Goal: Information Seeking & Learning: Learn about a topic

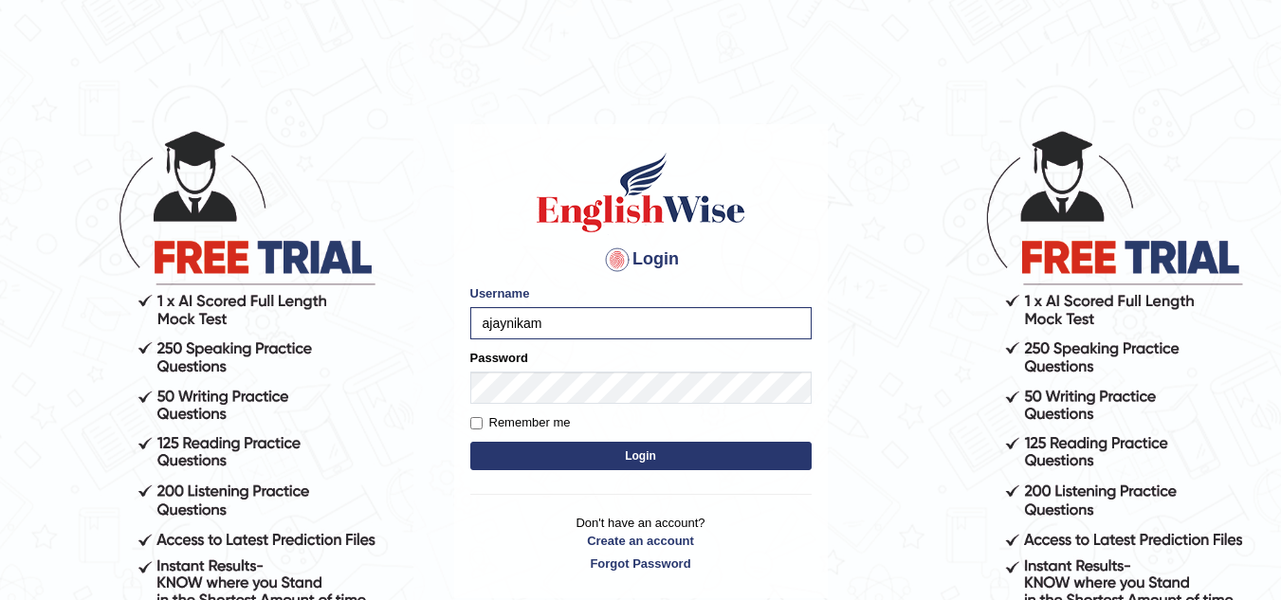
click at [540, 446] on button "Login" at bounding box center [640, 456] width 341 height 28
click at [525, 337] on input "Username" at bounding box center [640, 323] width 341 height 32
type input "ajaynikam"
click at [481, 428] on input "Remember me" at bounding box center [476, 423] width 12 height 12
checkbox input "true"
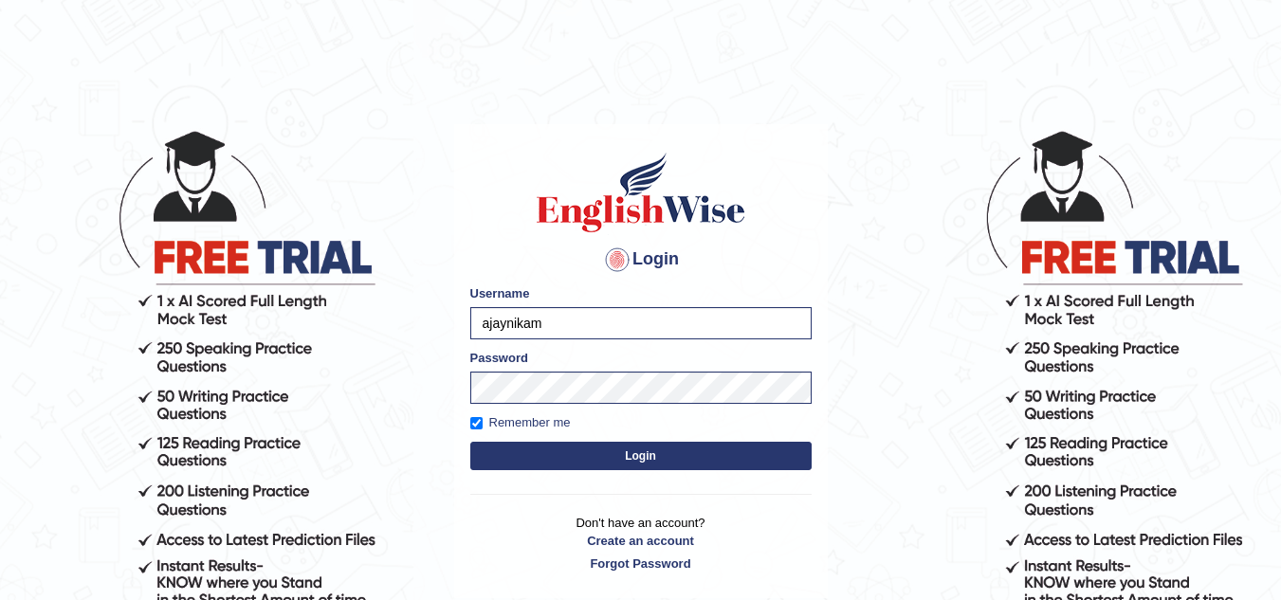
click at [602, 466] on button "Login" at bounding box center [640, 456] width 341 height 28
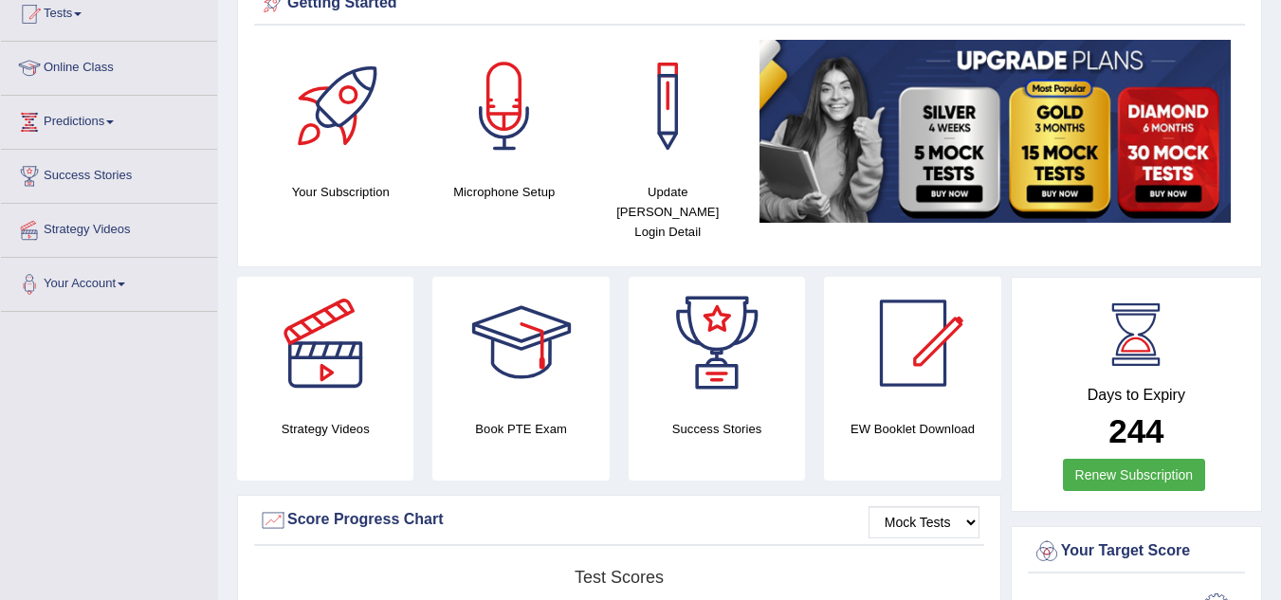
scroll to position [215, 0]
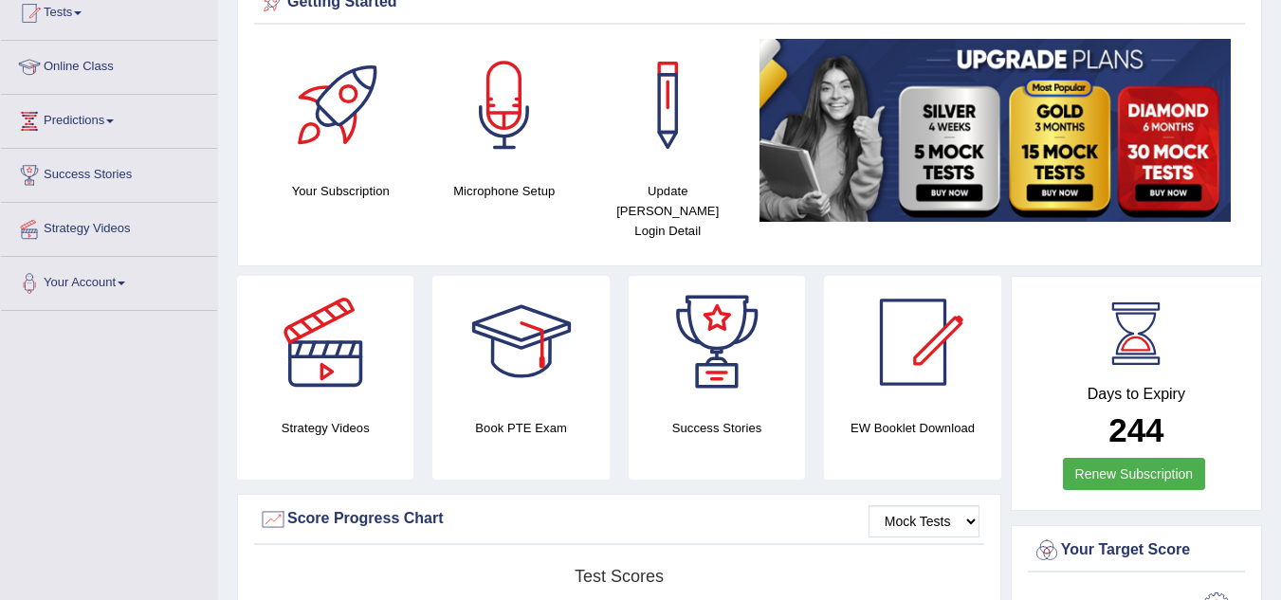
click at [602, 466] on div "Strategy Videos Book PTE Exam Success Stories EW Booklet Download" at bounding box center [619, 385] width 783 height 218
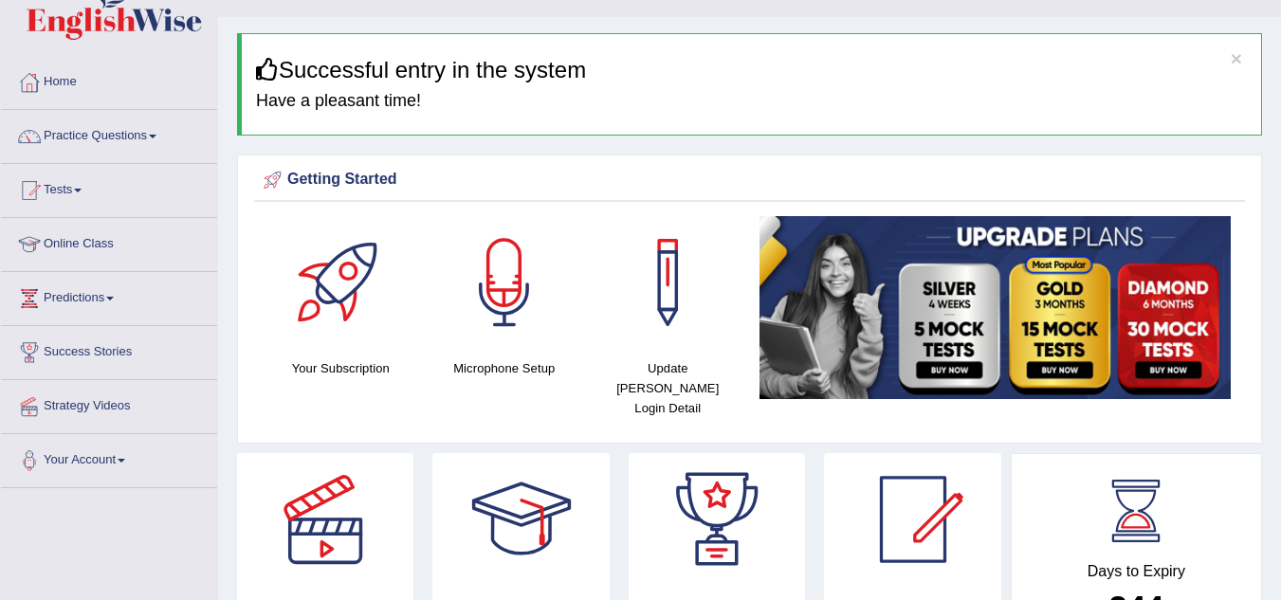
scroll to position [0, 0]
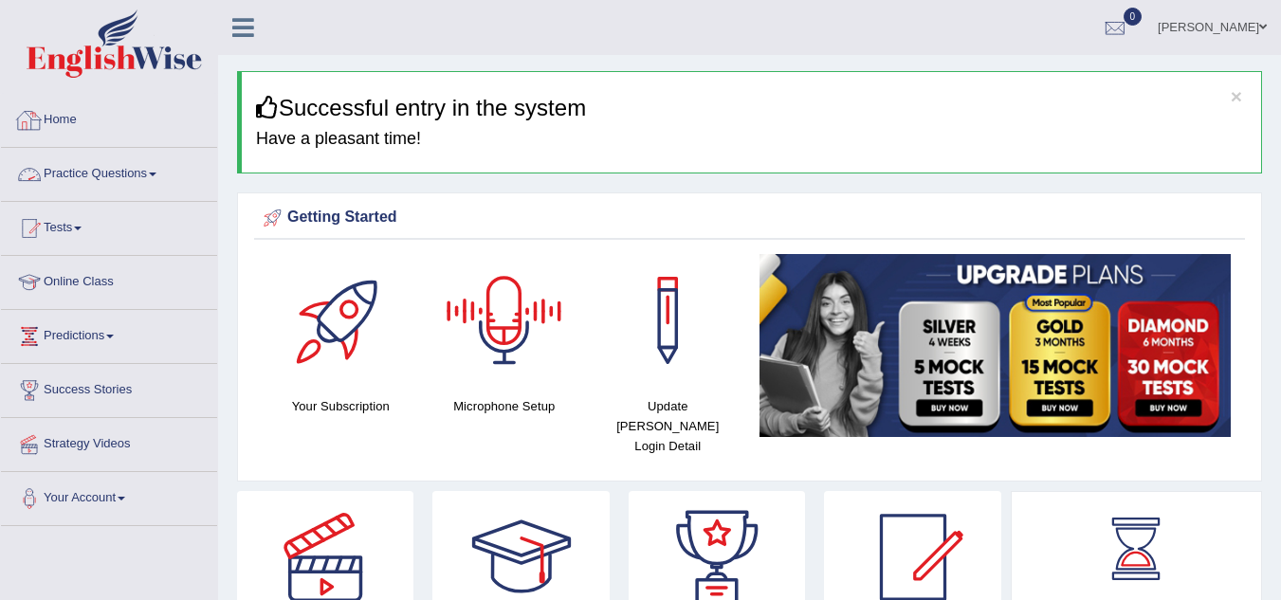
click at [156, 173] on span at bounding box center [153, 175] width 8 height 4
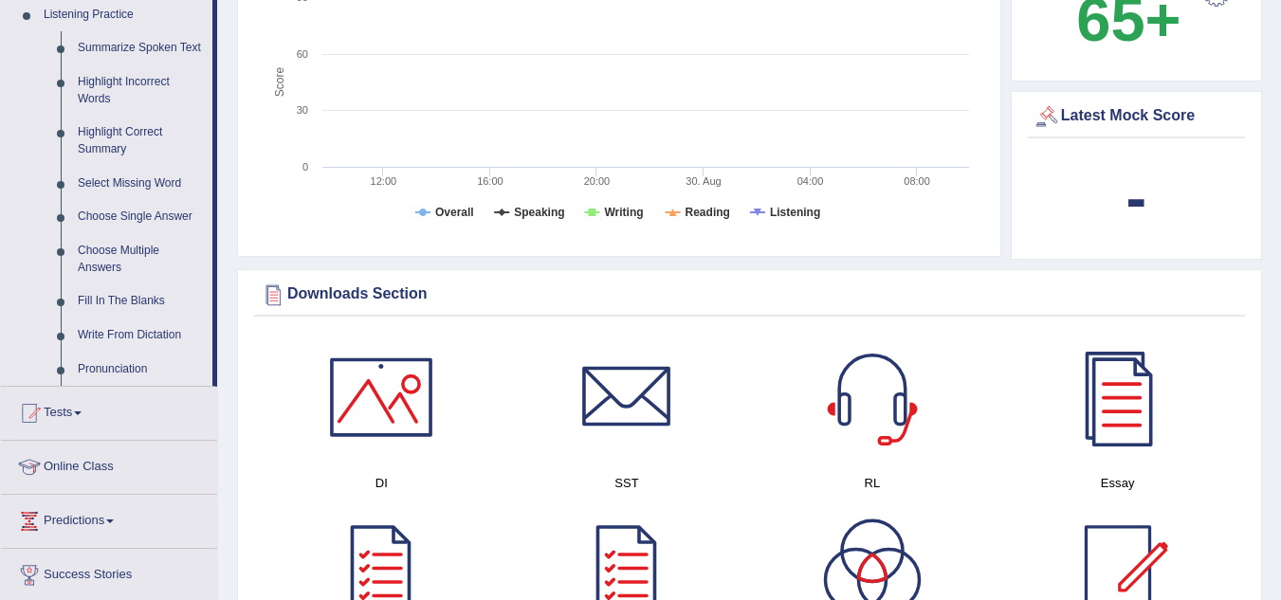
click at [137, 322] on link "Write From Dictation" at bounding box center [140, 336] width 143 height 34
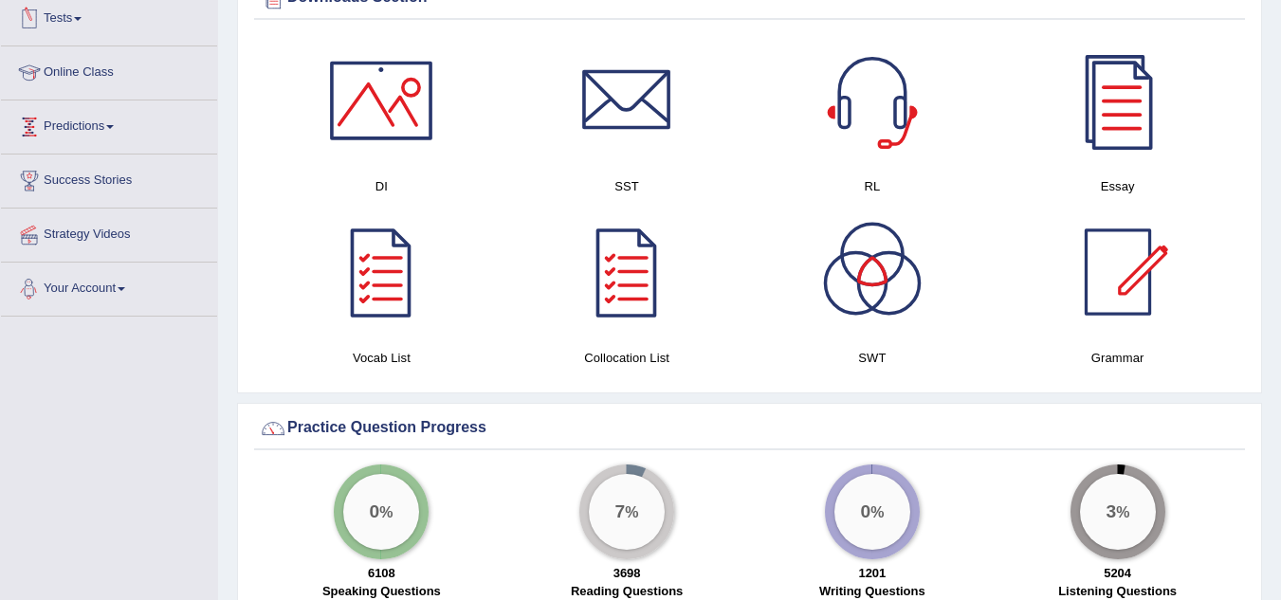
click at [137, 322] on div "Toggle navigation Home Practice Questions Speaking Practice Read Aloud Repeat S…" at bounding box center [640, 287] width 1281 height 2823
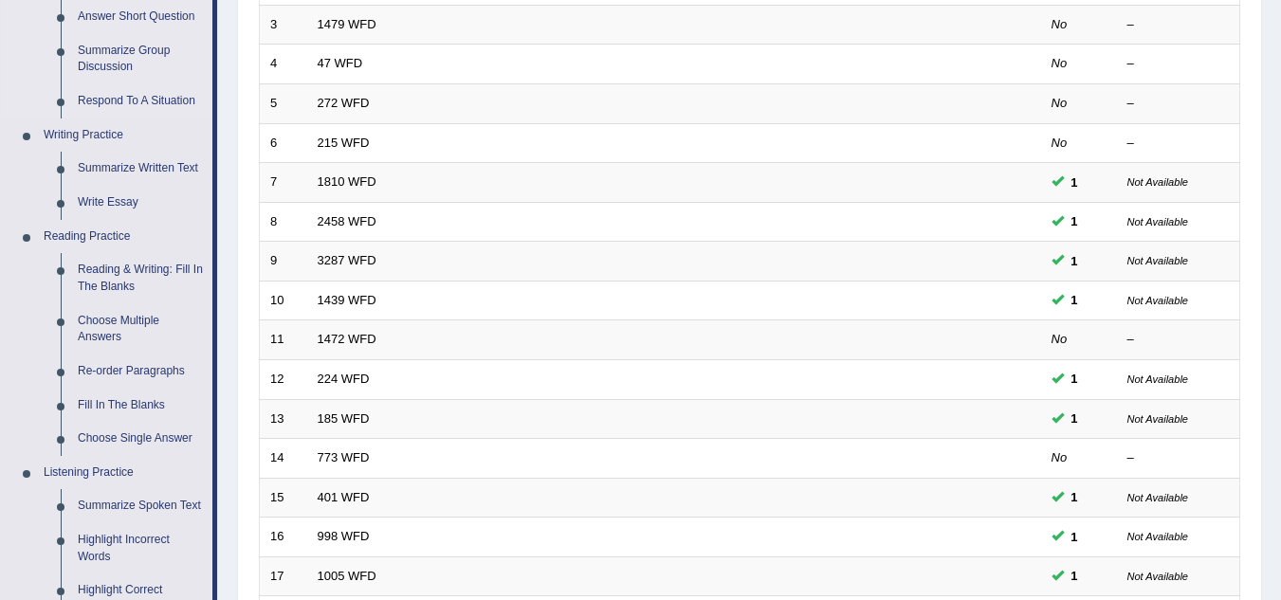
scroll to position [371, 0]
click at [134, 269] on link "Reading & Writing: Fill In The Blanks" at bounding box center [140, 277] width 143 height 50
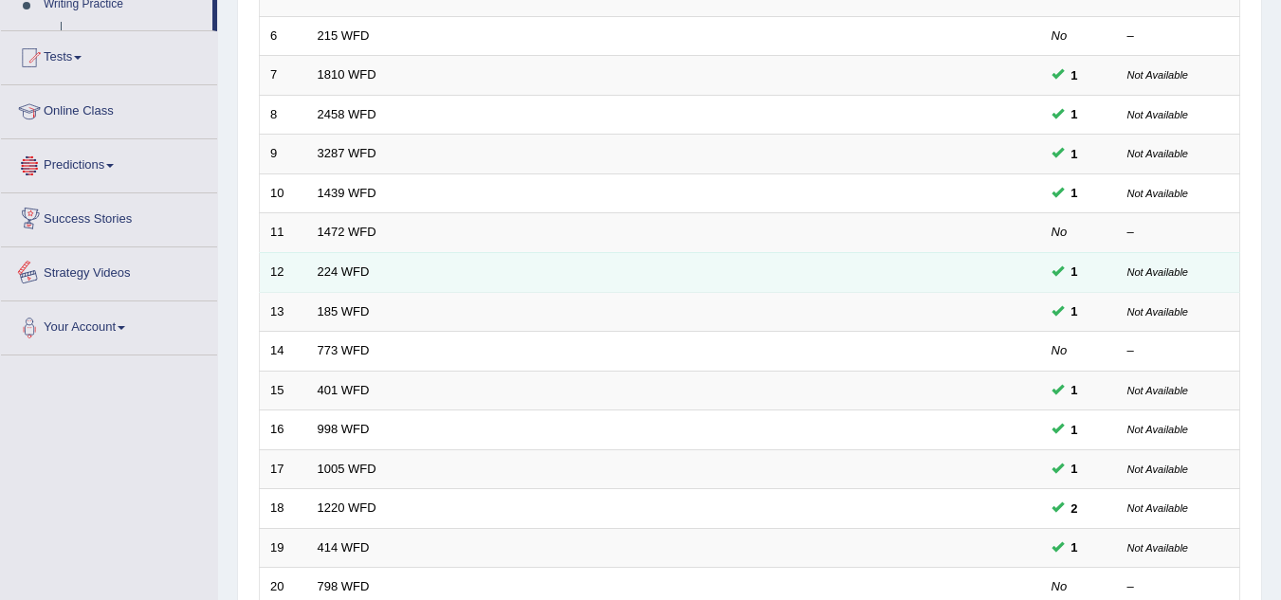
scroll to position [655, 0]
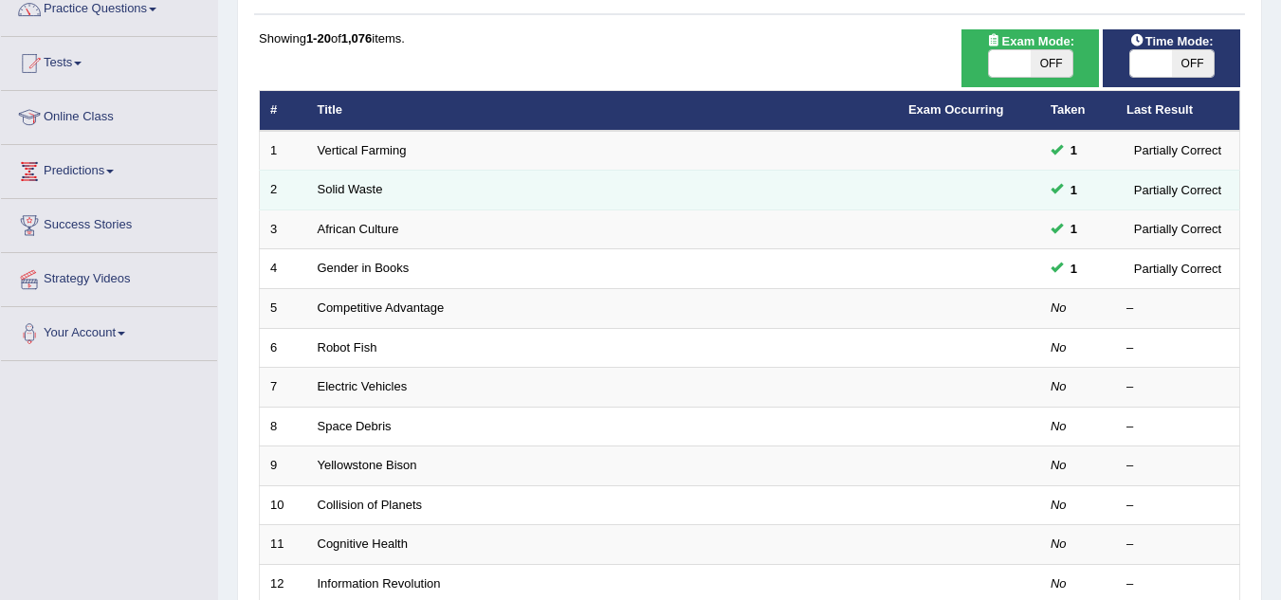
scroll to position [166, 0]
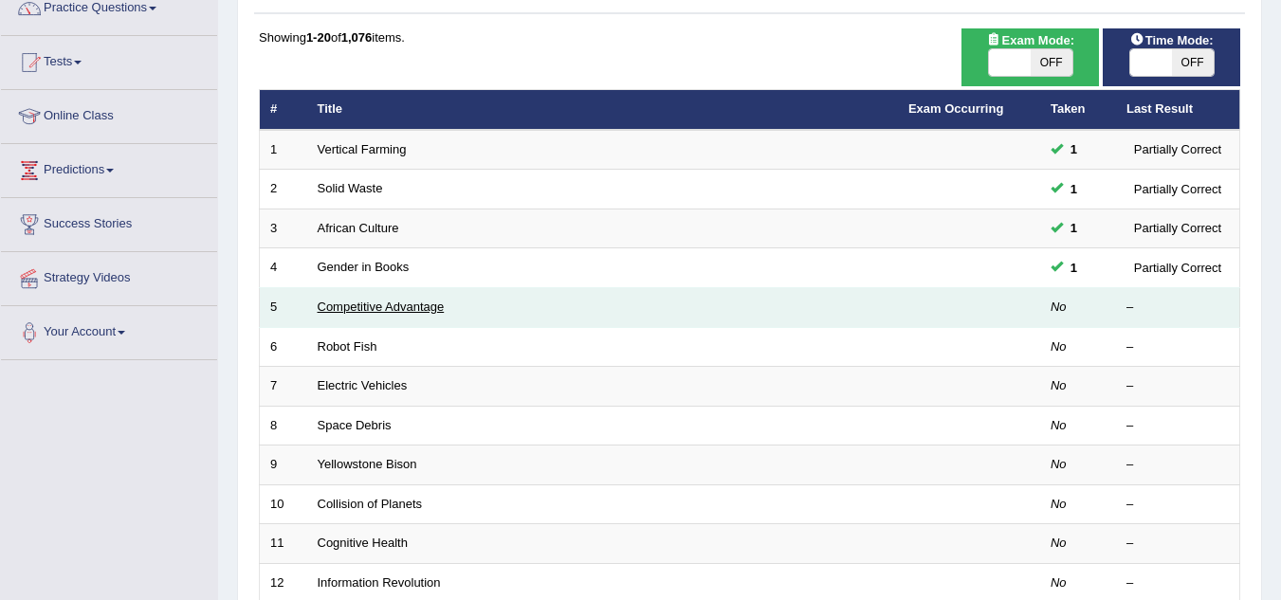
click at [391, 301] on link "Competitive Advantage" at bounding box center [381, 307] width 127 height 14
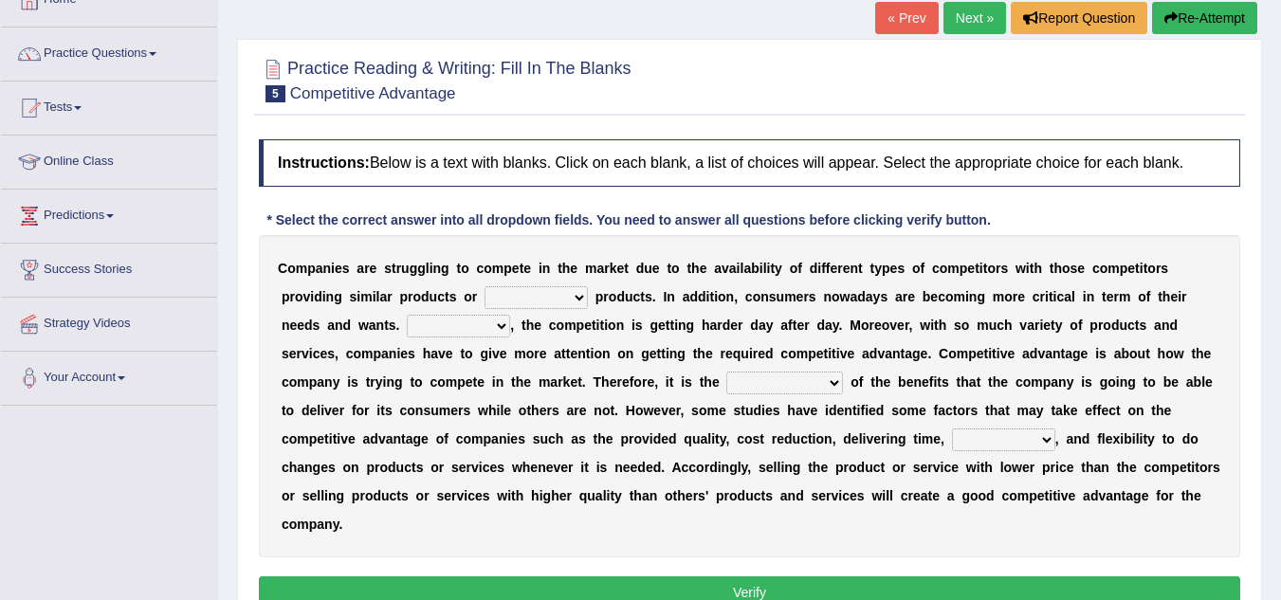
scroll to position [121, 0]
click at [583, 293] on select "constitution restitution substitution institution" at bounding box center [535, 296] width 103 height 23
click at [619, 213] on div "* Select the correct answer into all dropdown fields. You need to answer all qu…" at bounding box center [628, 219] width 739 height 20
click at [499, 328] on select "However Instead Additionally Therefore" at bounding box center [458, 325] width 103 height 23
select select "Therefore"
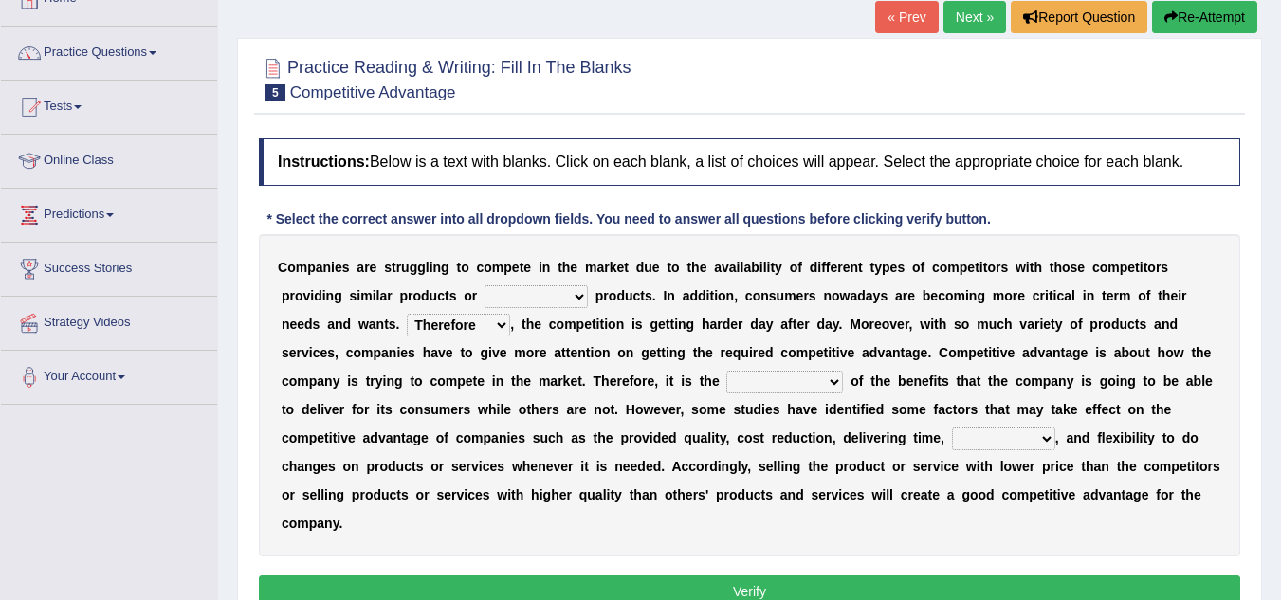
click at [407, 314] on select "However Instead Additionally Therefore" at bounding box center [458, 325] width 103 height 23
click at [757, 385] on select "dissemination ordination determination incarnation" at bounding box center [784, 382] width 117 height 23
click at [610, 592] on button "Verify" at bounding box center [749, 591] width 981 height 32
click at [996, 429] on select "captivation aggregation deprivation innovation" at bounding box center [1003, 439] width 103 height 23
click at [794, 526] on div "C o m p a n i e s a r e s t r u g g l i n g t o c o m p e t e i n t h e m a r k…" at bounding box center [749, 395] width 981 height 322
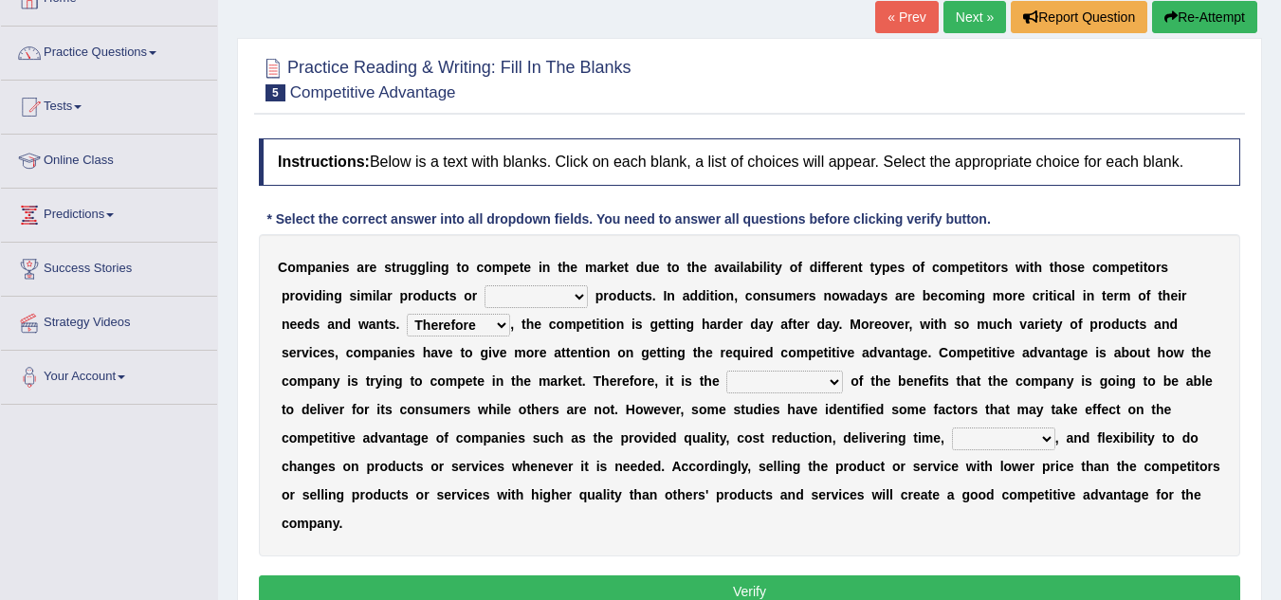
click at [552, 290] on select "constitution restitution substitution institution" at bounding box center [535, 296] width 103 height 23
select select "substitution"
click at [484, 285] on select "constitution restitution substitution institution" at bounding box center [535, 296] width 103 height 23
click at [779, 382] on select "dissemination ordination determination incarnation" at bounding box center [784, 382] width 117 height 23
select select "determination"
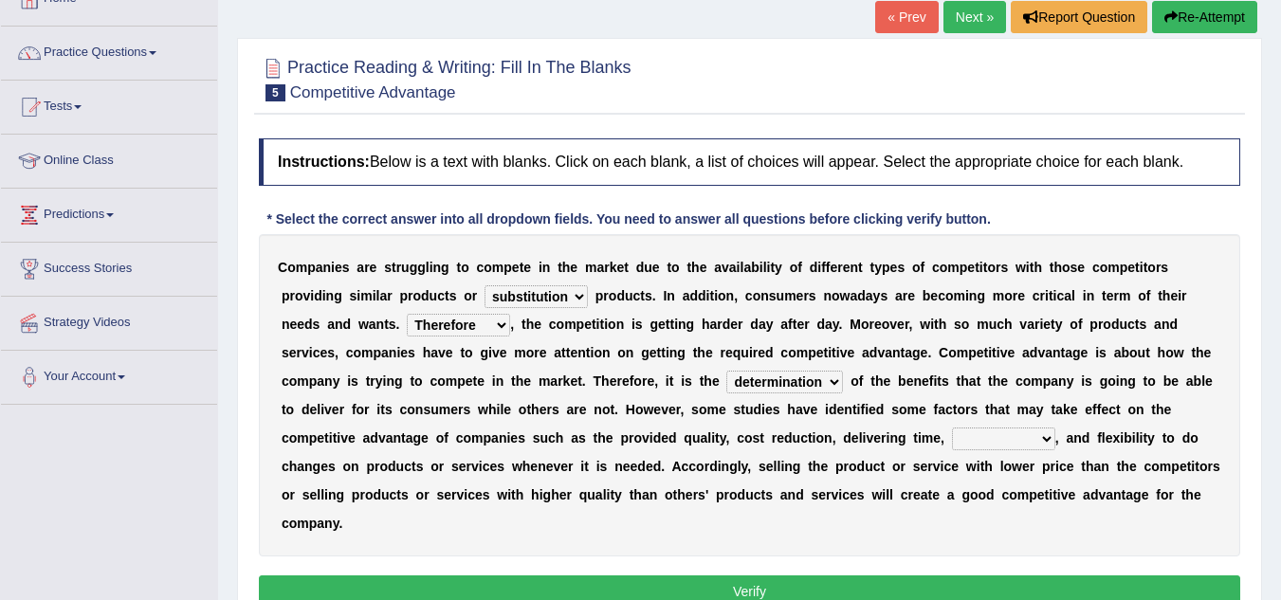
click at [726, 371] on select "dissemination ordination determination incarnation" at bounding box center [784, 382] width 117 height 23
click at [967, 436] on select "captivation aggregation deprivation innovation" at bounding box center [1003, 439] width 103 height 23
select select "innovation"
click at [952, 428] on select "captivation aggregation deprivation innovation" at bounding box center [1003, 439] width 103 height 23
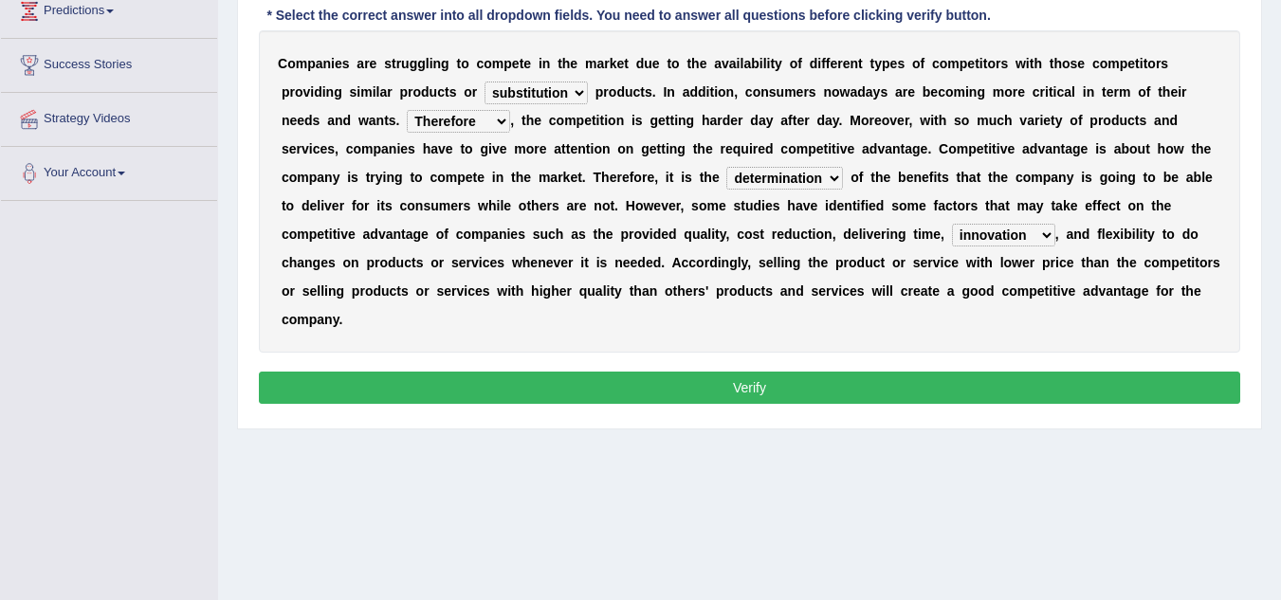
scroll to position [326, 0]
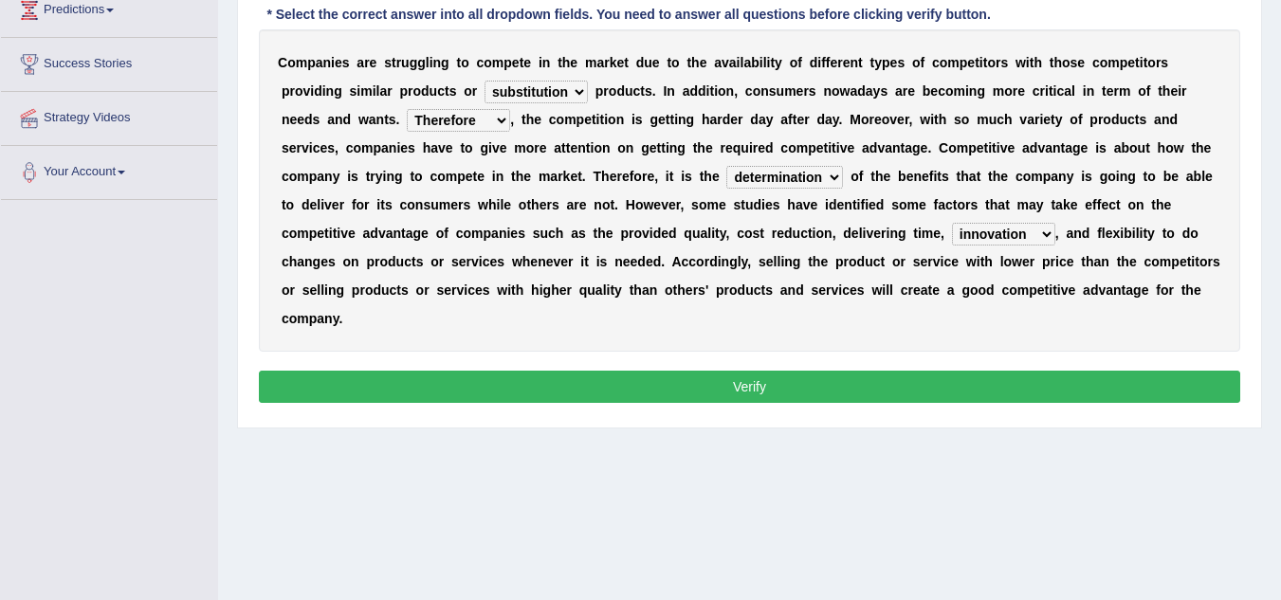
click at [767, 391] on button "Verify" at bounding box center [749, 387] width 981 height 32
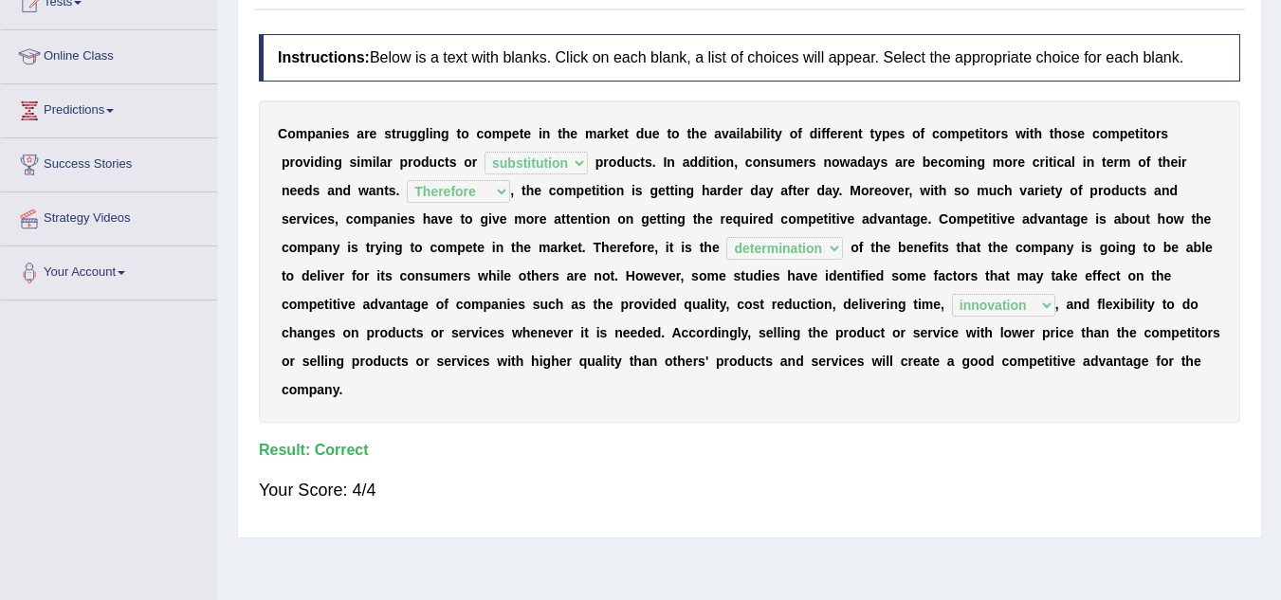
scroll to position [0, 0]
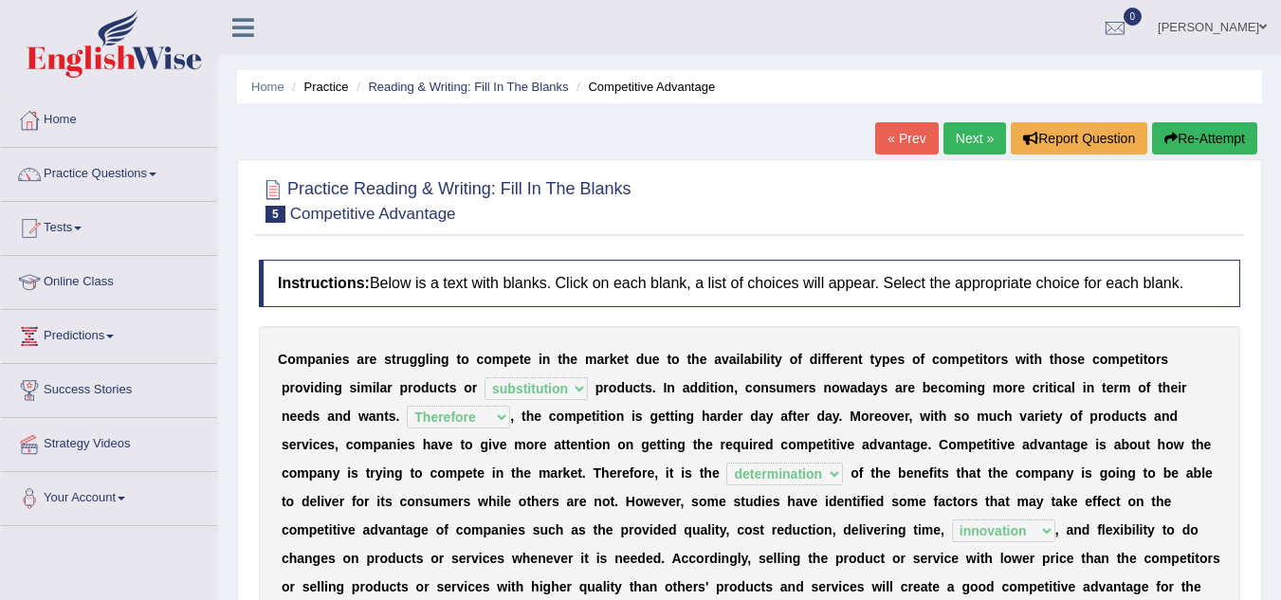
click at [968, 144] on link "Next »" at bounding box center [974, 138] width 63 height 32
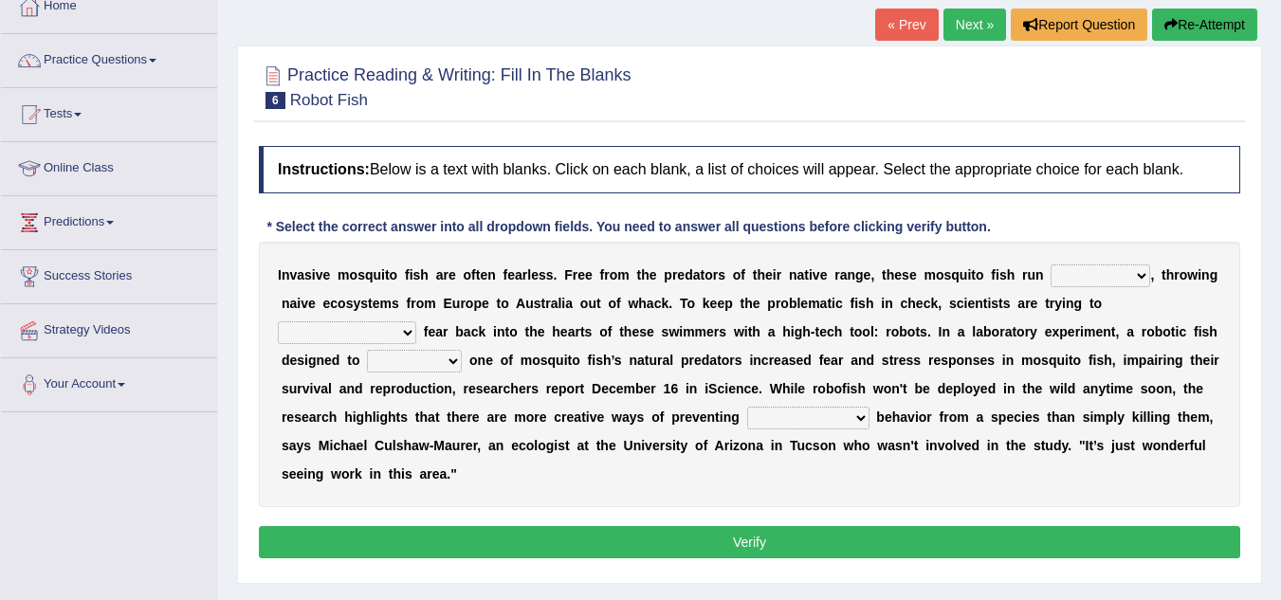
click at [1084, 279] on select "occupant flippant rampant concordant" at bounding box center [1100, 275] width 100 height 23
click at [1070, 204] on div "Instructions: Below is a text with blanks. Click on each blank, a list of choic…" at bounding box center [749, 355] width 991 height 437
click at [416, 321] on select "accept spike strike drake" at bounding box center [347, 332] width 138 height 23
select select "spike"
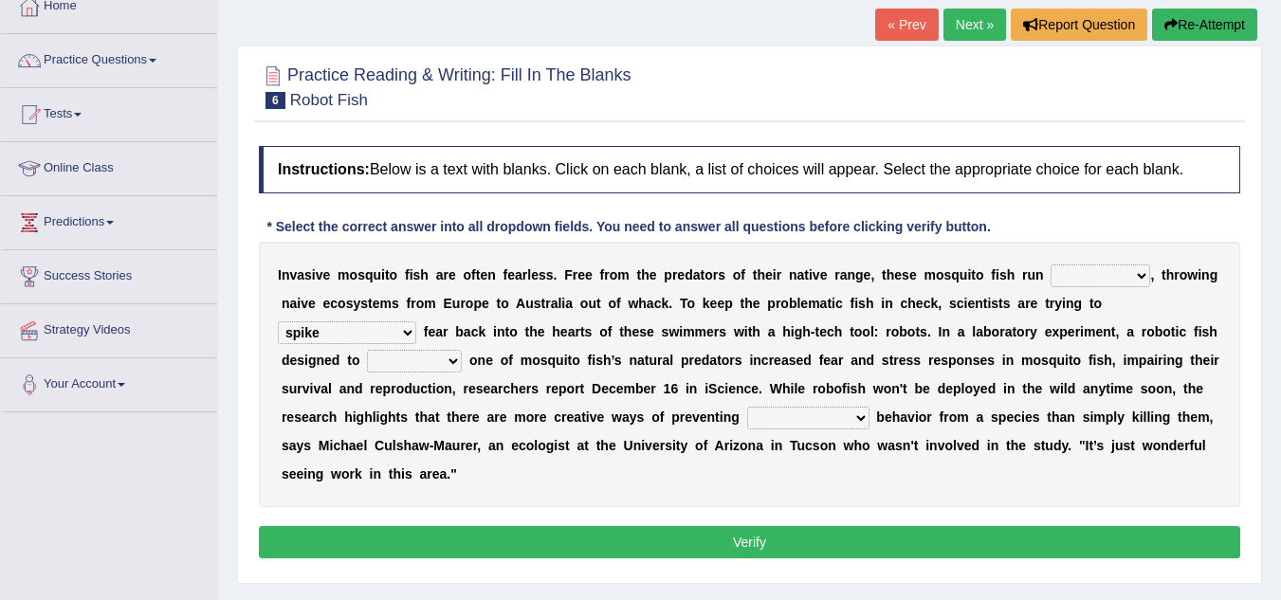
click at [416, 321] on select "accept spike strike drake" at bounding box center [347, 332] width 138 height 23
click at [367, 355] on select "bequest mimic battle conquest" at bounding box center [414, 361] width 95 height 23
click at [367, 360] on select "bequest mimic battle conquest" at bounding box center [414, 361] width 95 height 23
select select "mimic"
click at [367, 350] on select "bequest mimic battle conquest" at bounding box center [414, 361] width 95 height 23
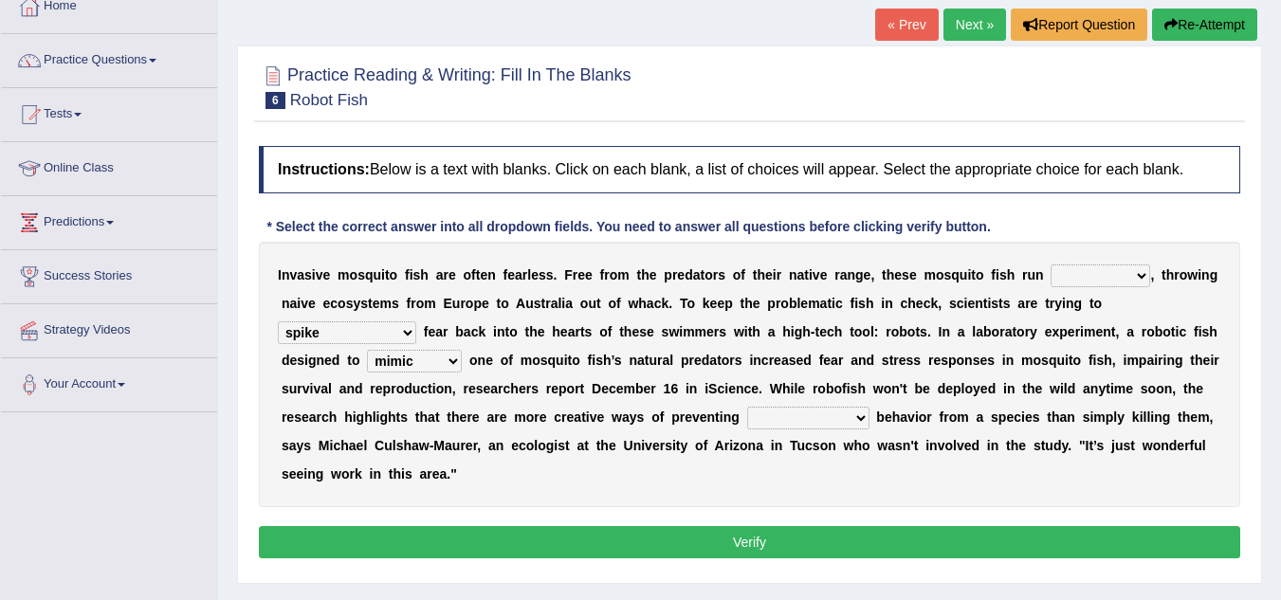
click at [747, 420] on select "unprivileged unprecedented uncharted unwanted" at bounding box center [808, 418] width 122 height 23
select select "unwanted"
click at [747, 407] on select "unprivileged unprecedented uncharted unwanted" at bounding box center [808, 418] width 122 height 23
click at [1096, 268] on select "occupant flippant rampant concordant" at bounding box center [1100, 275] width 100 height 23
select select "occupant"
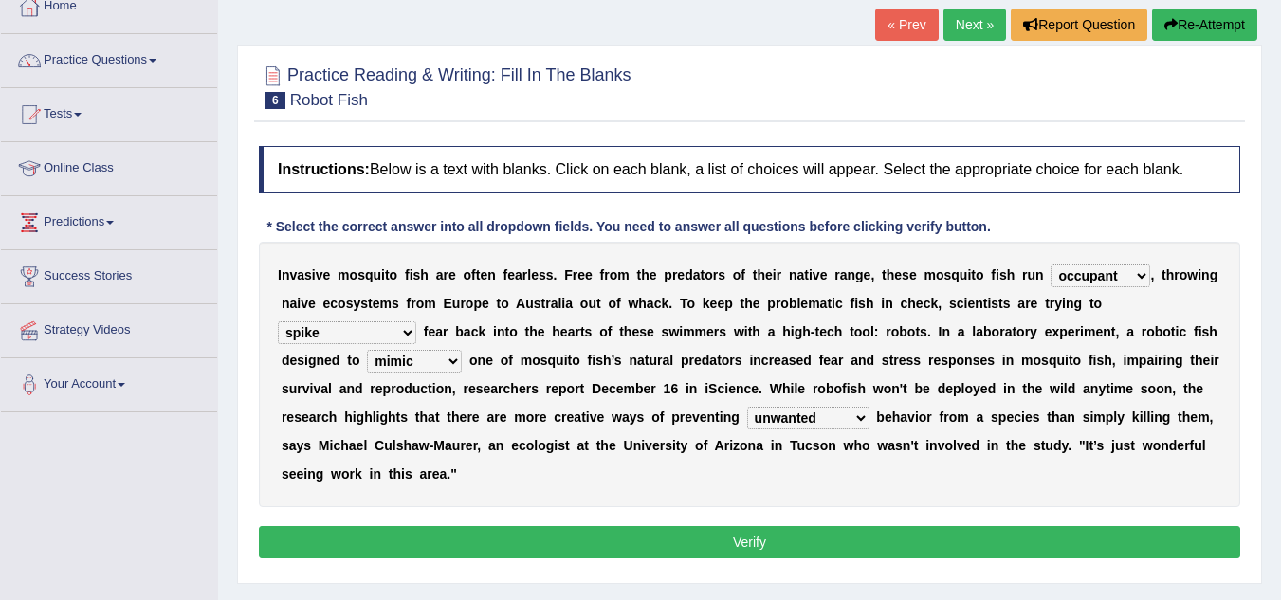
click at [1050, 264] on select "occupant flippant rampant concordant" at bounding box center [1100, 275] width 100 height 23
click at [658, 533] on button "Verify" at bounding box center [749, 542] width 981 height 32
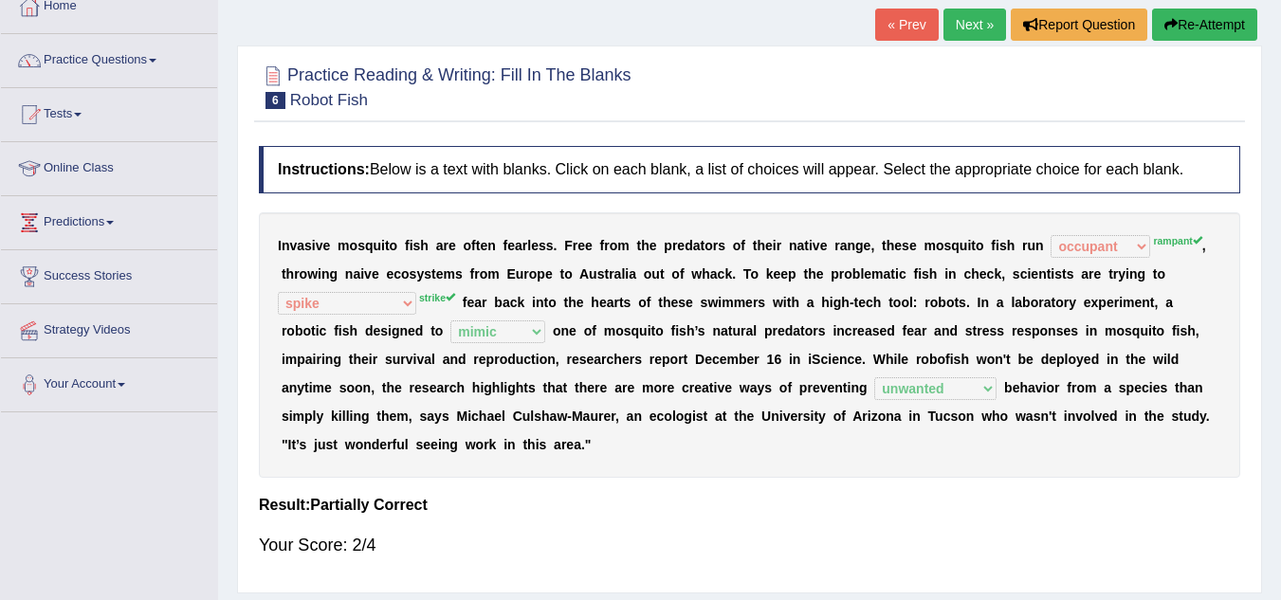
click at [959, 23] on link "Next »" at bounding box center [974, 25] width 63 height 32
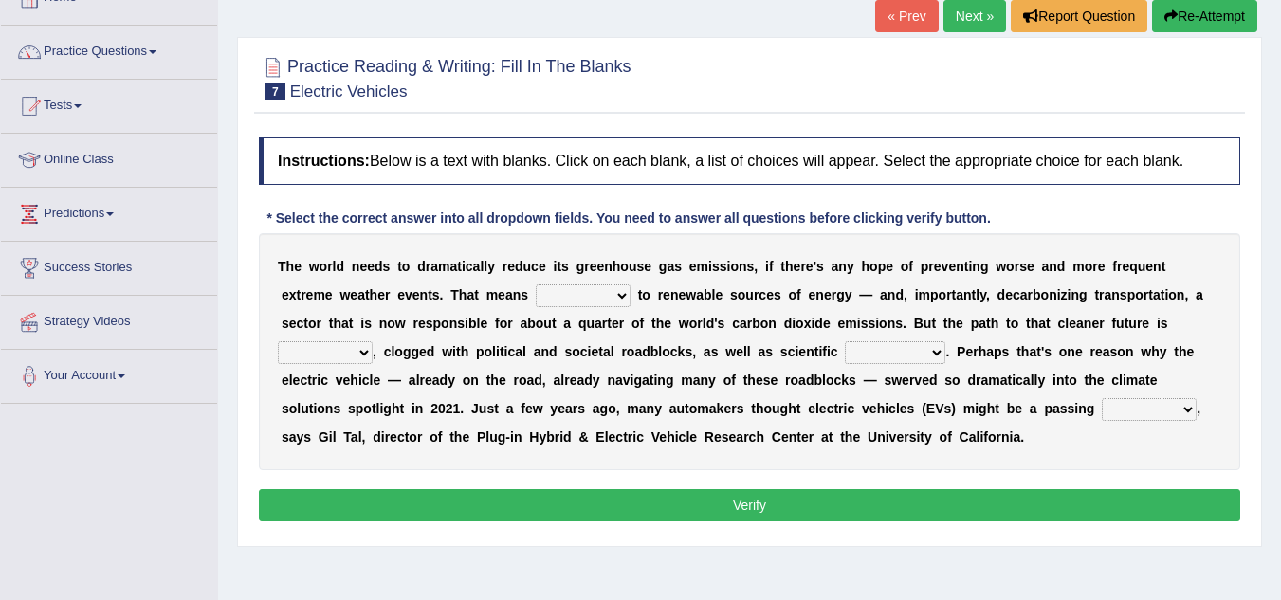
scroll to position [129, 0]
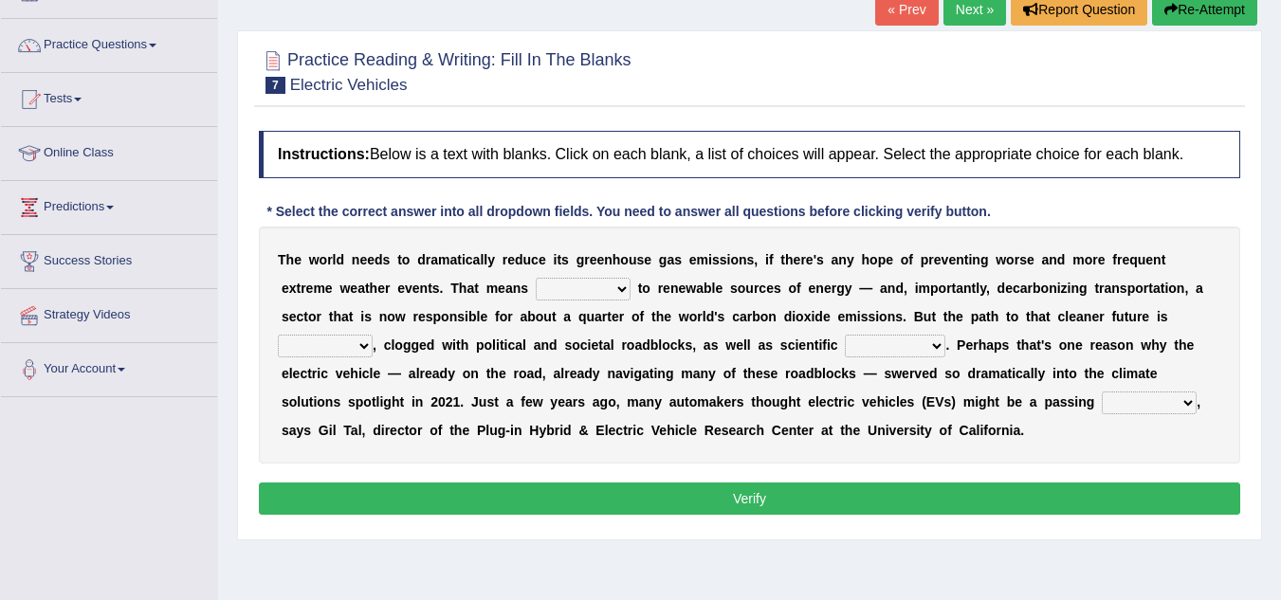
click at [596, 283] on select "grafting drafting crafting shifting" at bounding box center [583, 289] width 95 height 23
select select "crafting"
click at [536, 278] on select "grafting drafting crafting shifting" at bounding box center [583, 289] width 95 height 23
click at [358, 345] on select "daunting daunted daunt dauntless" at bounding box center [325, 346] width 95 height 23
select select "daunt"
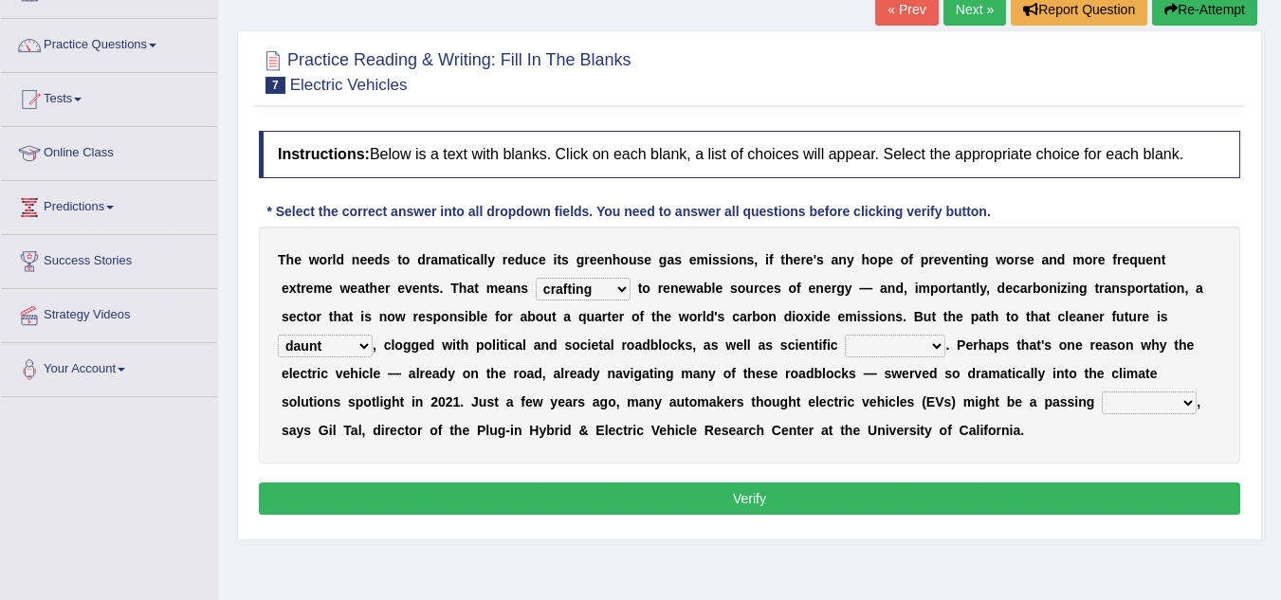
click at [278, 335] on select "daunting daunted daunt dauntless" at bounding box center [325, 346] width 95 height 23
click at [890, 344] on select "spectacles obstacles tentacles receptacles" at bounding box center [895, 346] width 100 height 23
select select "obstacles"
click at [845, 335] on select "spectacles obstacles tentacles receptacles" at bounding box center [895, 346] width 100 height 23
click at [1120, 404] on select "fad gad tad lad" at bounding box center [1149, 403] width 95 height 23
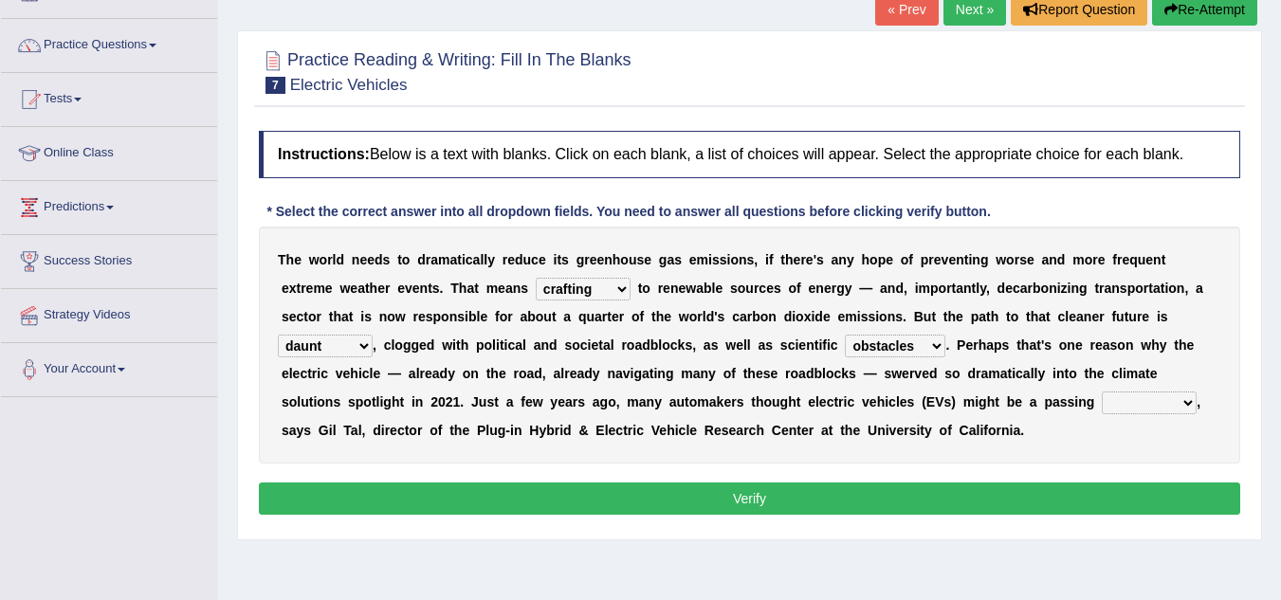
select select "fad"
click at [1102, 392] on select "fad gad tad lad" at bounding box center [1149, 403] width 95 height 23
click at [684, 496] on button "Verify" at bounding box center [749, 499] width 981 height 32
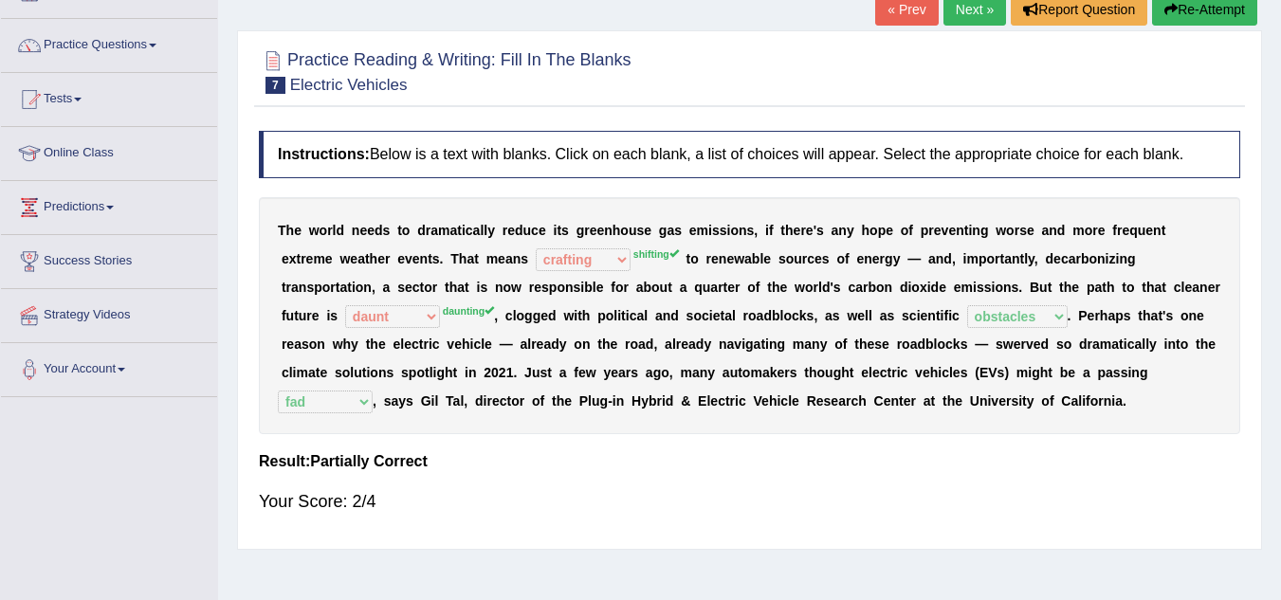
scroll to position [18, 0]
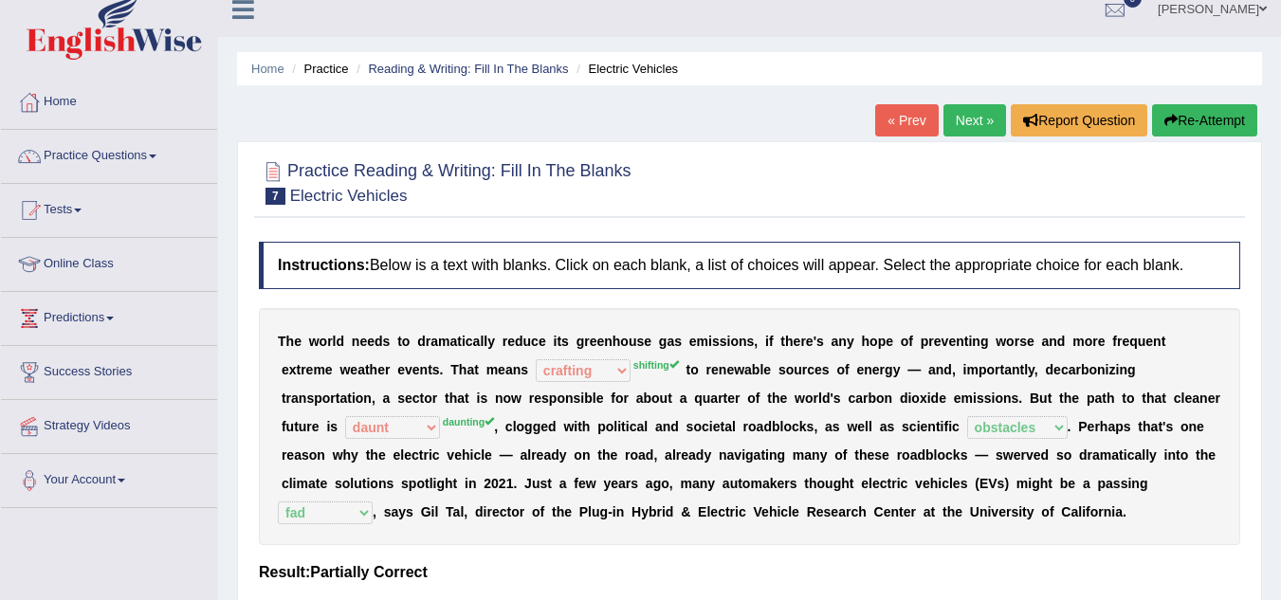
click at [956, 115] on link "Next »" at bounding box center [974, 120] width 63 height 32
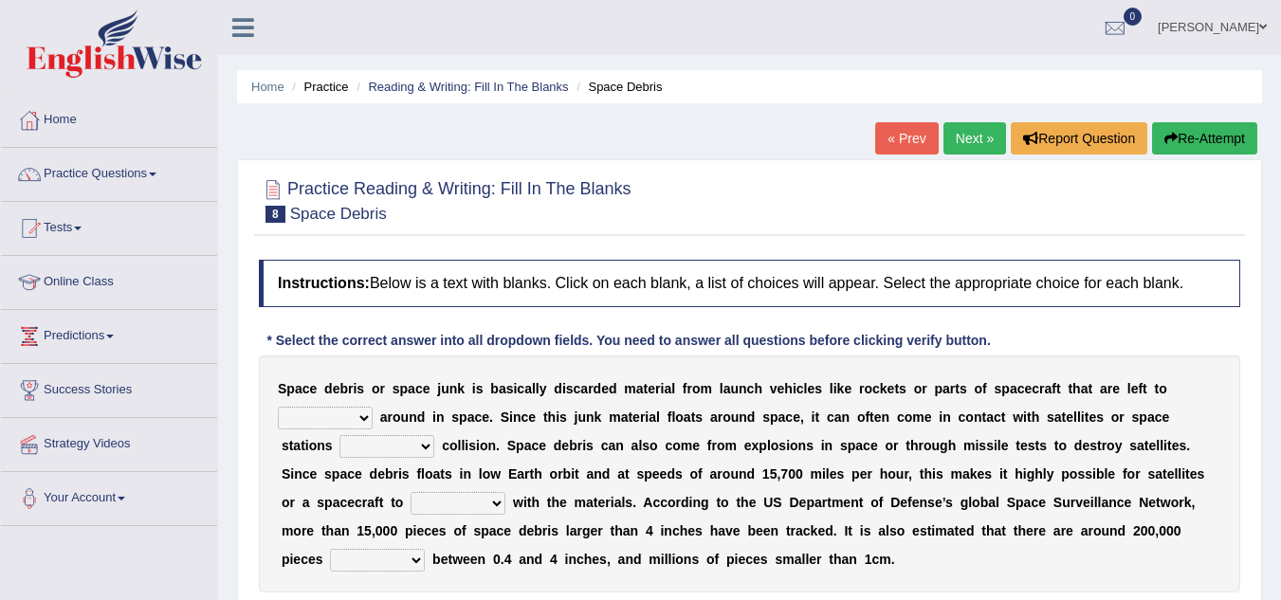
click at [366, 412] on select "twist center roam loll" at bounding box center [325, 418] width 95 height 23
click at [278, 407] on select "twist center roam loll" at bounding box center [325, 418] width 95 height 23
click at [365, 418] on select "twist center roam loll" at bounding box center [325, 418] width 95 height 23
select select "roam"
click at [278, 407] on select "twist center roam loll" at bounding box center [325, 418] width 95 height 23
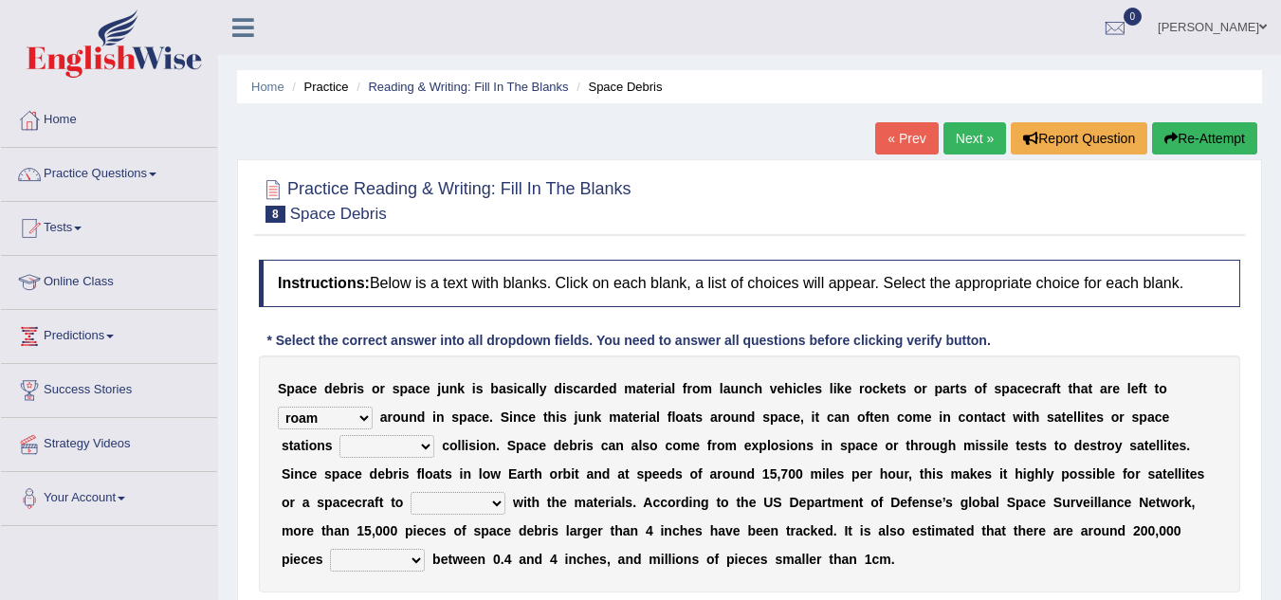
click at [418, 446] on select "risks risk risked risking" at bounding box center [386, 446] width 95 height 23
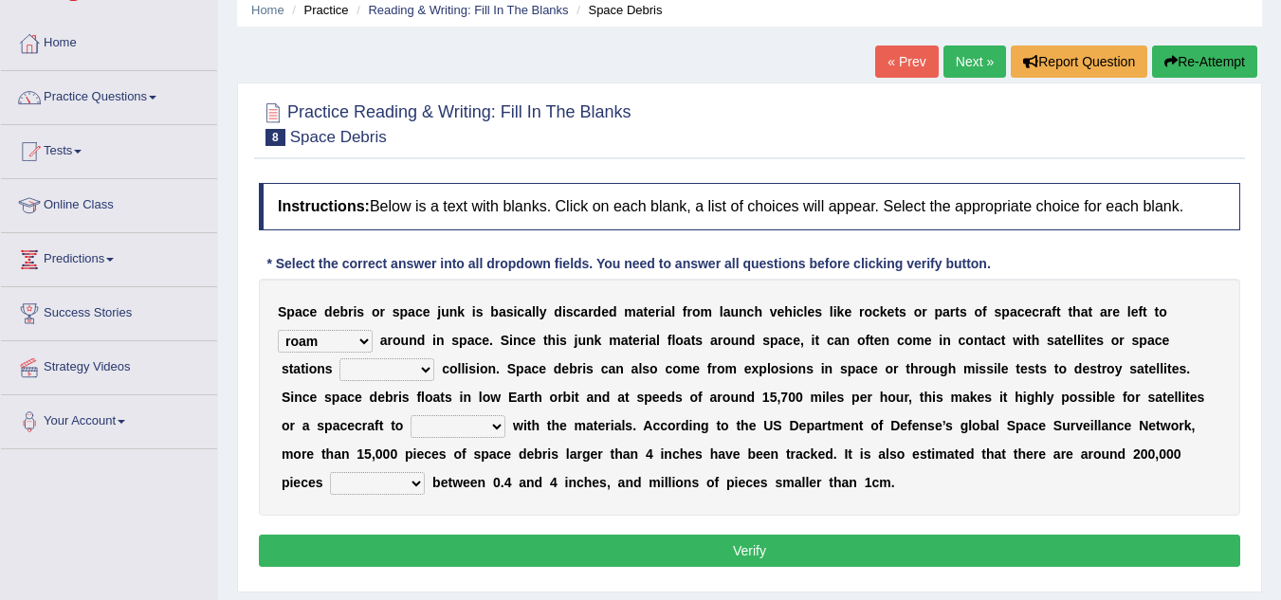
click at [428, 362] on select "risks risk risked risking" at bounding box center [386, 369] width 95 height 23
select select "risking"
click at [339, 358] on select "risks risk risked risking" at bounding box center [386, 369] width 95 height 23
click at [478, 425] on select "collect collate collide collocate" at bounding box center [457, 426] width 95 height 23
select select "collocate"
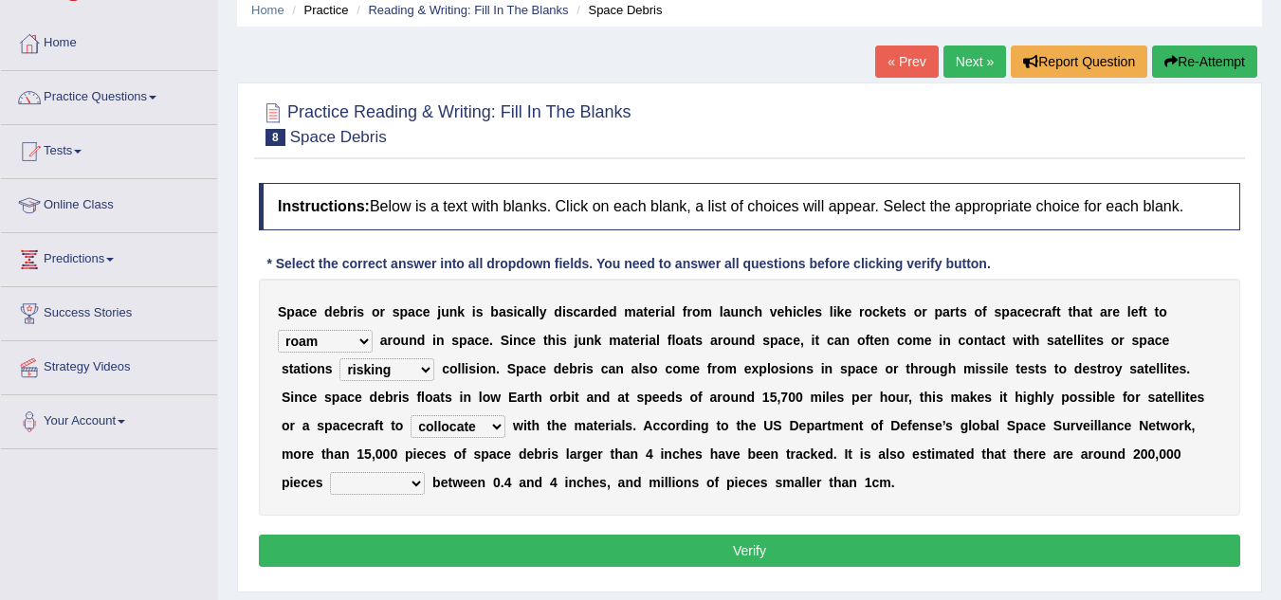
click at [410, 415] on select "collect collate collide collocate" at bounding box center [457, 426] width 95 height 23
click at [407, 473] on select "sized sizing size sizes" at bounding box center [377, 483] width 95 height 23
select select "sized"
click at [330, 472] on select "sized sizing size sizes" at bounding box center [377, 483] width 95 height 23
click at [647, 536] on button "Verify" at bounding box center [749, 551] width 981 height 32
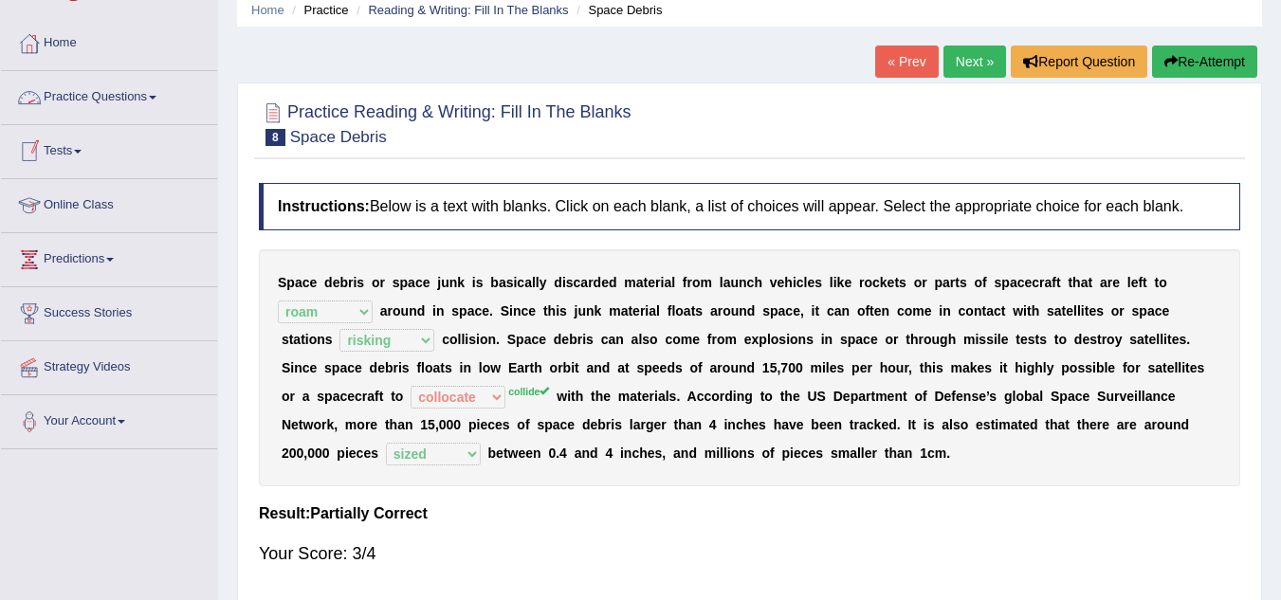
click at [136, 95] on link "Practice Questions" at bounding box center [109, 94] width 216 height 47
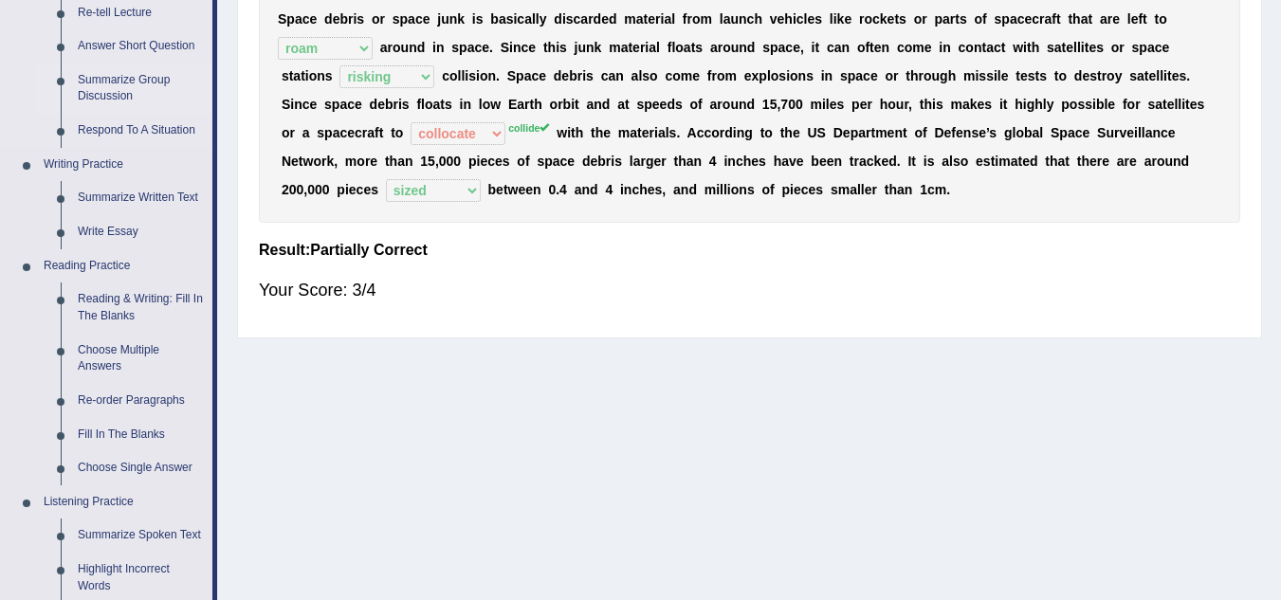
scroll to position [436, 0]
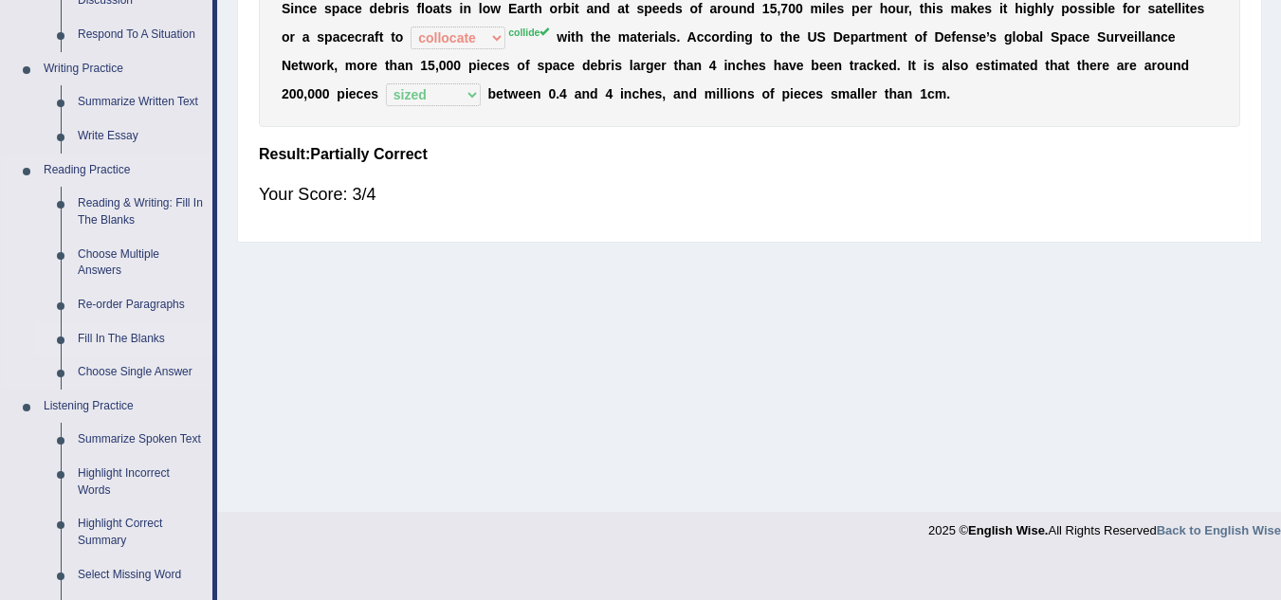
click at [137, 335] on link "Fill In The Blanks" at bounding box center [140, 339] width 143 height 34
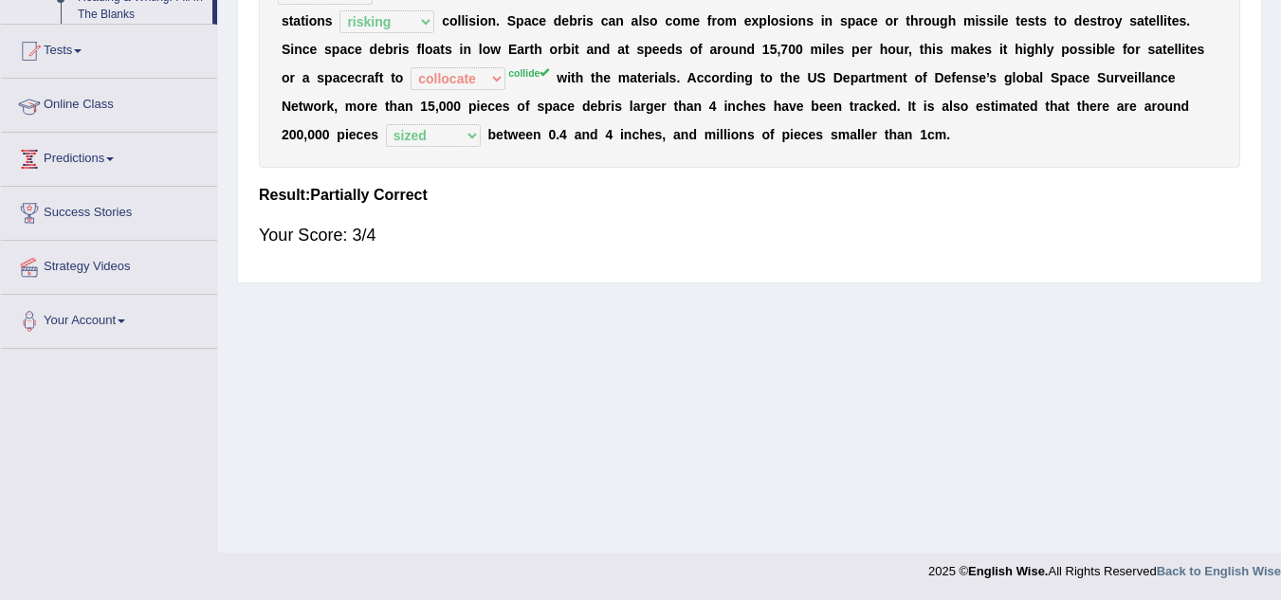
scroll to position [325, 0]
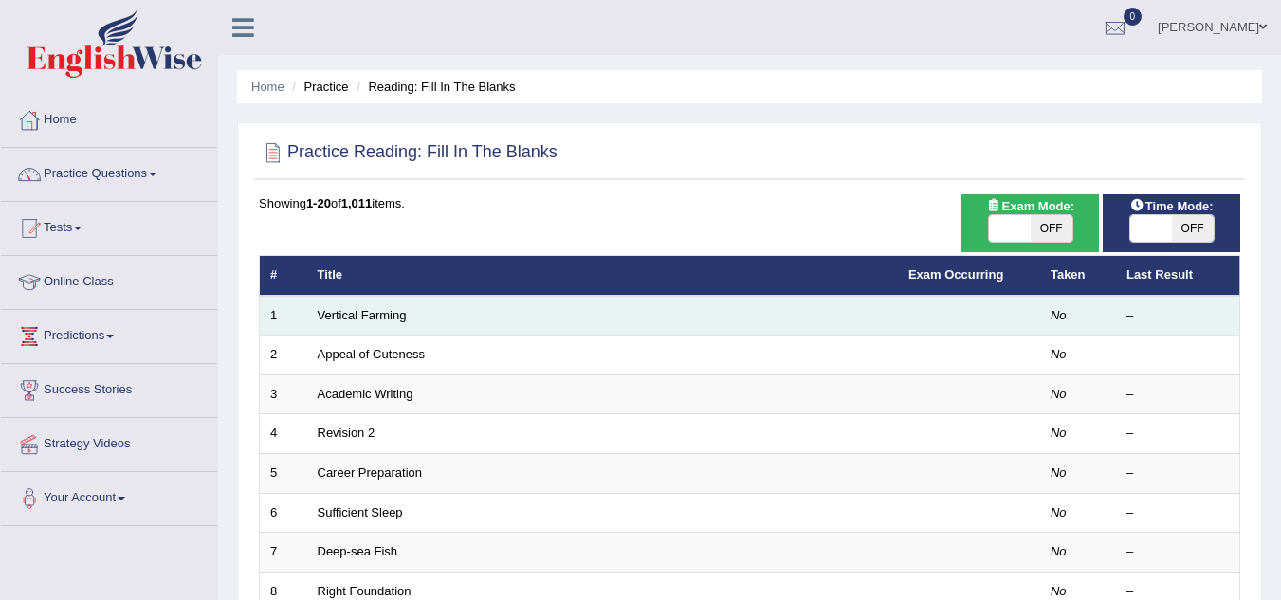
click at [355, 303] on td "Vertical Farming" at bounding box center [602, 316] width 591 height 40
click at [355, 314] on link "Vertical Farming" at bounding box center [362, 315] width 89 height 14
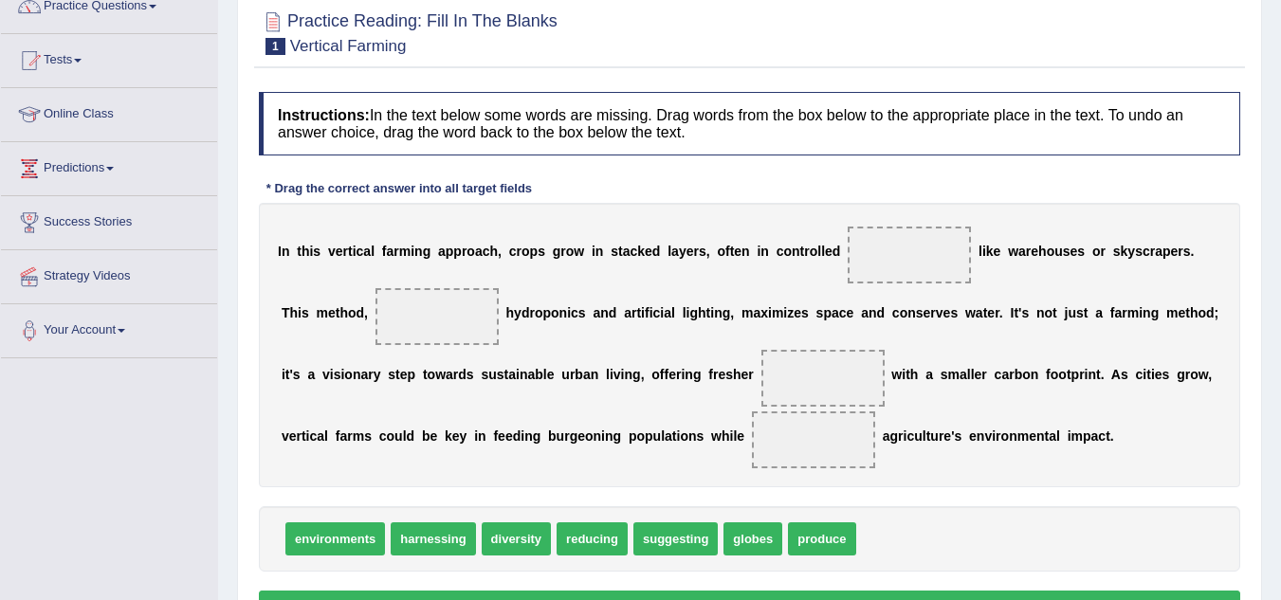
scroll to position [170, 0]
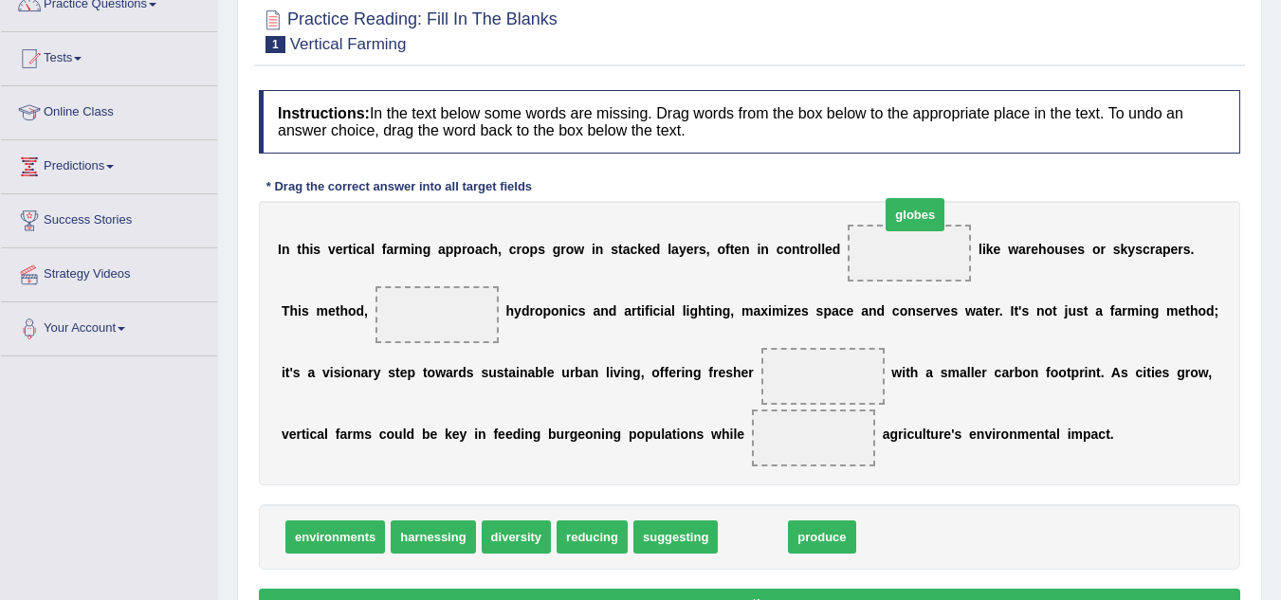
drag, startPoint x: 748, startPoint y: 535, endPoint x: 911, endPoint y: 192, distance: 379.1
click at [911, 198] on span "globes" at bounding box center [914, 214] width 59 height 33
drag, startPoint x: 911, startPoint y: 192, endPoint x: 927, endPoint y: 183, distance: 18.7
click at [927, 183] on div "Instructions: In the text below some words are missing. Drag words from the box…" at bounding box center [749, 358] width 991 height 555
drag, startPoint x: 724, startPoint y: 545, endPoint x: 920, endPoint y: 237, distance: 364.8
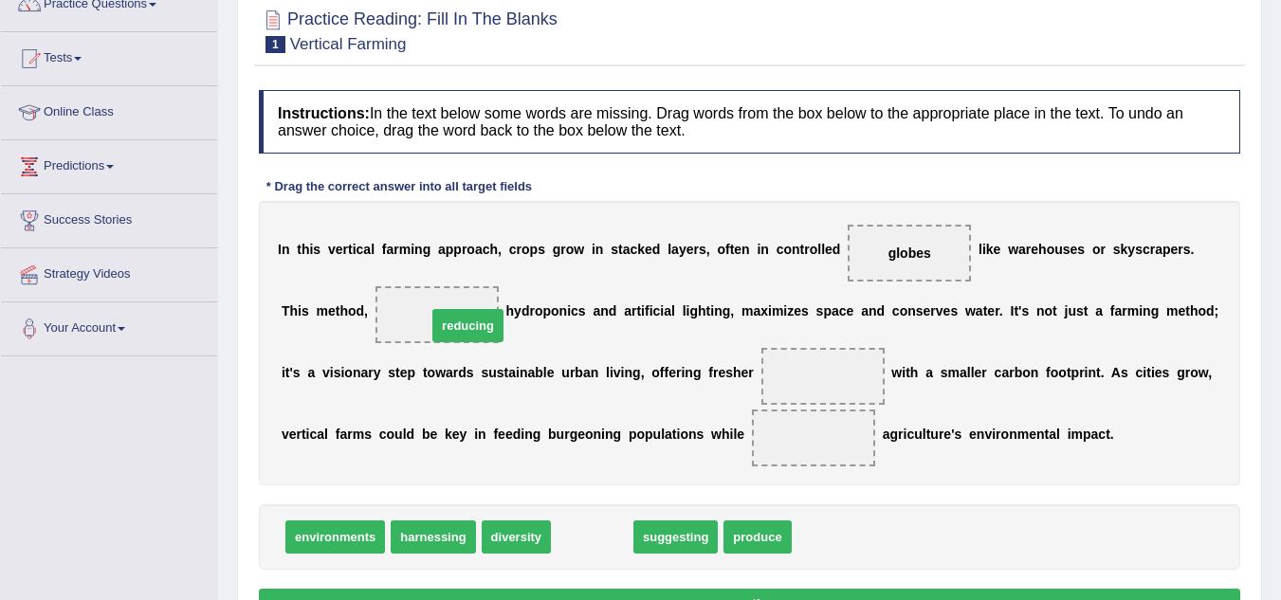
drag, startPoint x: 578, startPoint y: 539, endPoint x: 453, endPoint y: 327, distance: 246.5
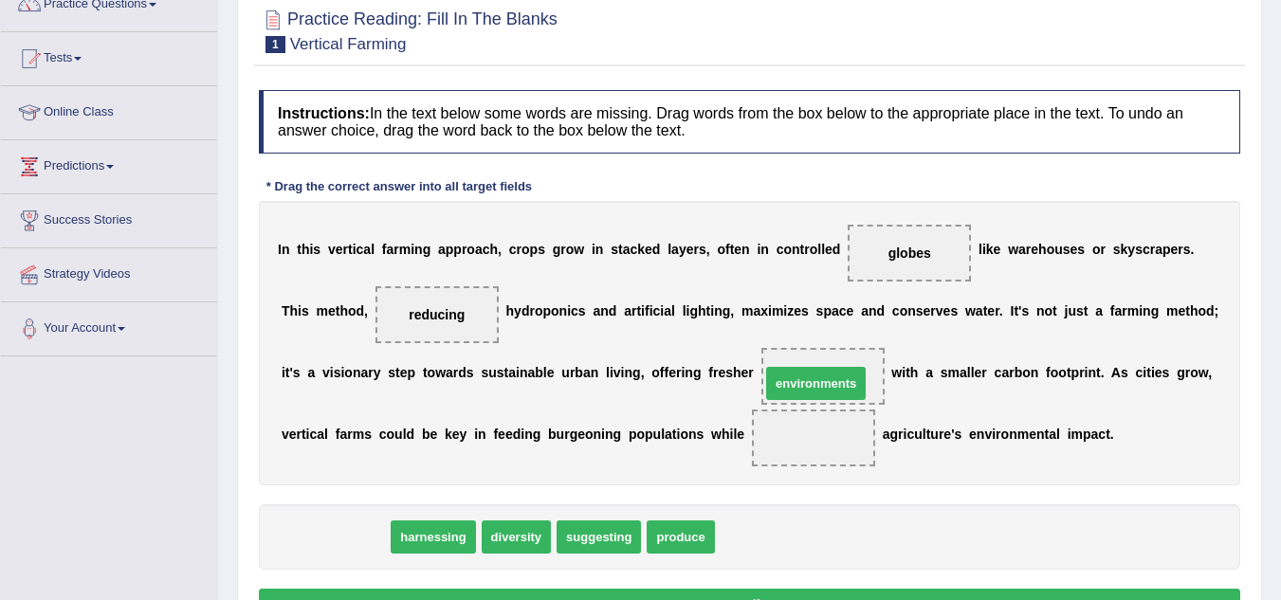
drag, startPoint x: 324, startPoint y: 531, endPoint x: 805, endPoint y: 377, distance: 504.5
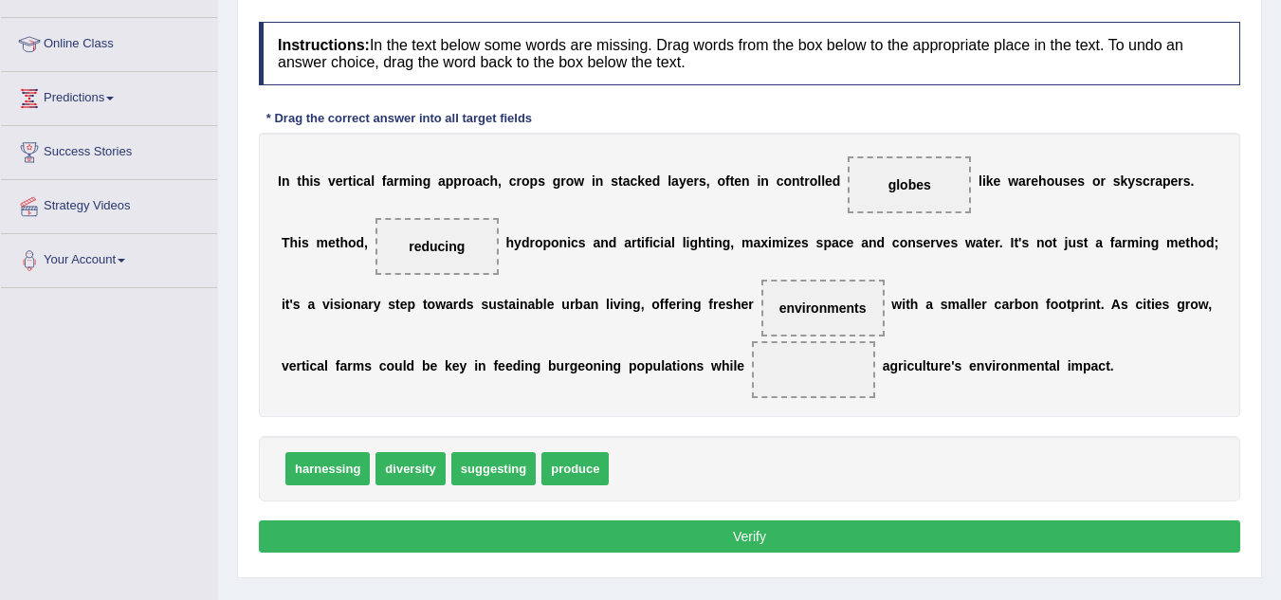
scroll to position [239, 0]
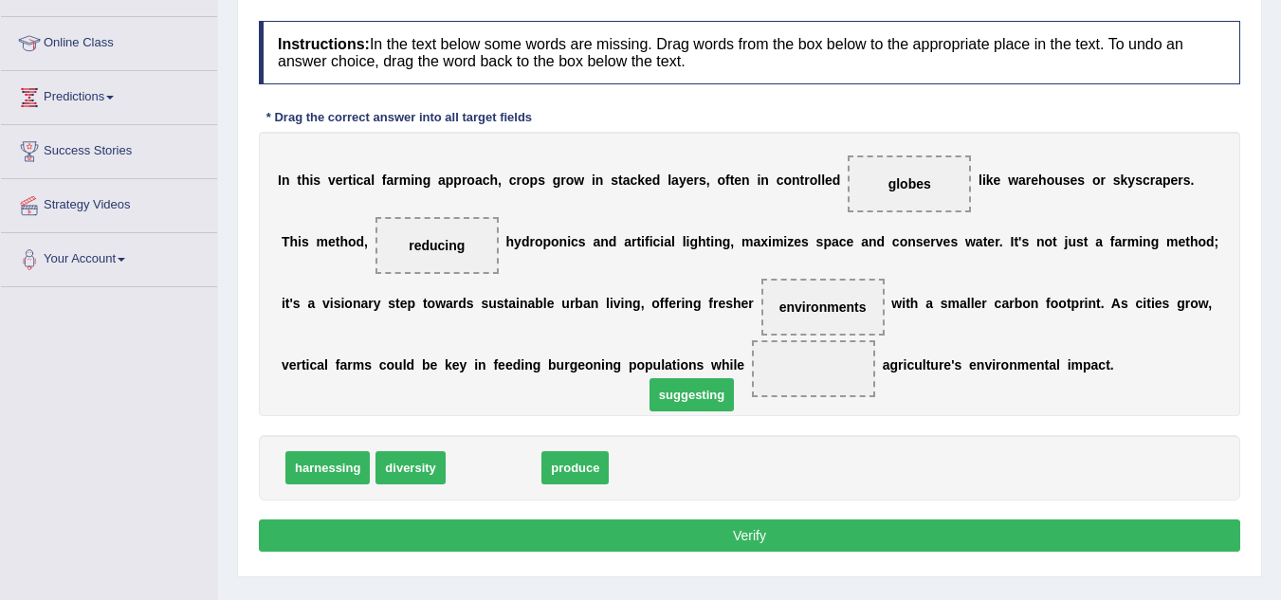
drag, startPoint x: 480, startPoint y: 468, endPoint x: 689, endPoint y: 394, distance: 222.2
click at [689, 394] on span "suggesting" at bounding box center [691, 394] width 84 height 33
drag, startPoint x: 477, startPoint y: 462, endPoint x: 829, endPoint y: 349, distance: 370.2
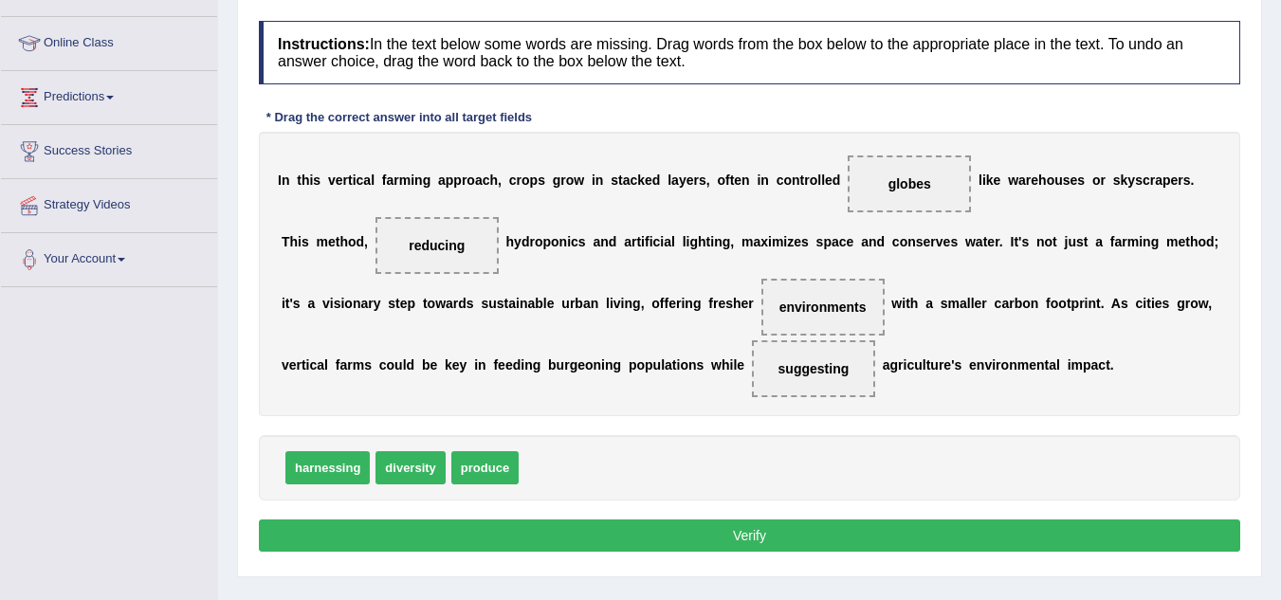
click at [730, 527] on button "Verify" at bounding box center [749, 535] width 981 height 32
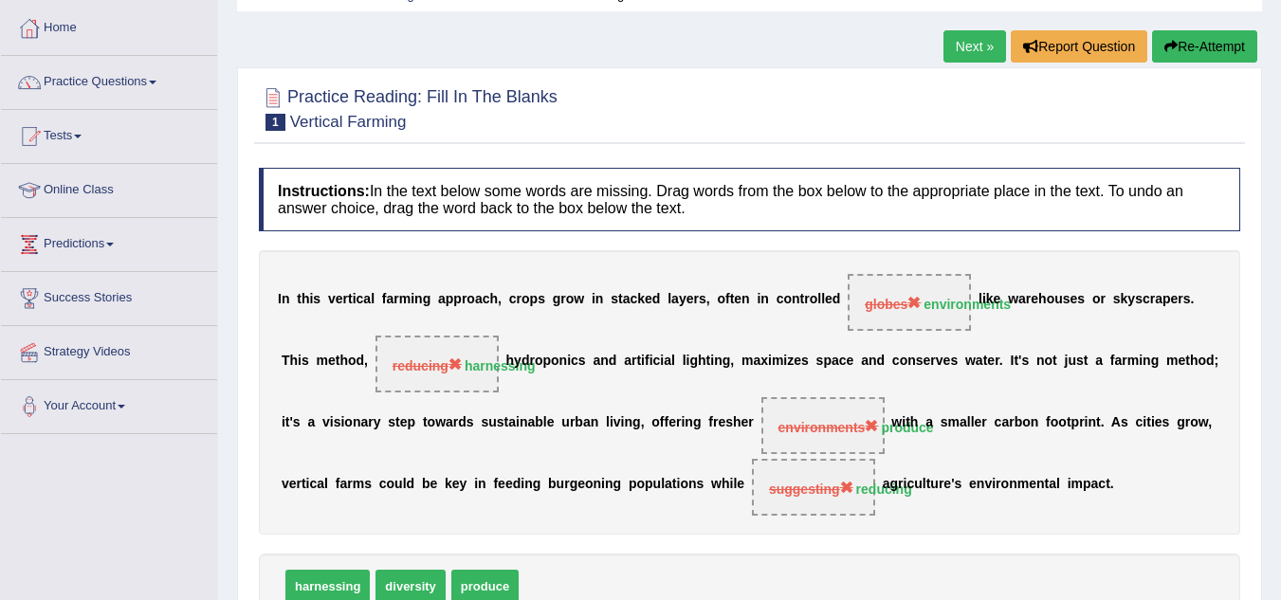
scroll to position [0, 0]
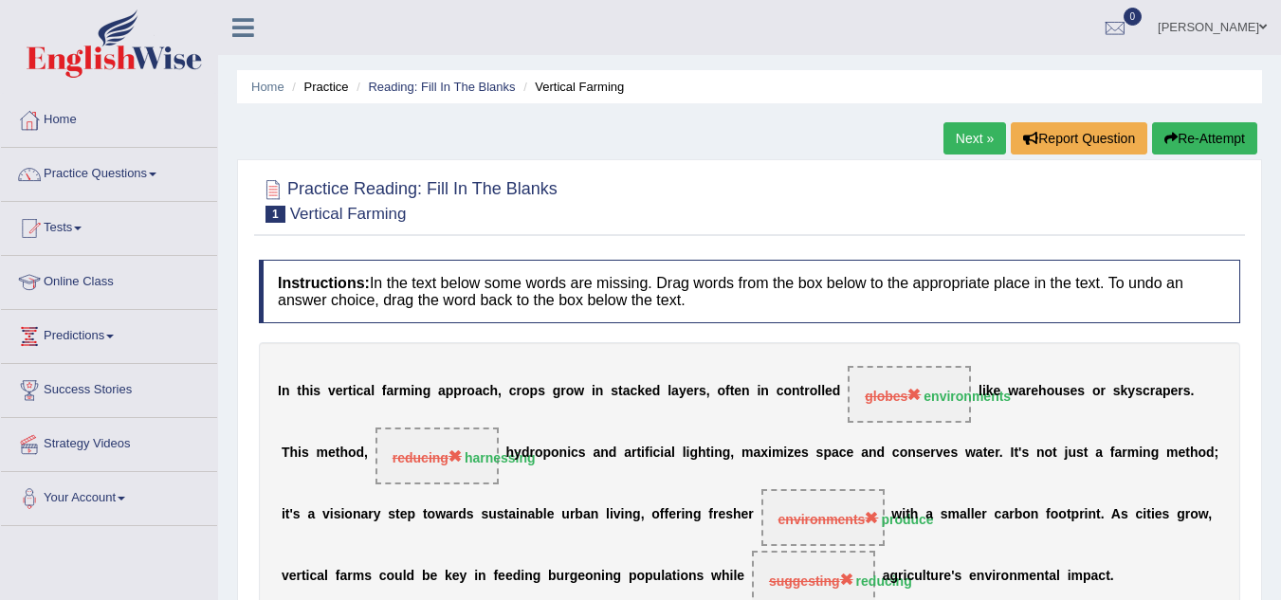
click at [957, 137] on link "Next »" at bounding box center [974, 138] width 63 height 32
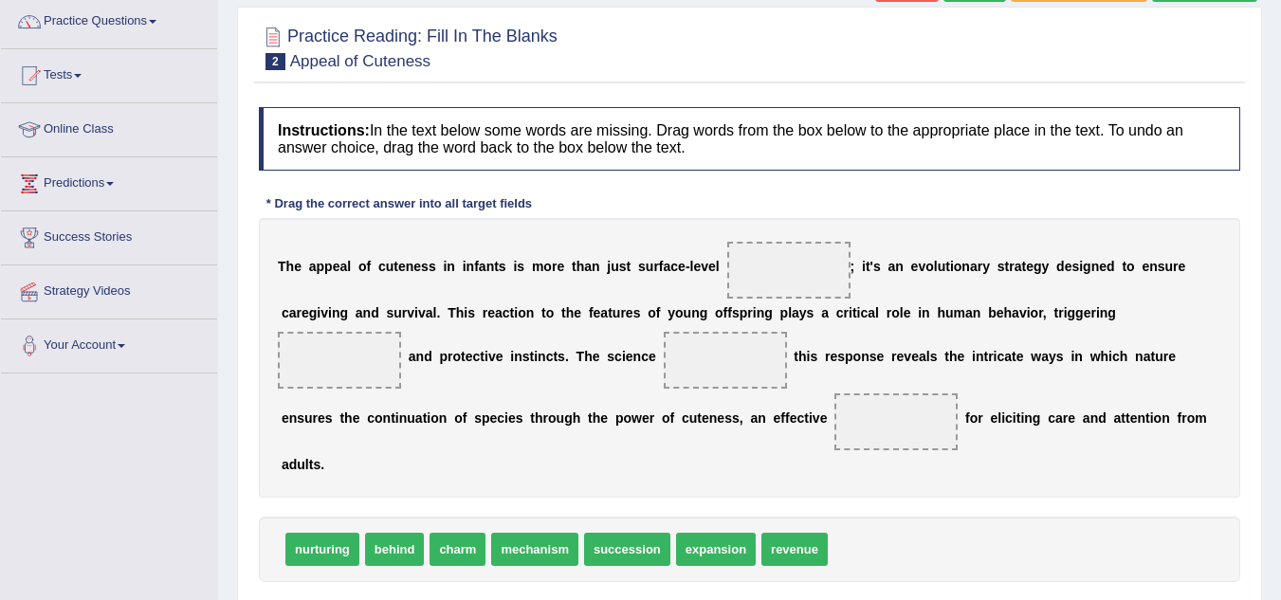
scroll to position [154, 0]
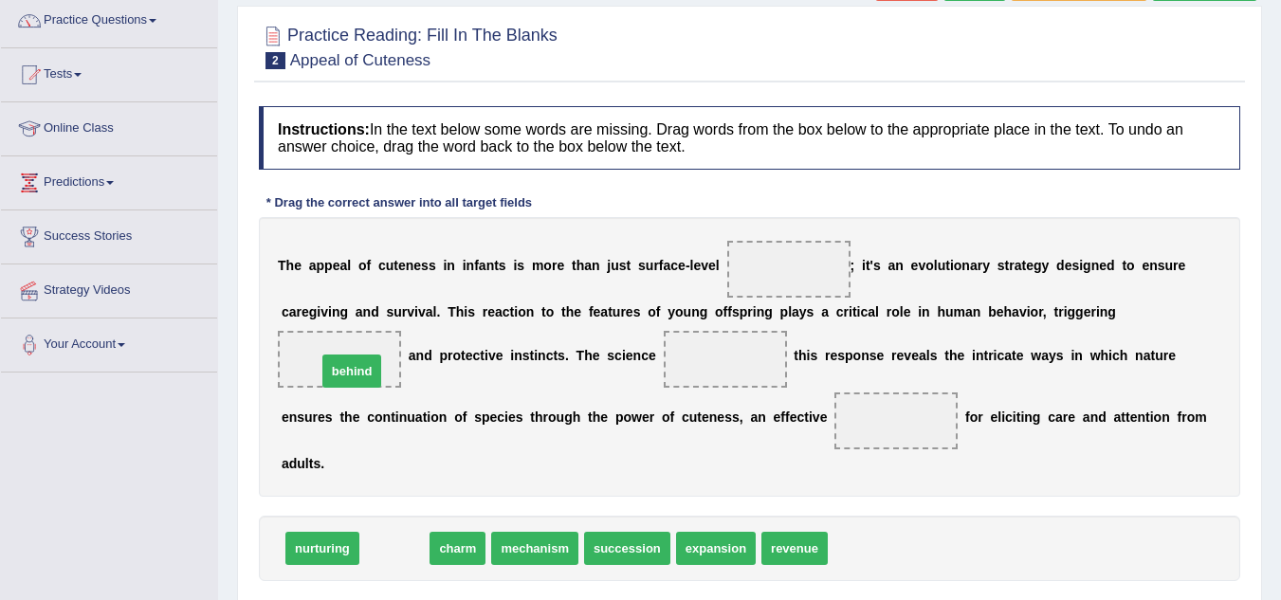
drag, startPoint x: 402, startPoint y: 546, endPoint x: 359, endPoint y: 369, distance: 182.3
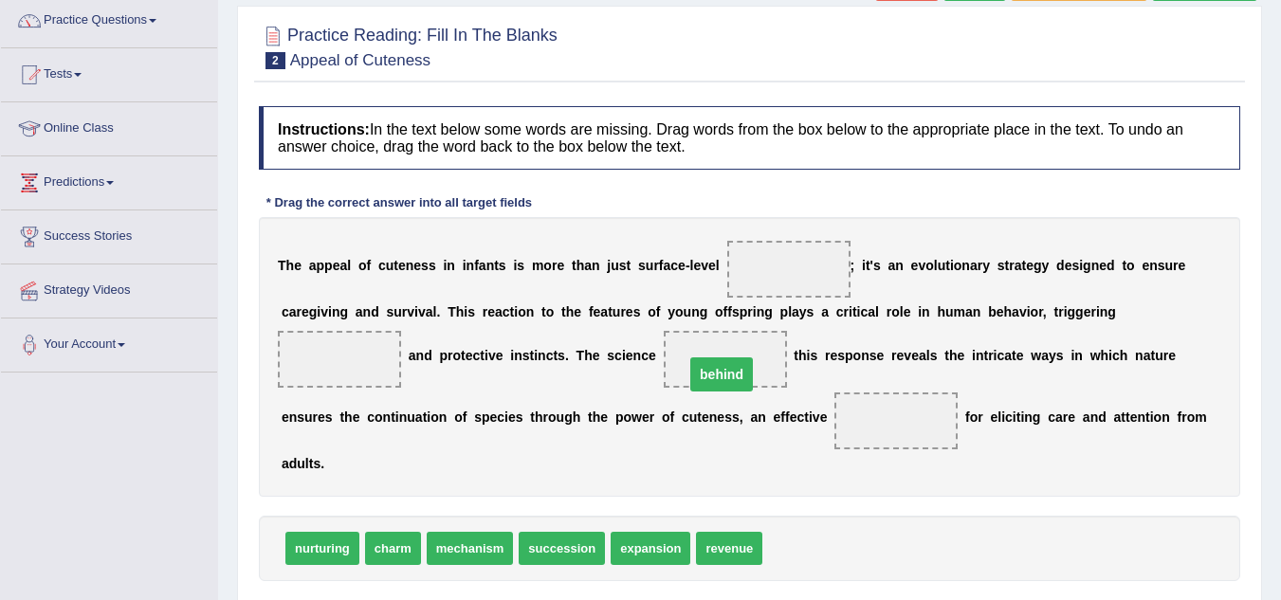
drag, startPoint x: 348, startPoint y: 366, endPoint x: 730, endPoint y: 381, distance: 382.3
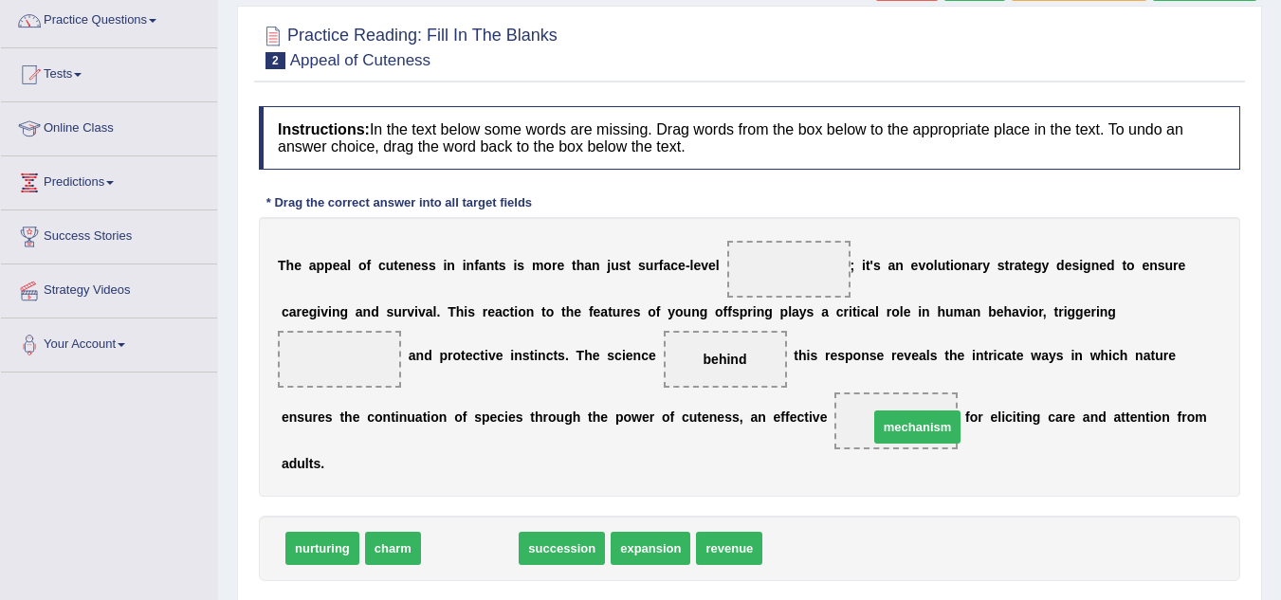
drag, startPoint x: 465, startPoint y: 543, endPoint x: 931, endPoint y: 422, distance: 481.0
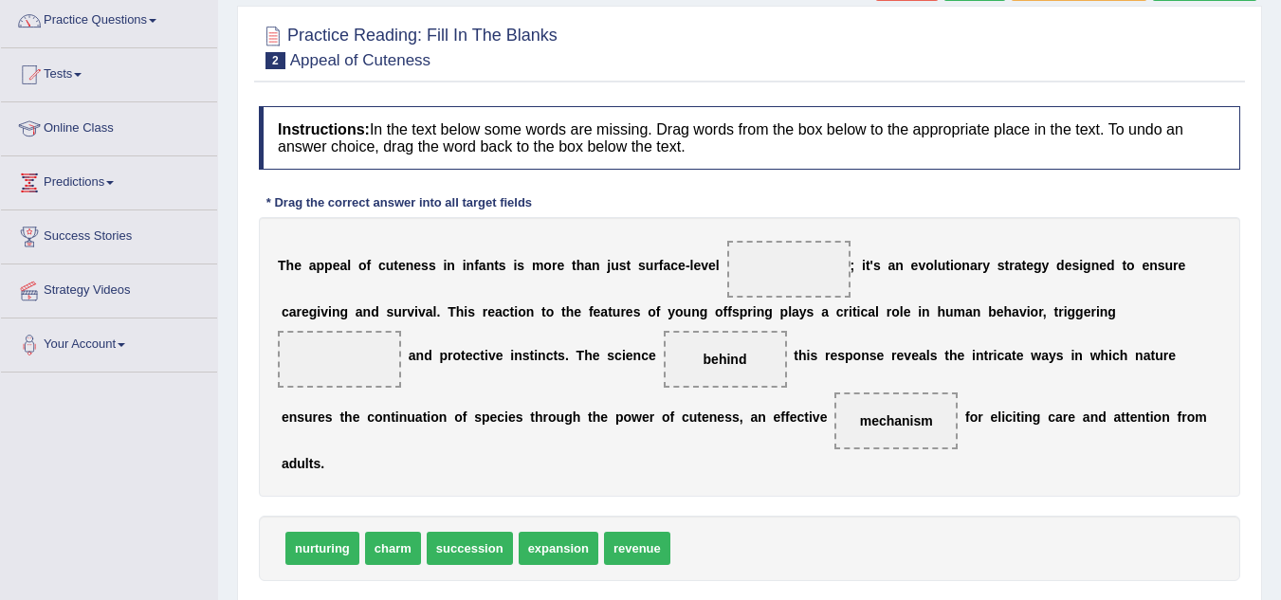
drag, startPoint x: 629, startPoint y: 403, endPoint x: 574, endPoint y: 555, distance: 162.5
click at [574, 555] on div "Instructions: In the text below some words are missing. Drag words from the box…" at bounding box center [749, 372] width 991 height 551
drag, startPoint x: 559, startPoint y: 539, endPoint x: 311, endPoint y: 343, distance: 316.5
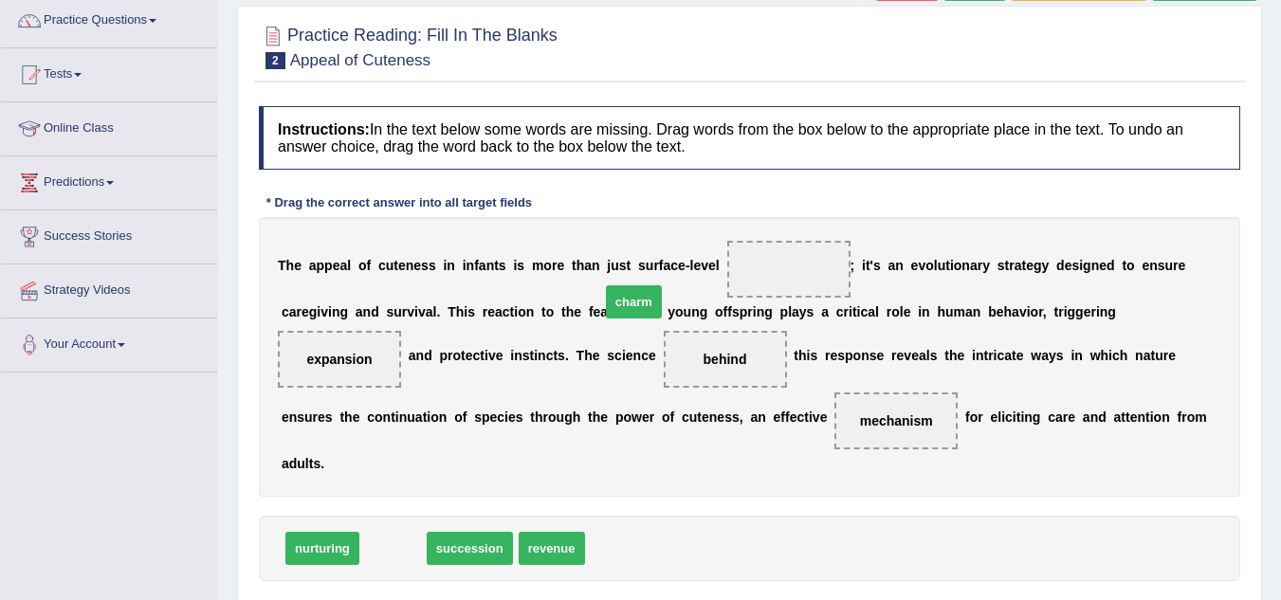
drag, startPoint x: 395, startPoint y: 549, endPoint x: 700, endPoint y: 265, distance: 415.8
click at [662, 285] on span "charm" at bounding box center [634, 301] width 56 height 33
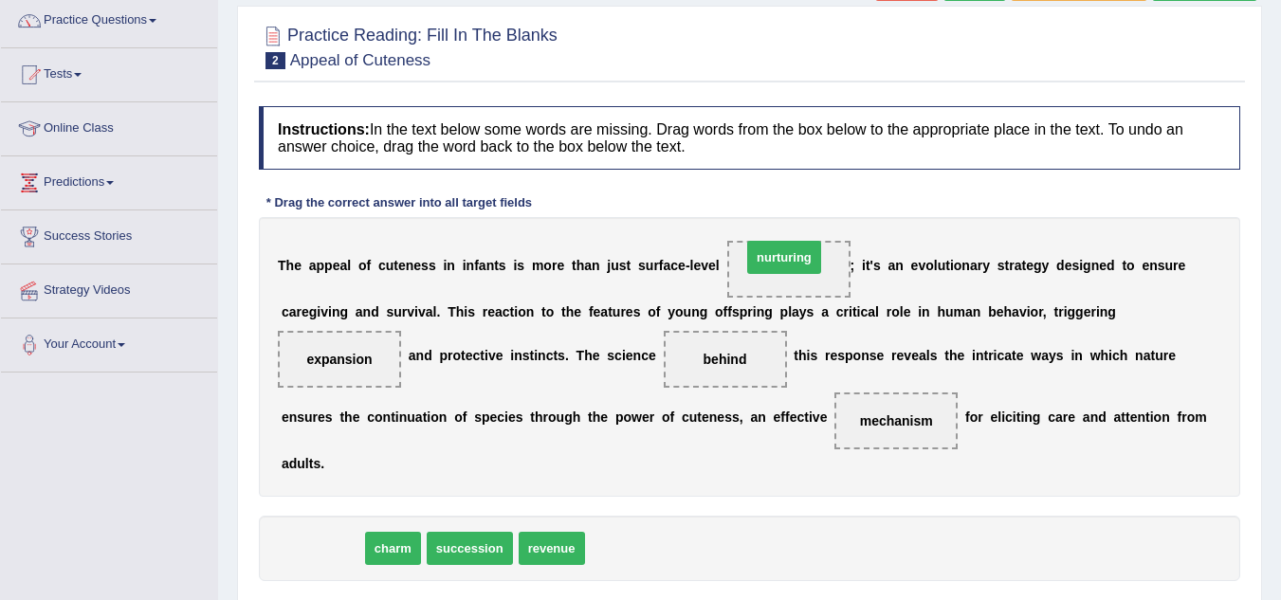
drag, startPoint x: 305, startPoint y: 553, endPoint x: 782, endPoint y: 262, distance: 558.6
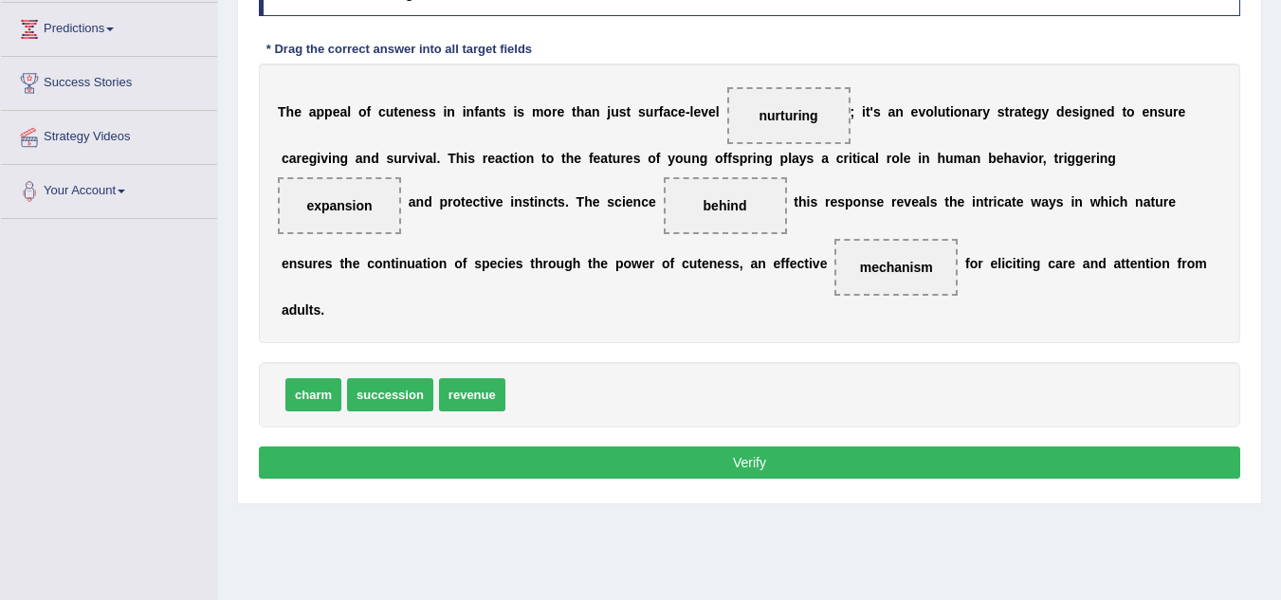
scroll to position [309, 0]
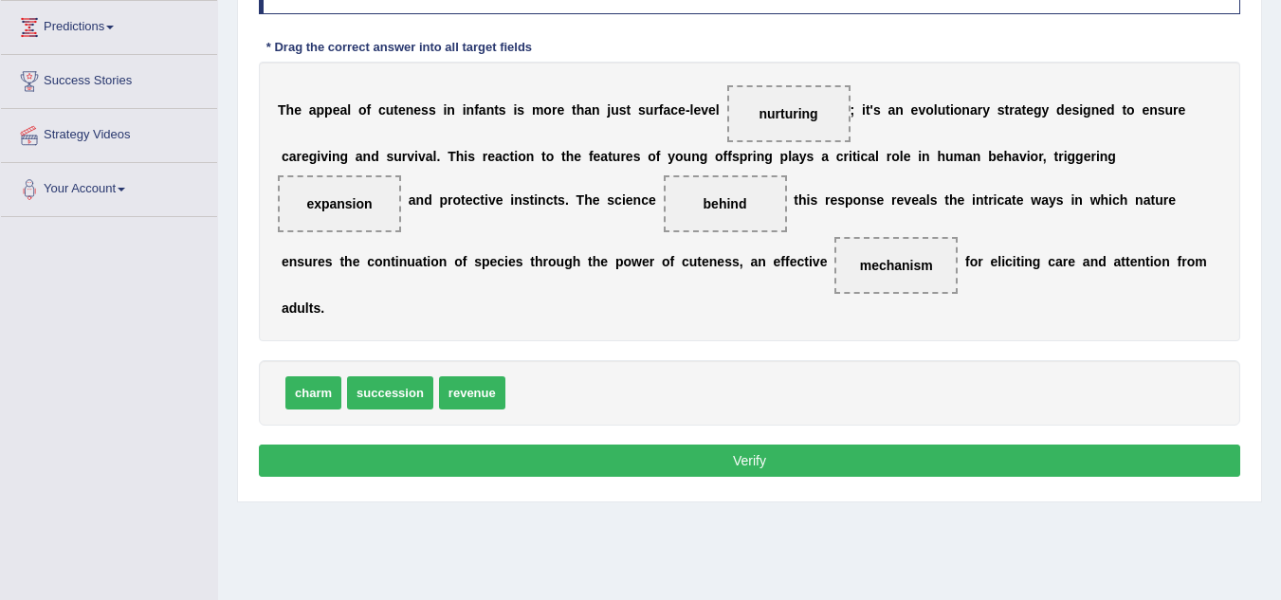
click at [710, 458] on button "Verify" at bounding box center [749, 461] width 981 height 32
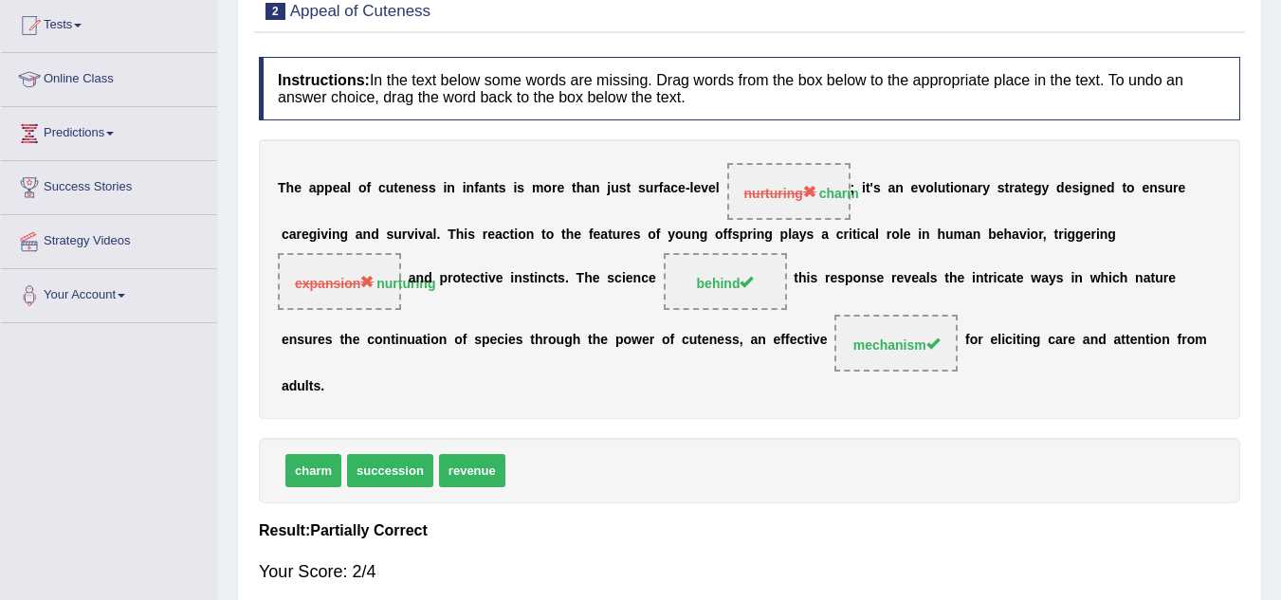
scroll to position [198, 0]
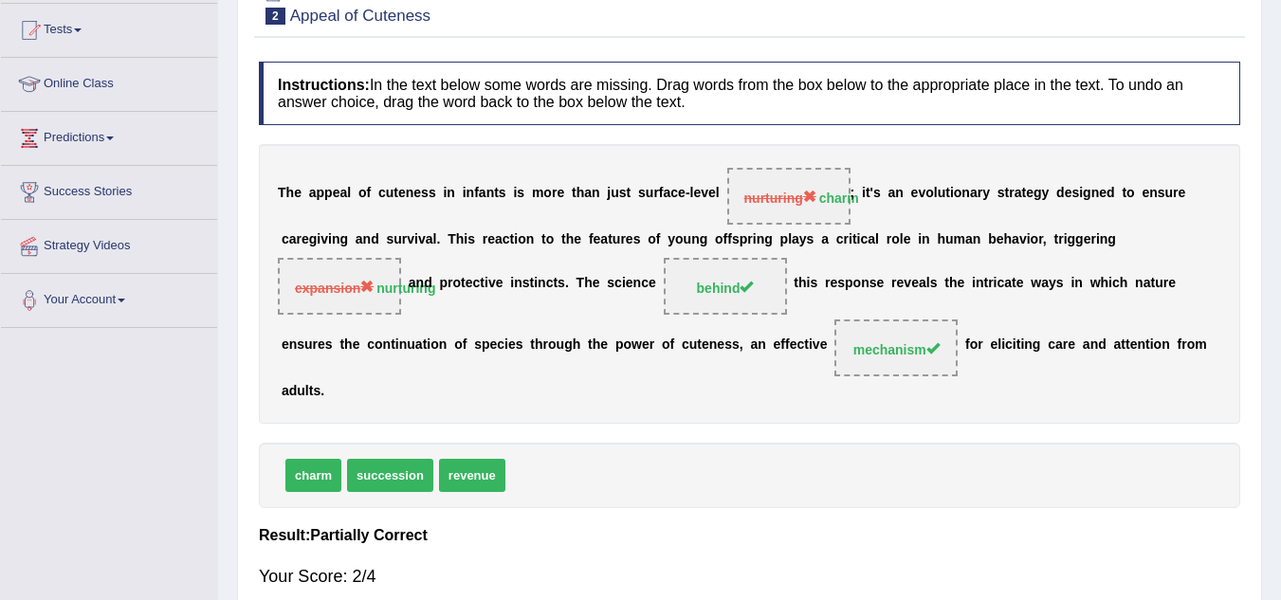
click at [710, 458] on div "charm succession revenue" at bounding box center [749, 475] width 981 height 65
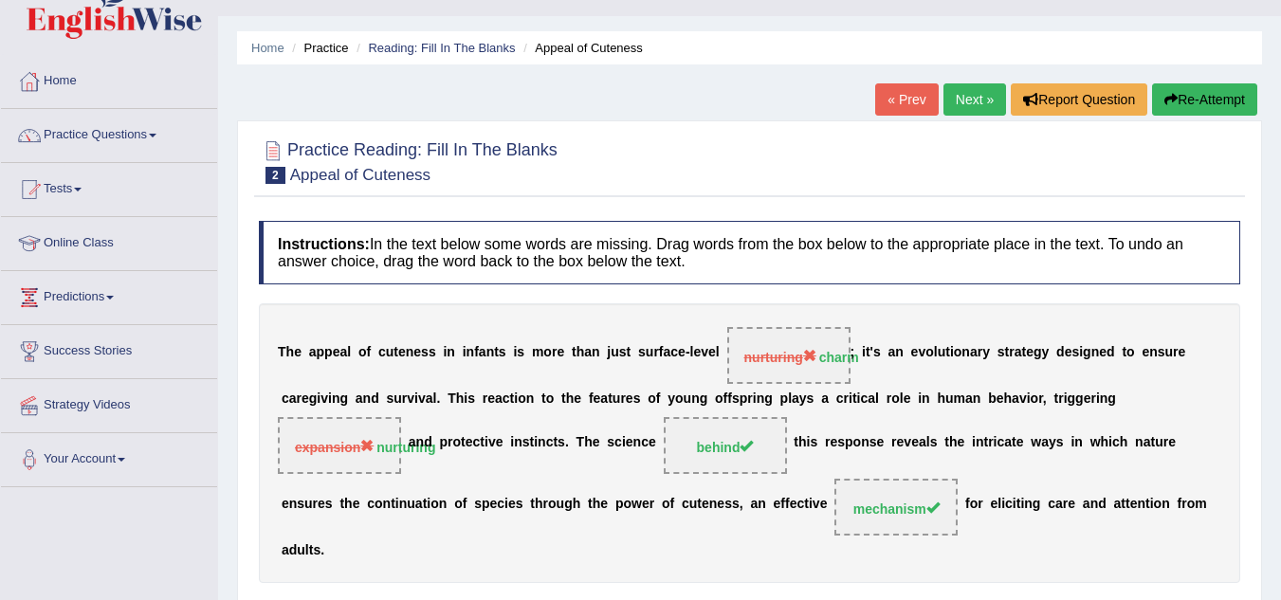
scroll to position [38, 0]
click at [973, 107] on link "Next »" at bounding box center [974, 100] width 63 height 32
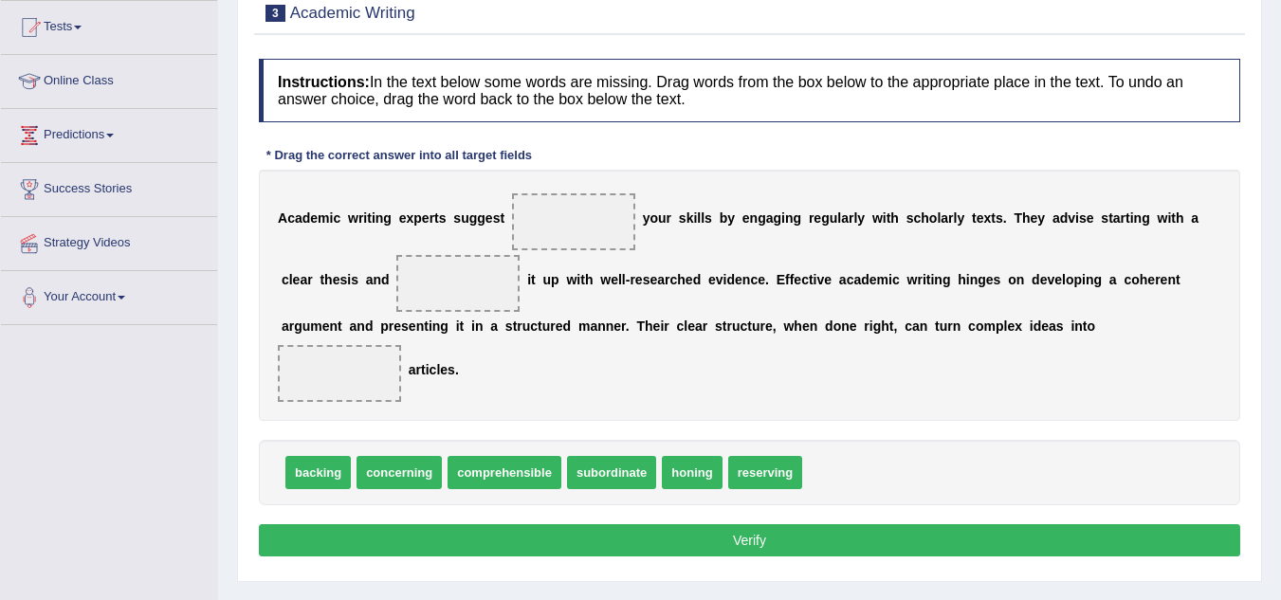
scroll to position [202, 0]
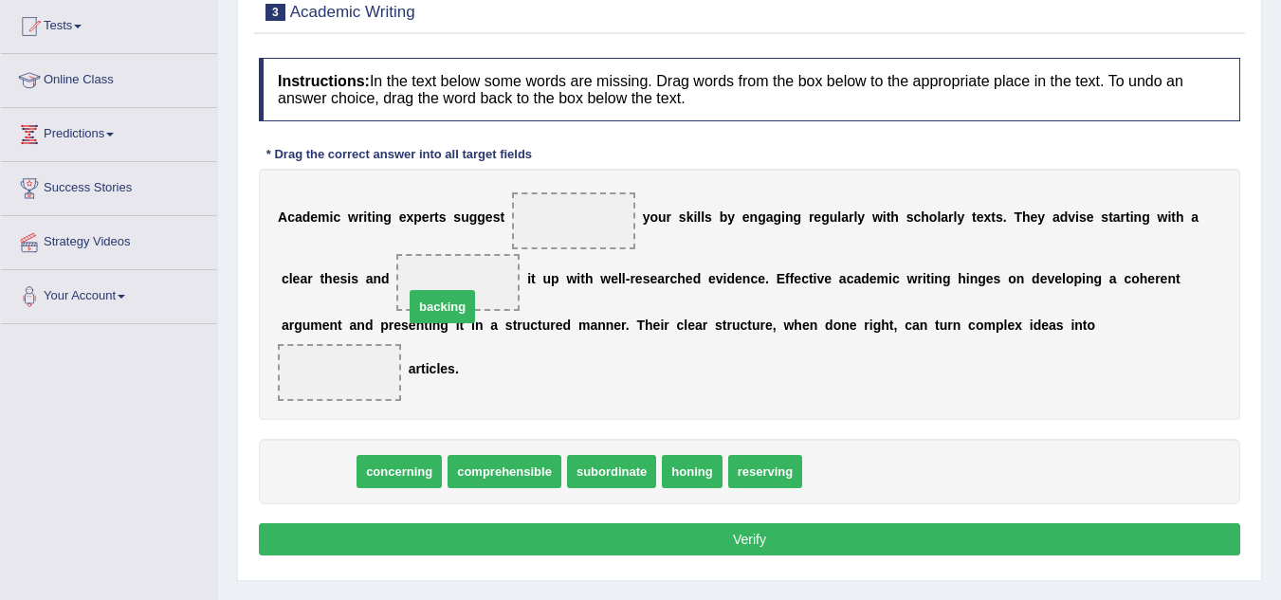
drag, startPoint x: 311, startPoint y: 470, endPoint x: 435, endPoint y: 305, distance: 206.5
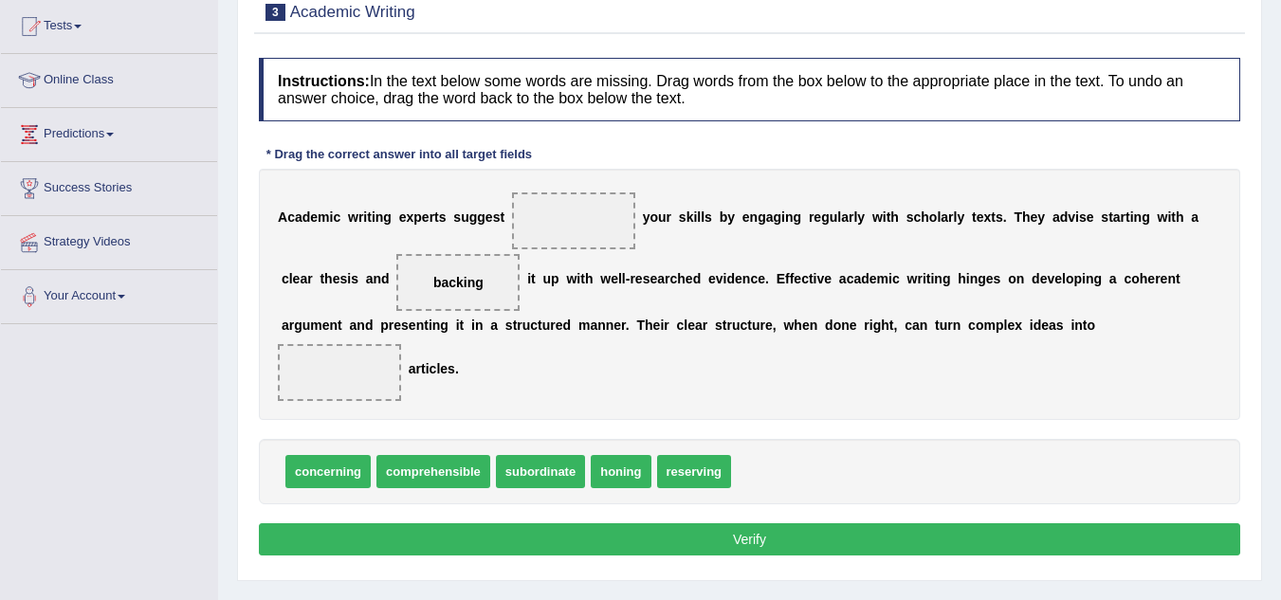
click at [553, 339] on div "A c a d e m i c w r i t i n g e x p e r t s s u g g e s t y o u r s k i l l s b…" at bounding box center [749, 294] width 981 height 251
drag, startPoint x: 687, startPoint y: 469, endPoint x: 605, endPoint y: 182, distance: 298.8
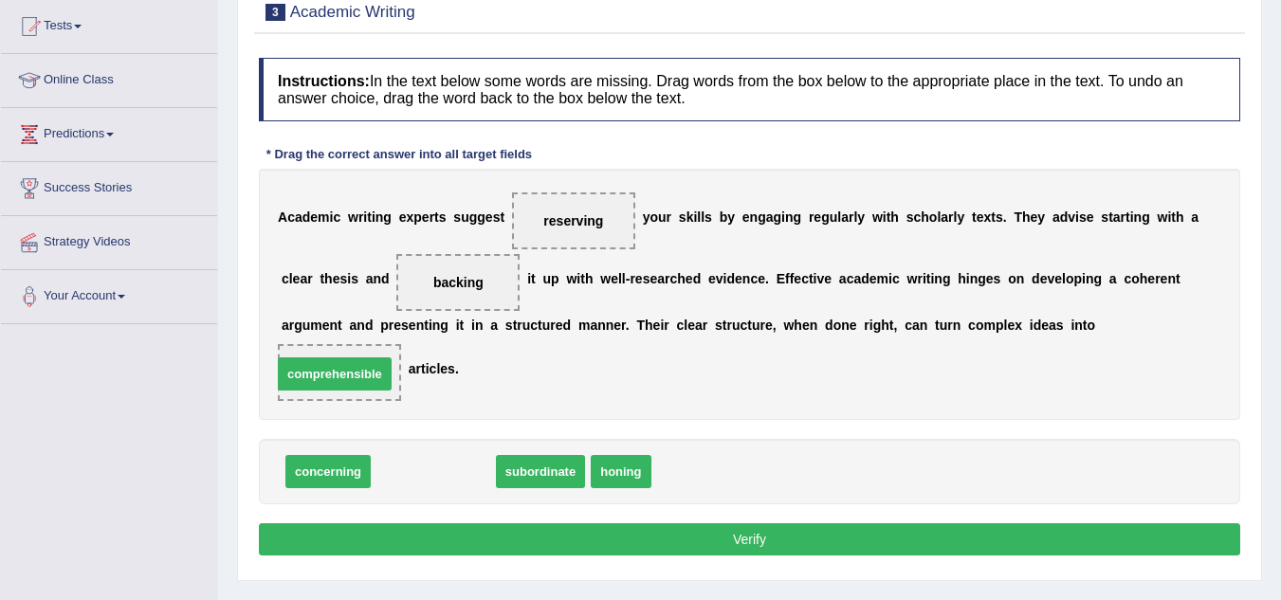
drag, startPoint x: 433, startPoint y: 474, endPoint x: 334, endPoint y: 376, distance: 139.4
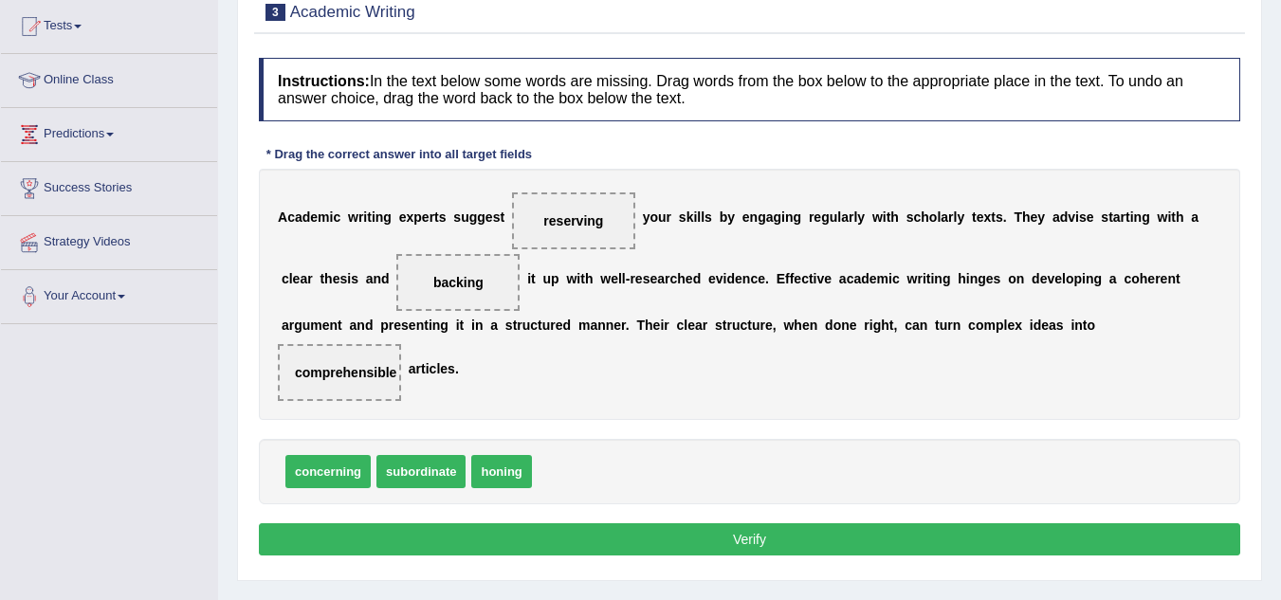
click at [701, 538] on button "Verify" at bounding box center [749, 539] width 981 height 32
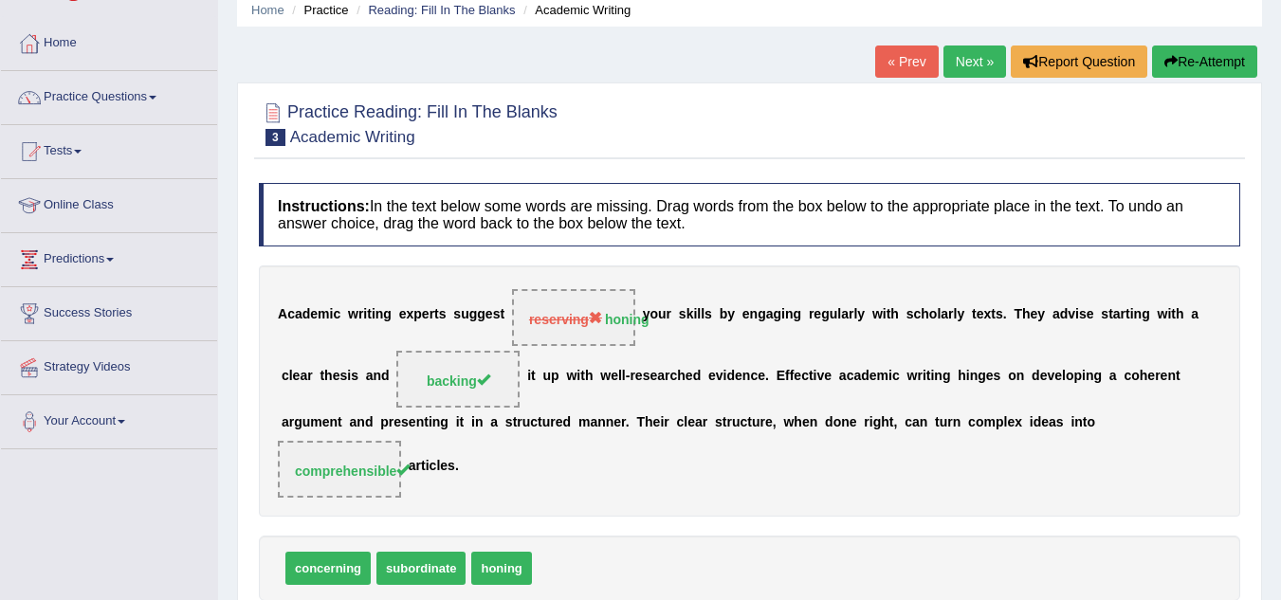
scroll to position [76, 0]
click at [966, 61] on link "Next »" at bounding box center [974, 62] width 63 height 32
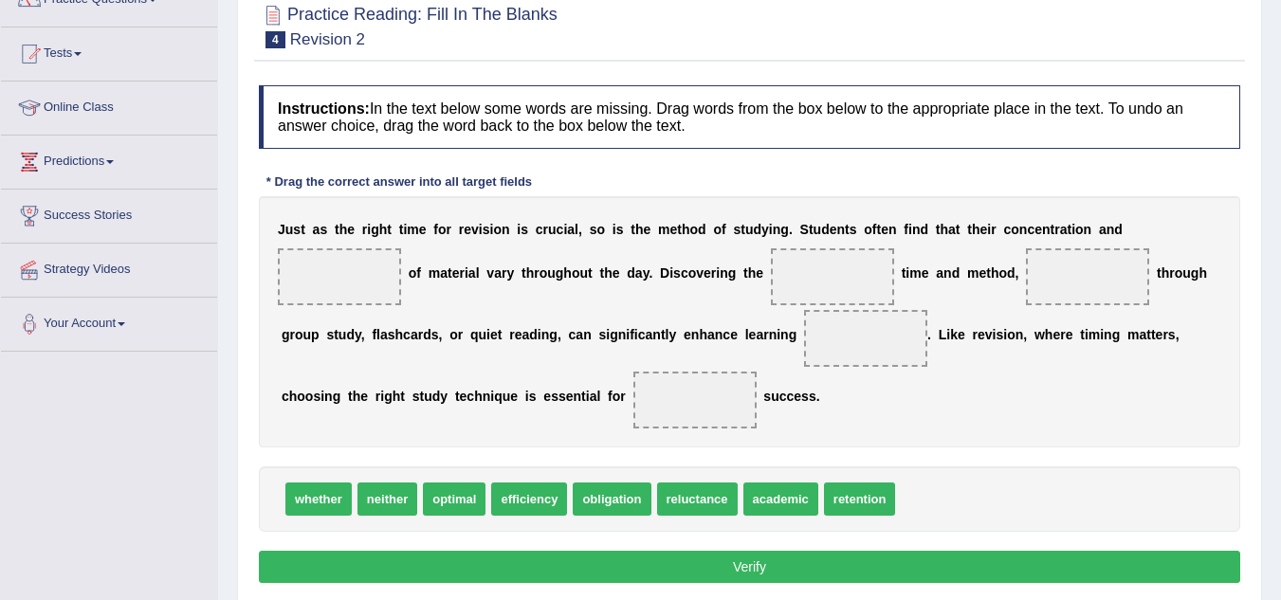
scroll to position [178, 0]
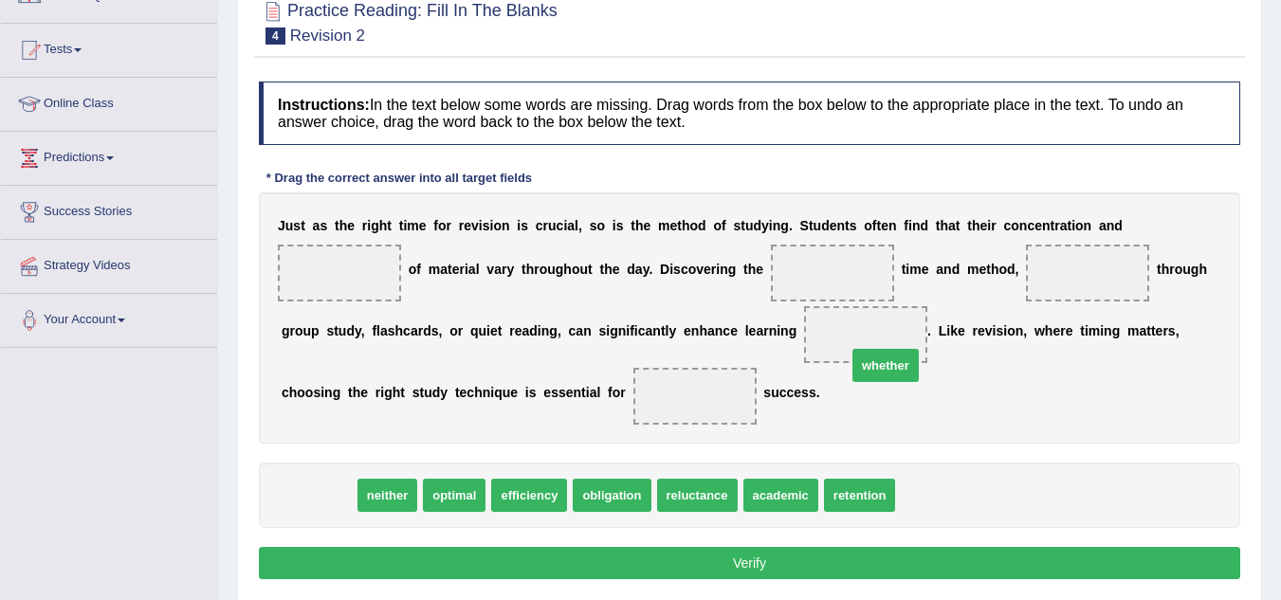
drag, startPoint x: 317, startPoint y: 497, endPoint x: 896, endPoint y: 357, distance: 595.7
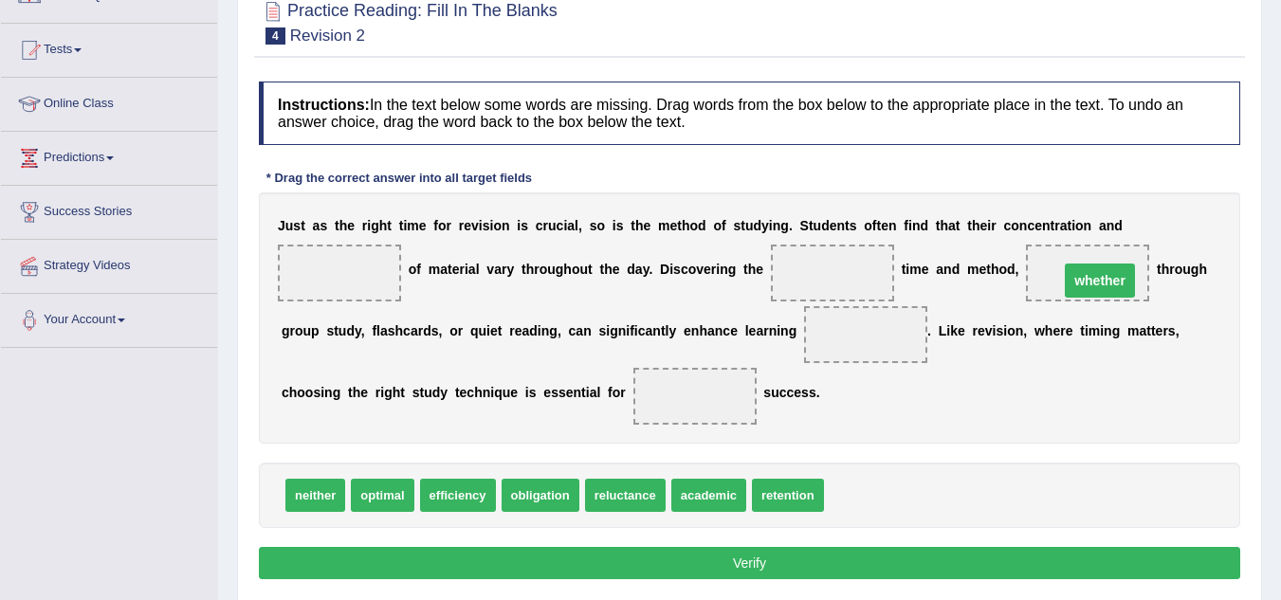
drag, startPoint x: 875, startPoint y: 335, endPoint x: 1109, endPoint y: 281, distance: 240.3
drag, startPoint x: 455, startPoint y: 491, endPoint x: 782, endPoint y: 337, distance: 361.7
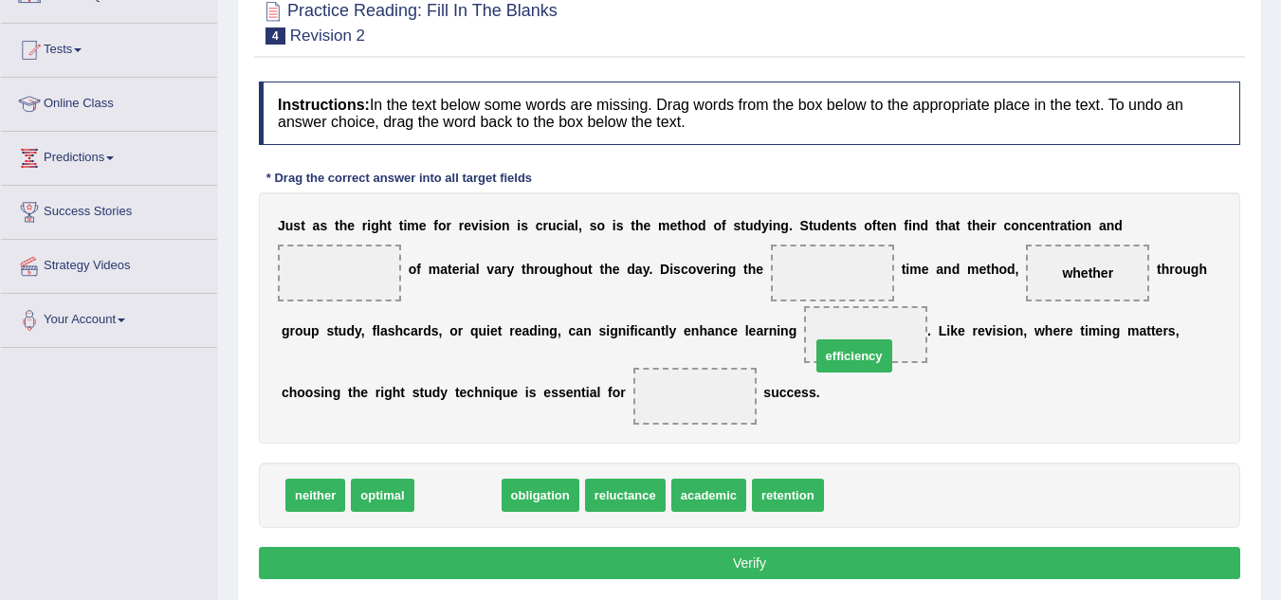
drag, startPoint x: 441, startPoint y: 496, endPoint x: 837, endPoint y: 356, distance: 420.0
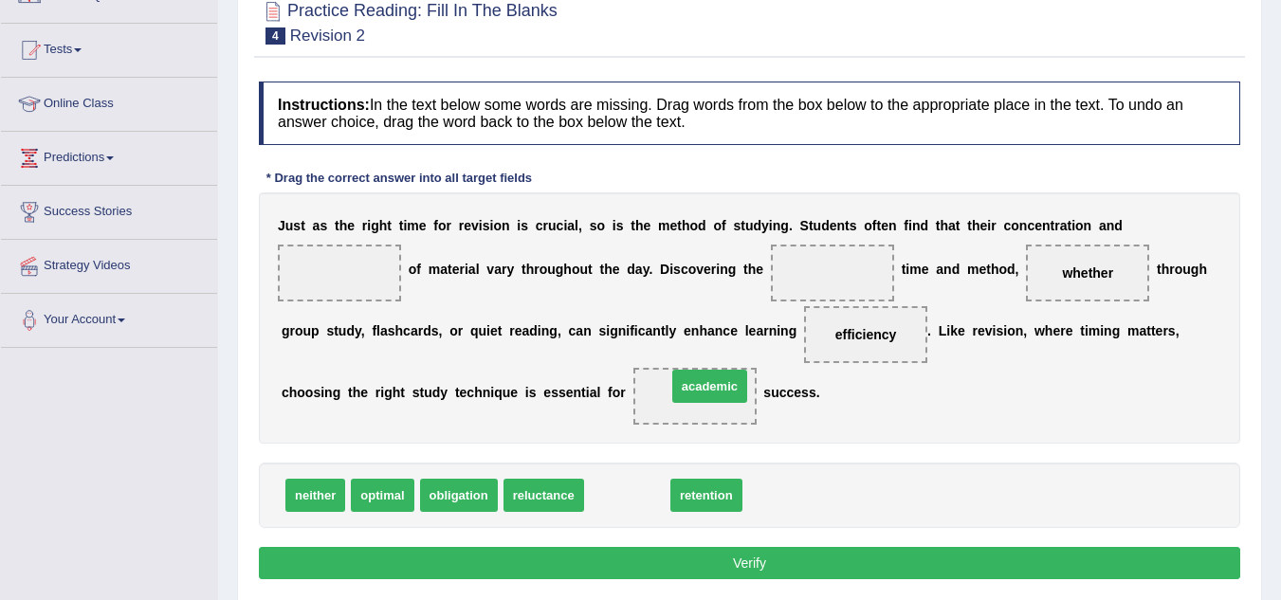
drag, startPoint x: 614, startPoint y: 492, endPoint x: 697, endPoint y: 383, distance: 136.7
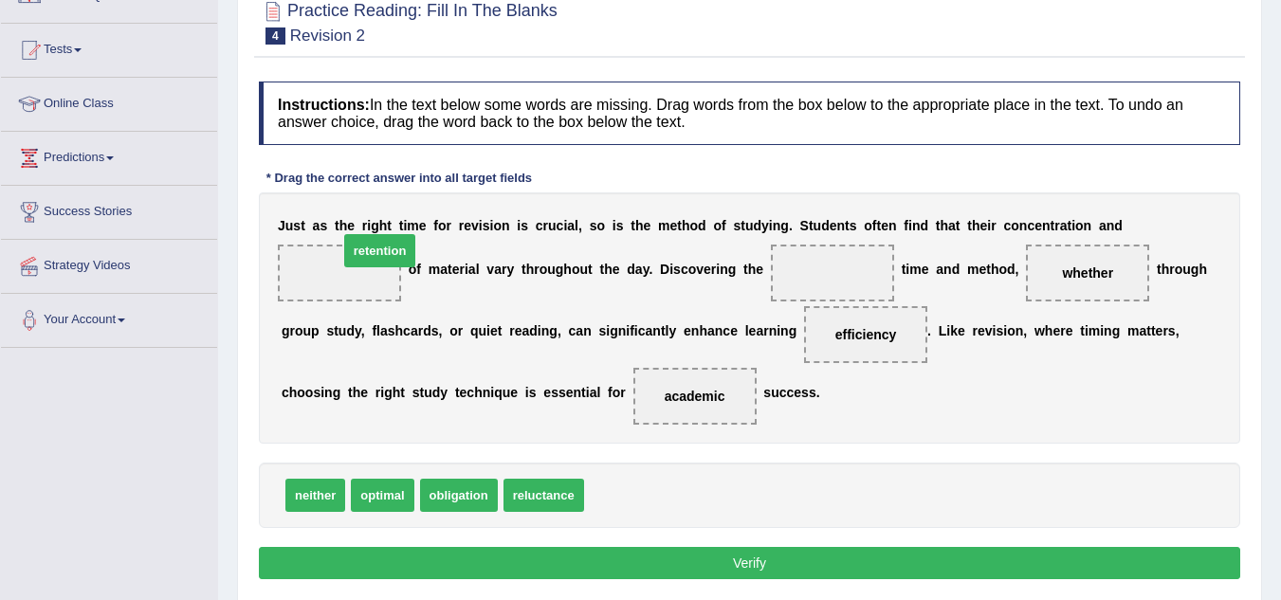
drag, startPoint x: 611, startPoint y: 498, endPoint x: 366, endPoint y: 253, distance: 346.5
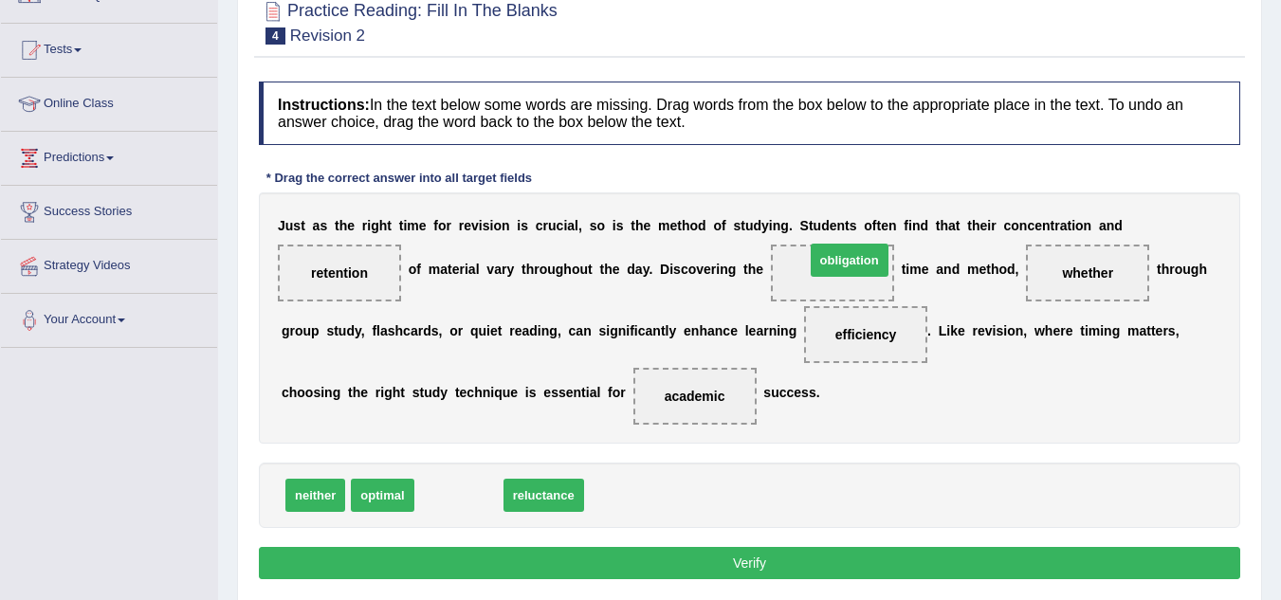
drag, startPoint x: 453, startPoint y: 496, endPoint x: 867, endPoint y: 262, distance: 475.8
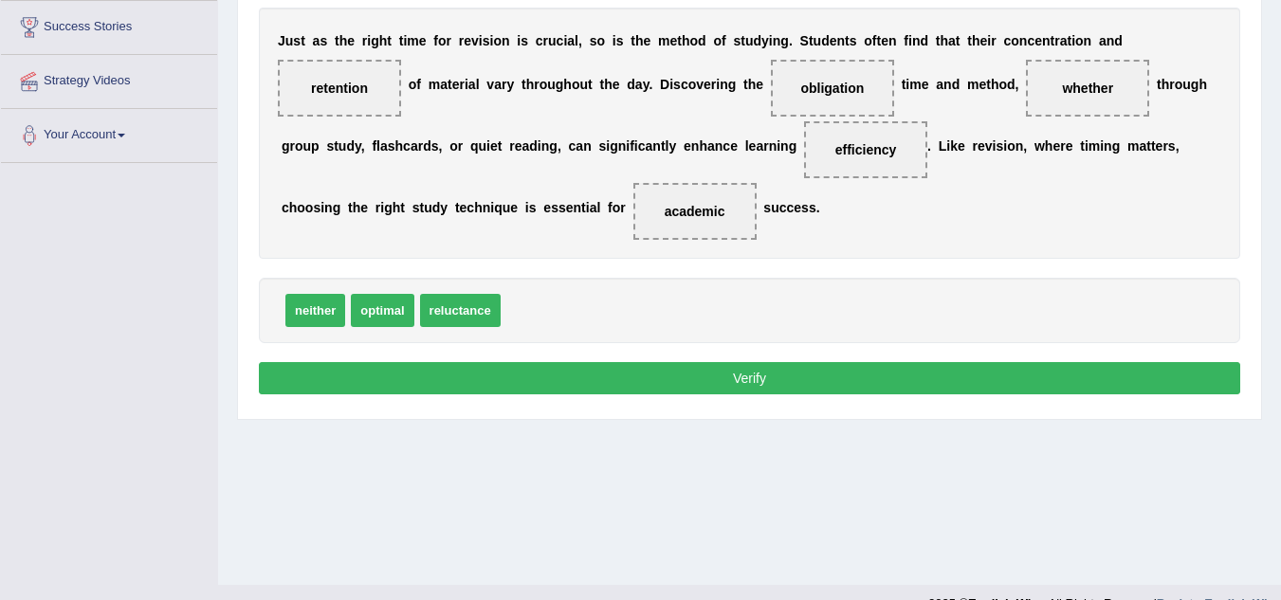
scroll to position [364, 0]
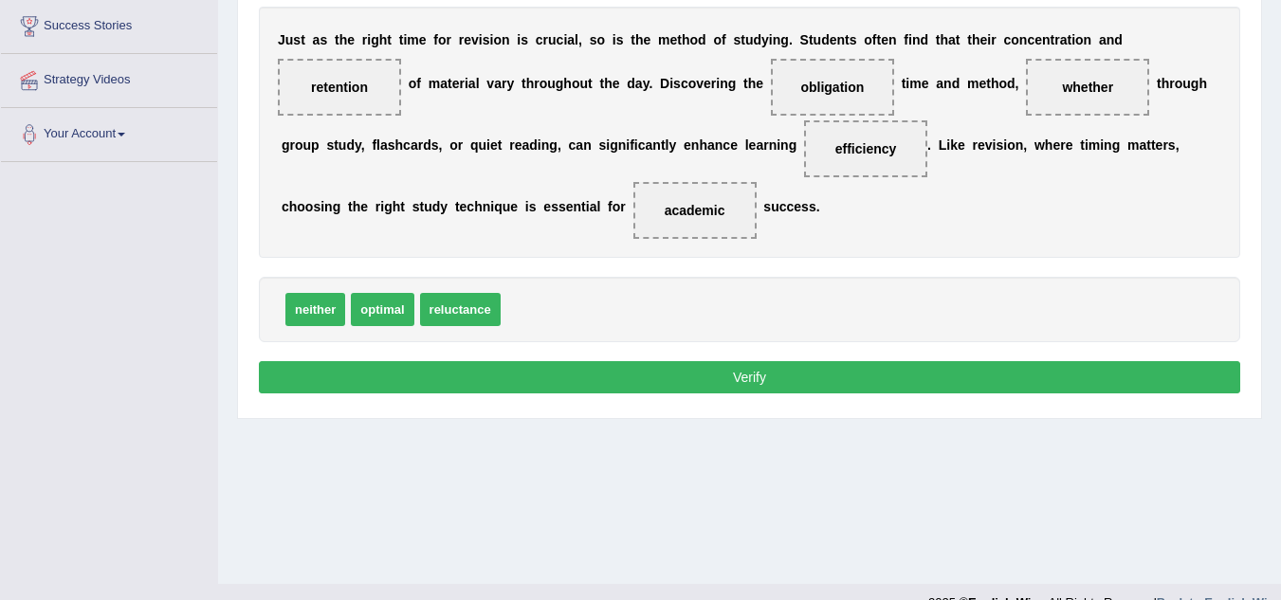
click at [677, 365] on button "Verify" at bounding box center [749, 377] width 981 height 32
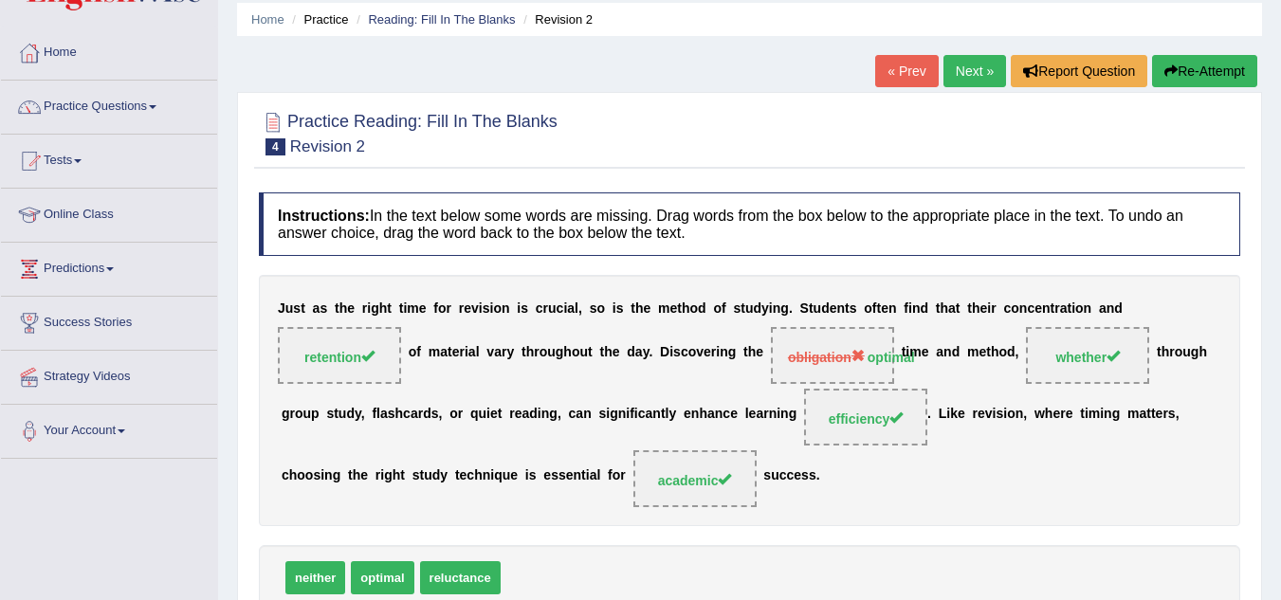
scroll to position [66, 0]
click at [960, 71] on link "Next »" at bounding box center [974, 72] width 63 height 32
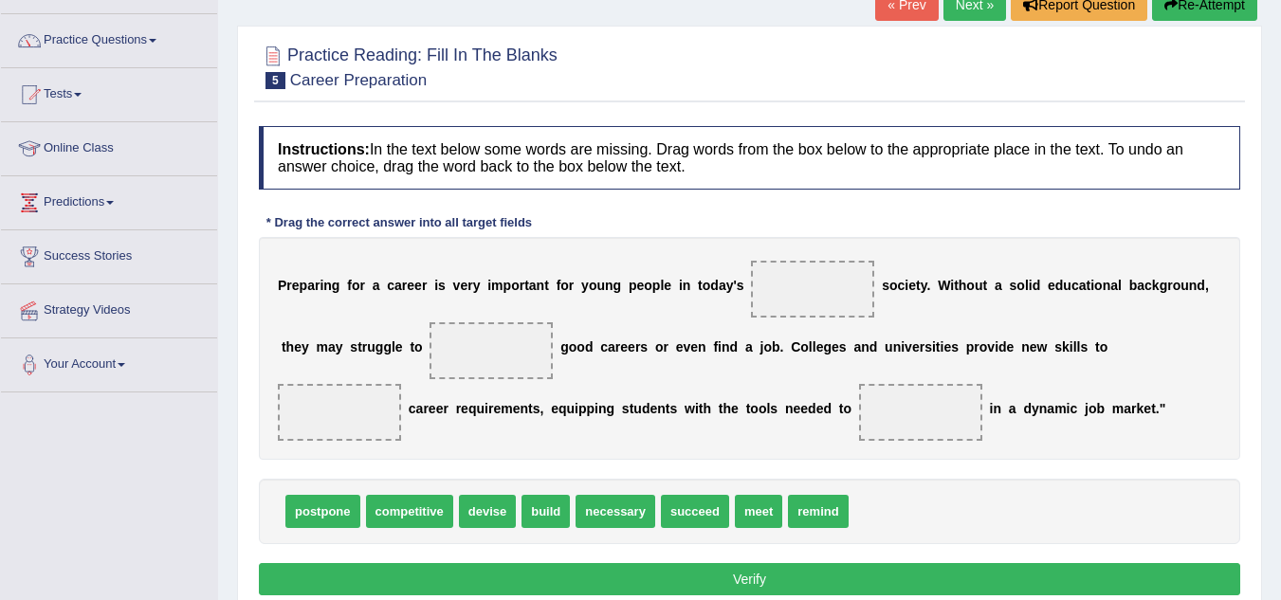
scroll to position [136, 0]
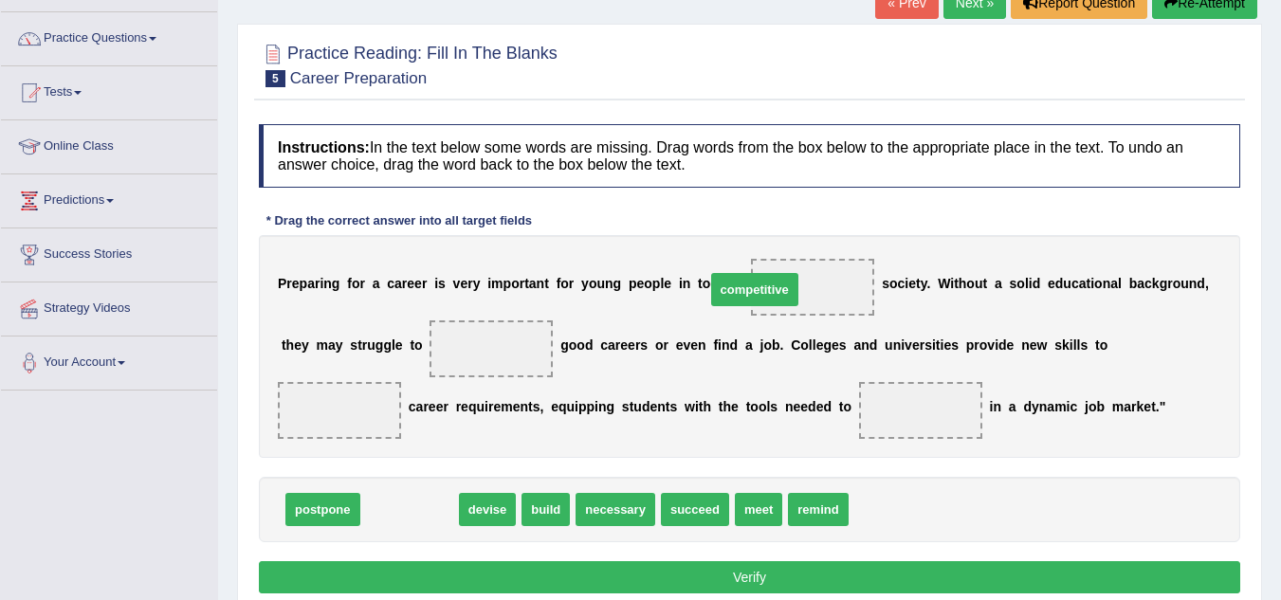
drag, startPoint x: 384, startPoint y: 511, endPoint x: 730, endPoint y: 292, distance: 409.5
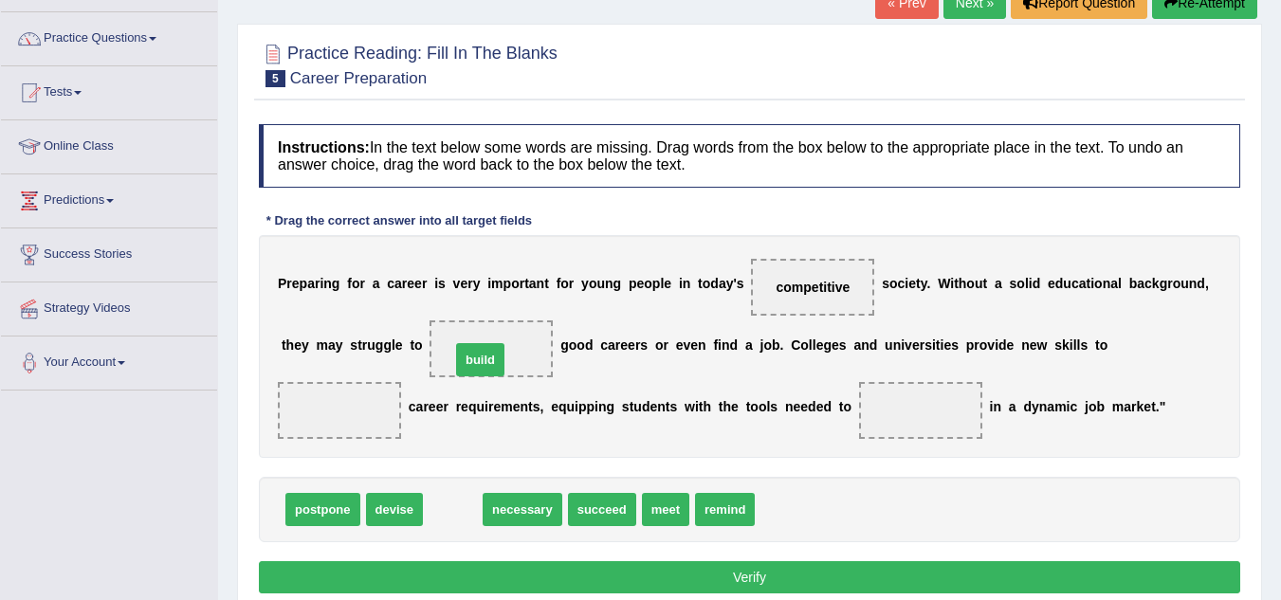
drag, startPoint x: 459, startPoint y: 506, endPoint x: 486, endPoint y: 356, distance: 152.3
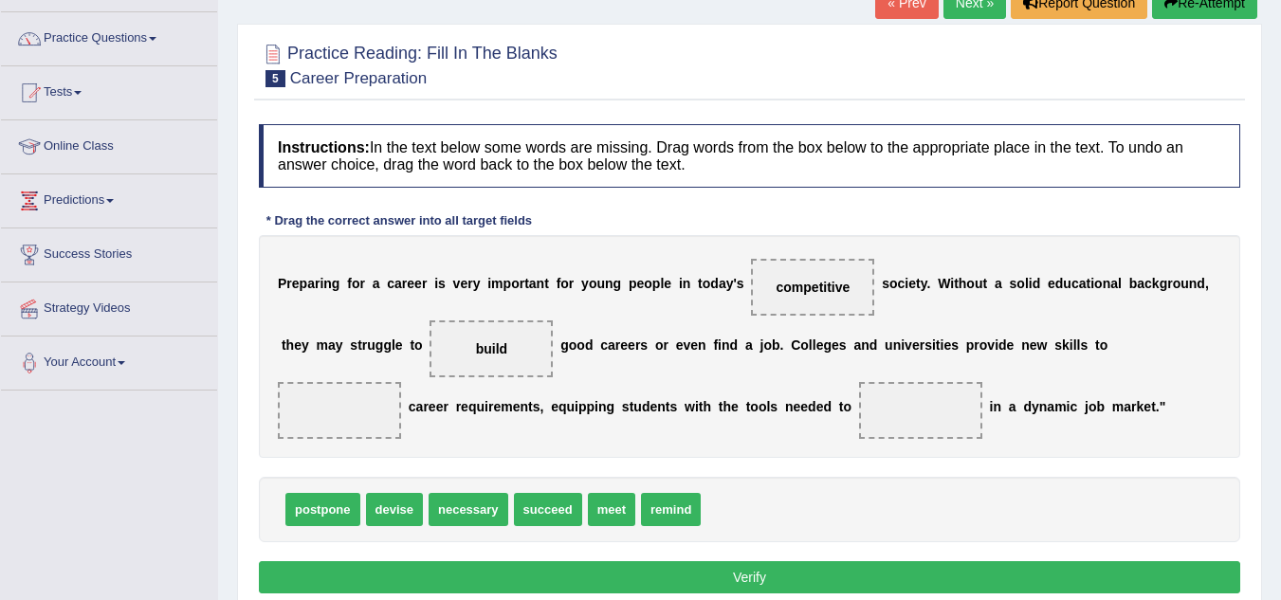
drag, startPoint x: 611, startPoint y: 507, endPoint x: 373, endPoint y: 407, distance: 259.2
drag, startPoint x: 608, startPoint y: 512, endPoint x: 352, endPoint y: 425, distance: 270.4
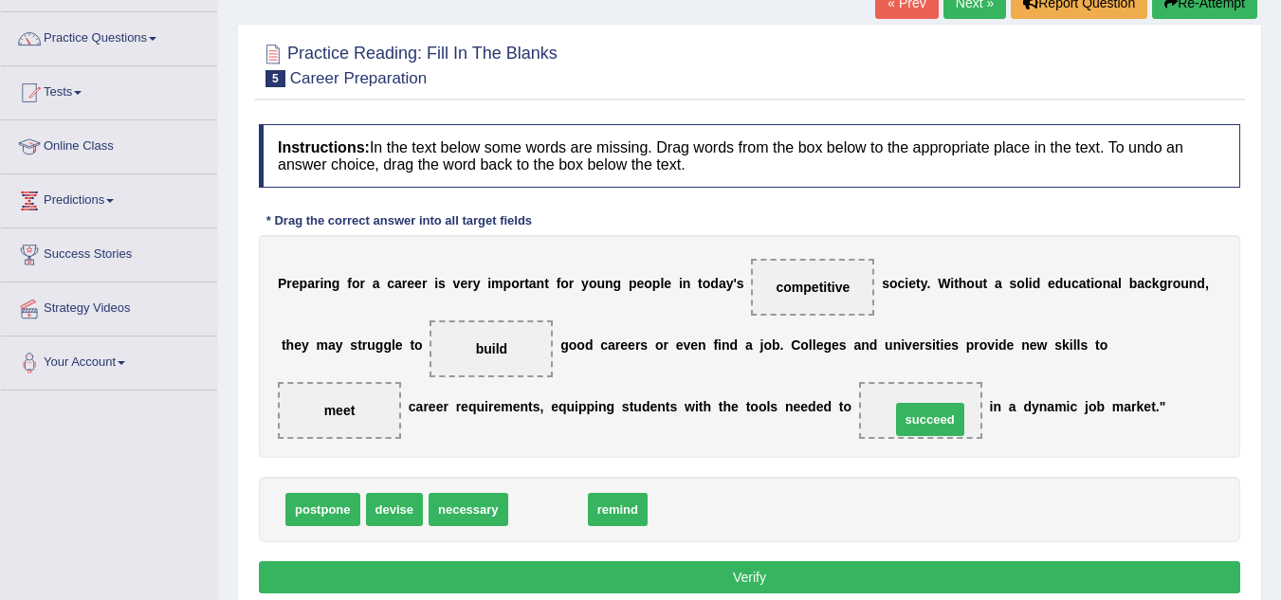
drag, startPoint x: 536, startPoint y: 517, endPoint x: 934, endPoint y: 427, distance: 408.2
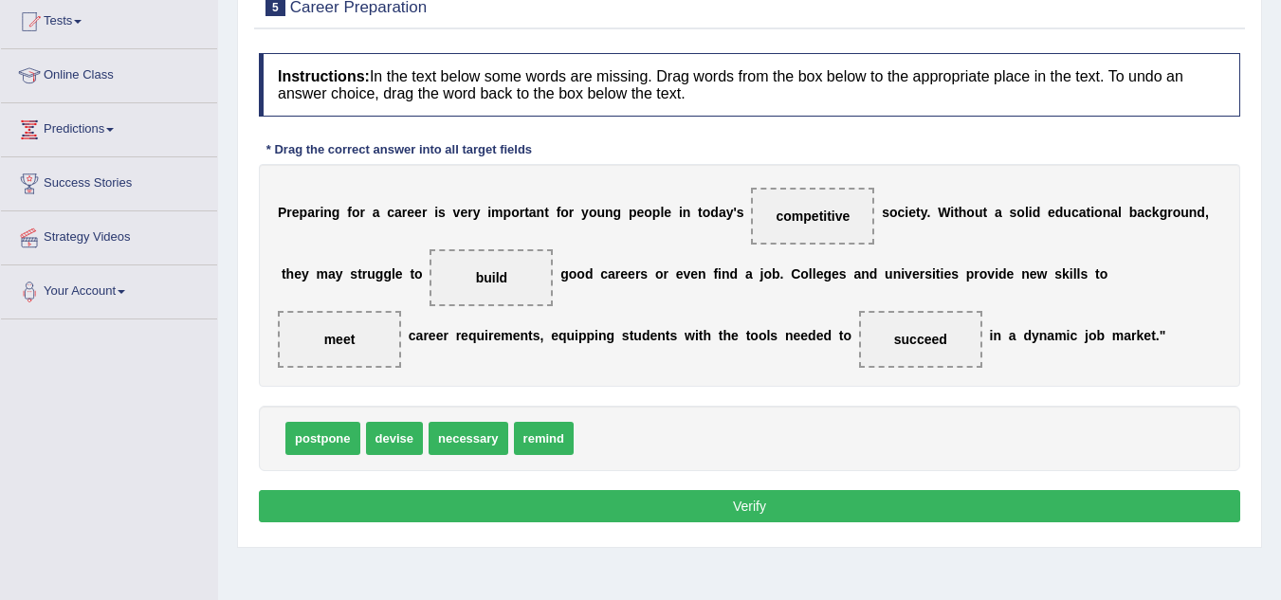
scroll to position [208, 0]
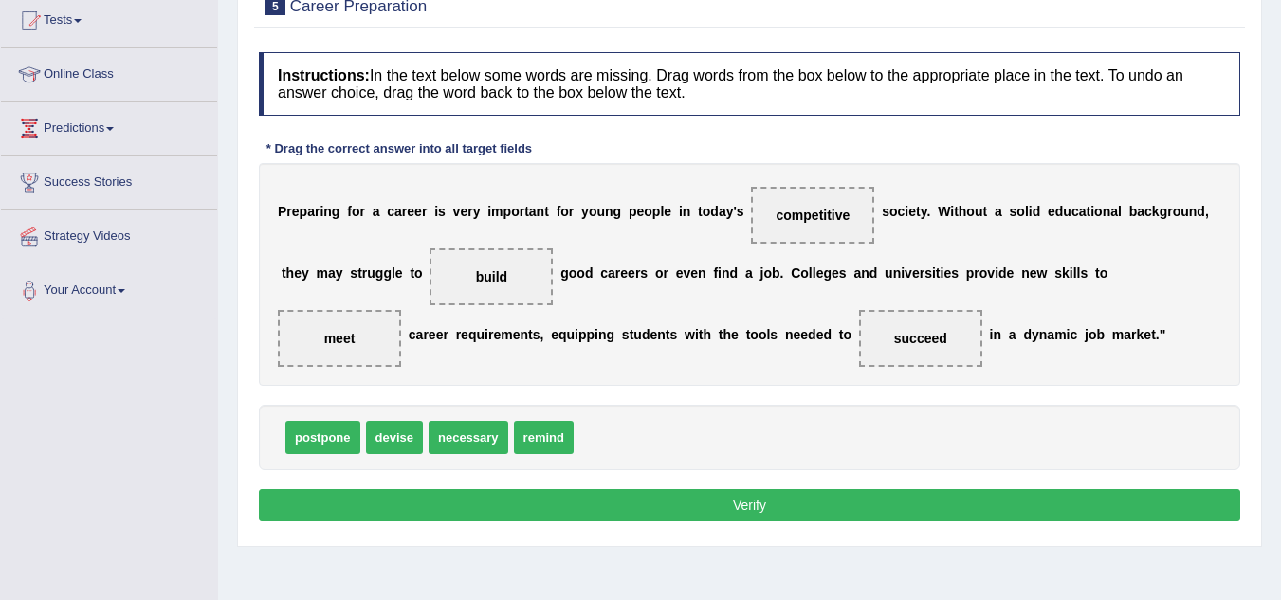
click at [730, 501] on button "Verify" at bounding box center [749, 505] width 981 height 32
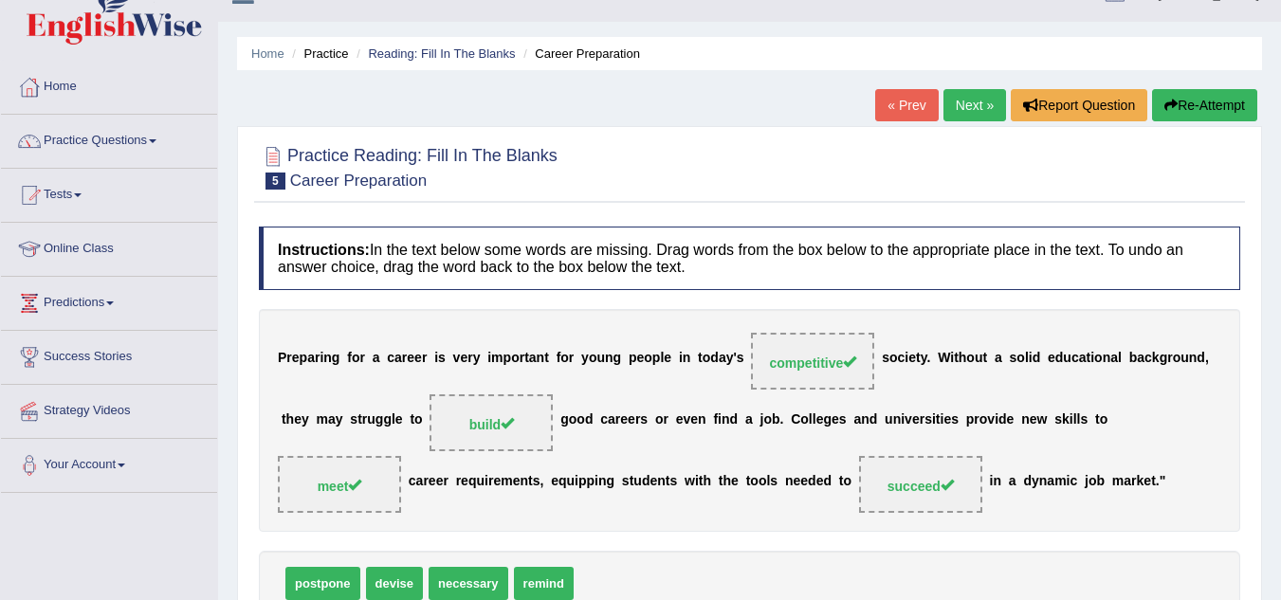
scroll to position [0, 0]
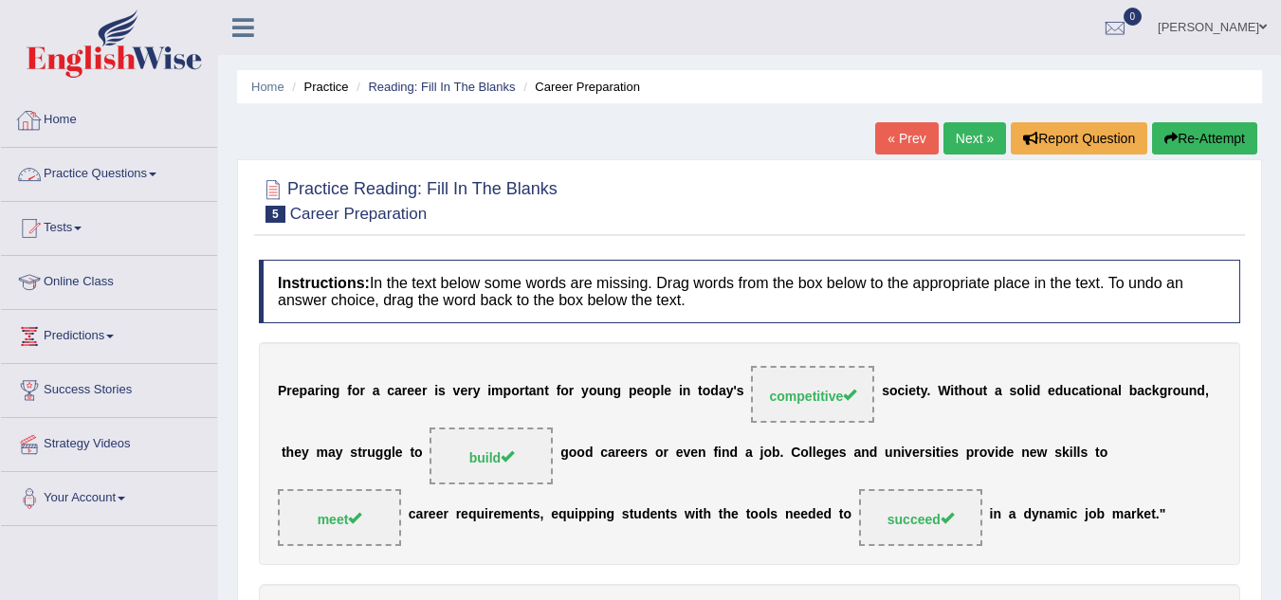
click at [98, 165] on link "Practice Questions" at bounding box center [109, 171] width 216 height 47
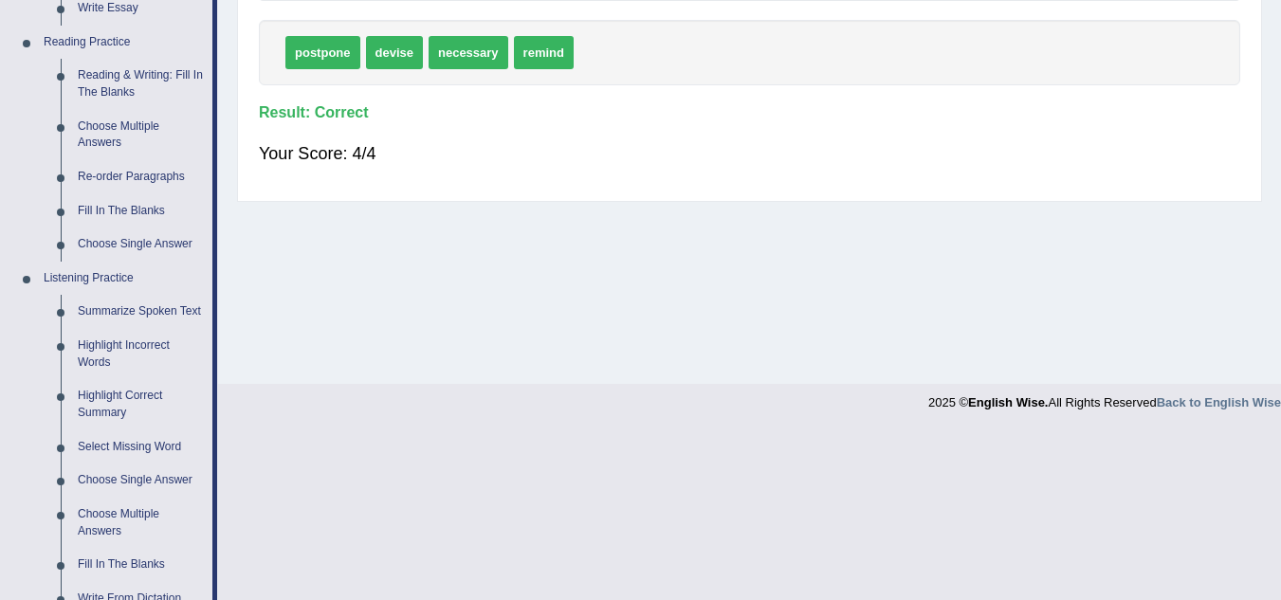
scroll to position [563, 0]
click at [126, 172] on link "Re-order Paragraphs" at bounding box center [140, 178] width 143 height 34
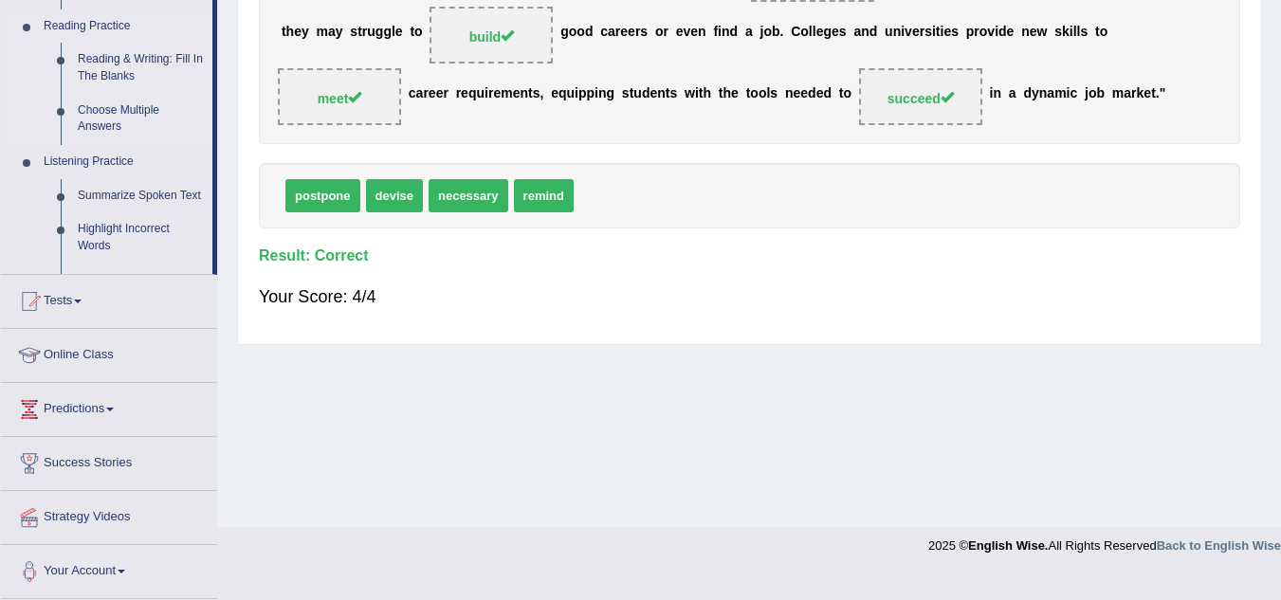
scroll to position [215, 0]
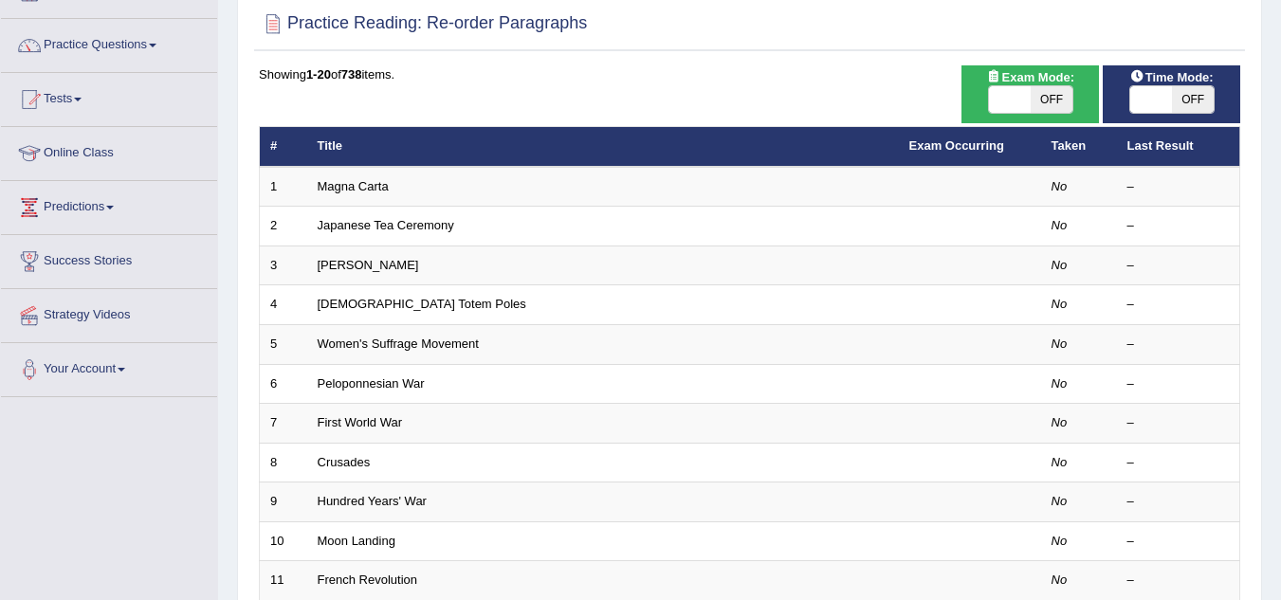
scroll to position [130, 0]
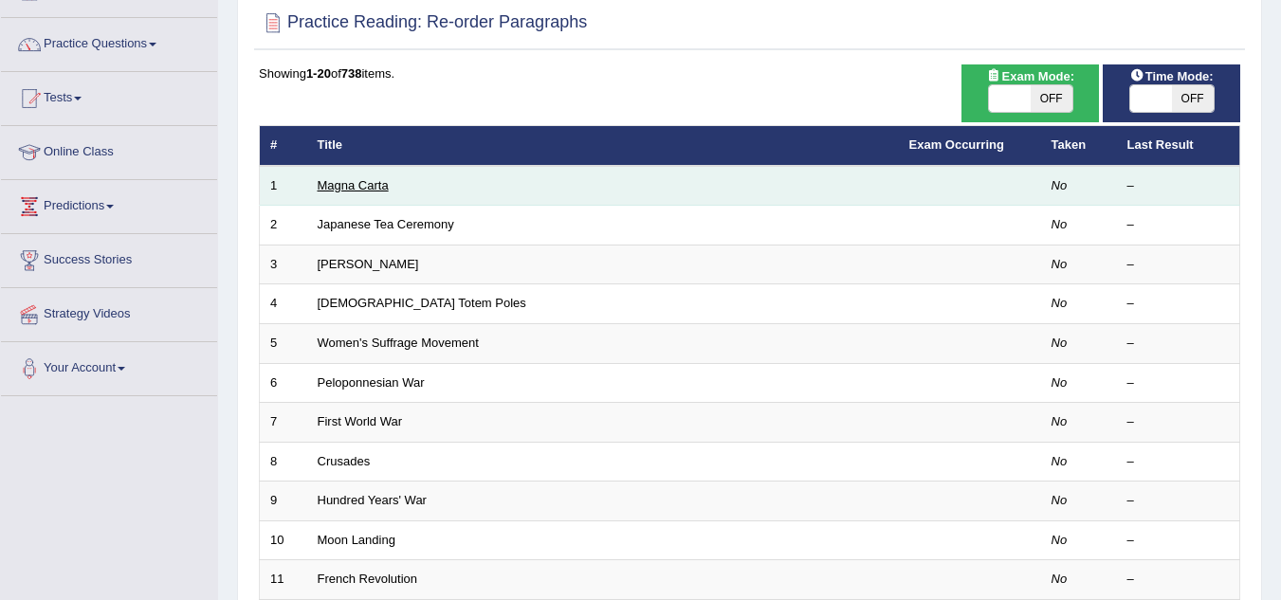
click at [357, 189] on link "Magna Carta" at bounding box center [353, 185] width 71 height 14
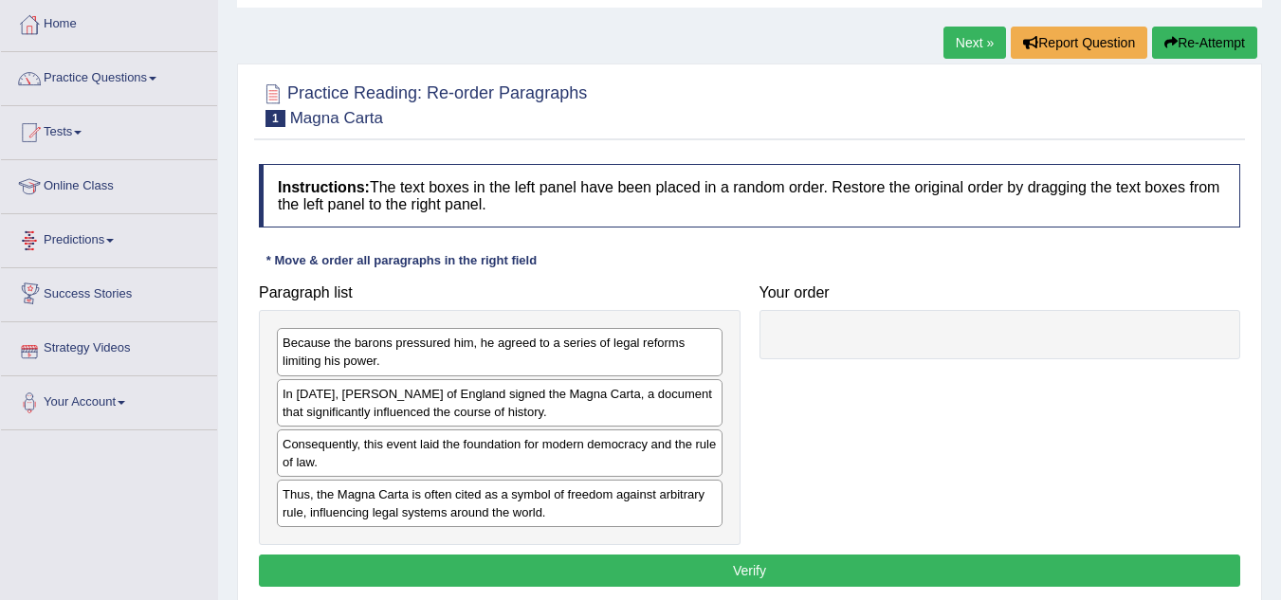
scroll to position [97, 0]
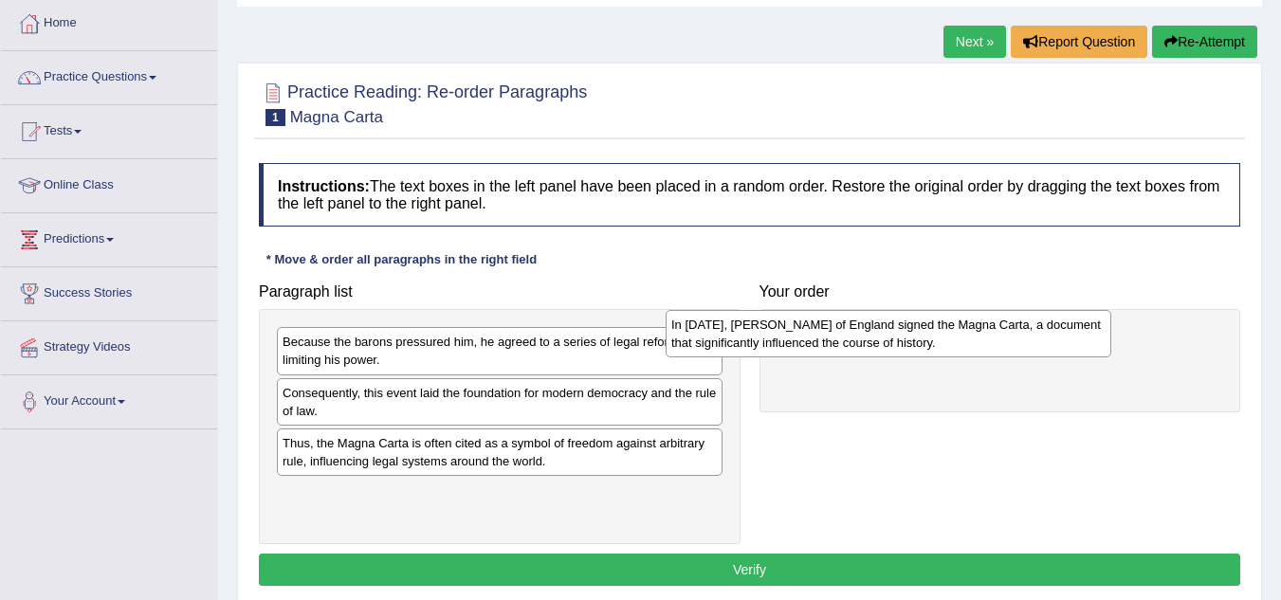
drag, startPoint x: 359, startPoint y: 404, endPoint x: 755, endPoint y: 336, distance: 401.1
click at [755, 336] on div "In [DATE], [PERSON_NAME] of England signed the Magna Carta, a document that sig…" at bounding box center [888, 333] width 446 height 47
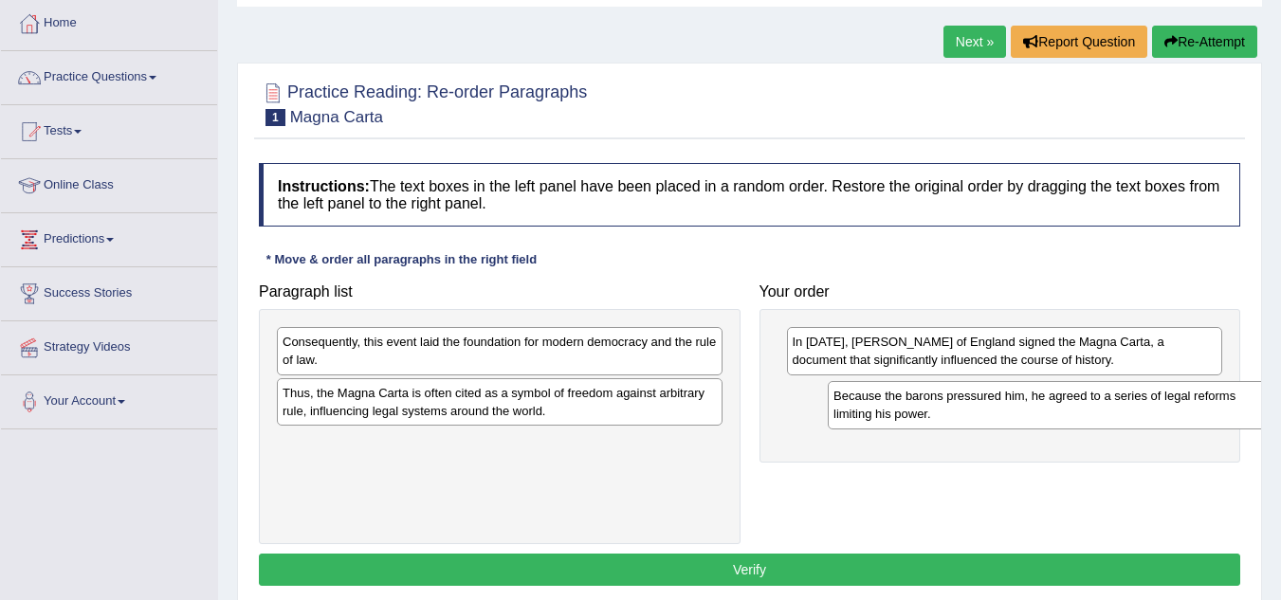
drag, startPoint x: 383, startPoint y: 355, endPoint x: 938, endPoint y: 410, distance: 557.2
click at [938, 410] on div "Because the barons pressured him, he agreed to a series of legal reforms limiti…" at bounding box center [1051, 404] width 446 height 47
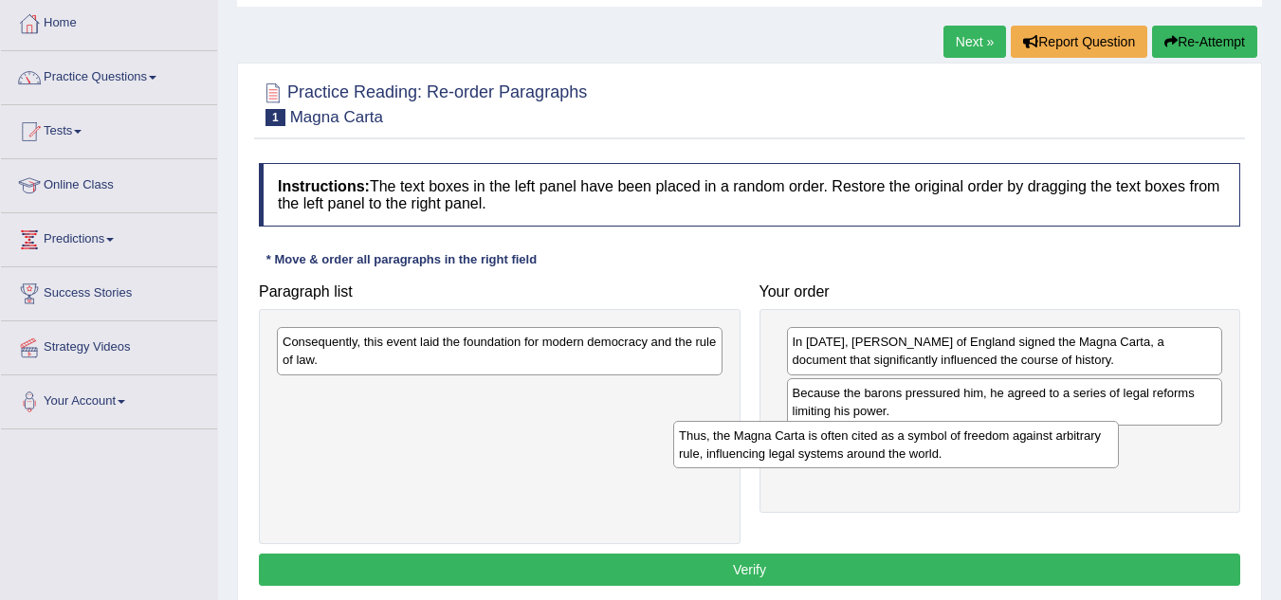
drag, startPoint x: 428, startPoint y: 410, endPoint x: 824, endPoint y: 453, distance: 398.5
click at [824, 453] on div "Thus, the Magna Carta is often cited as a symbol of freedom against arbitrary r…" at bounding box center [896, 444] width 446 height 47
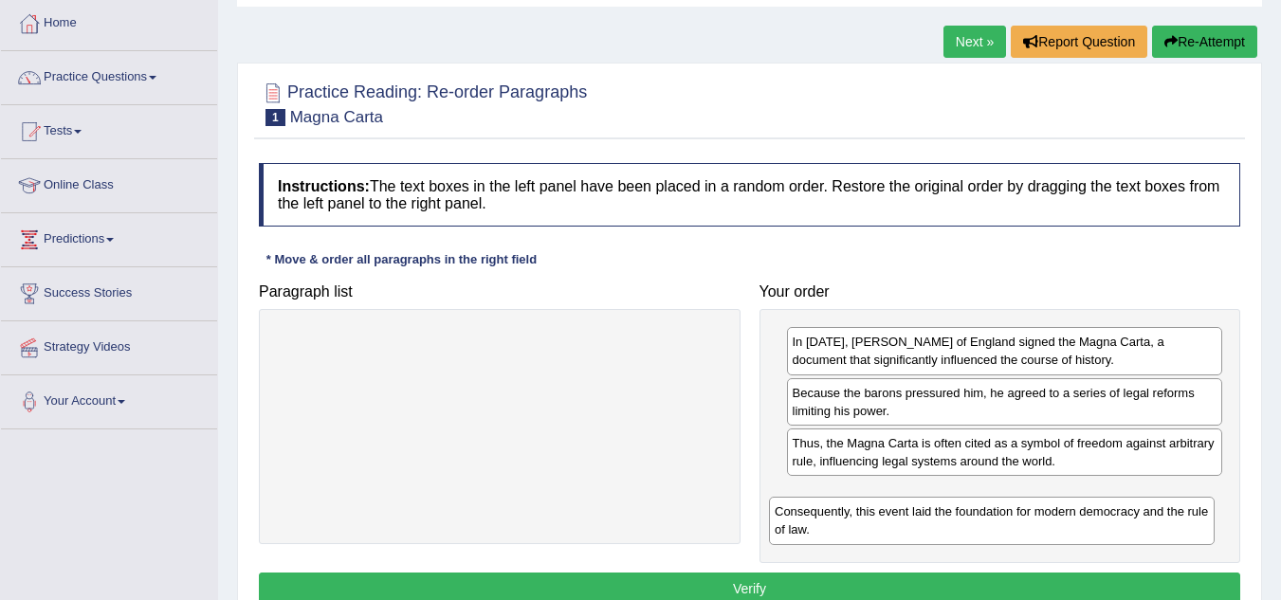
drag, startPoint x: 393, startPoint y: 353, endPoint x: 885, endPoint y: 522, distance: 520.4
click at [885, 522] on div "Consequently, this event laid the foundation for modern democracy and the rule …" at bounding box center [992, 520] width 446 height 47
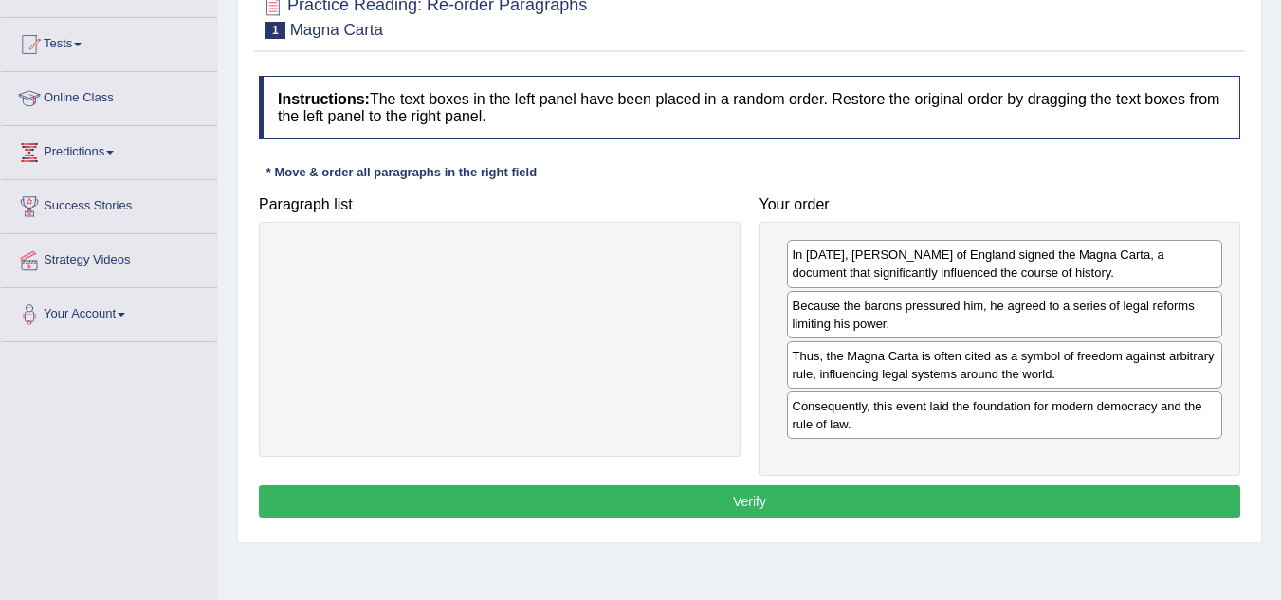
scroll to position [185, 0]
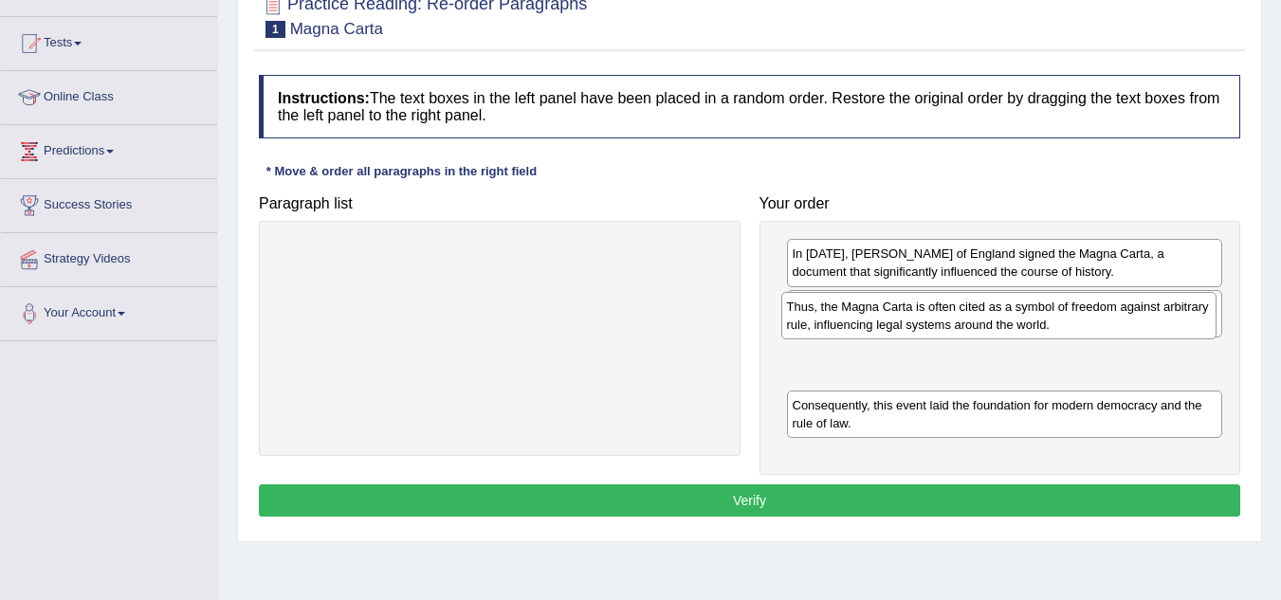
drag, startPoint x: 898, startPoint y: 372, endPoint x: 892, endPoint y: 323, distance: 48.7
click at [892, 323] on div "Thus, the Magna Carta is often cited as a symbol of freedom against arbitrary r…" at bounding box center [999, 315] width 436 height 47
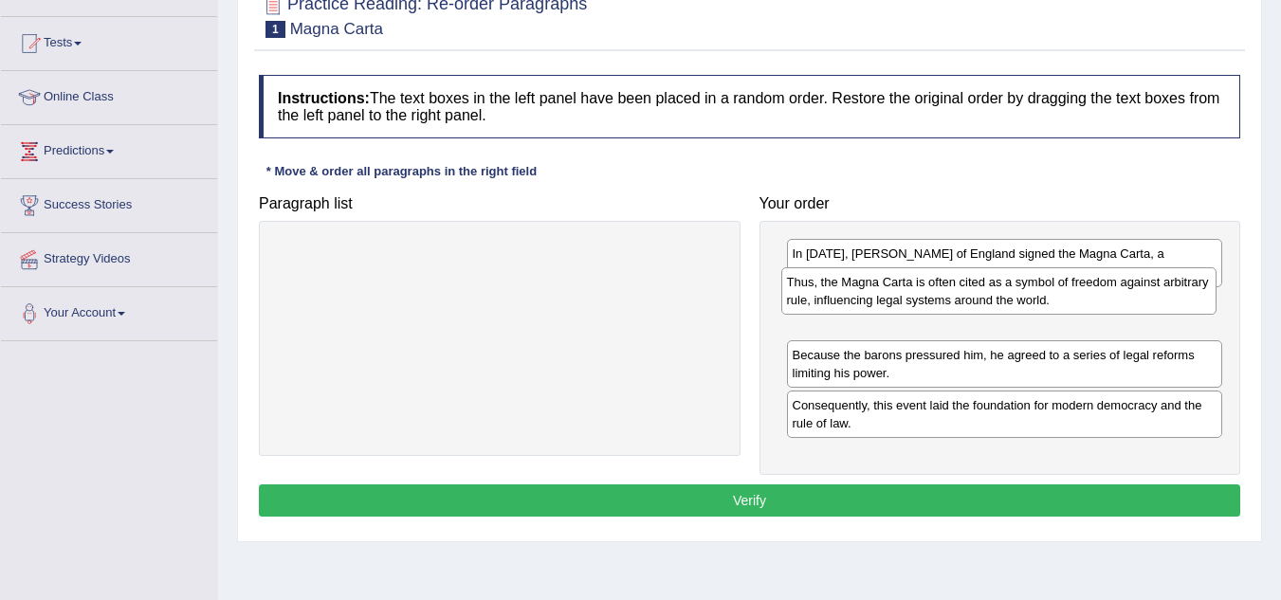
drag, startPoint x: 864, startPoint y: 372, endPoint x: 858, endPoint y: 299, distance: 73.2
click at [858, 299] on div "Thus, the Magna Carta is often cited as a symbol of freedom against arbitrary r…" at bounding box center [999, 290] width 436 height 47
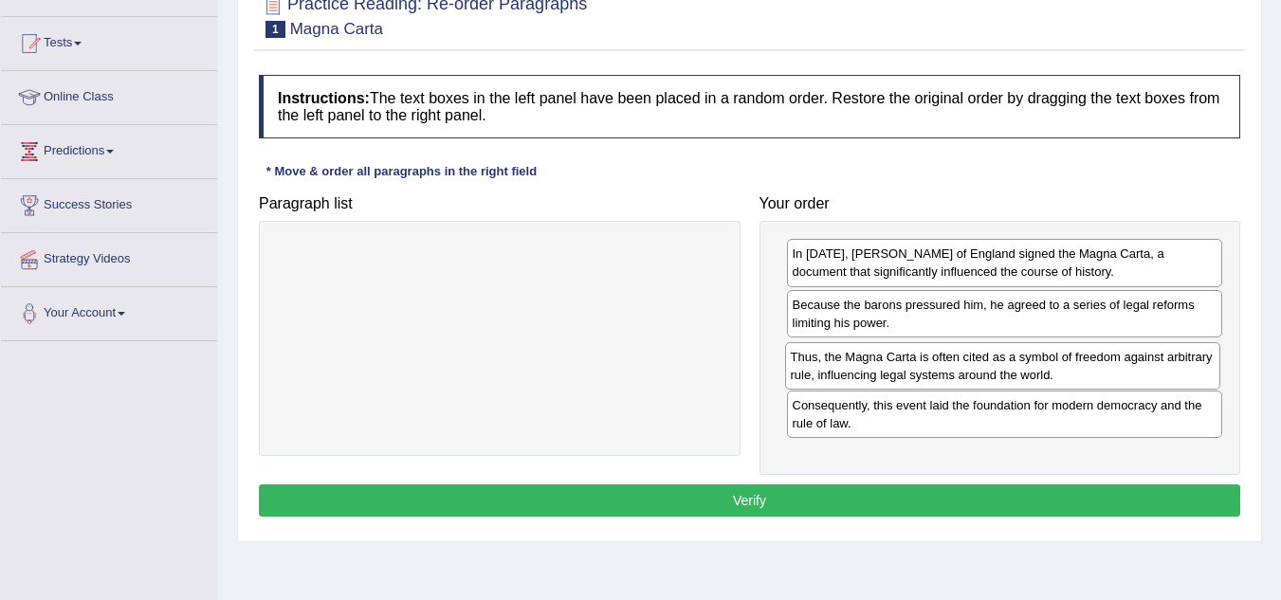
drag, startPoint x: 853, startPoint y: 319, endPoint x: 851, endPoint y: 371, distance: 52.2
click at [851, 371] on div "Thus, the Magna Carta is often cited as a symbol of freedom against arbitrary r…" at bounding box center [1003, 365] width 436 height 47
click at [735, 503] on button "Verify" at bounding box center [749, 500] width 981 height 32
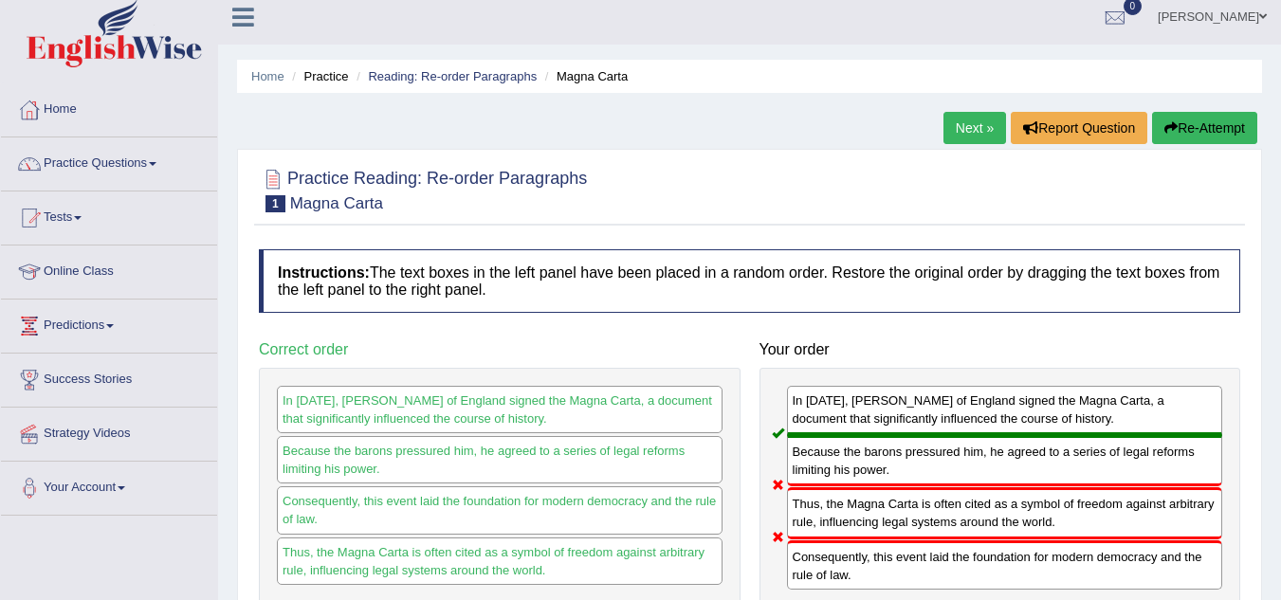
scroll to position [0, 0]
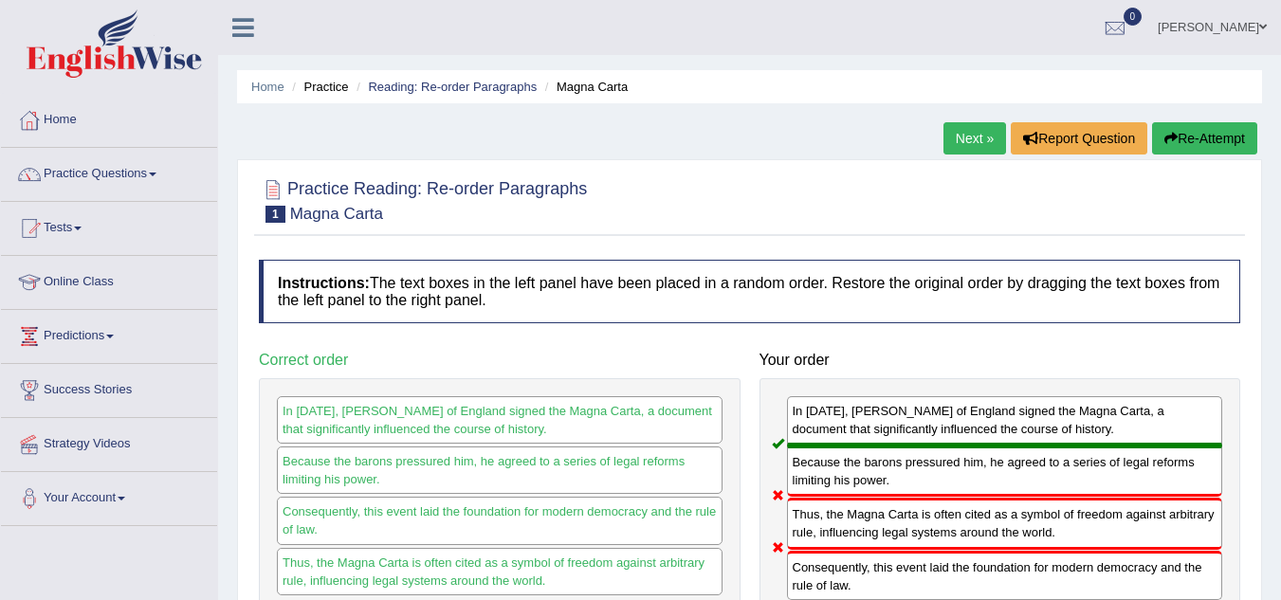
click at [1186, 133] on button "Re-Attempt" at bounding box center [1204, 138] width 105 height 32
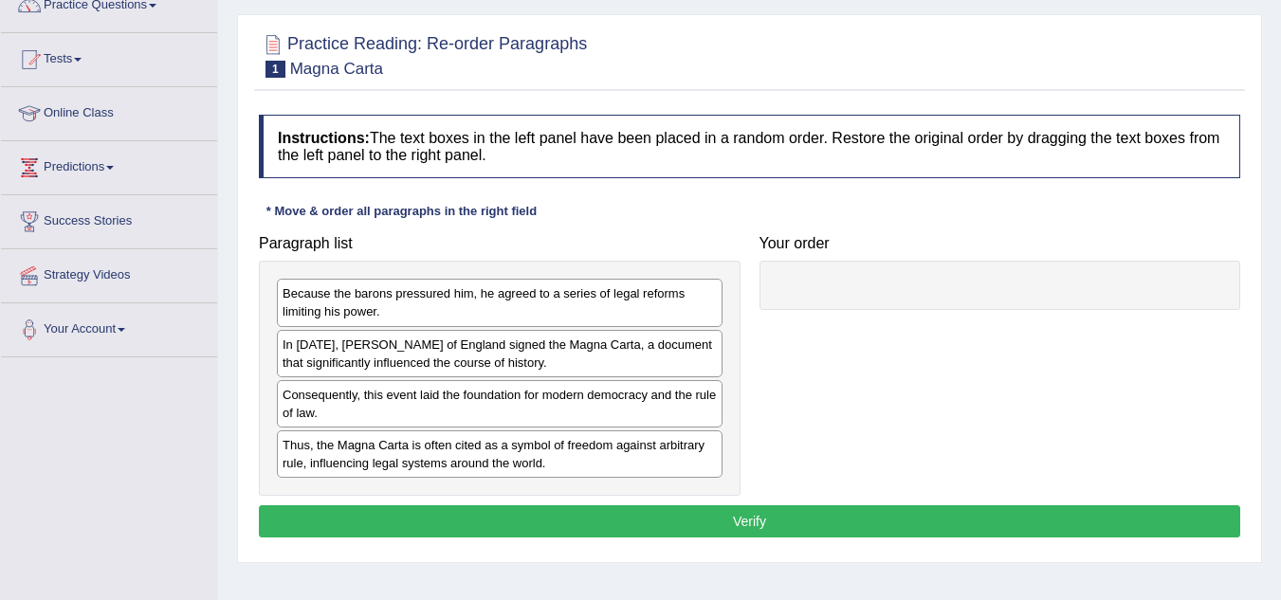
scroll to position [180, 0]
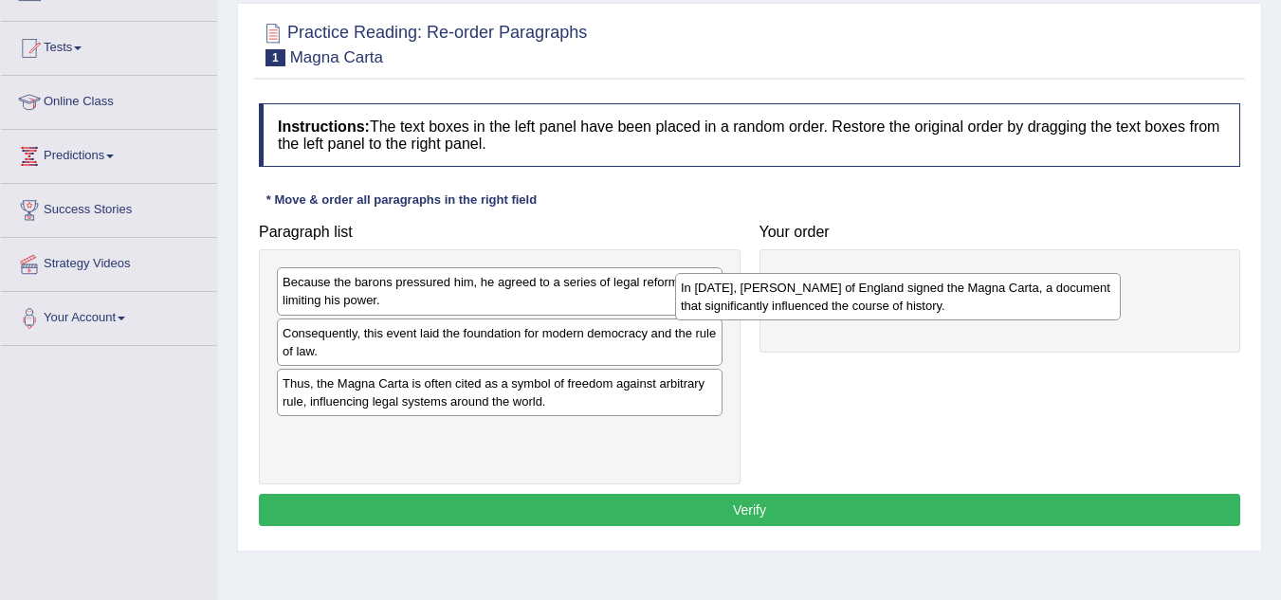
drag, startPoint x: 396, startPoint y: 348, endPoint x: 815, endPoint y: 302, distance: 421.5
click at [815, 302] on div "In [DATE], [PERSON_NAME] of England signed the Magna Carta, a document that sig…" at bounding box center [898, 296] width 446 height 47
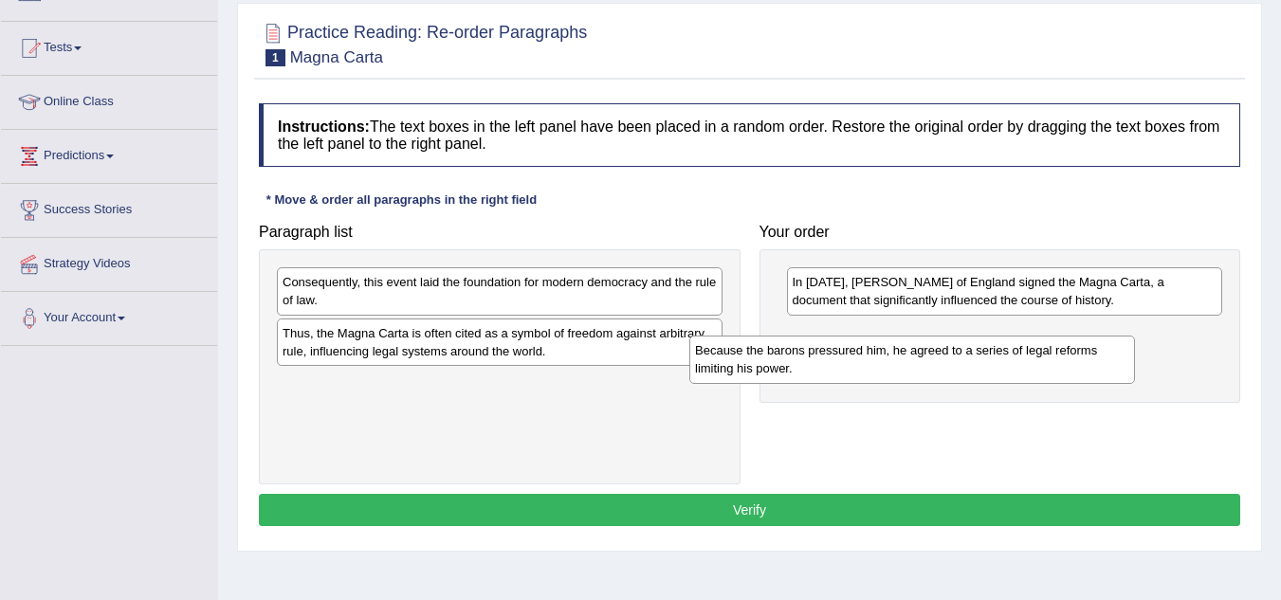
drag, startPoint x: 430, startPoint y: 298, endPoint x: 843, endPoint y: 366, distance: 418.0
click at [843, 366] on div "Because the barons pressured him, he agreed to a series of legal reforms limiti…" at bounding box center [912, 359] width 446 height 47
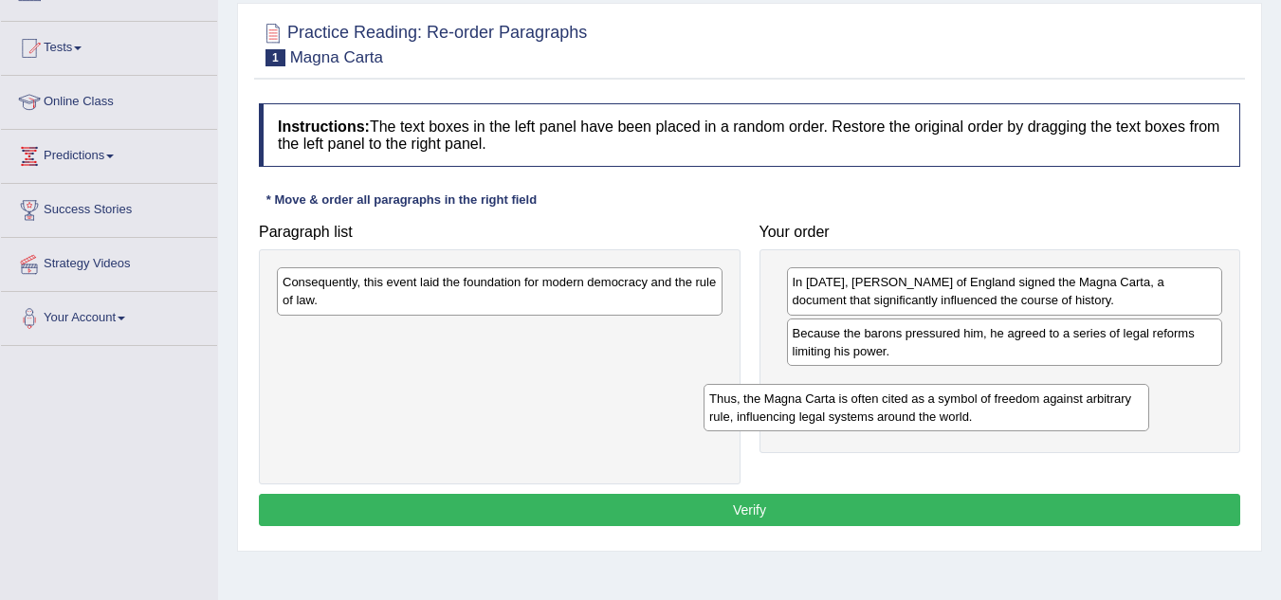
drag, startPoint x: 395, startPoint y: 344, endPoint x: 825, endPoint y: 409, distance: 434.2
click at [825, 409] on div "Thus, the Magna Carta is often cited as a symbol of freedom against arbitrary r…" at bounding box center [926, 407] width 446 height 47
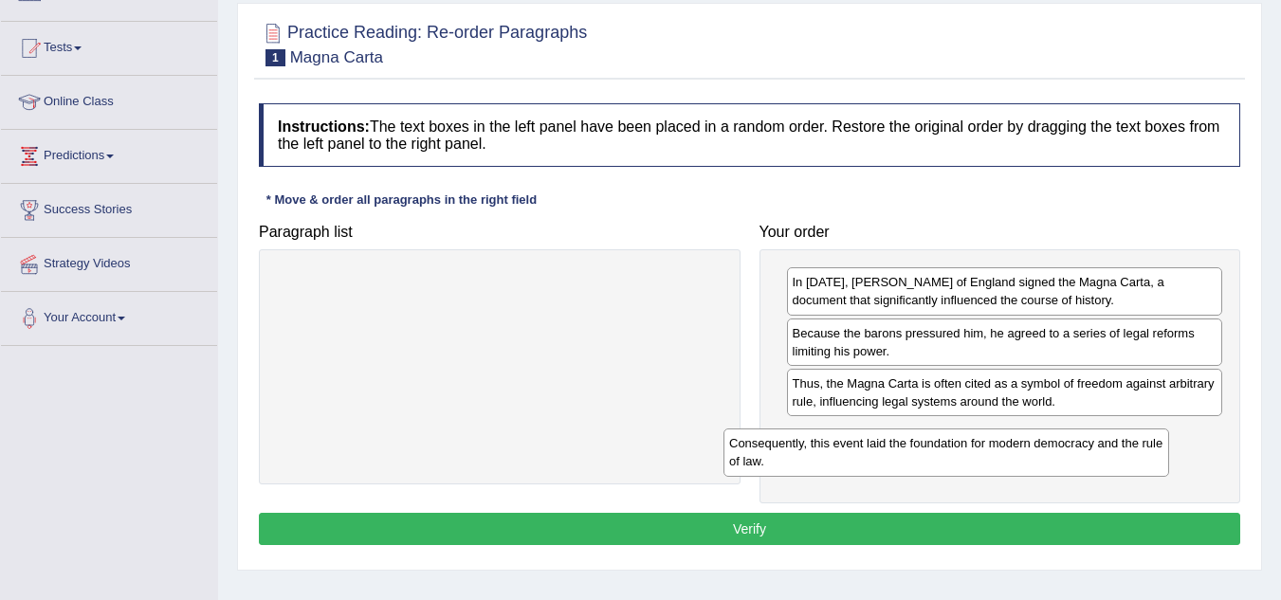
drag, startPoint x: 473, startPoint y: 296, endPoint x: 948, endPoint y: 485, distance: 511.4
click at [948, 476] on div "Consequently, this event laid the foundation for modern democracy and the rule …" at bounding box center [946, 451] width 446 height 47
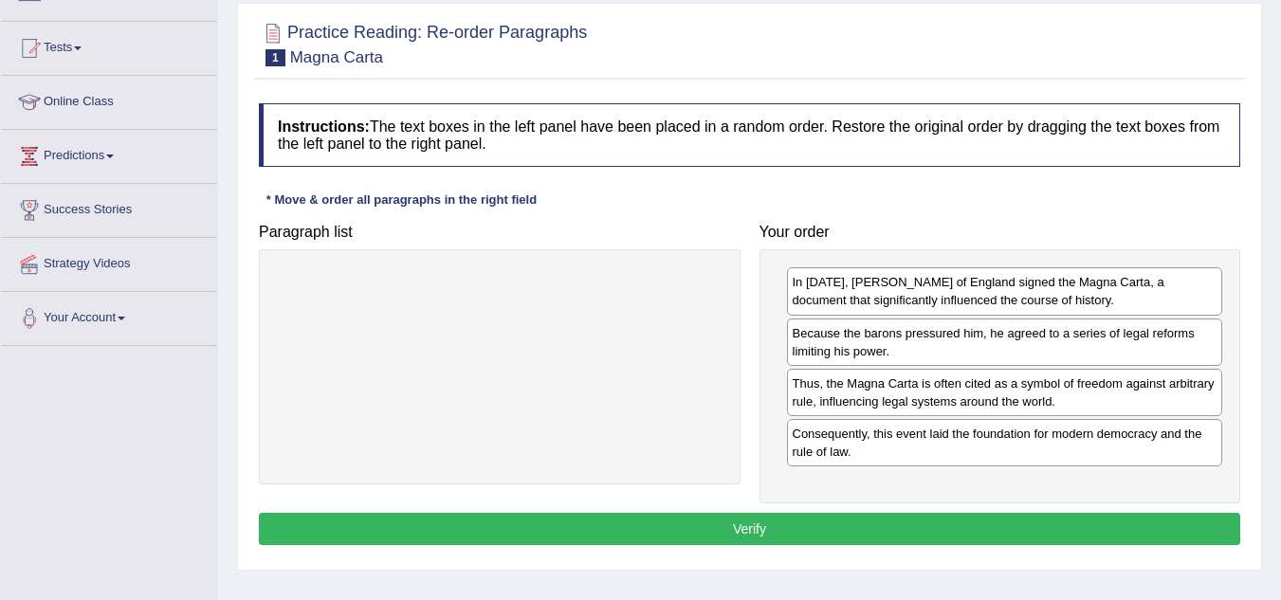
click at [653, 519] on button "Verify" at bounding box center [749, 529] width 981 height 32
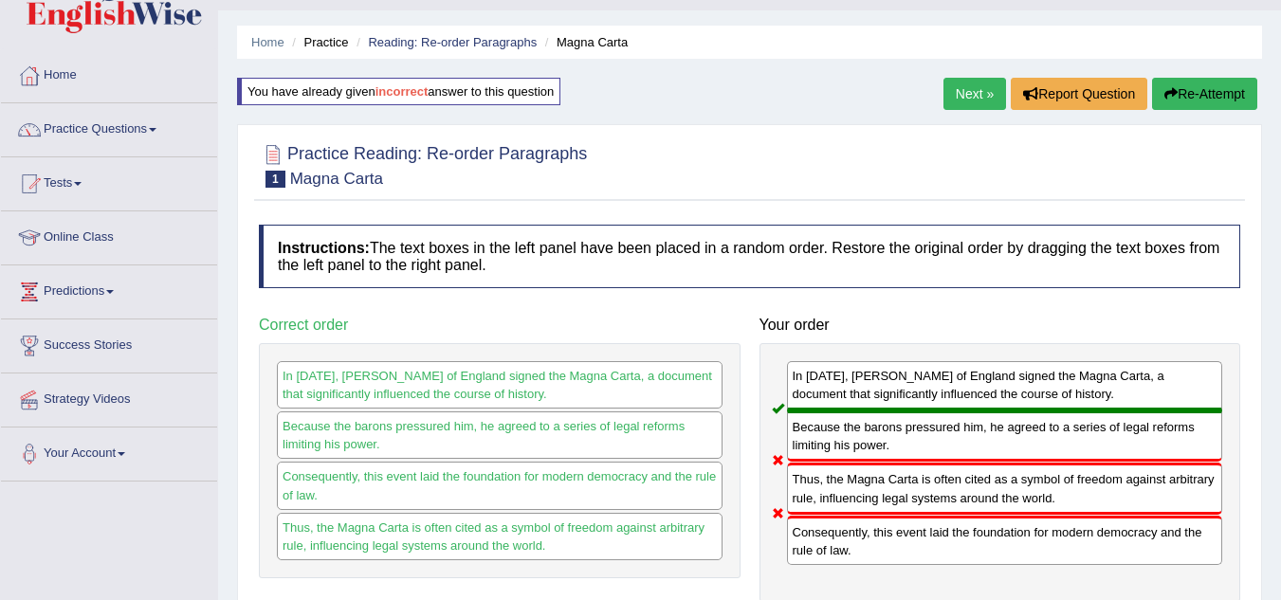
scroll to position [40, 0]
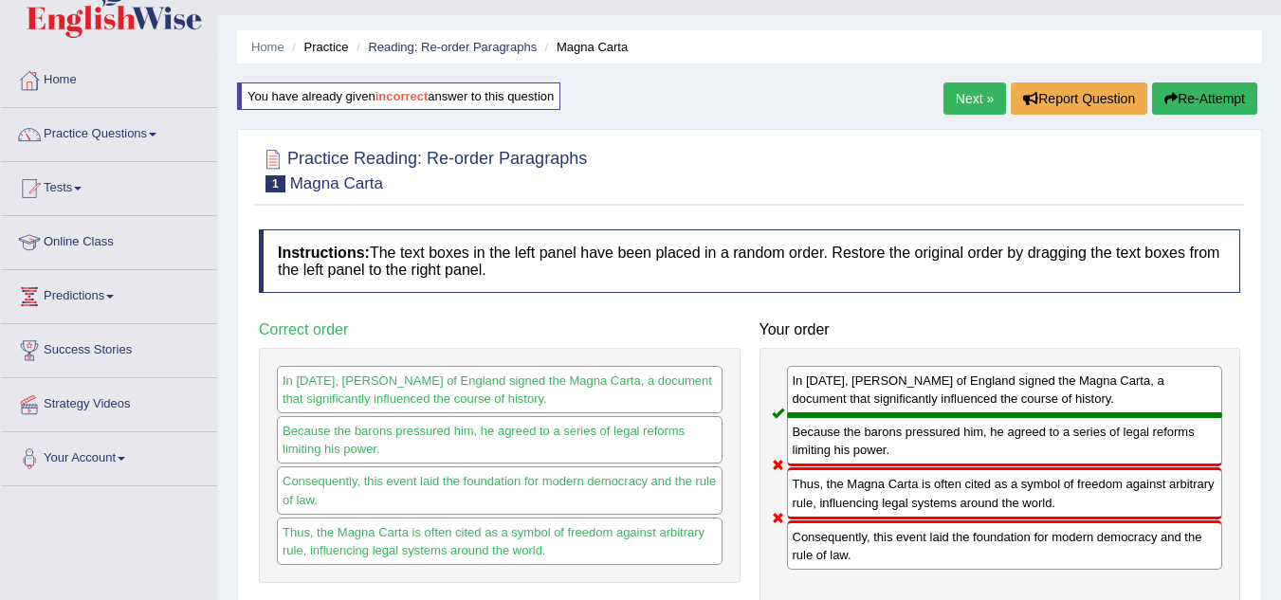
click at [1187, 97] on button "Re-Attempt" at bounding box center [1204, 98] width 105 height 32
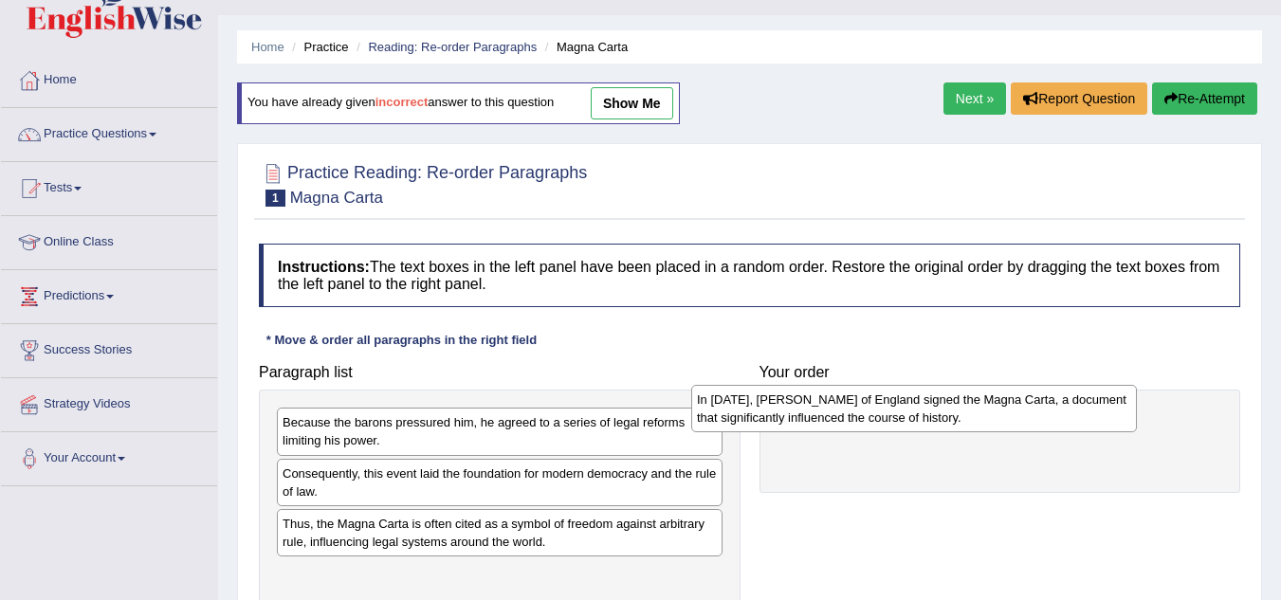
drag, startPoint x: 330, startPoint y: 490, endPoint x: 759, endPoint y: 410, distance: 436.7
click at [759, 410] on div "In [DATE], [PERSON_NAME] of England signed the Magna Carta, a document that sig…" at bounding box center [914, 408] width 446 height 47
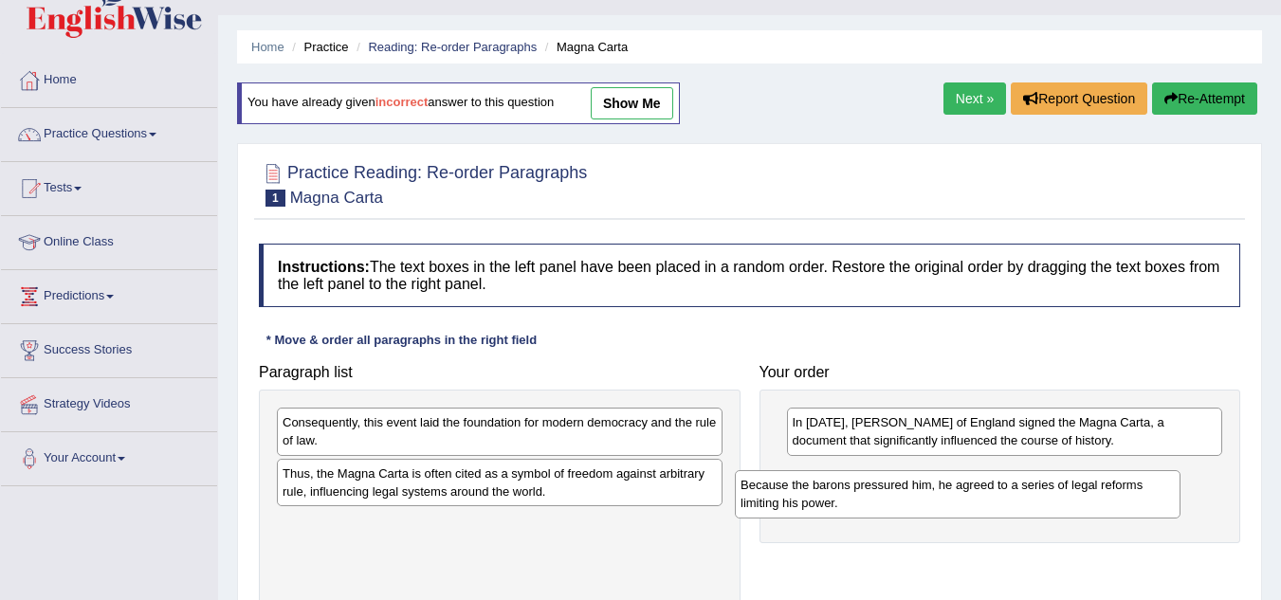
drag, startPoint x: 357, startPoint y: 437, endPoint x: 844, endPoint y: 499, distance: 490.2
click at [844, 499] on div "Because the barons pressured him, he agreed to a series of legal reforms limiti…" at bounding box center [958, 493] width 446 height 47
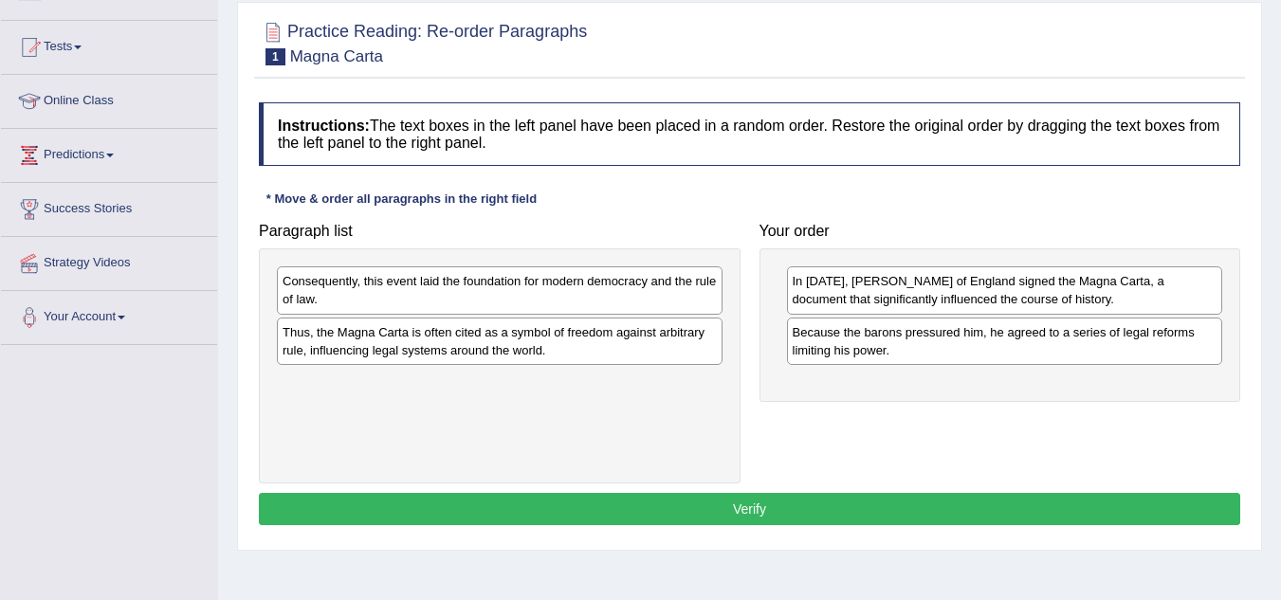
scroll to position [183, 0]
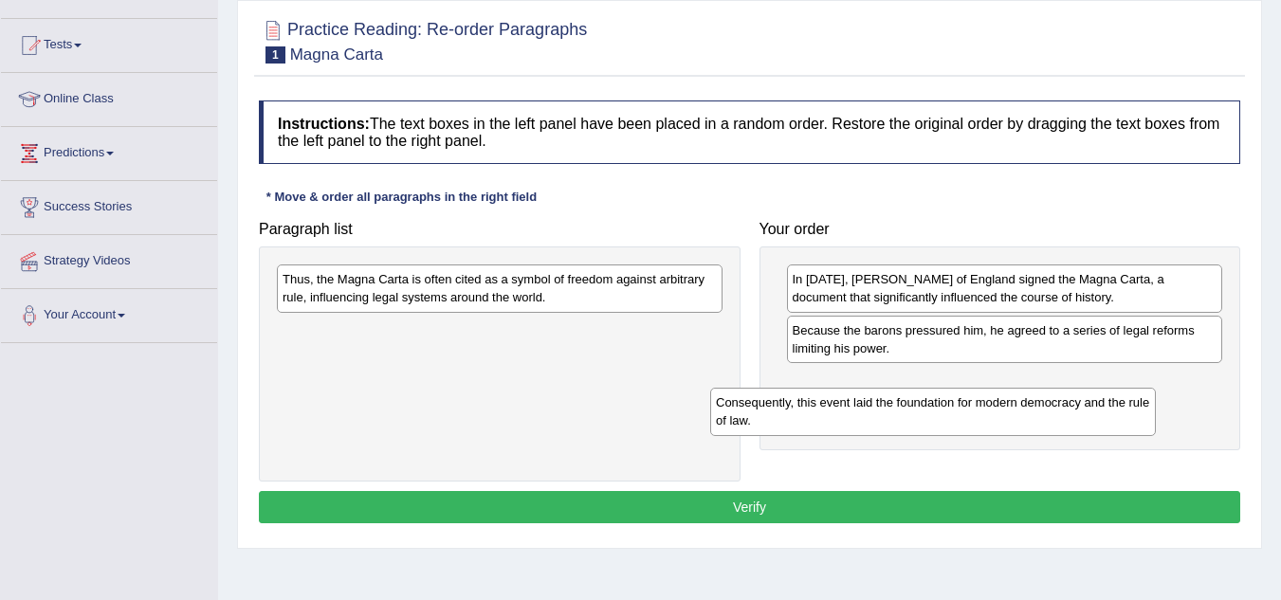
drag, startPoint x: 441, startPoint y: 295, endPoint x: 880, endPoint y: 418, distance: 455.9
click at [880, 418] on div "Consequently, this event laid the foundation for modern democracy and the rule …" at bounding box center [933, 411] width 446 height 47
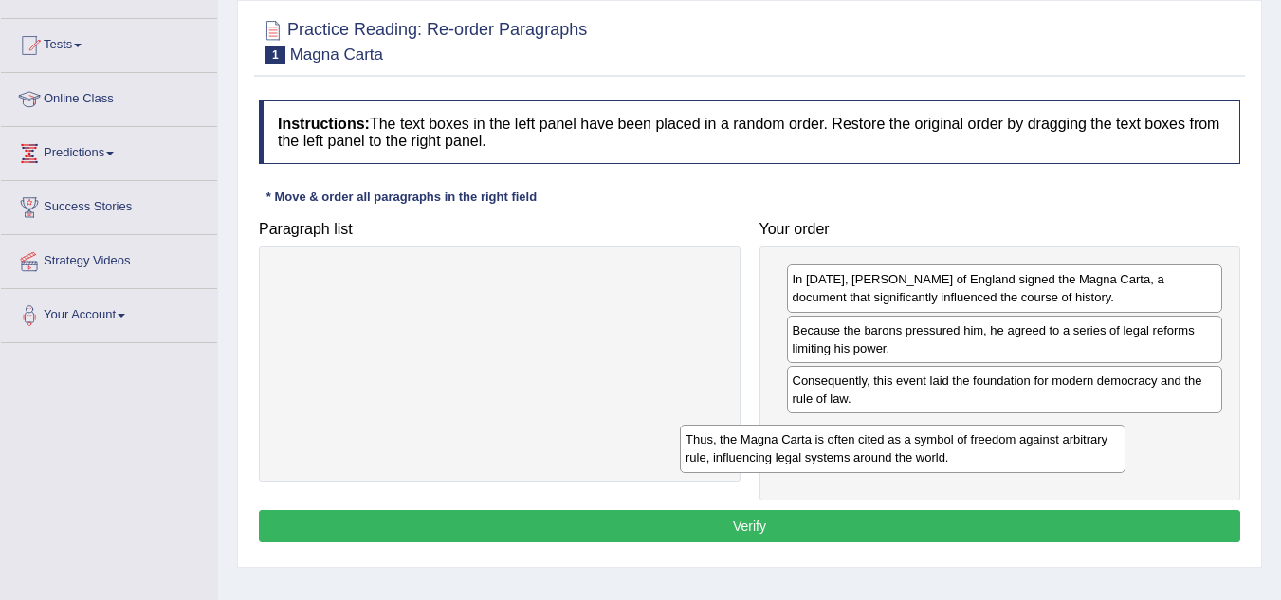
drag, startPoint x: 483, startPoint y: 293, endPoint x: 885, endPoint y: 453, distance: 433.6
click at [885, 453] on div "Thus, the Magna Carta is often cited as a symbol of freedom against arbitrary r…" at bounding box center [903, 448] width 446 height 47
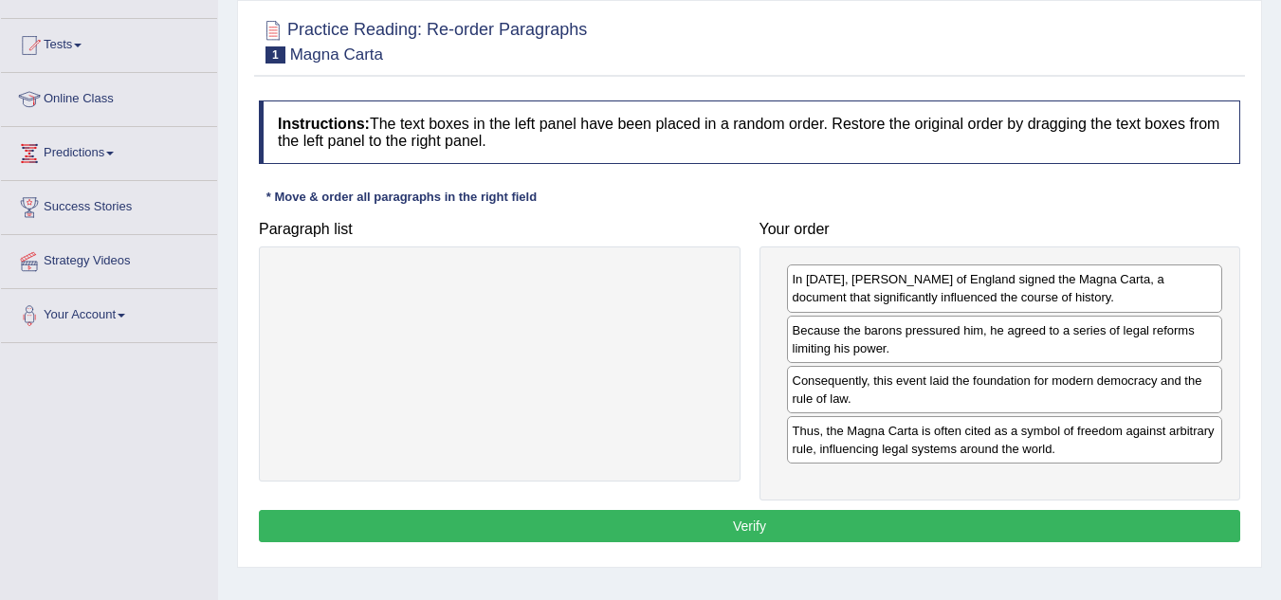
click at [681, 519] on button "Verify" at bounding box center [749, 526] width 981 height 32
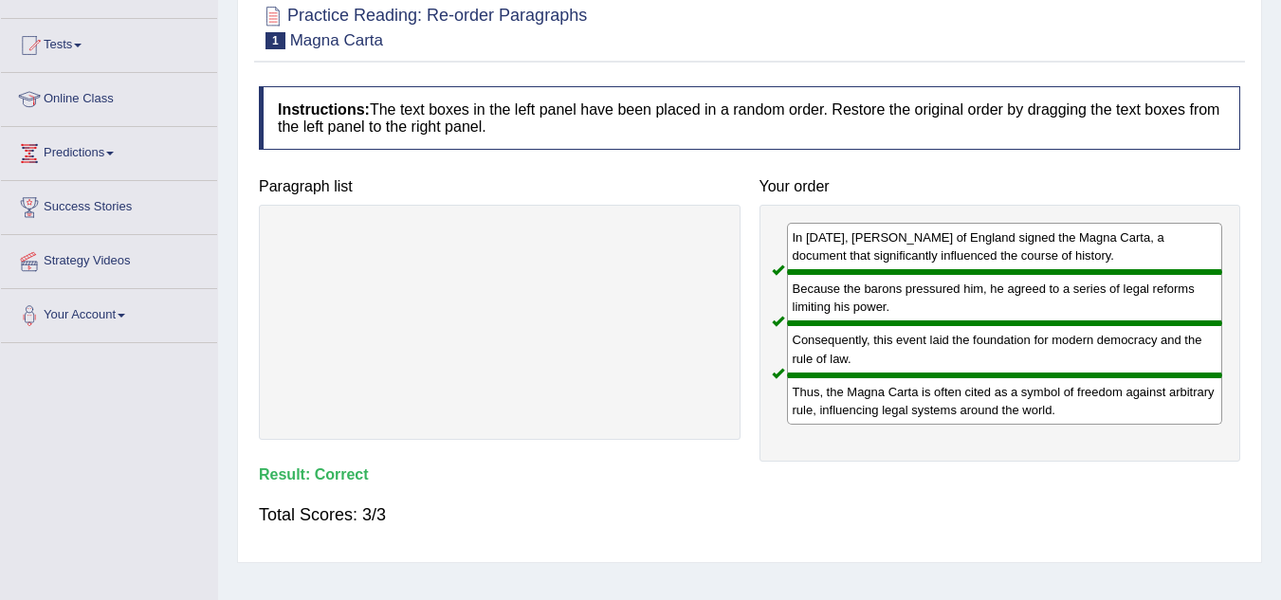
scroll to position [0, 0]
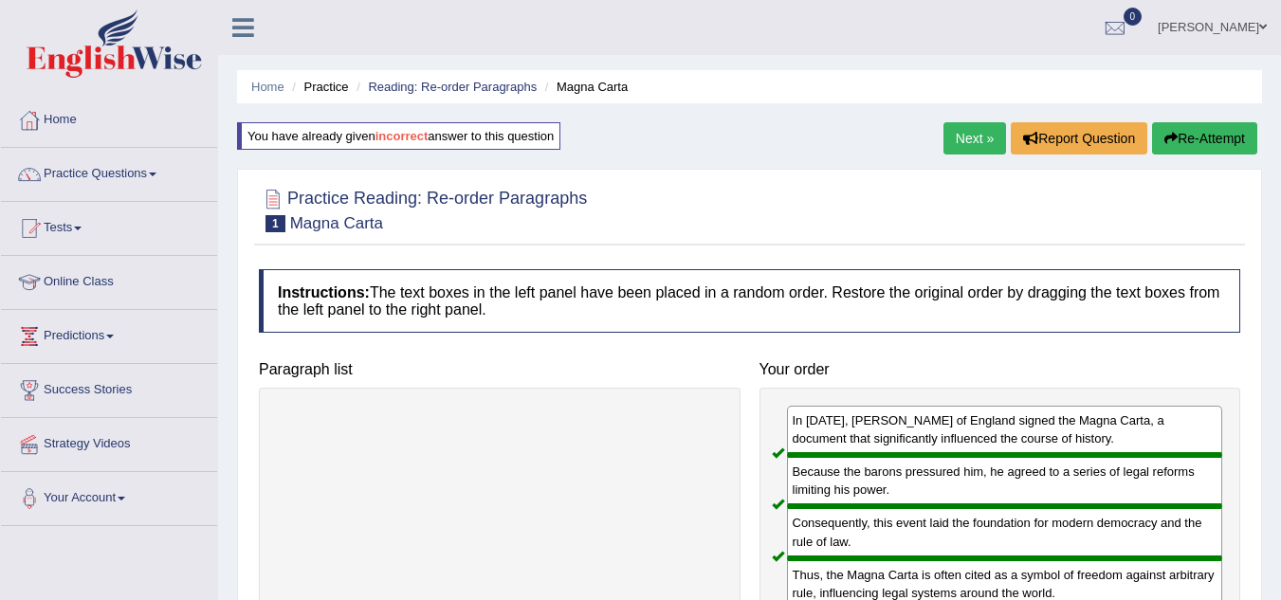
click at [965, 140] on link "Next »" at bounding box center [974, 138] width 63 height 32
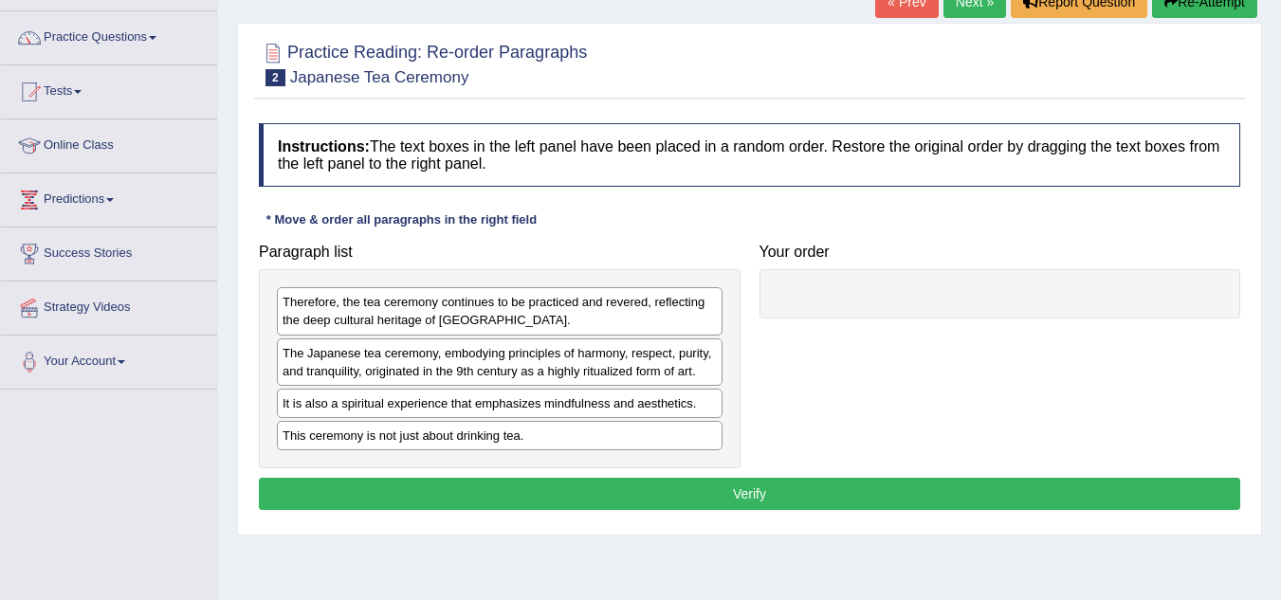
scroll to position [137, 0]
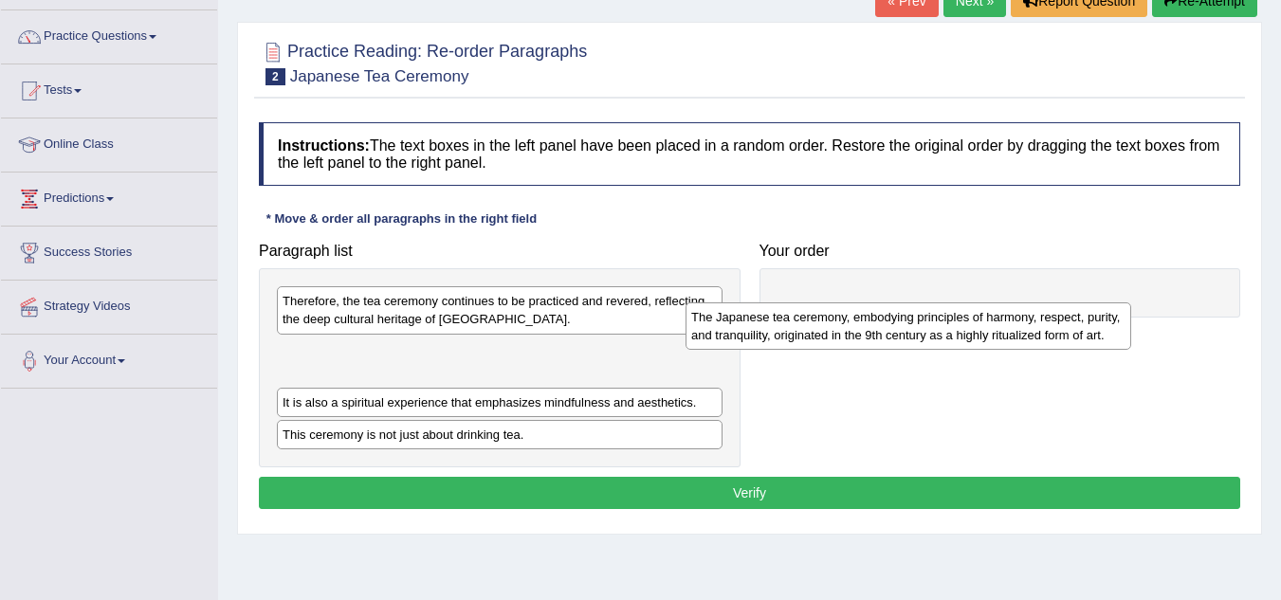
drag, startPoint x: 357, startPoint y: 370, endPoint x: 807, endPoint y: 322, distance: 451.8
click at [807, 322] on div "The Japanese tea ceremony, embodying principles of harmony, respect, purity, an…" at bounding box center [908, 325] width 446 height 47
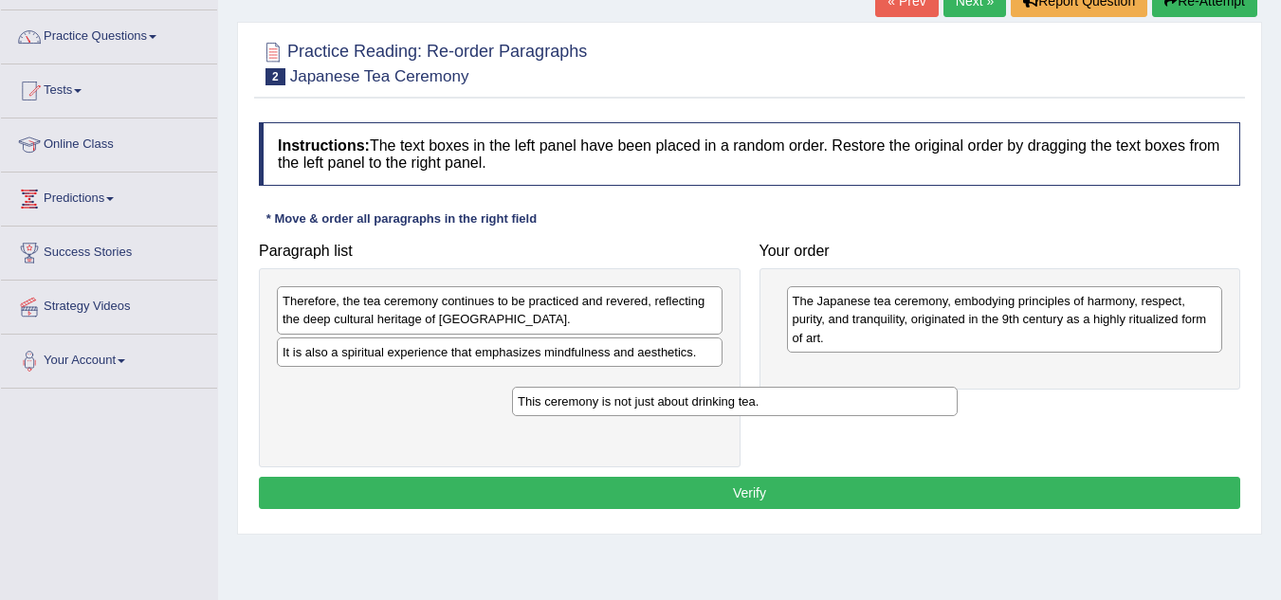
drag, startPoint x: 366, startPoint y: 387, endPoint x: 630, endPoint y: 395, distance: 264.6
click at [630, 395] on div "This ceremony is not just about drinking tea." at bounding box center [735, 401] width 446 height 29
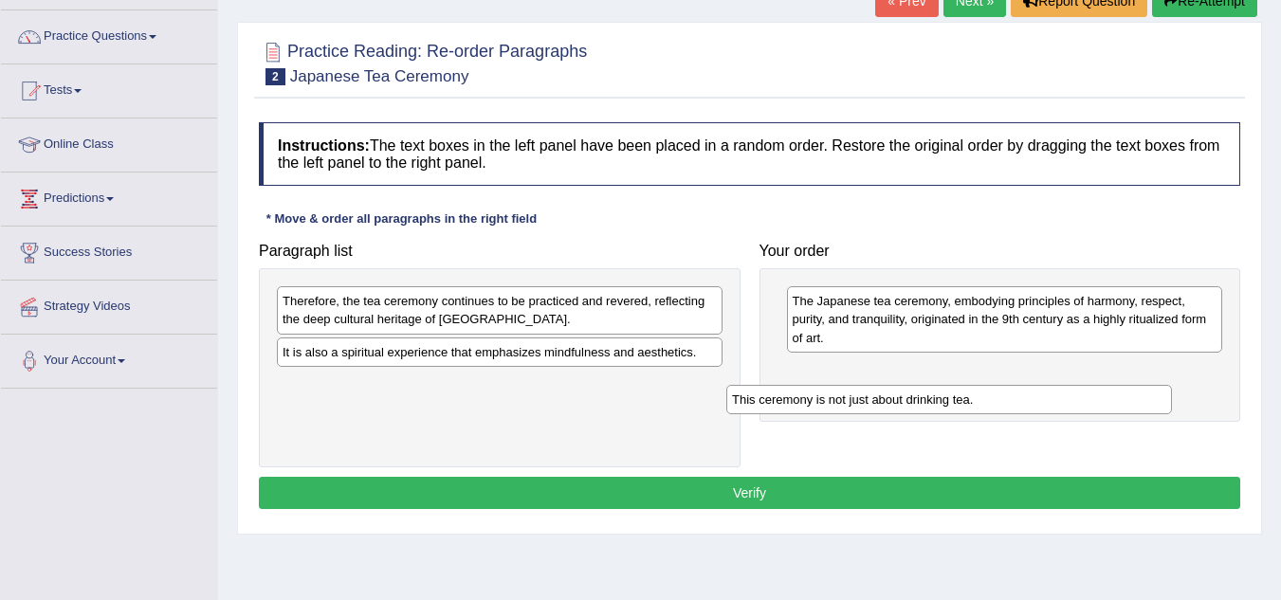
drag, startPoint x: 382, startPoint y: 388, endPoint x: 831, endPoint y: 403, distance: 449.6
click at [831, 403] on div "This ceremony is not just about drinking tea." at bounding box center [949, 399] width 446 height 29
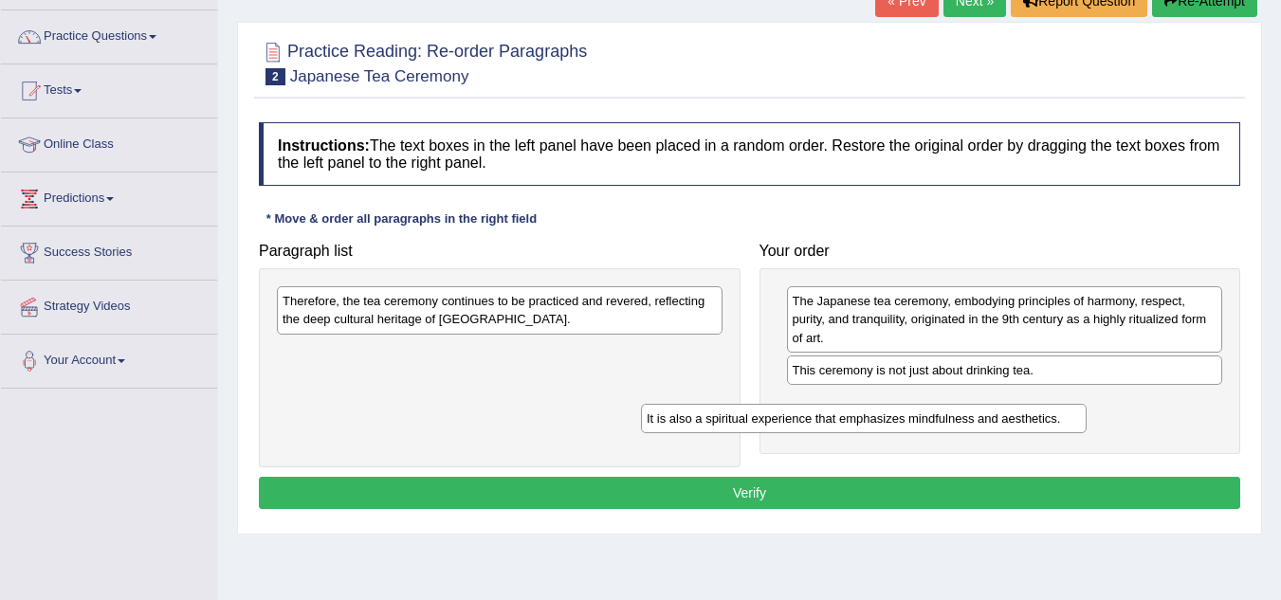
drag, startPoint x: 443, startPoint y: 355, endPoint x: 807, endPoint y: 421, distance: 369.8
click at [807, 421] on div "It is also a spiritual experience that emphasizes mindfulness and aesthetics." at bounding box center [864, 418] width 446 height 29
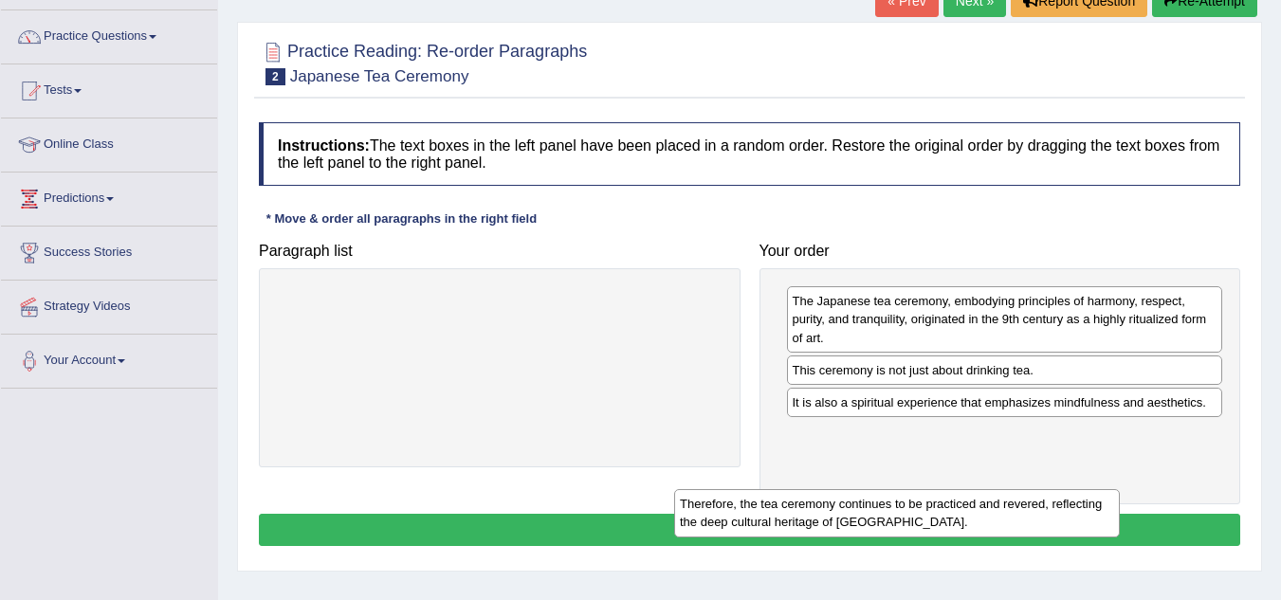
drag, startPoint x: 435, startPoint y: 315, endPoint x: 829, endPoint y: 530, distance: 449.2
click at [829, 530] on div "Therefore, the tea ceremony continues to be practiced and revered, reflecting t…" at bounding box center [897, 512] width 446 height 47
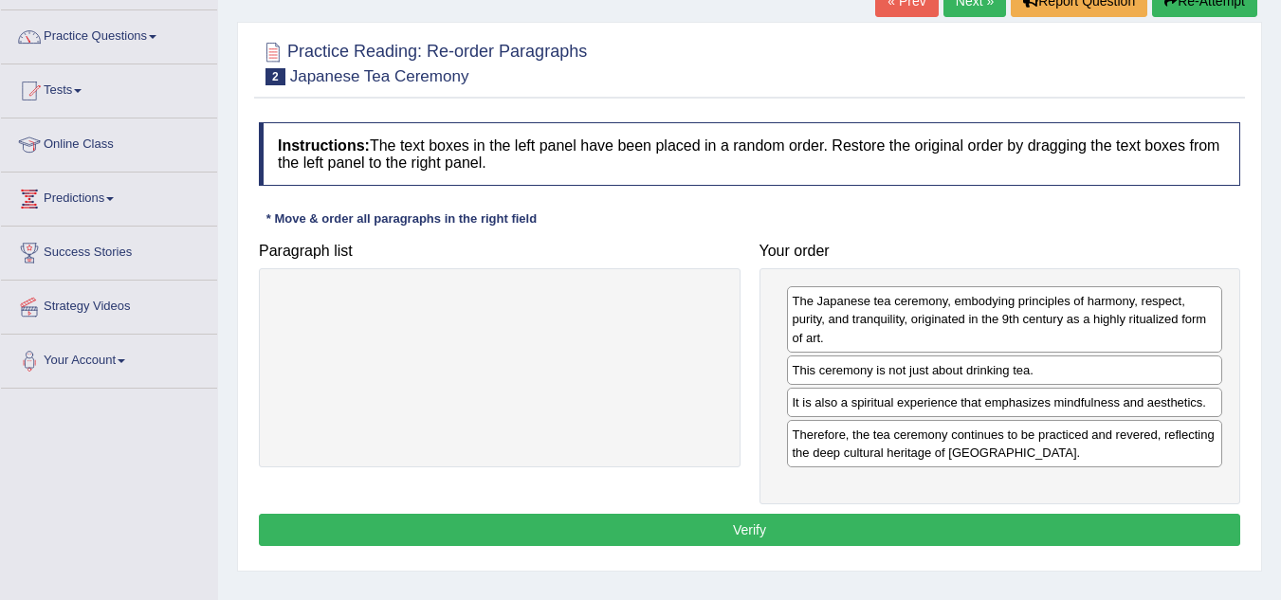
click at [740, 517] on button "Verify" at bounding box center [749, 530] width 981 height 32
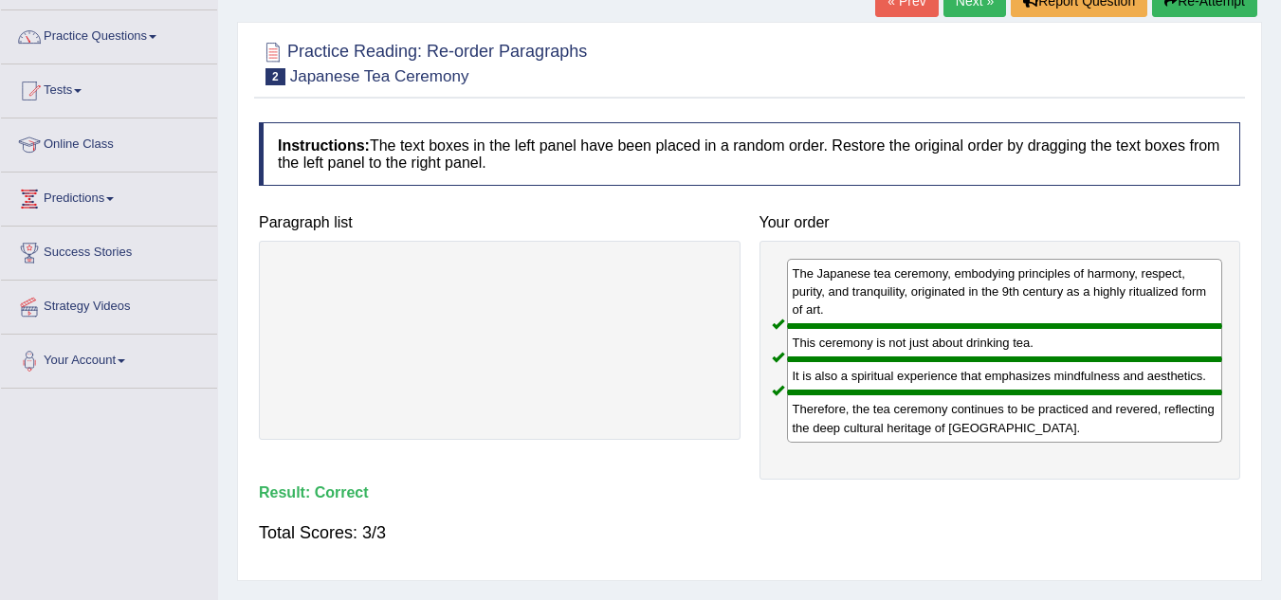
click at [740, 517] on div "Total Scores: 3/3" at bounding box center [749, 533] width 981 height 46
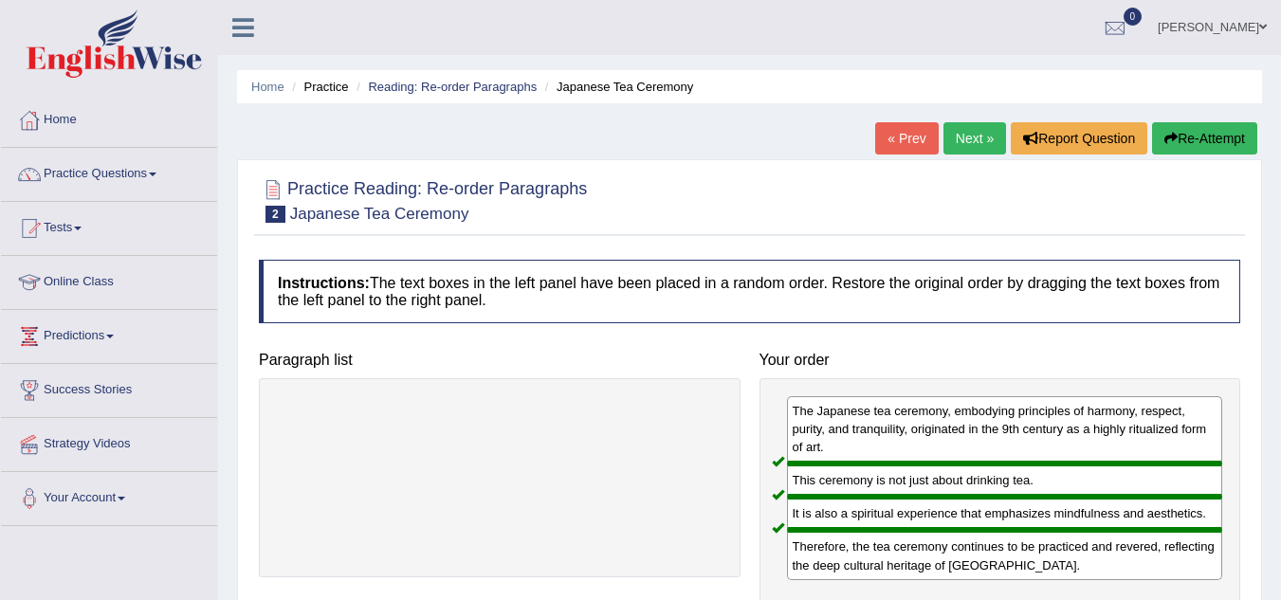
click at [966, 142] on link "Next »" at bounding box center [974, 138] width 63 height 32
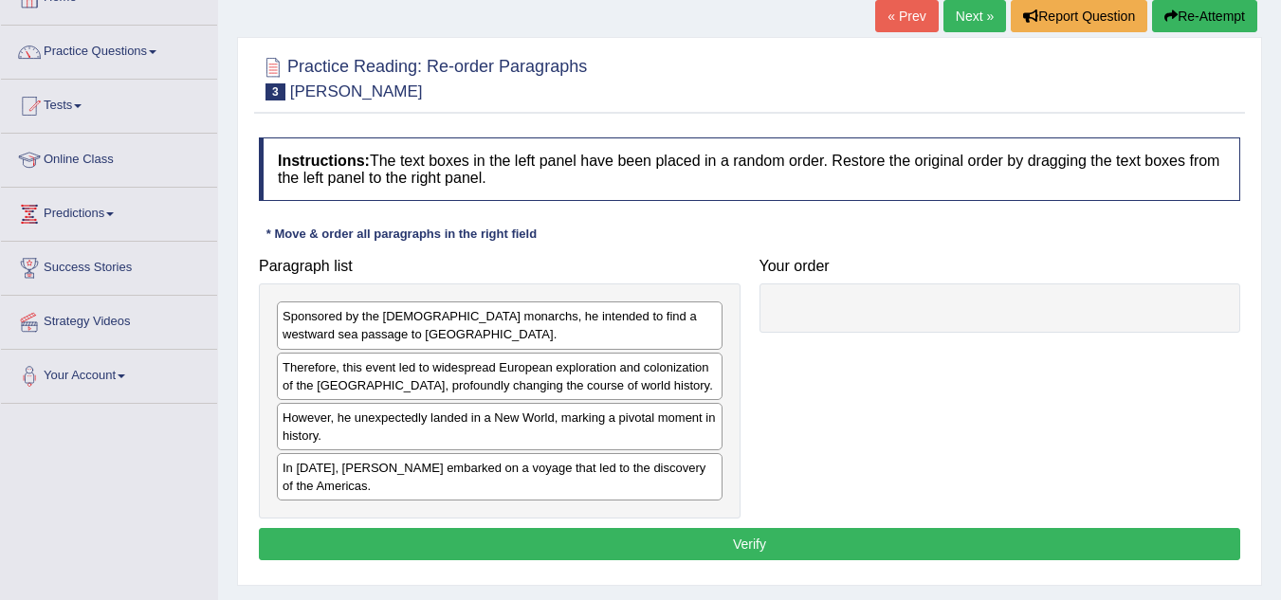
scroll to position [123, 0]
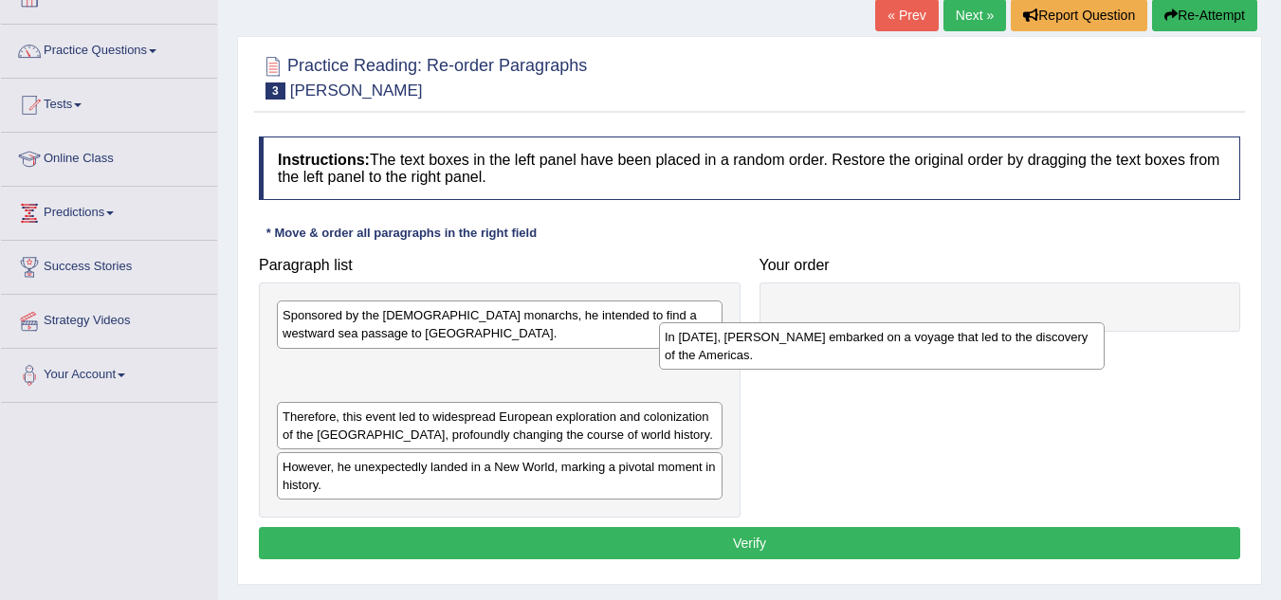
drag, startPoint x: 380, startPoint y: 480, endPoint x: 762, endPoint y: 350, distance: 403.5
click at [762, 350] on div "In 1492, Christopher Columbus embarked on a voyage that led to the discovery of…" at bounding box center [882, 345] width 446 height 47
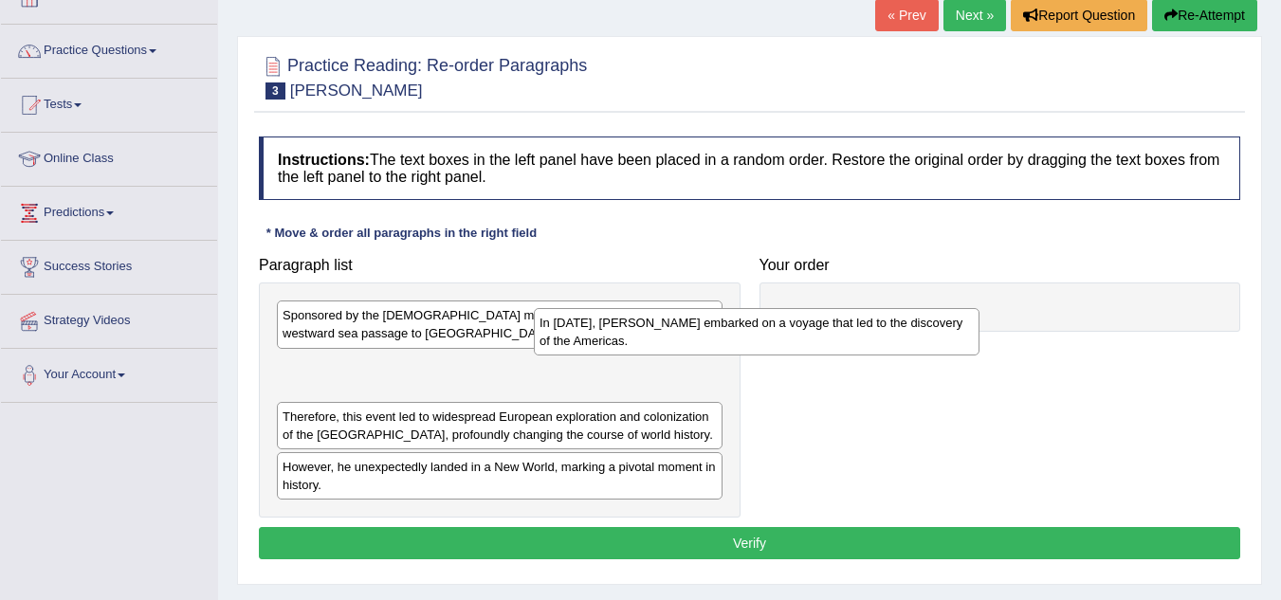
drag, startPoint x: 446, startPoint y: 379, endPoint x: 834, endPoint y: 327, distance: 391.2
click at [834, 327] on div "In 1492, Christopher Columbus embarked on a voyage that led to the discovery of…" at bounding box center [757, 331] width 446 height 47
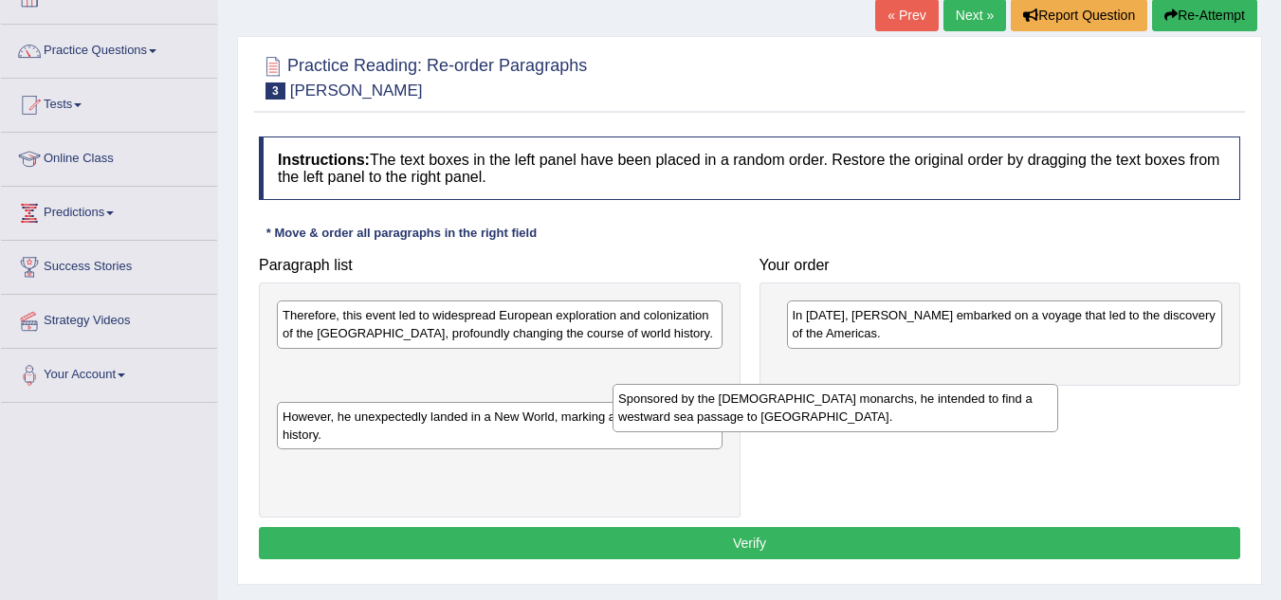
drag, startPoint x: 444, startPoint y: 329, endPoint x: 799, endPoint y: 414, distance: 365.6
click at [799, 414] on div "Sponsored by the Spanish monarchs, he intended to find a westward sea passage t…" at bounding box center [835, 407] width 446 height 47
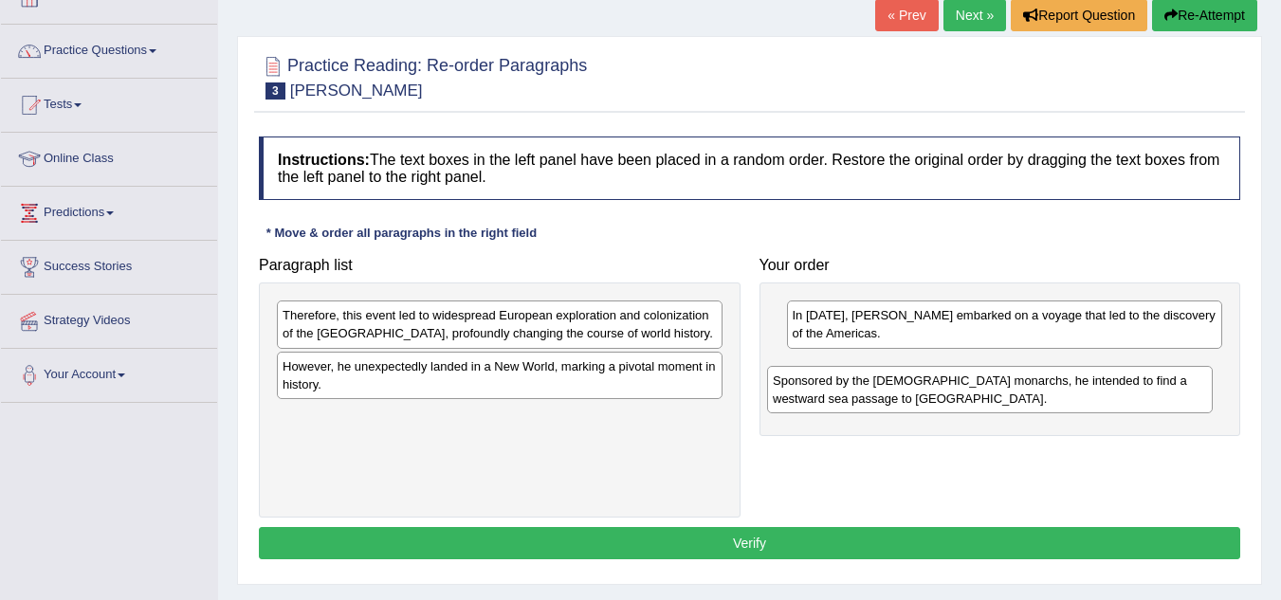
drag, startPoint x: 418, startPoint y: 375, endPoint x: 930, endPoint y: 388, distance: 512.0
click at [930, 388] on div "Sponsored by the Spanish monarchs, he intended to find a westward sea passage t…" at bounding box center [990, 389] width 446 height 47
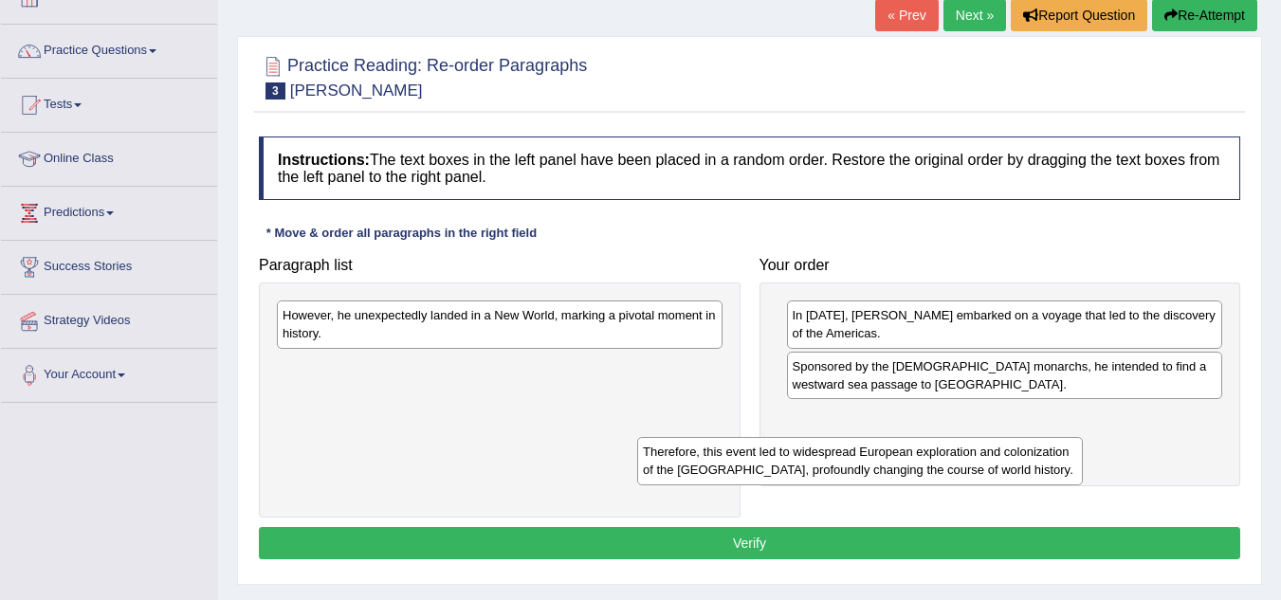
drag, startPoint x: 359, startPoint y: 326, endPoint x: 747, endPoint y: 496, distance: 423.2
click at [747, 484] on div "Therefore, this event led to widespread European exploration and colonization o…" at bounding box center [860, 460] width 446 height 47
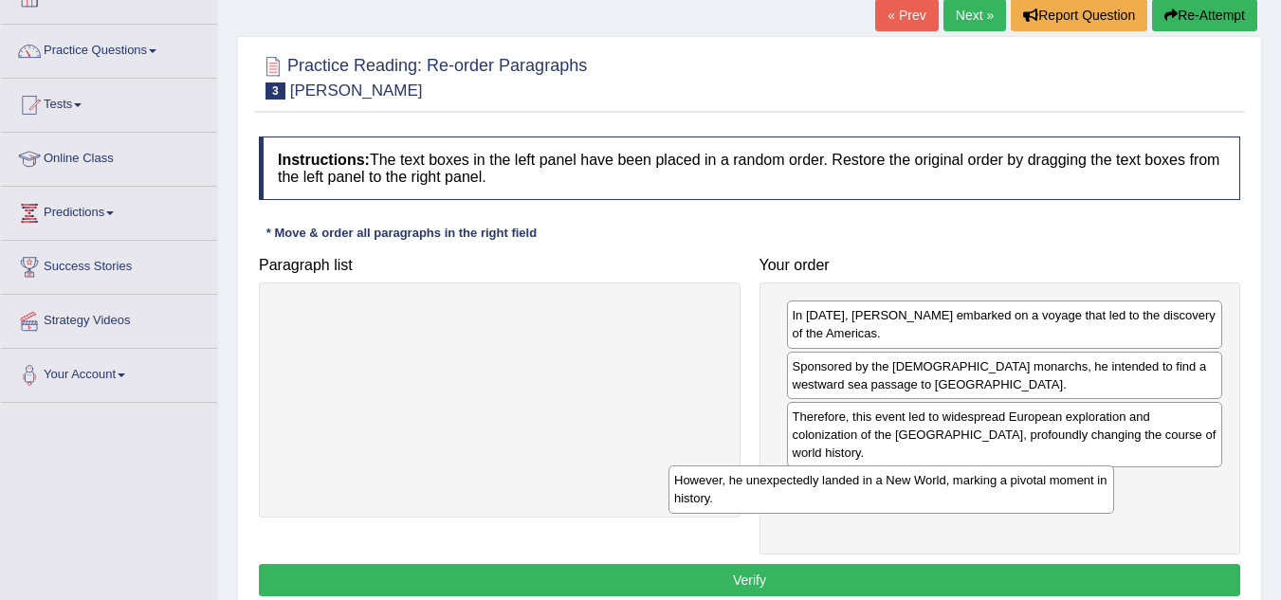
drag, startPoint x: 472, startPoint y: 332, endPoint x: 875, endPoint y: 497, distance: 435.3
click at [875, 497] on div "However, he unexpectedly landed in a New World, marking a pivotal moment in his…" at bounding box center [891, 488] width 446 height 47
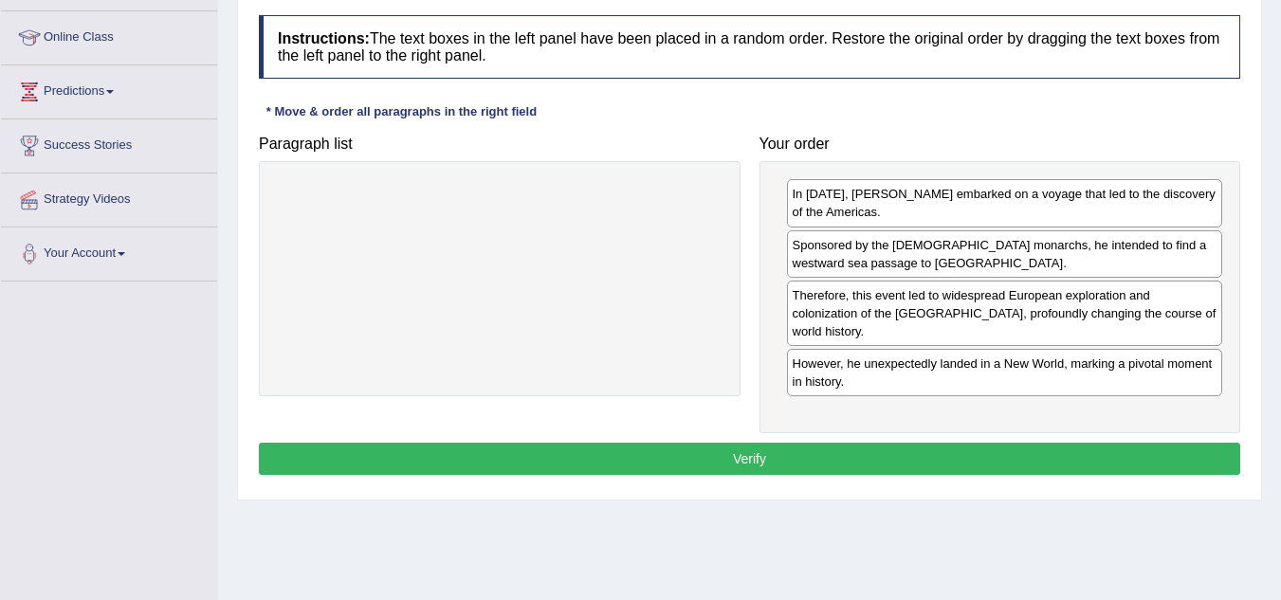
scroll to position [246, 0]
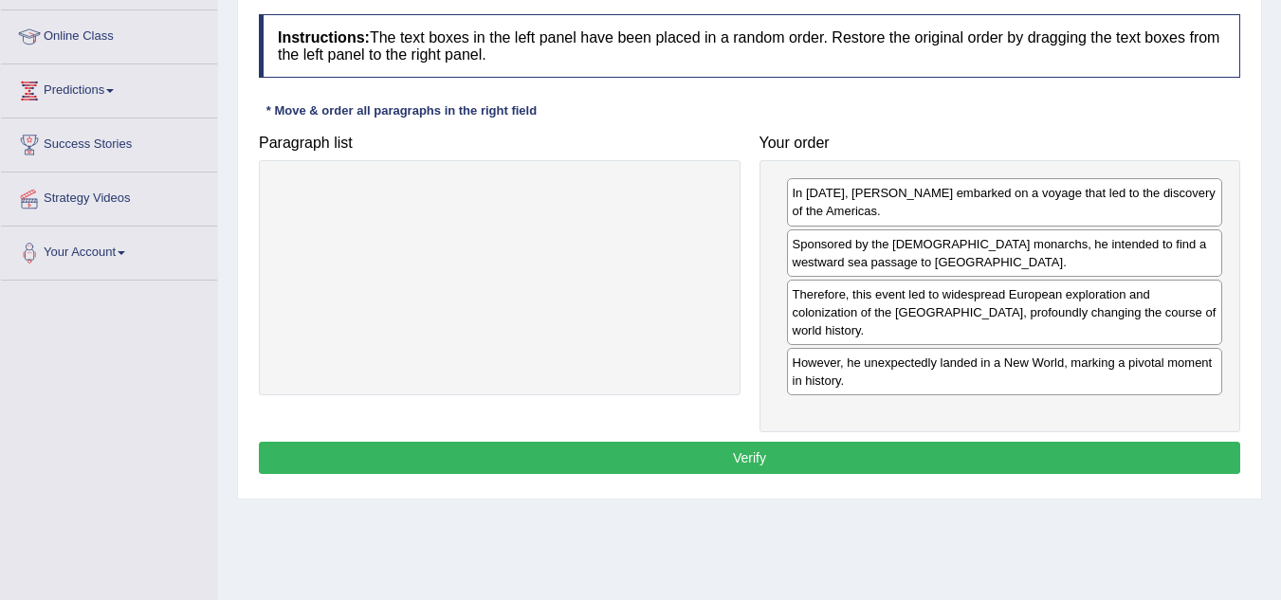
click at [711, 442] on button "Verify" at bounding box center [749, 458] width 981 height 32
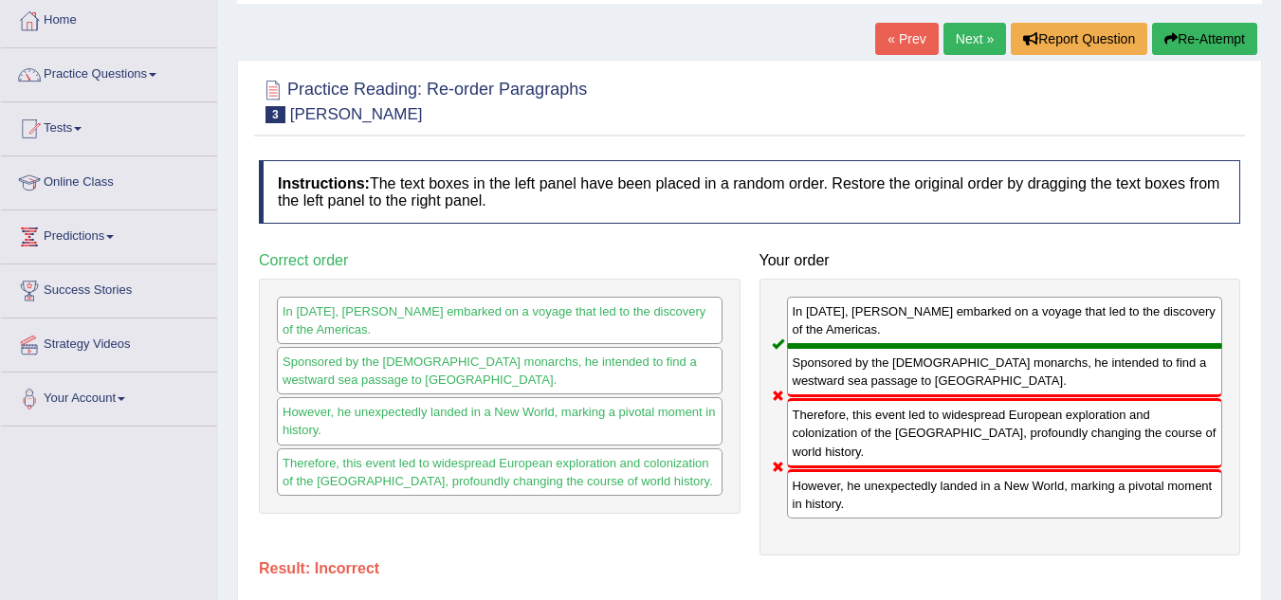
scroll to position [97, 0]
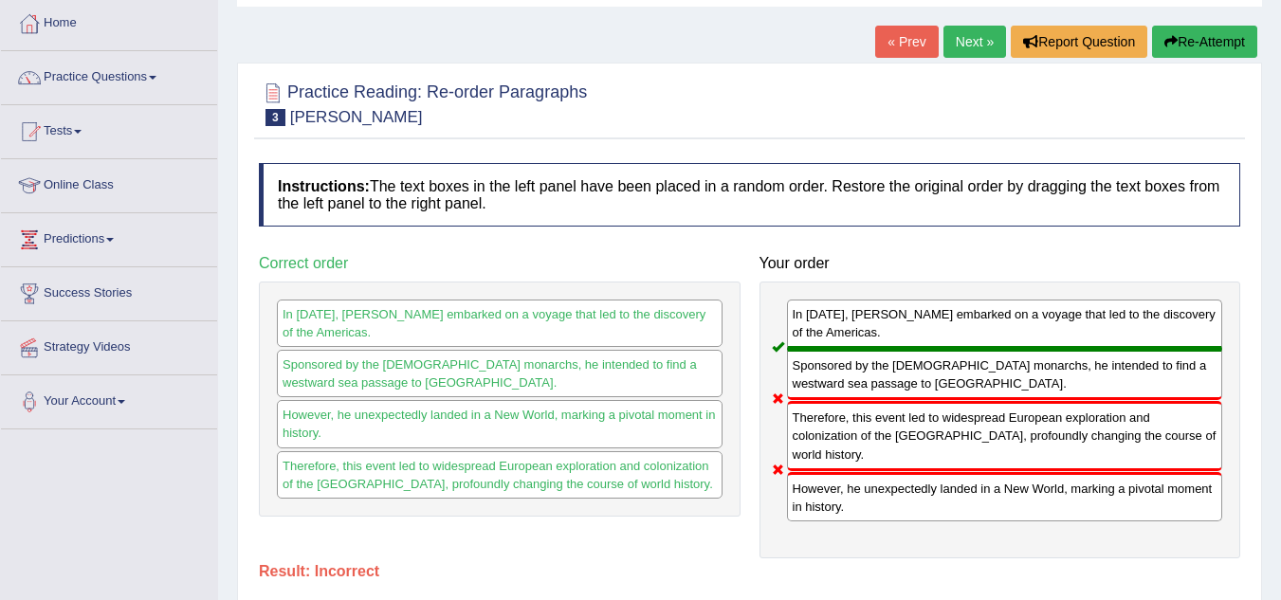
click at [966, 40] on link "Next »" at bounding box center [974, 42] width 63 height 32
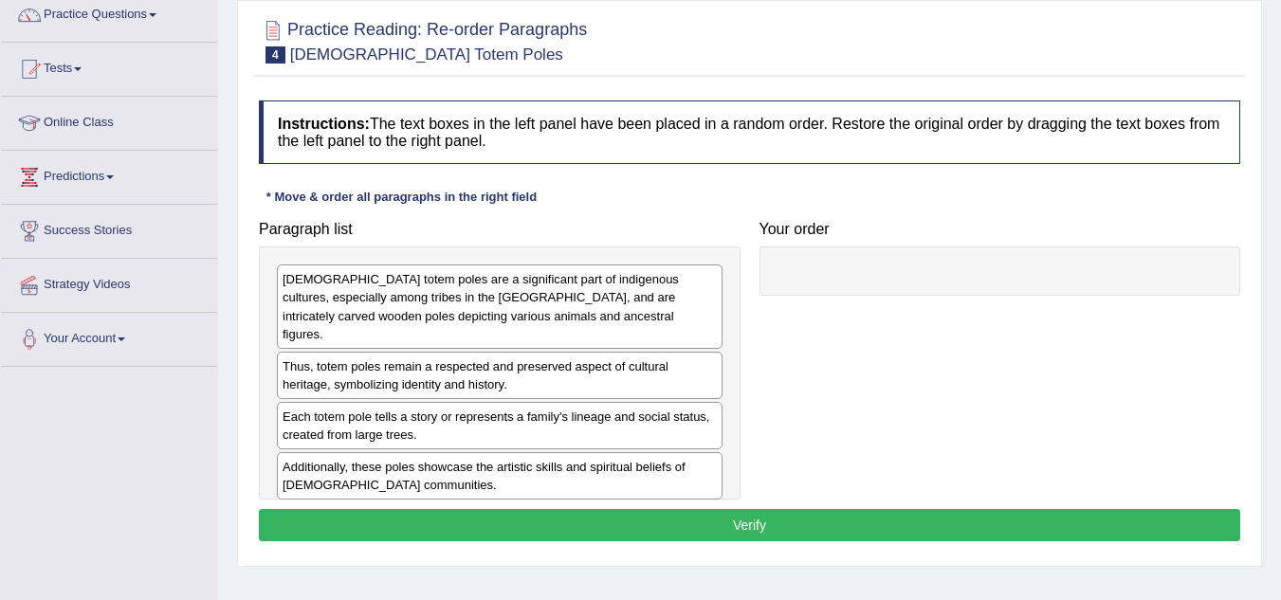
scroll to position [160, 0]
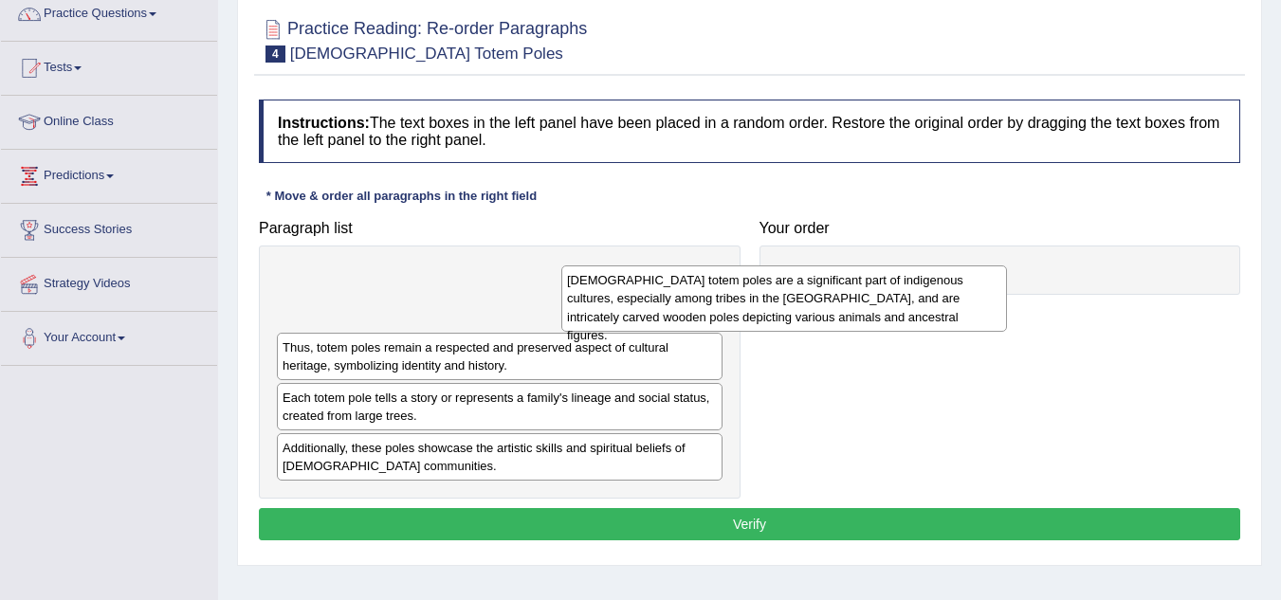
drag, startPoint x: 479, startPoint y: 300, endPoint x: 791, endPoint y: 302, distance: 311.9
click at [791, 302] on div "[DEMOGRAPHIC_DATA] totem poles are a significant part of indigenous cultures, e…" at bounding box center [784, 297] width 446 height 65
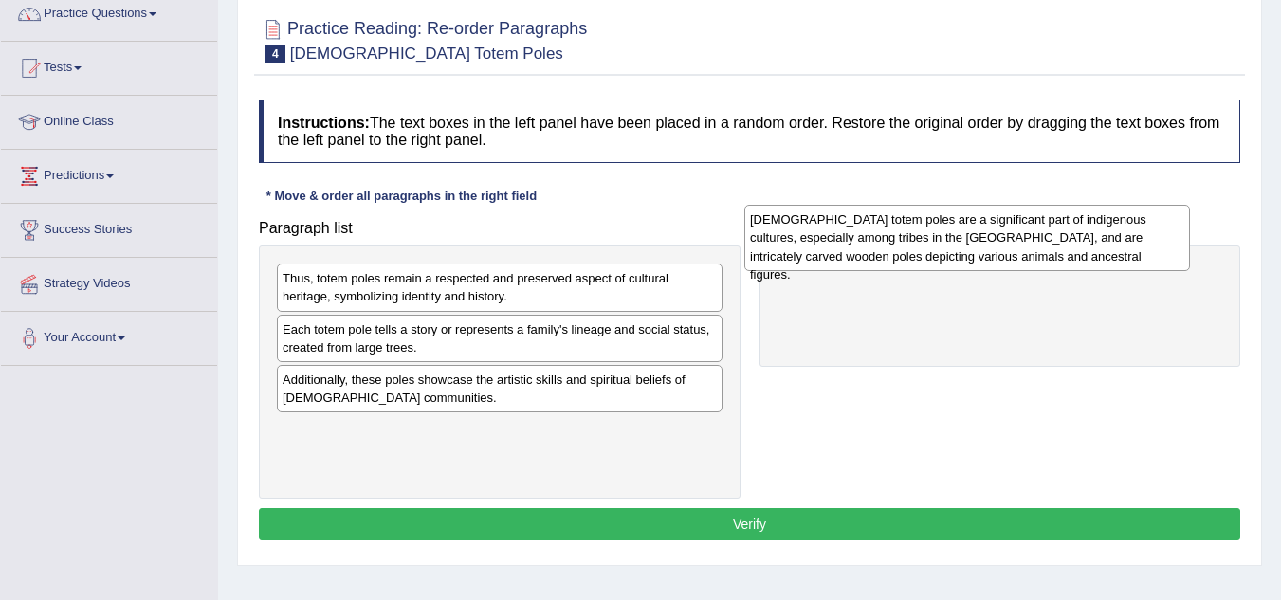
drag, startPoint x: 402, startPoint y: 305, endPoint x: 928, endPoint y: 273, distance: 527.1
click at [928, 270] on div "[DEMOGRAPHIC_DATA] totem poles are a significant part of indigenous cultures, e…" at bounding box center [967, 237] width 446 height 65
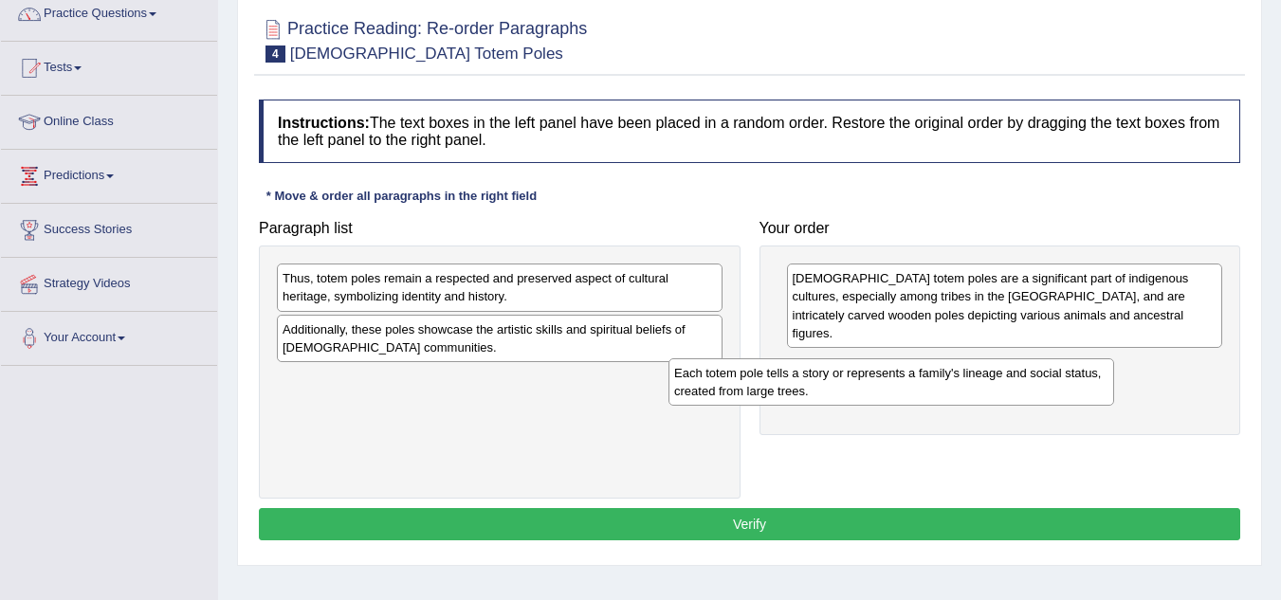
drag, startPoint x: 409, startPoint y: 347, endPoint x: 800, endPoint y: 391, distance: 393.9
click at [800, 391] on div "Each totem pole tells a story or represents a family's lineage and social statu…" at bounding box center [891, 381] width 446 height 47
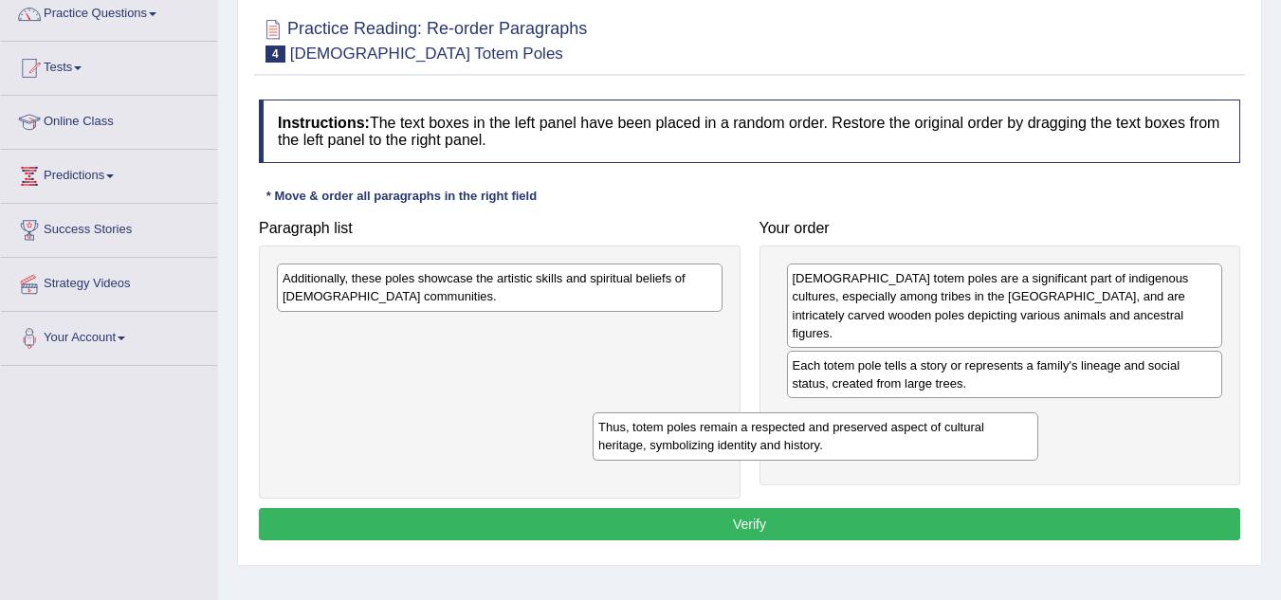
drag, startPoint x: 452, startPoint y: 296, endPoint x: 770, endPoint y: 465, distance: 360.1
click at [770, 460] on div "Thus, totem poles remain a respected and preserved aspect of cultural heritage,…" at bounding box center [815, 435] width 446 height 47
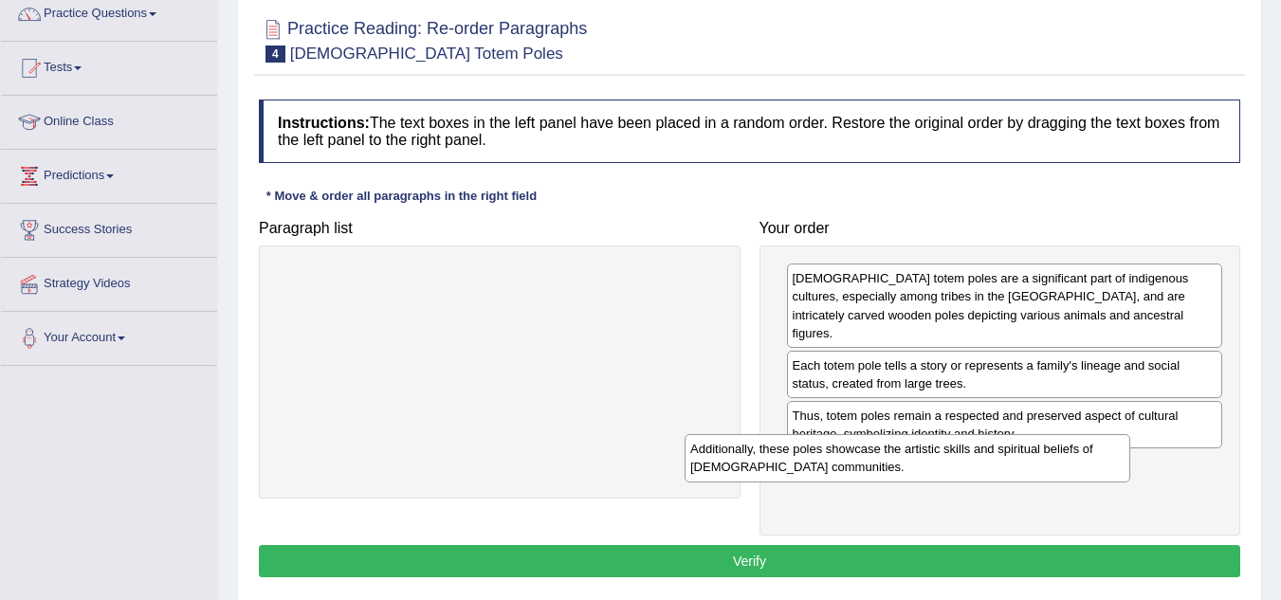
drag, startPoint x: 505, startPoint y: 294, endPoint x: 913, endPoint y: 464, distance: 441.9
click at [913, 464] on div "Additionally, these poles showcase the artistic skills and spiritual beliefs of…" at bounding box center [907, 457] width 446 height 47
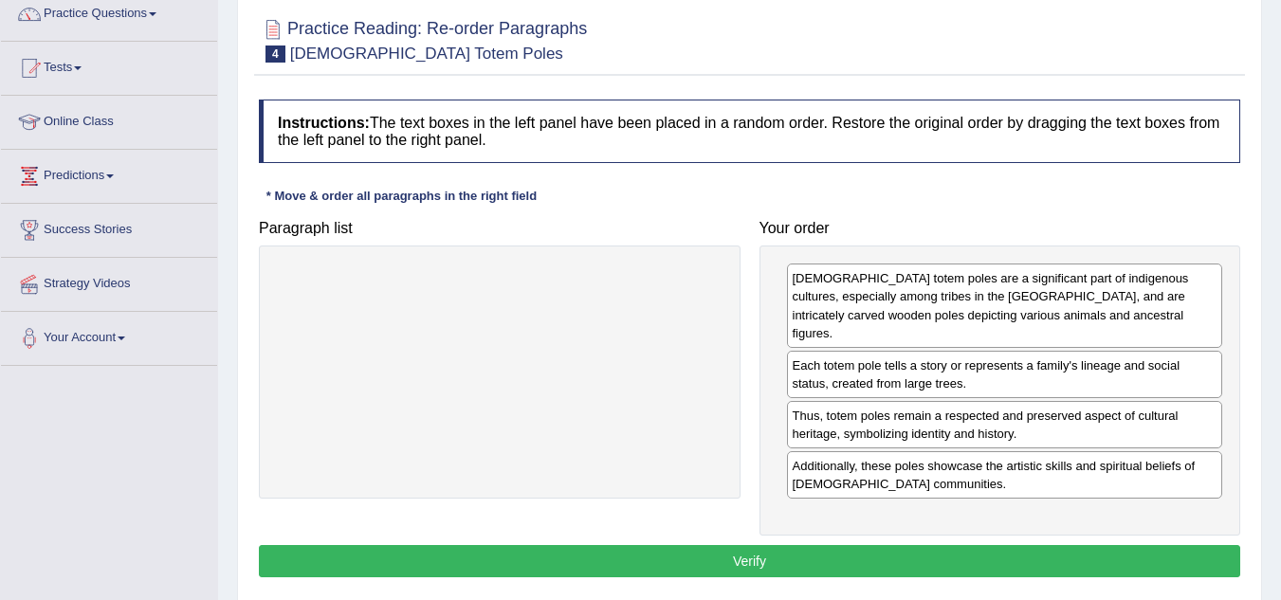
click at [678, 545] on button "Verify" at bounding box center [749, 561] width 981 height 32
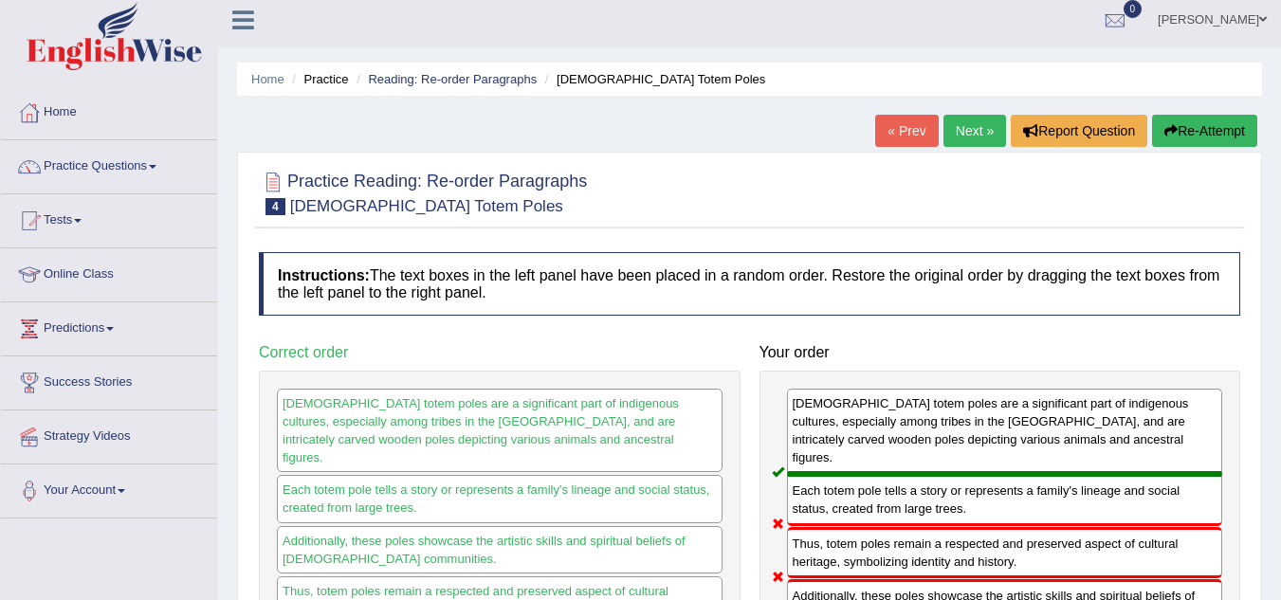
scroll to position [7, 0]
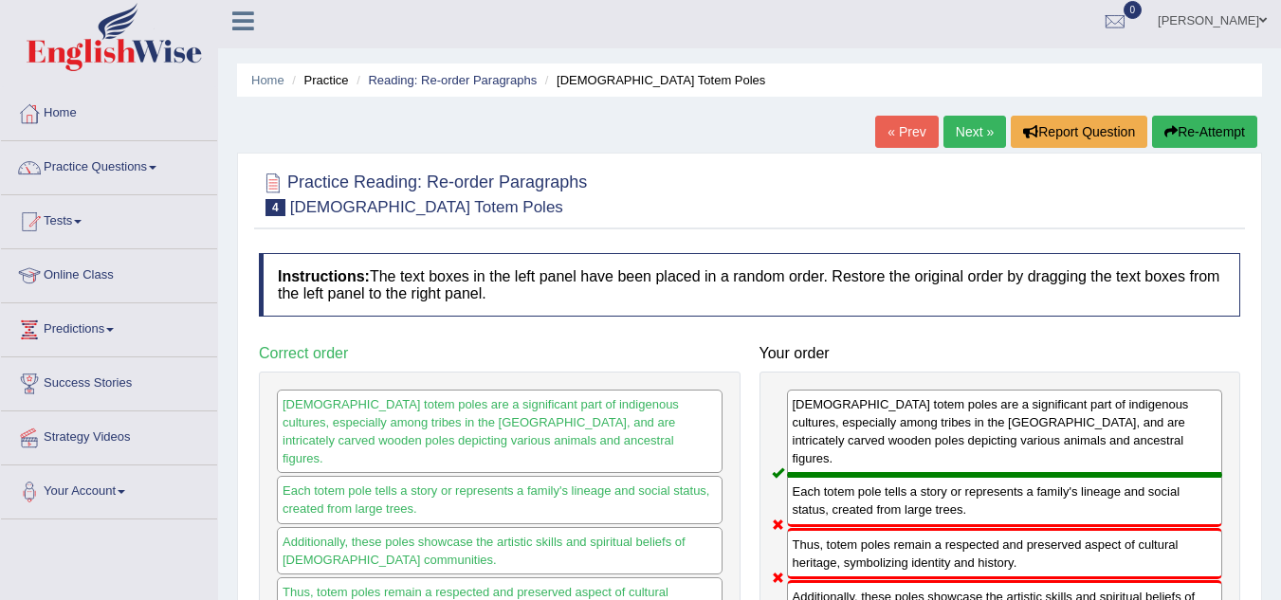
click at [977, 121] on link "Next »" at bounding box center [974, 132] width 63 height 32
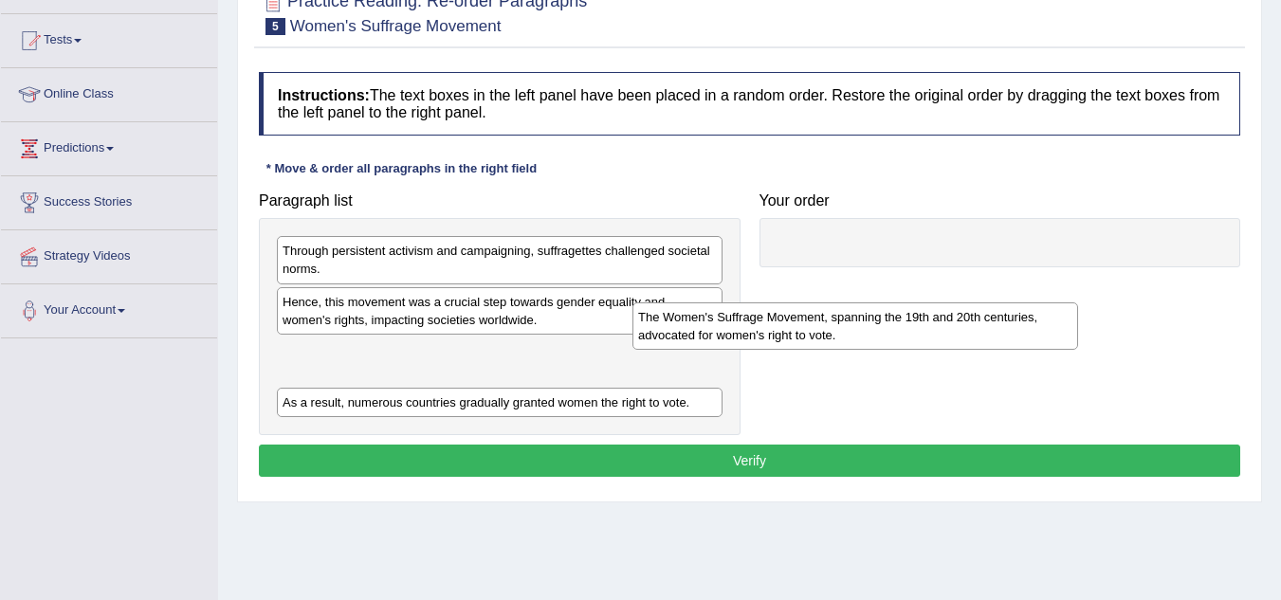
drag, startPoint x: 423, startPoint y: 396, endPoint x: 802, endPoint y: 326, distance: 385.6
click at [802, 326] on div "The Women's Suffrage Movement, spanning the 19th and 20th centuries, advocated …" at bounding box center [855, 325] width 446 height 47
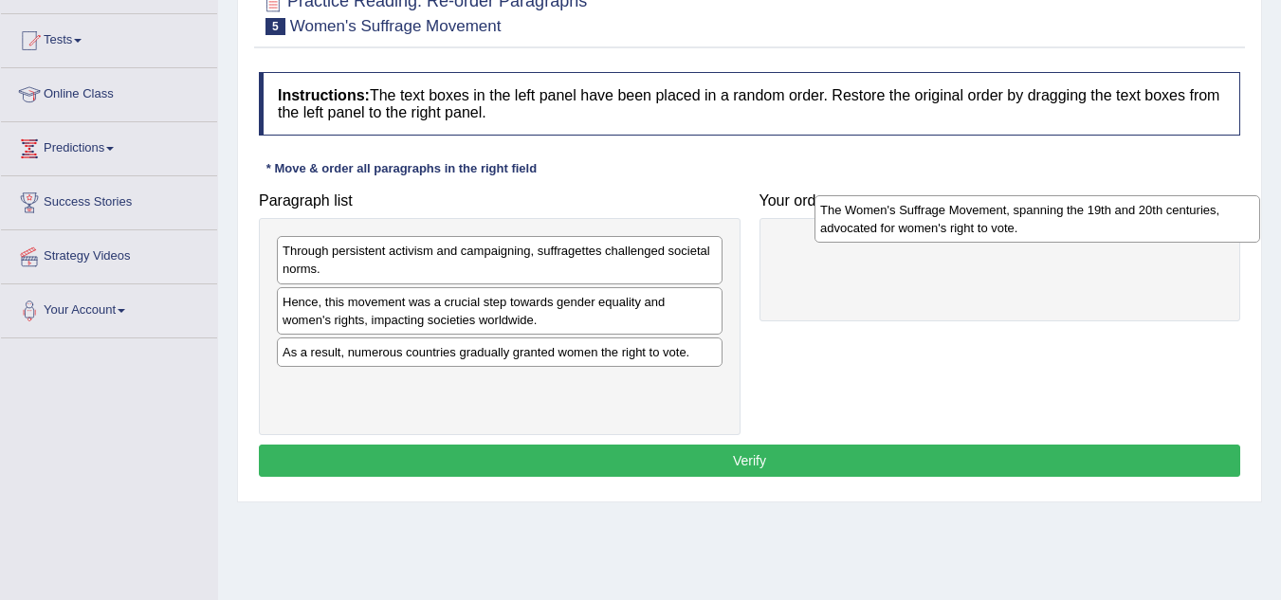
drag, startPoint x: 327, startPoint y: 368, endPoint x: 865, endPoint y: 226, distance: 556.0
click at [865, 226] on div "The Women's Suffrage Movement, spanning the 19th and 20th centuries, advocated …" at bounding box center [1037, 218] width 446 height 47
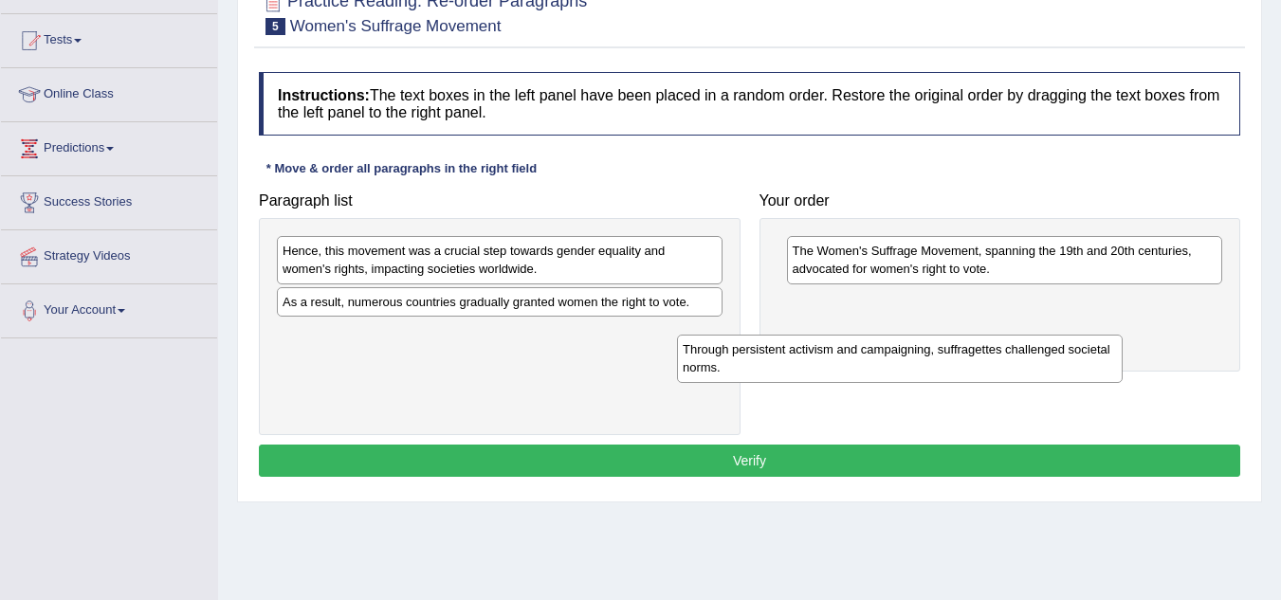
drag, startPoint x: 462, startPoint y: 262, endPoint x: 862, endPoint y: 374, distance: 415.6
click at [862, 374] on div "Through persistent activism and campaigning, suffragettes challenged societal n…" at bounding box center [900, 358] width 446 height 47
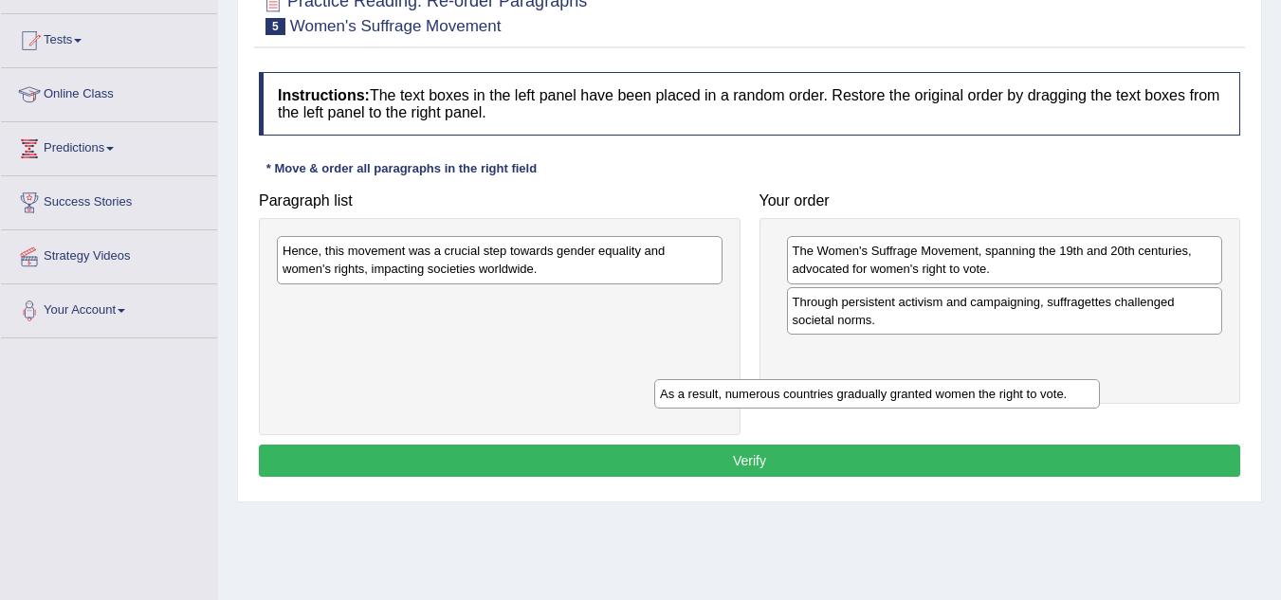
drag, startPoint x: 443, startPoint y: 301, endPoint x: 820, endPoint y: 424, distance: 396.6
click at [820, 409] on div "As a result, numerous countries gradually granted women the right to vote." at bounding box center [877, 393] width 446 height 29
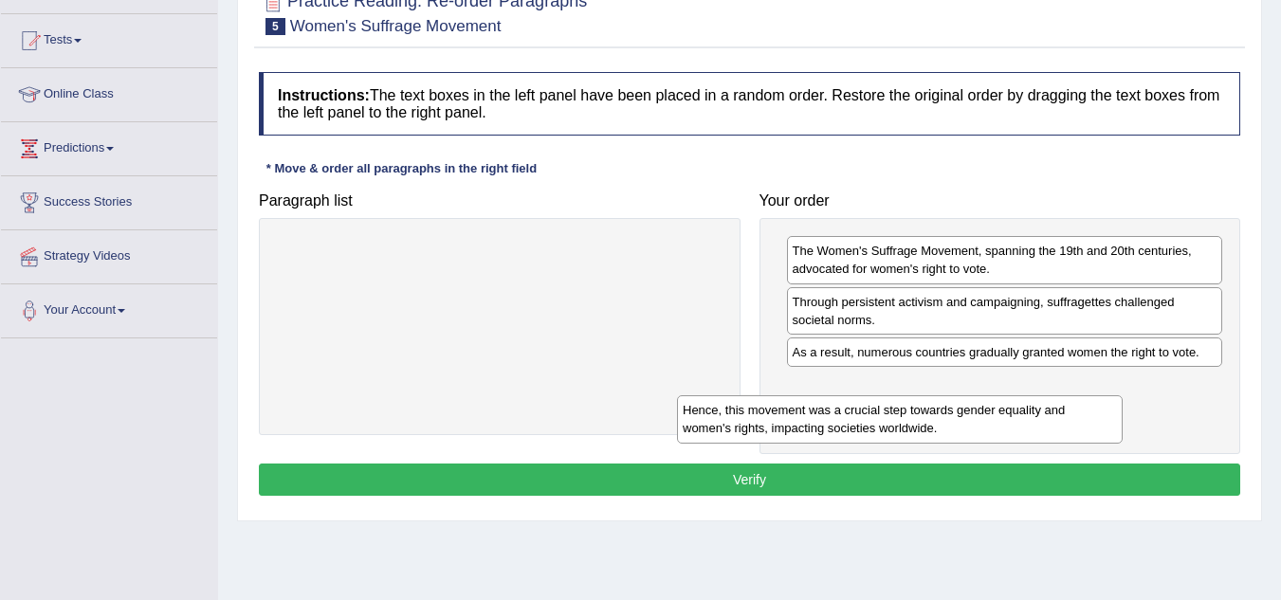
drag, startPoint x: 469, startPoint y: 260, endPoint x: 869, endPoint y: 428, distance: 434.2
click at [869, 428] on div "Hence, this movement was a crucial step towards gender equality and women's rig…" at bounding box center [900, 418] width 446 height 47
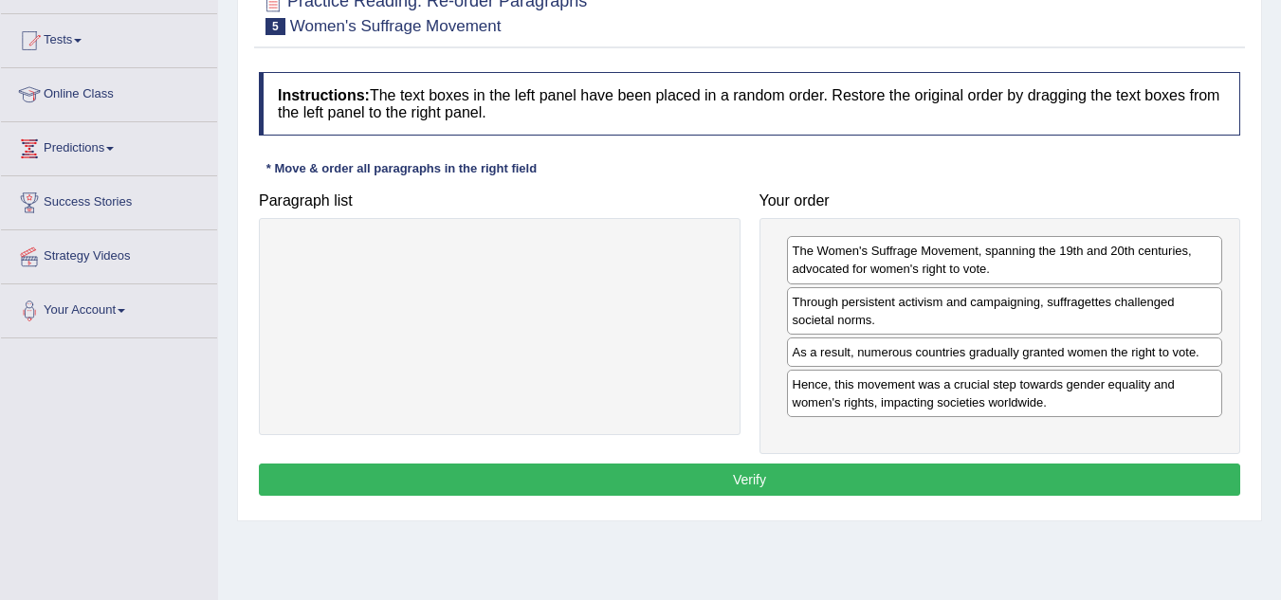
click at [736, 482] on button "Verify" at bounding box center [749, 480] width 981 height 32
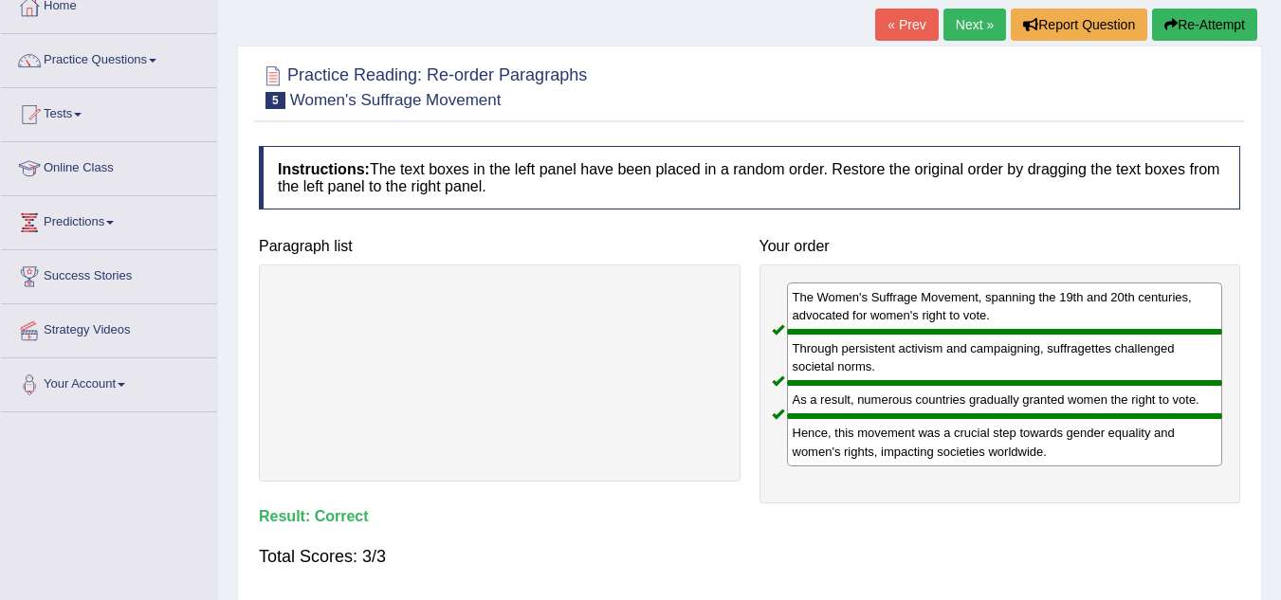
scroll to position [73, 0]
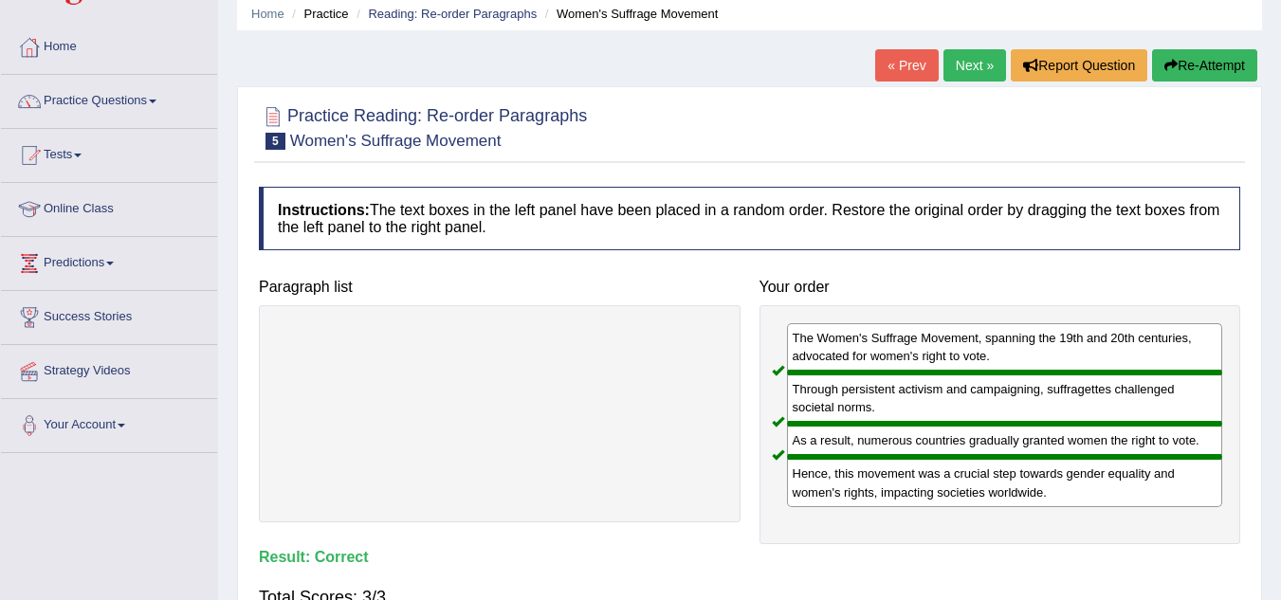
click at [959, 59] on link "Next »" at bounding box center [974, 65] width 63 height 32
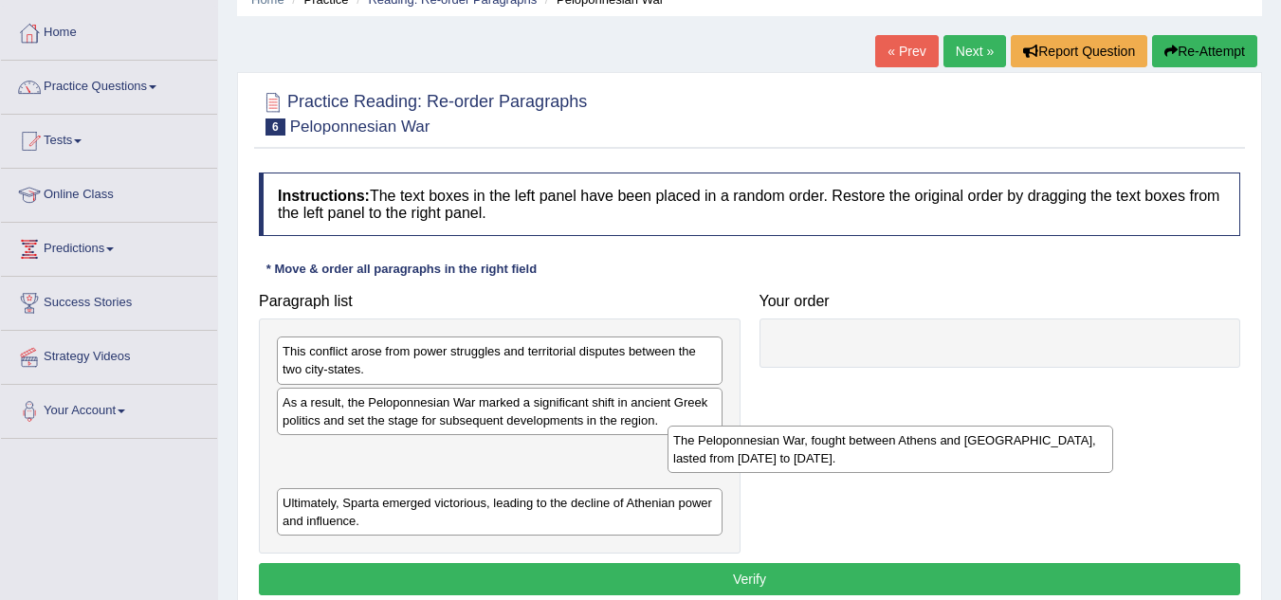
drag, startPoint x: 308, startPoint y: 516, endPoint x: 744, endPoint y: 445, distance: 441.8
click at [744, 445] on div "The Peloponnesian War, fought between Athens and Sparta, lasted from 431 to 404…" at bounding box center [890, 449] width 446 height 47
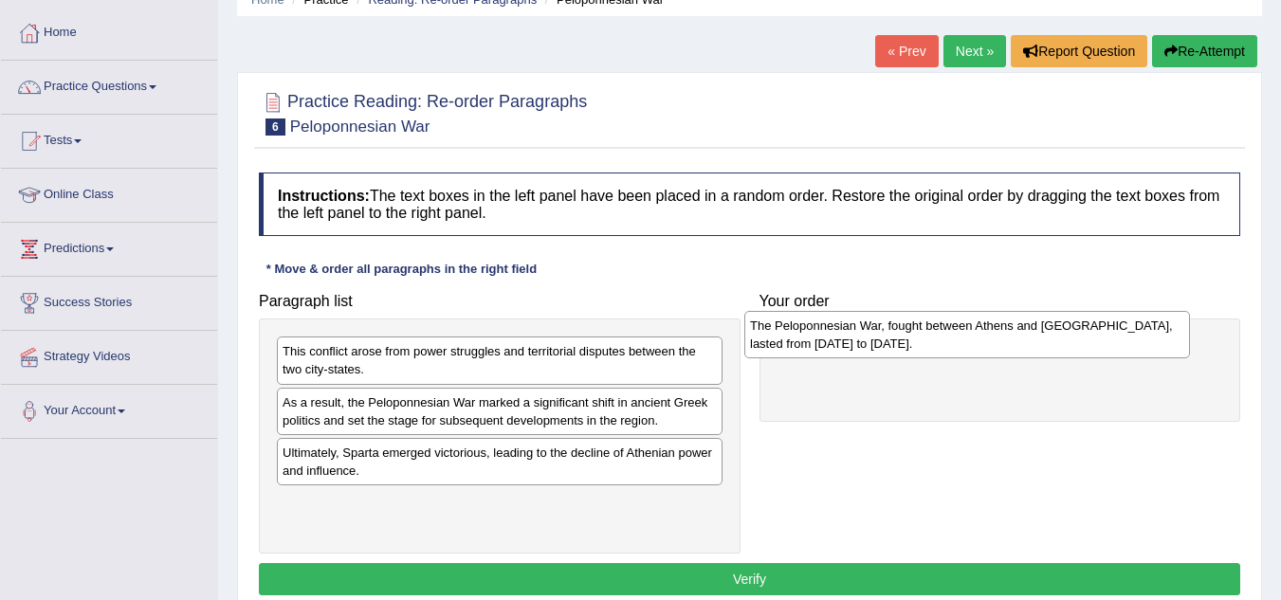
drag, startPoint x: 325, startPoint y: 470, endPoint x: 792, endPoint y: 343, distance: 484.3
click at [792, 343] on div "The Peloponnesian War, fought between Athens and Sparta, lasted from 431 to 404…" at bounding box center [967, 334] width 446 height 47
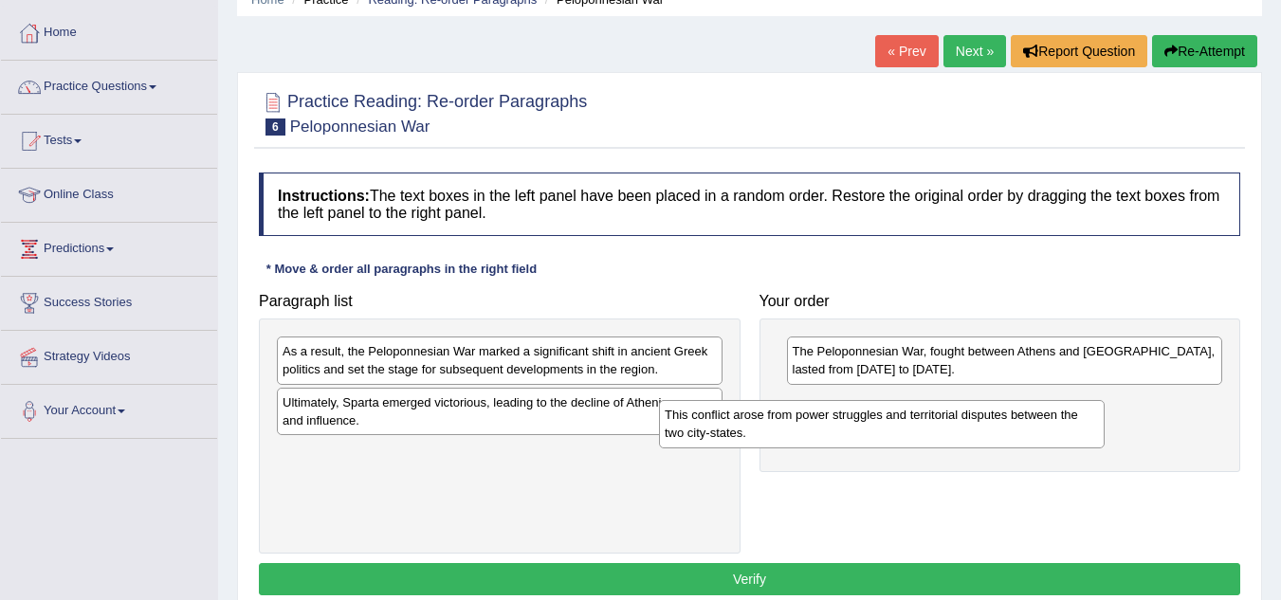
drag, startPoint x: 369, startPoint y: 360, endPoint x: 793, endPoint y: 425, distance: 429.5
click at [793, 425] on div "This conflict arose from power struggles and territorial disputes between the t…" at bounding box center [882, 423] width 446 height 47
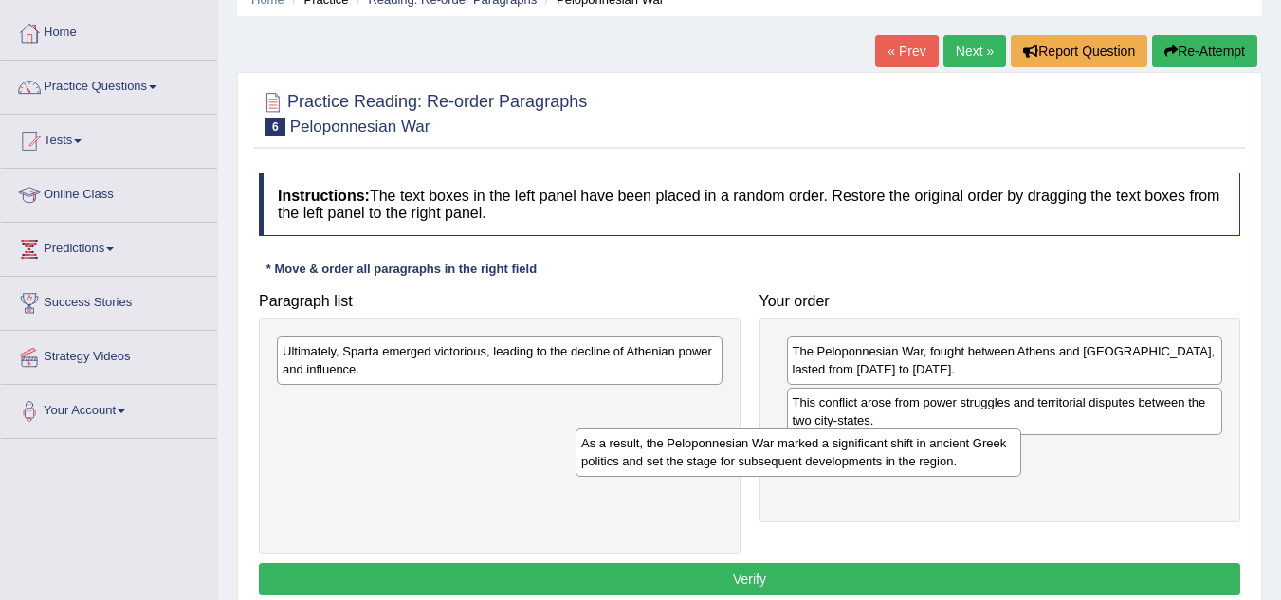
drag, startPoint x: 428, startPoint y: 361, endPoint x: 839, endPoint y: 516, distance: 439.5
click at [839, 476] on div "As a result, the Peloponnesian War marked a significant shift in ancient Greek …" at bounding box center [798, 451] width 446 height 47
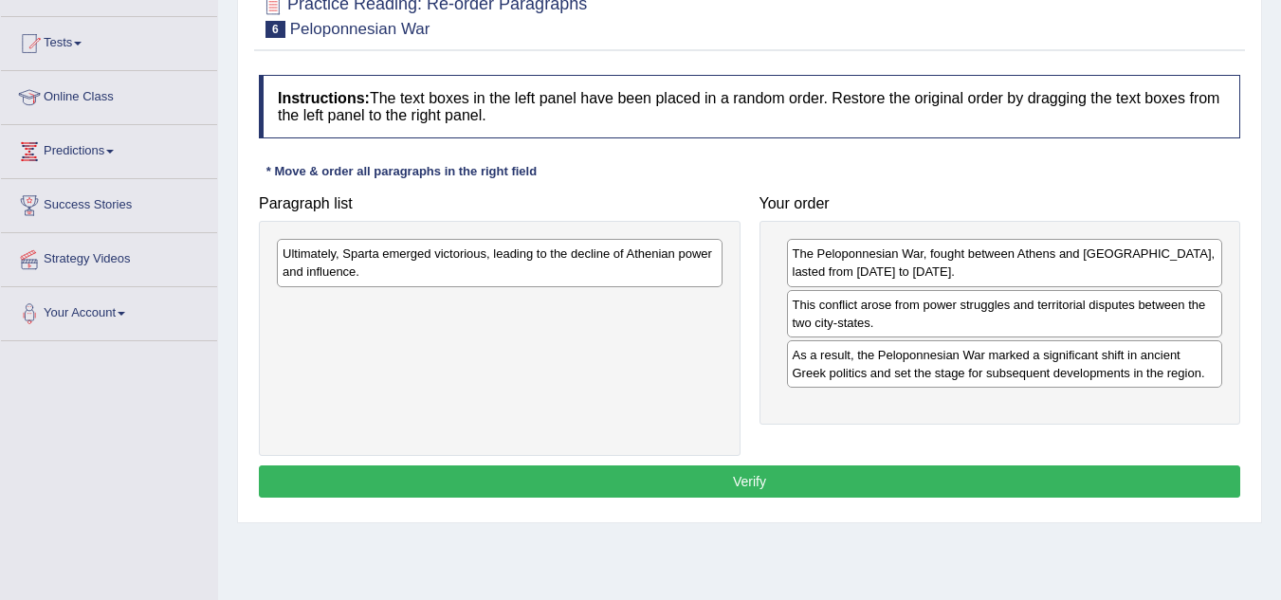
scroll to position [187, 0]
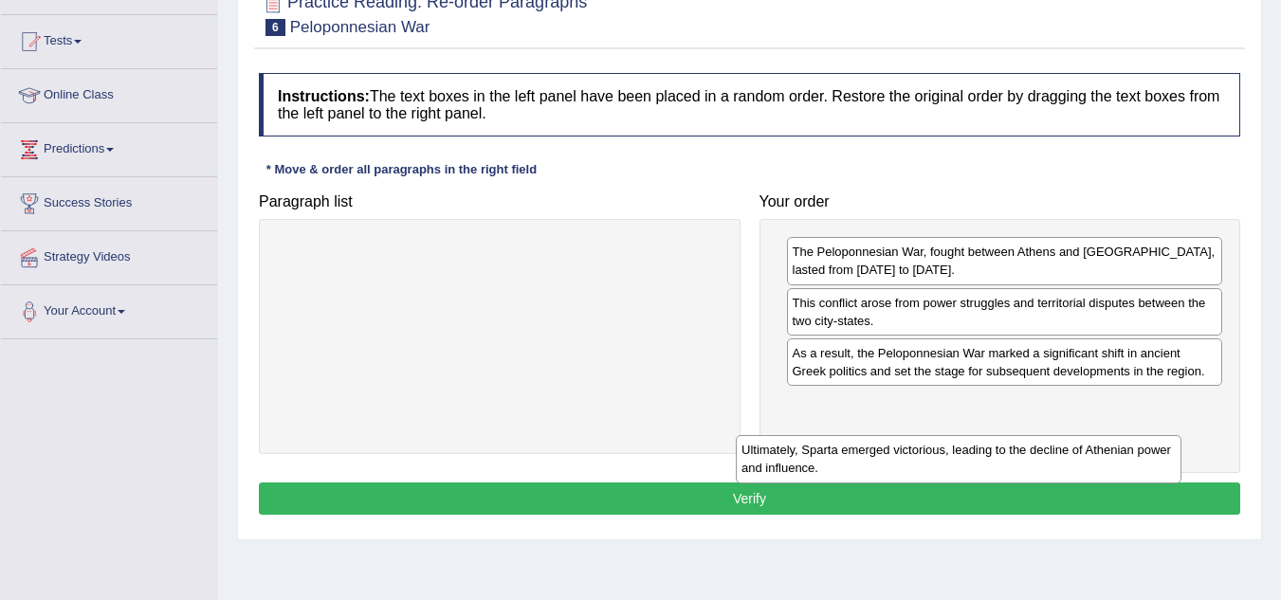
drag, startPoint x: 441, startPoint y: 253, endPoint x: 900, endPoint y: 453, distance: 500.5
click at [900, 453] on div "Ultimately, Sparta emerged victorious, leading to the decline of Athenian power…" at bounding box center [959, 458] width 446 height 47
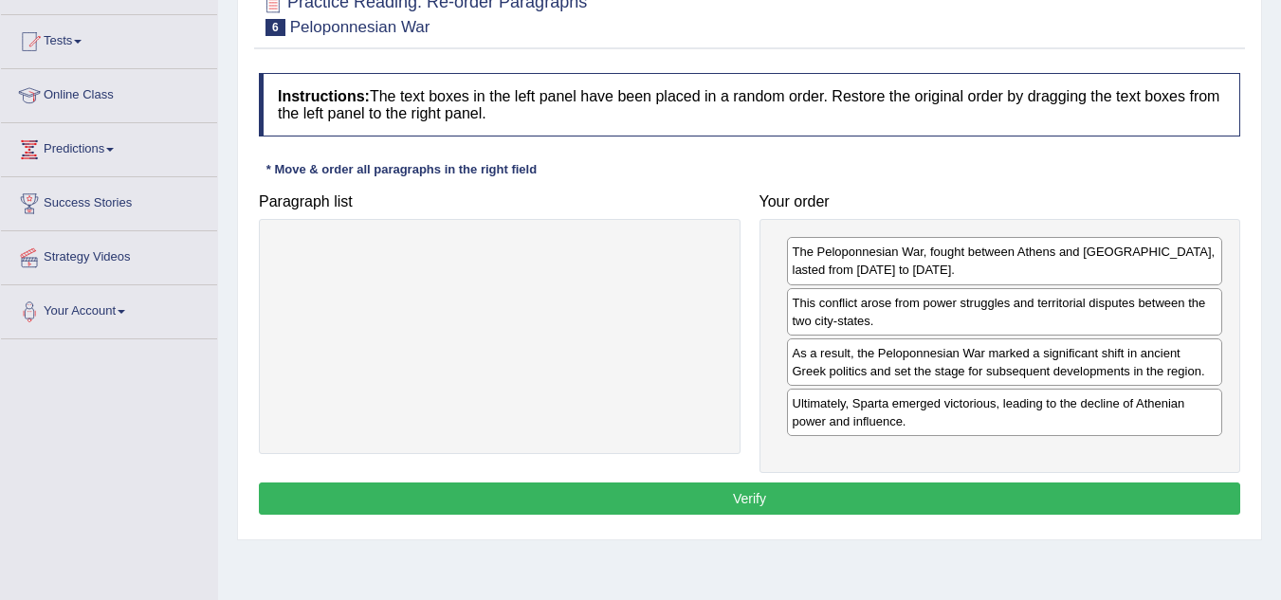
click at [724, 497] on button "Verify" at bounding box center [749, 499] width 981 height 32
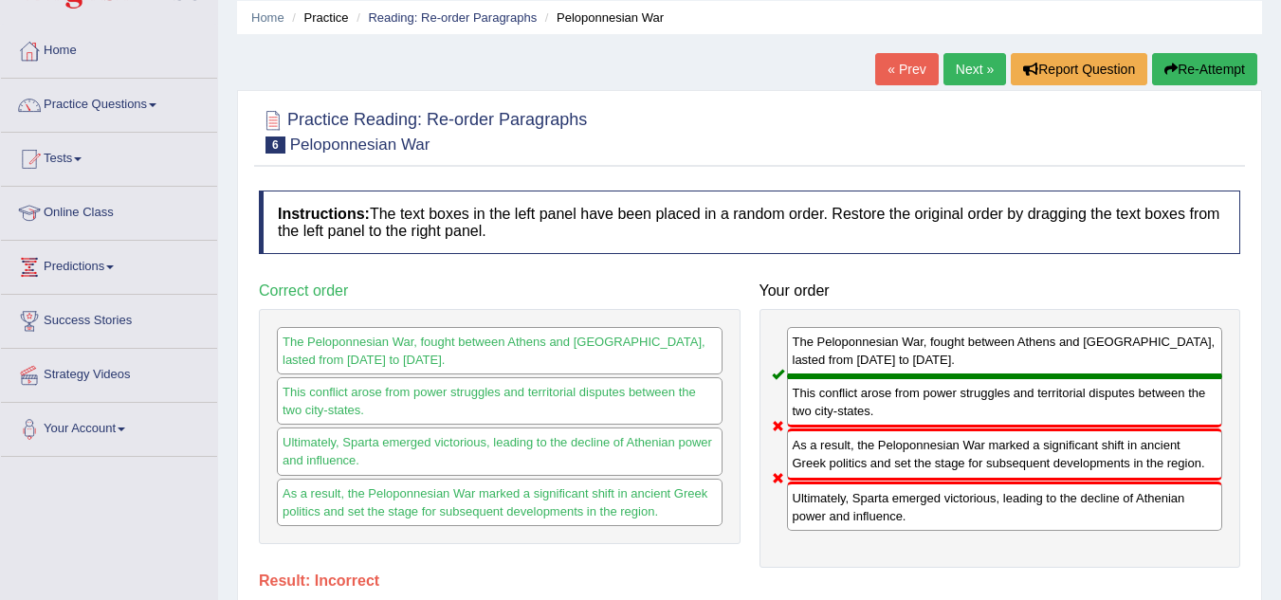
scroll to position [68, 0]
click at [962, 67] on link "Next »" at bounding box center [974, 70] width 63 height 32
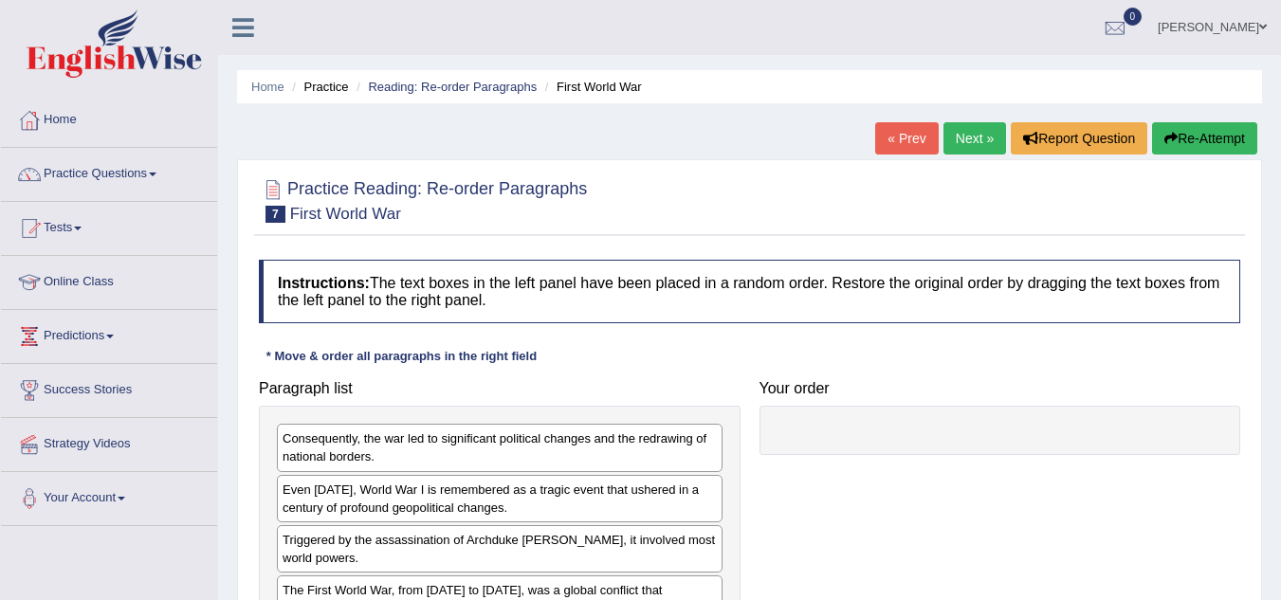
scroll to position [134, 0]
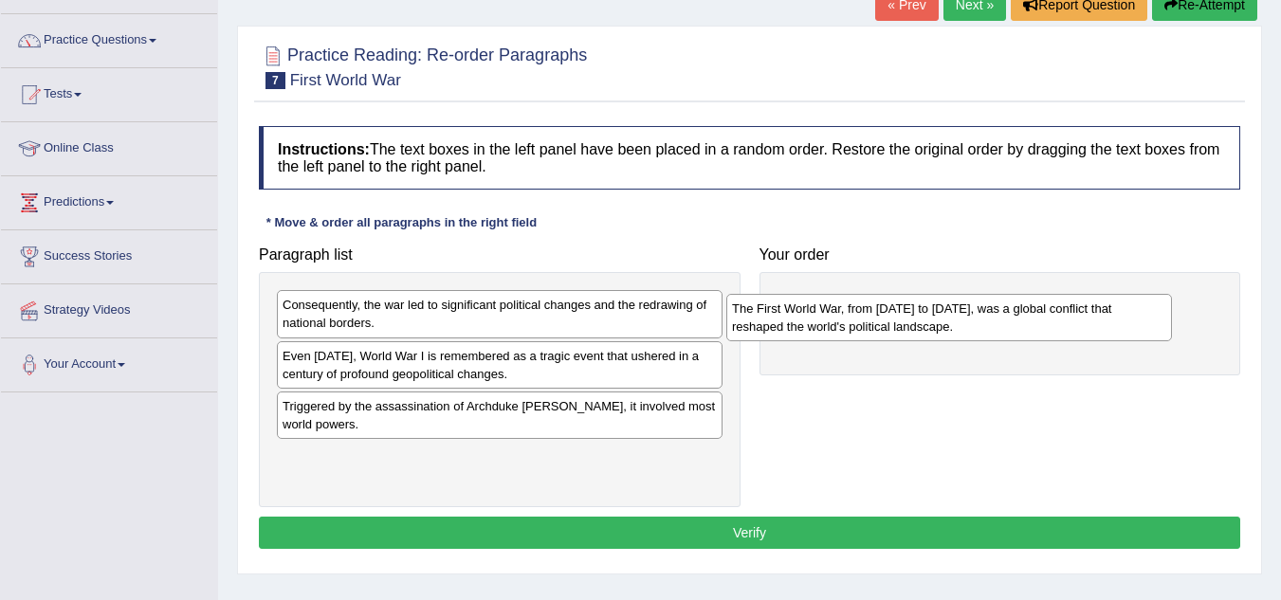
drag, startPoint x: 370, startPoint y: 467, endPoint x: 833, endPoint y: 318, distance: 487.1
click at [833, 318] on div "The First World War, from 1914 to 1918, was a global conflict that reshaped the…" at bounding box center [949, 317] width 446 height 47
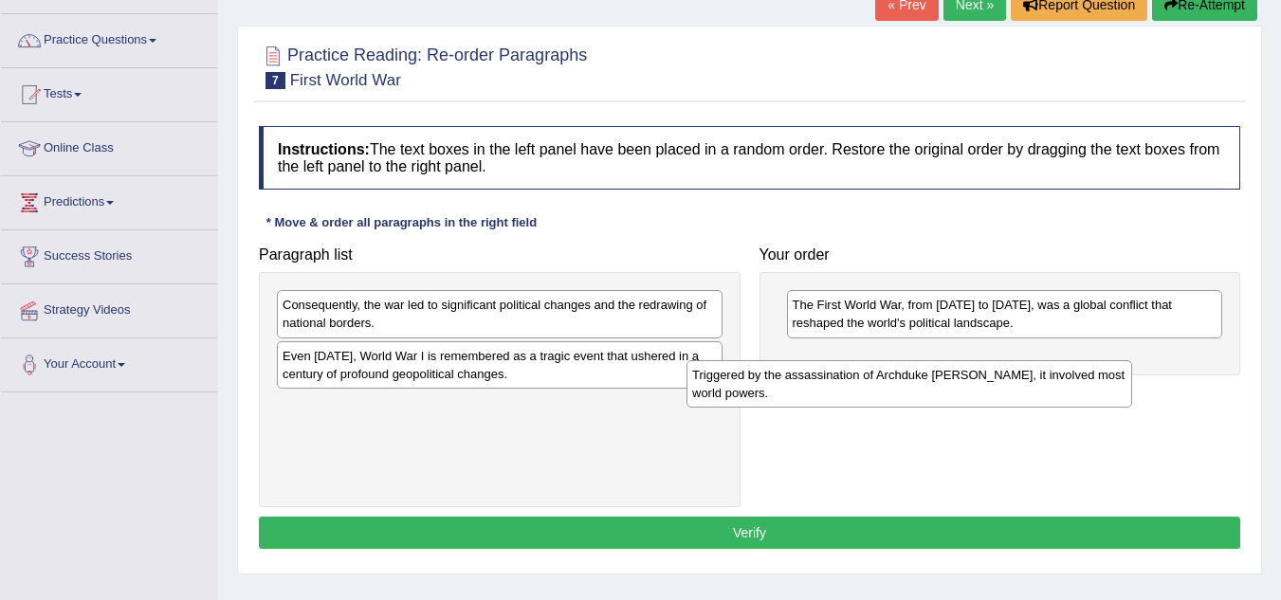
drag, startPoint x: 383, startPoint y: 420, endPoint x: 799, endPoint y: 389, distance: 417.3
click at [799, 389] on div "Triggered by the assassination of Archduke Franz Ferdinand, it involved most wo…" at bounding box center [909, 383] width 446 height 47
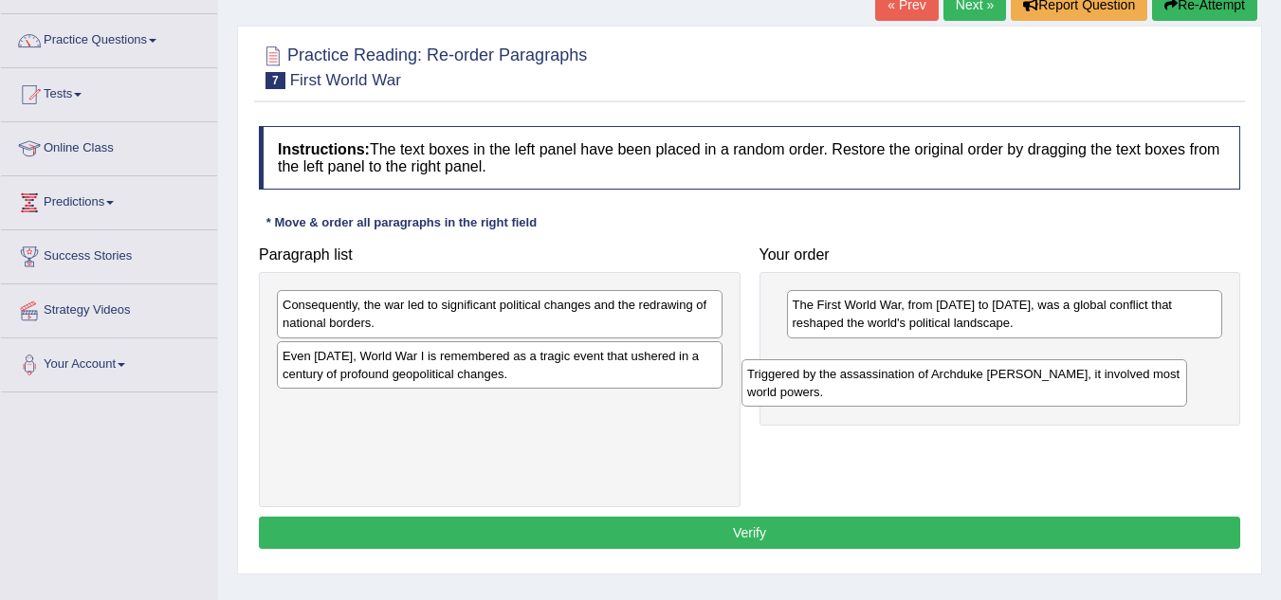
drag, startPoint x: 385, startPoint y: 426, endPoint x: 874, endPoint y: 390, distance: 490.5
click at [874, 390] on div "Triggered by the assassination of Archduke Franz Ferdinand, it involved most wo…" at bounding box center [964, 382] width 446 height 47
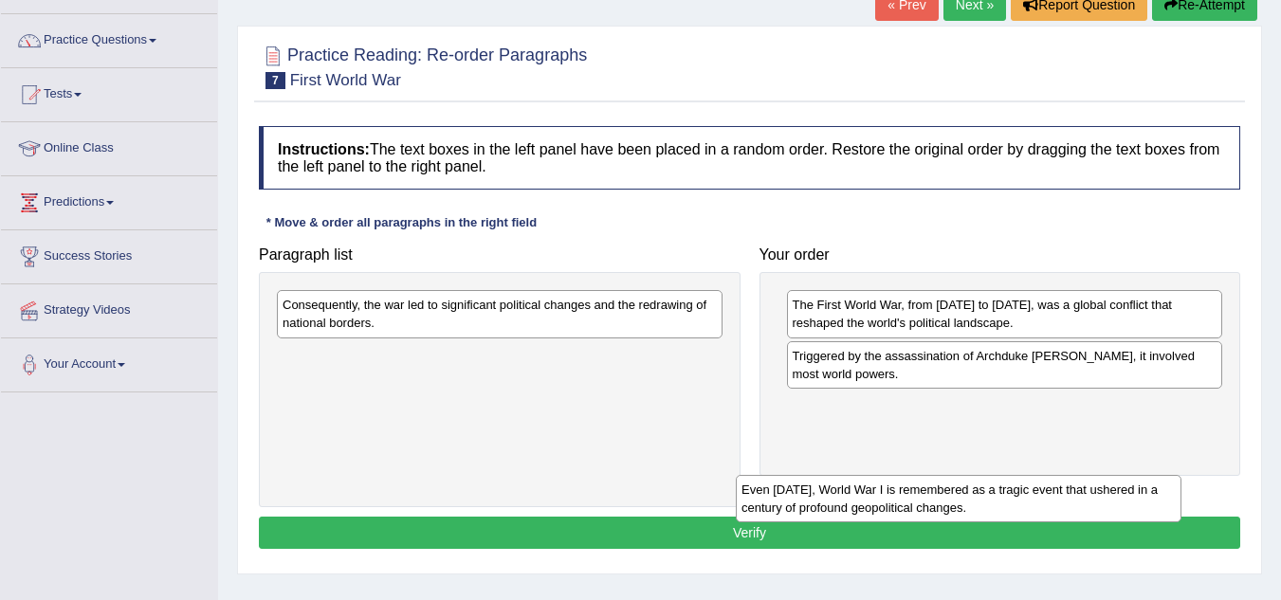
drag, startPoint x: 489, startPoint y: 367, endPoint x: 948, endPoint y: 509, distance: 480.3
click at [948, 509] on div "Even today, World War I is remembered as a tragic event that ushered in a centu…" at bounding box center [959, 498] width 446 height 47
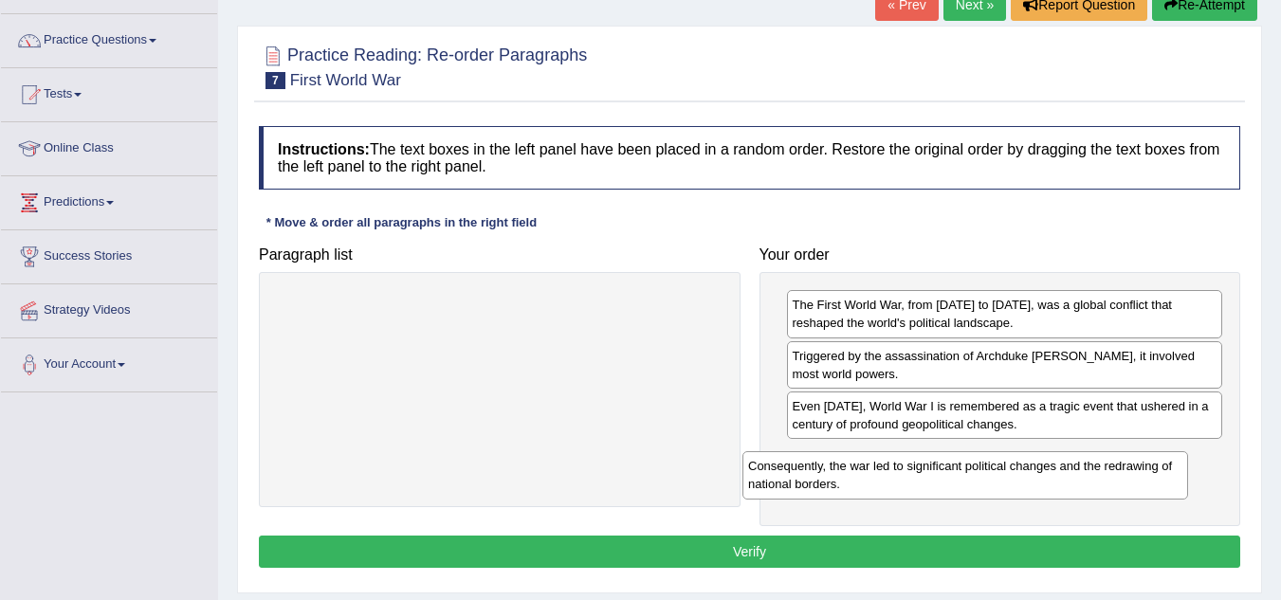
drag, startPoint x: 497, startPoint y: 315, endPoint x: 964, endPoint y: 477, distance: 494.7
click at [964, 477] on div "Consequently, the war led to significant political changes and the redrawing of…" at bounding box center [965, 474] width 446 height 47
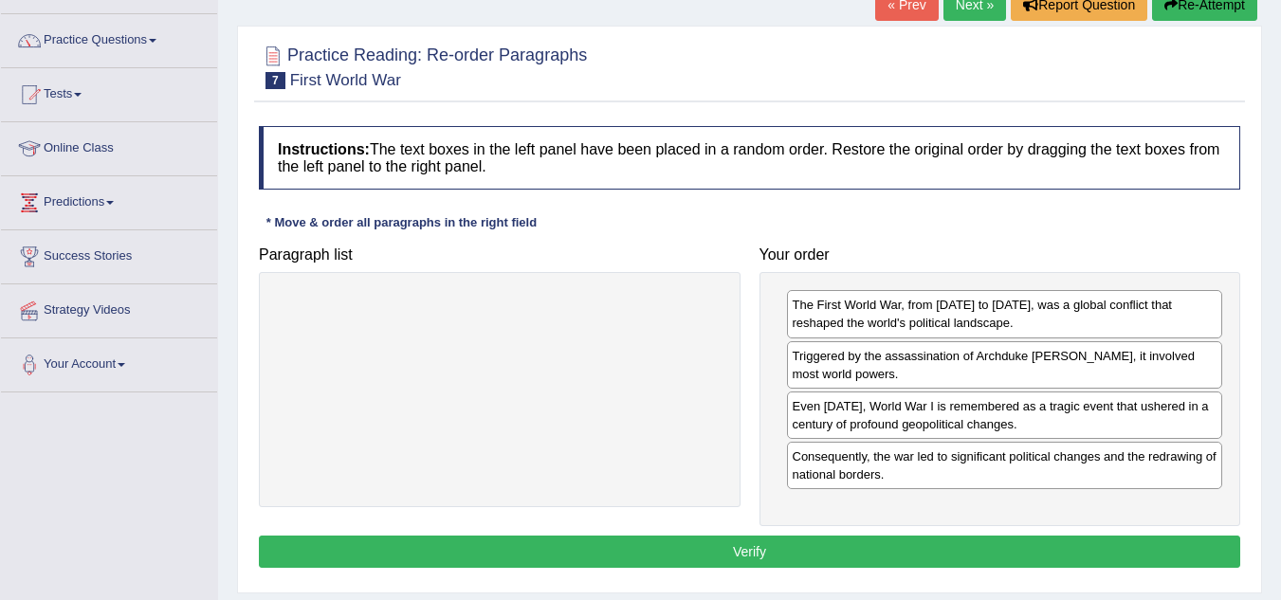
click at [712, 558] on button "Verify" at bounding box center [749, 552] width 981 height 32
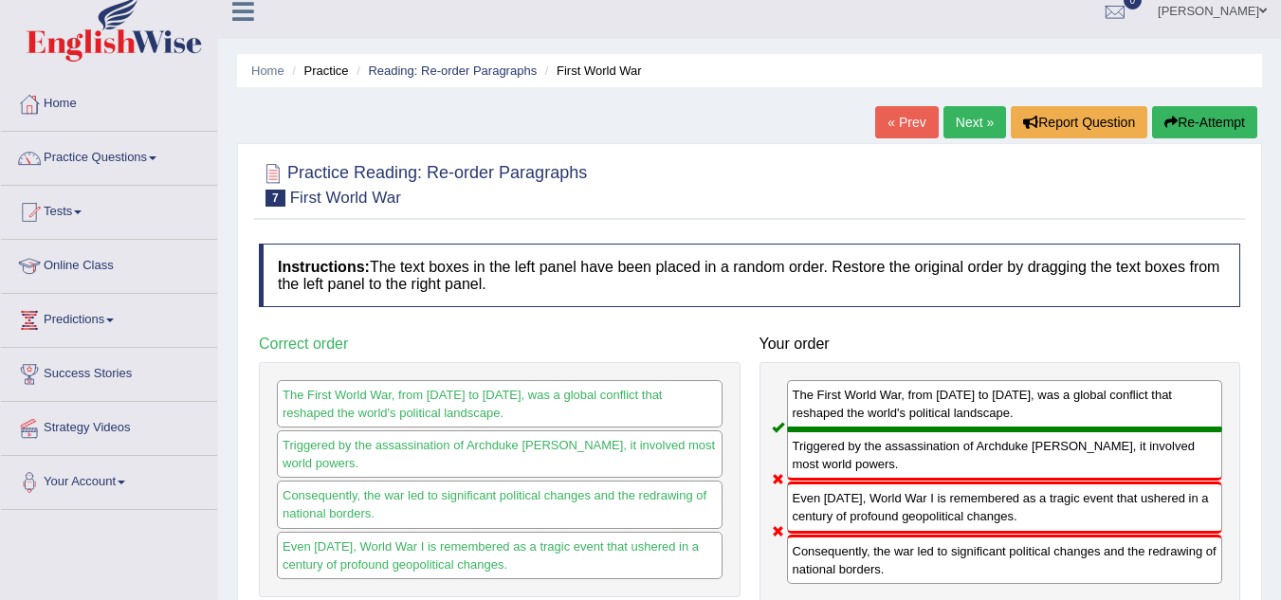
scroll to position [14, 0]
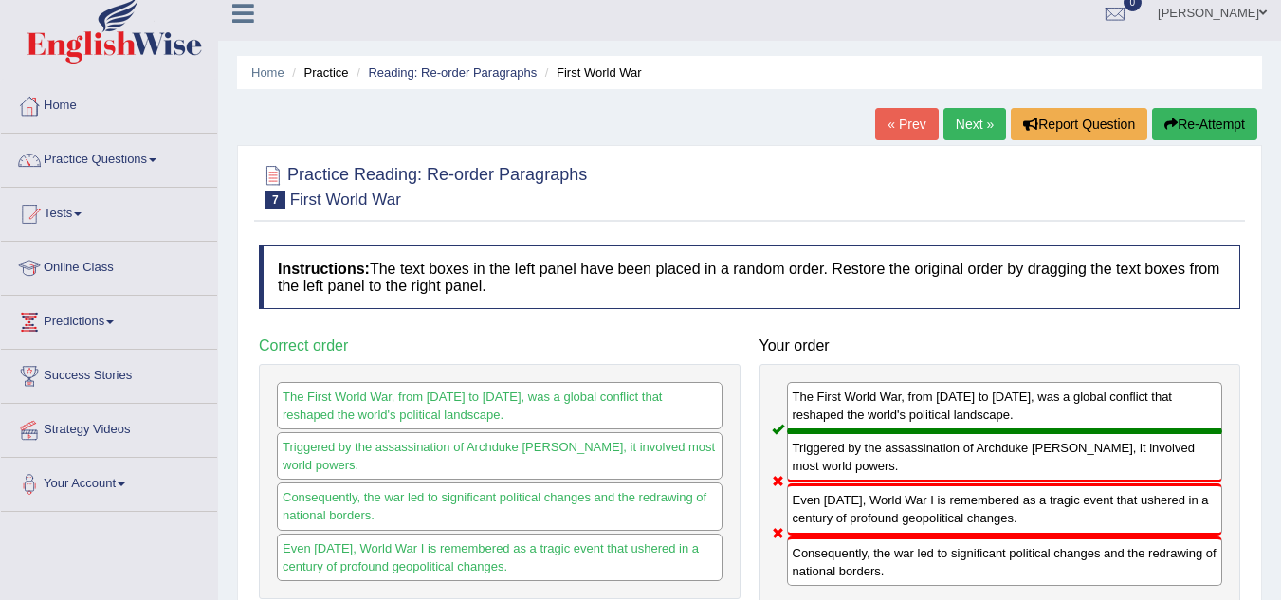
click at [952, 123] on link "Next »" at bounding box center [974, 124] width 63 height 32
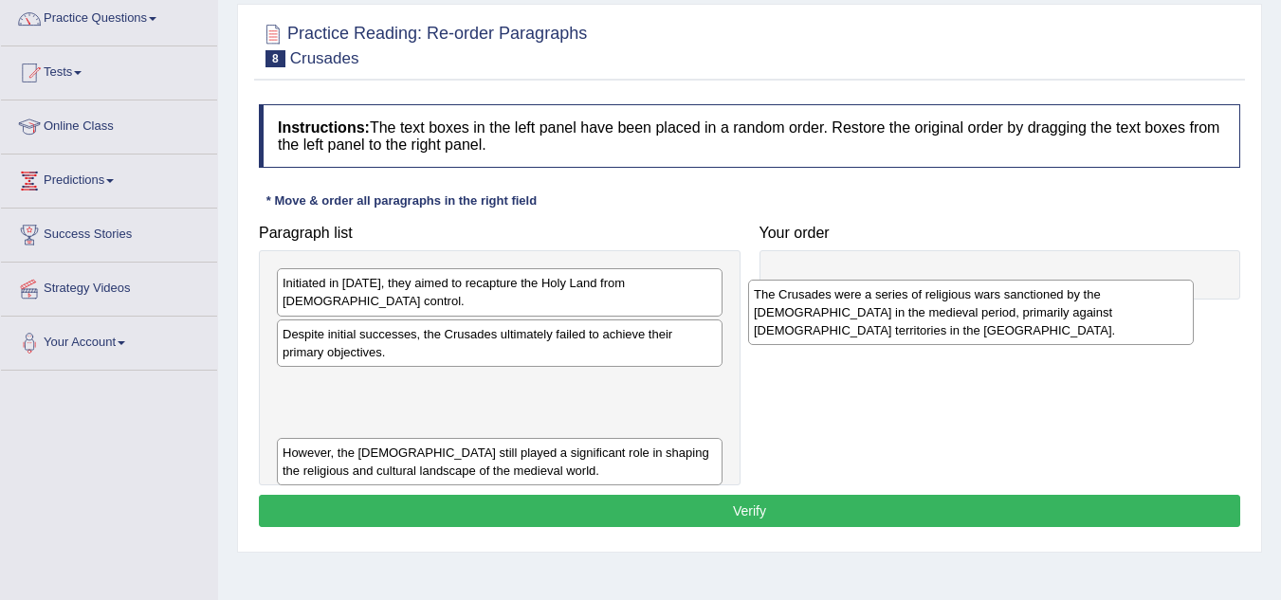
drag, startPoint x: 344, startPoint y: 396, endPoint x: 819, endPoint y: 324, distance: 480.4
click at [819, 324] on div "The Crusades were a series of religious wars sanctioned by the [DEMOGRAPHIC_DAT…" at bounding box center [971, 312] width 446 height 65
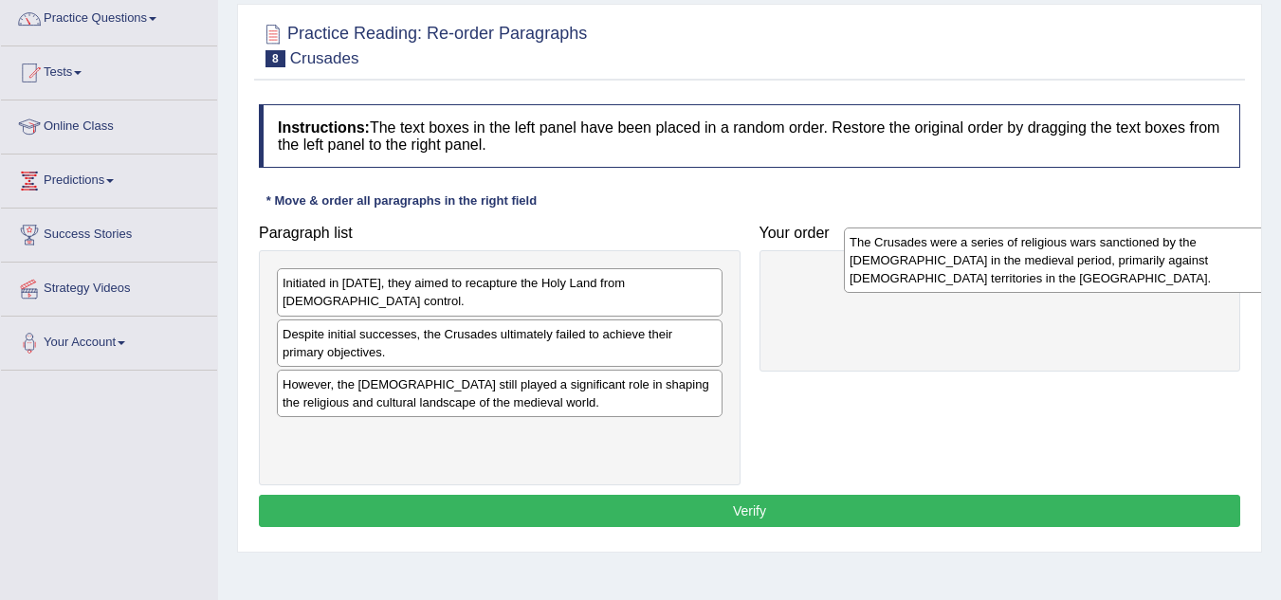
drag, startPoint x: 370, startPoint y: 389, endPoint x: 957, endPoint y: 264, distance: 600.7
click at [957, 264] on div "The Crusades were a series of religious wars sanctioned by the [DEMOGRAPHIC_DAT…" at bounding box center [1067, 260] width 446 height 65
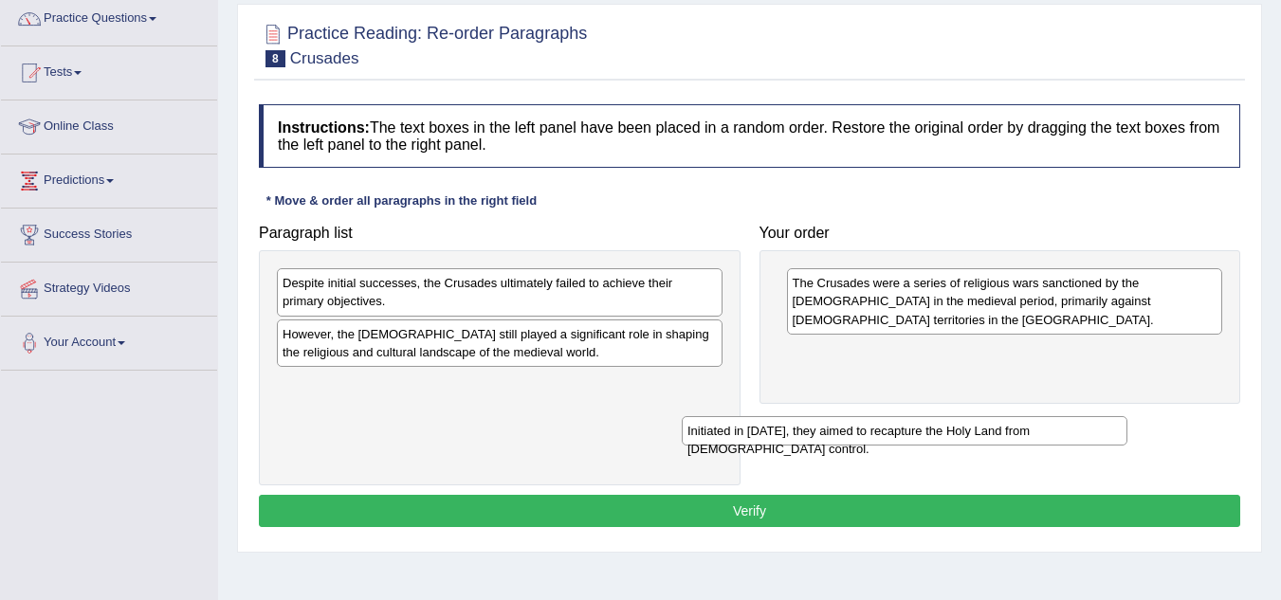
drag, startPoint x: 413, startPoint y: 282, endPoint x: 818, endPoint y: 444, distance: 436.0
click at [818, 444] on div "Initiated in [DATE], they aimed to recapture the Holy Land from [DEMOGRAPHIC_DA…" at bounding box center [905, 430] width 446 height 29
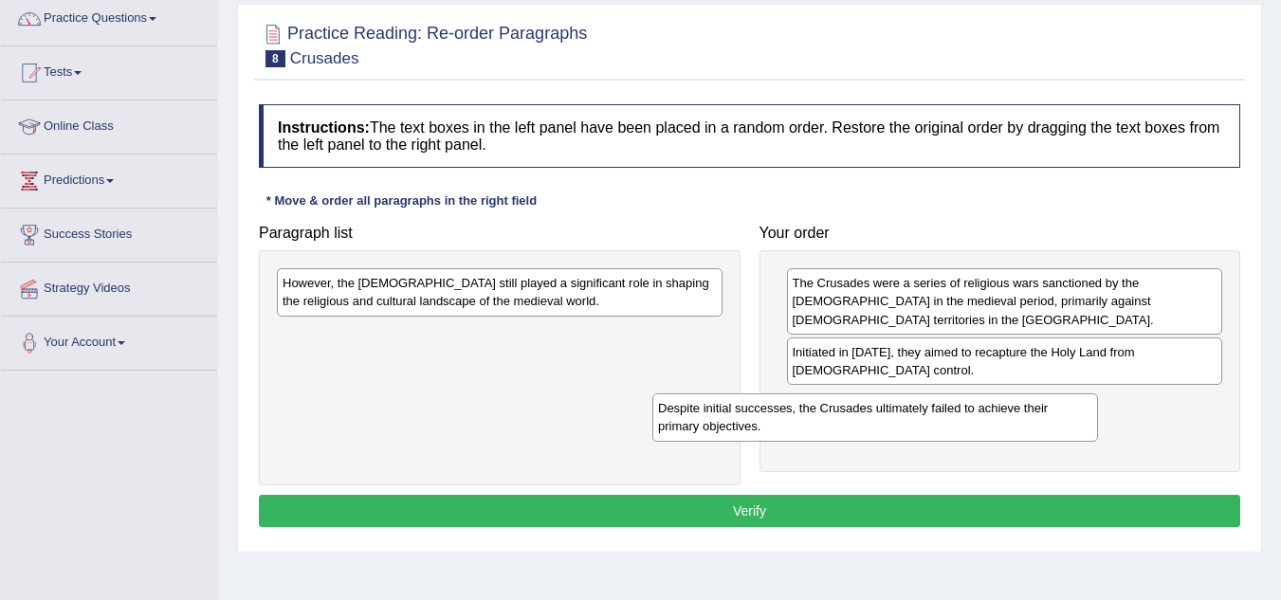
drag, startPoint x: 442, startPoint y: 307, endPoint x: 829, endPoint y: 466, distance: 419.1
click at [829, 441] on div "Despite initial successes, the Crusades ultimately failed to achieve their prim…" at bounding box center [875, 416] width 446 height 47
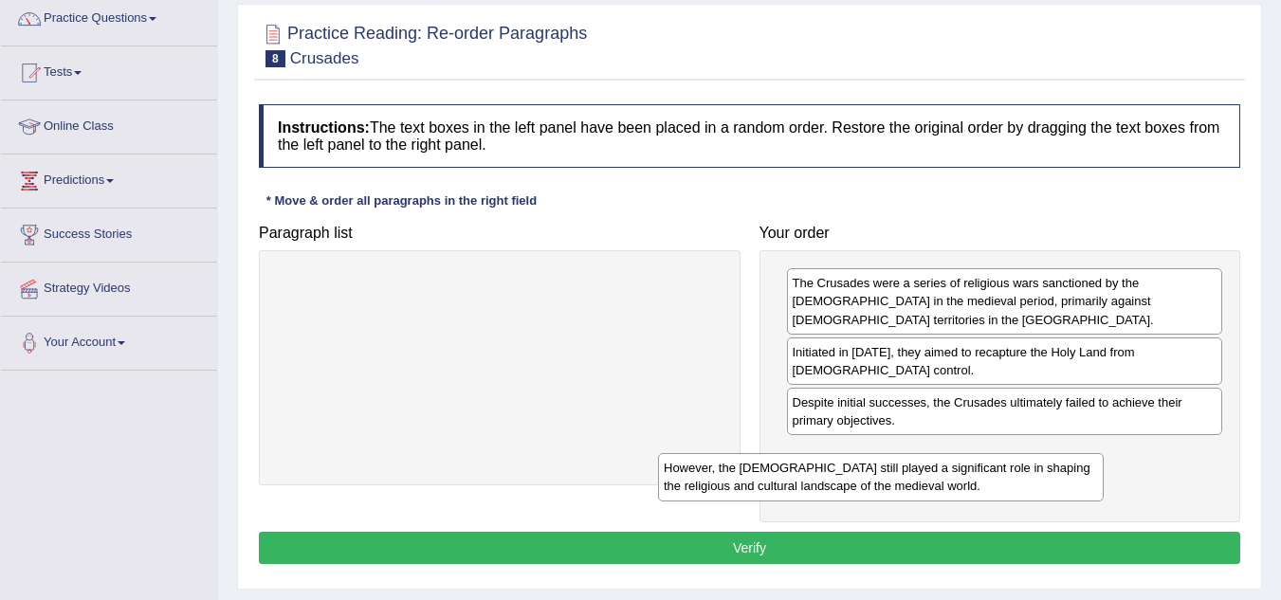
drag, startPoint x: 519, startPoint y: 300, endPoint x: 887, endPoint y: 477, distance: 409.1
click at [887, 477] on div "However, the [DEMOGRAPHIC_DATA] still played a significant role in shaping the …" at bounding box center [881, 476] width 446 height 47
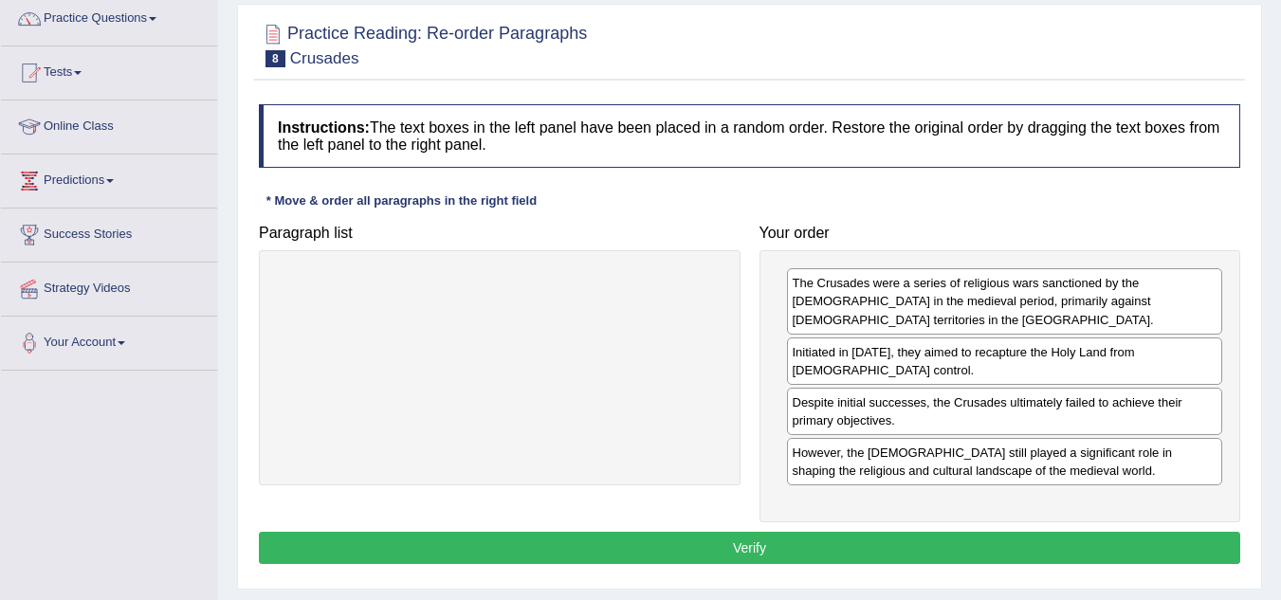
click at [702, 539] on button "Verify" at bounding box center [749, 548] width 981 height 32
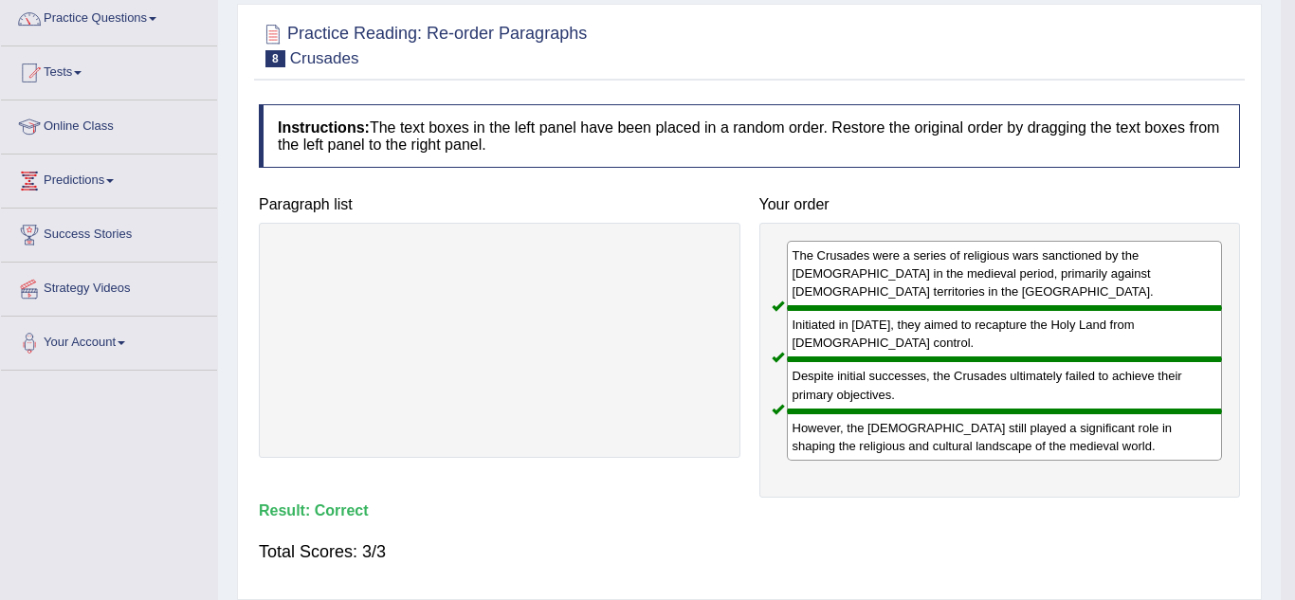
click at [702, 445] on body "Toggle navigation Home Practice Questions Speaking Practice Read Aloud Repeat S…" at bounding box center [647, 145] width 1295 height 600
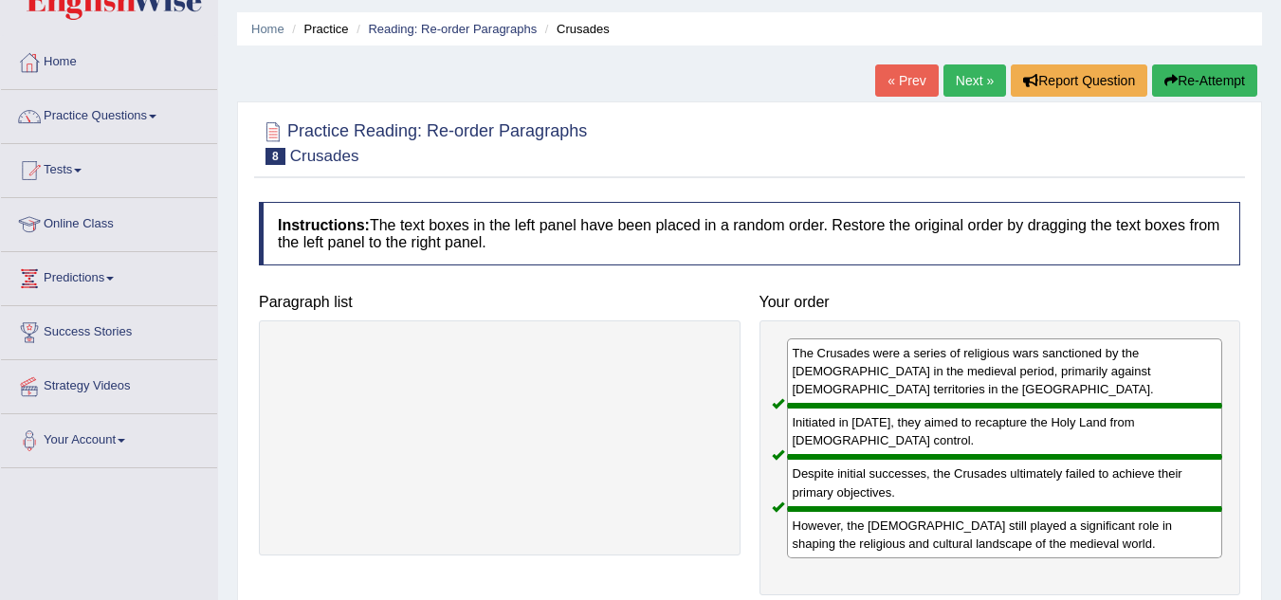
scroll to position [57, 0]
click at [960, 87] on link "Next »" at bounding box center [974, 81] width 63 height 32
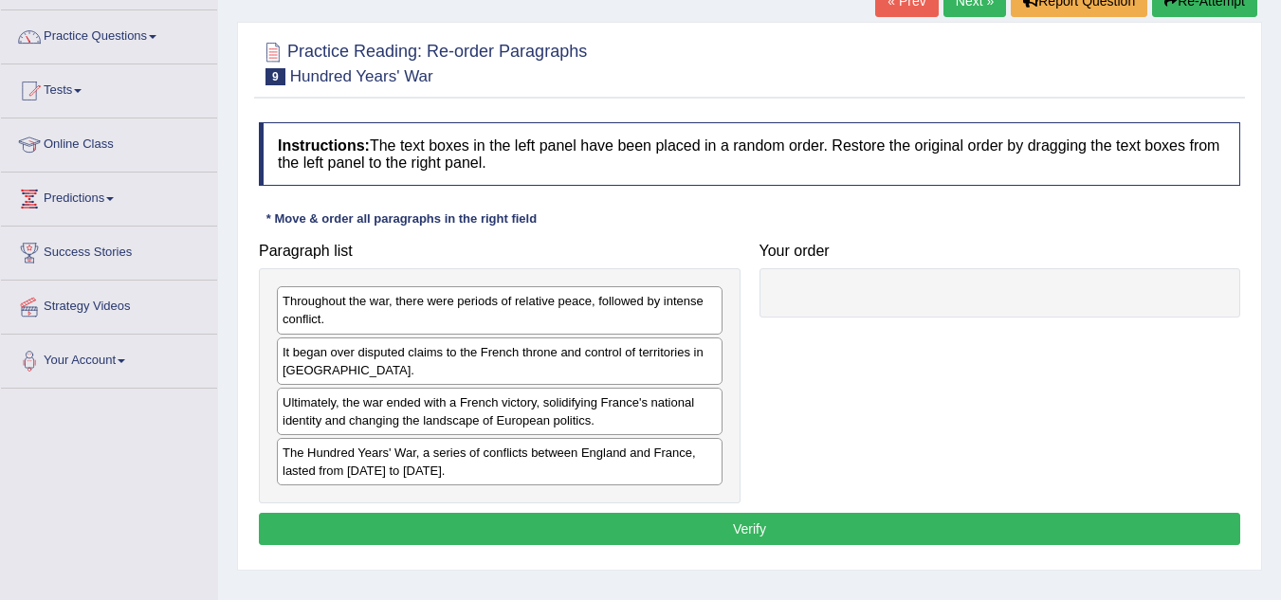
scroll to position [137, 0]
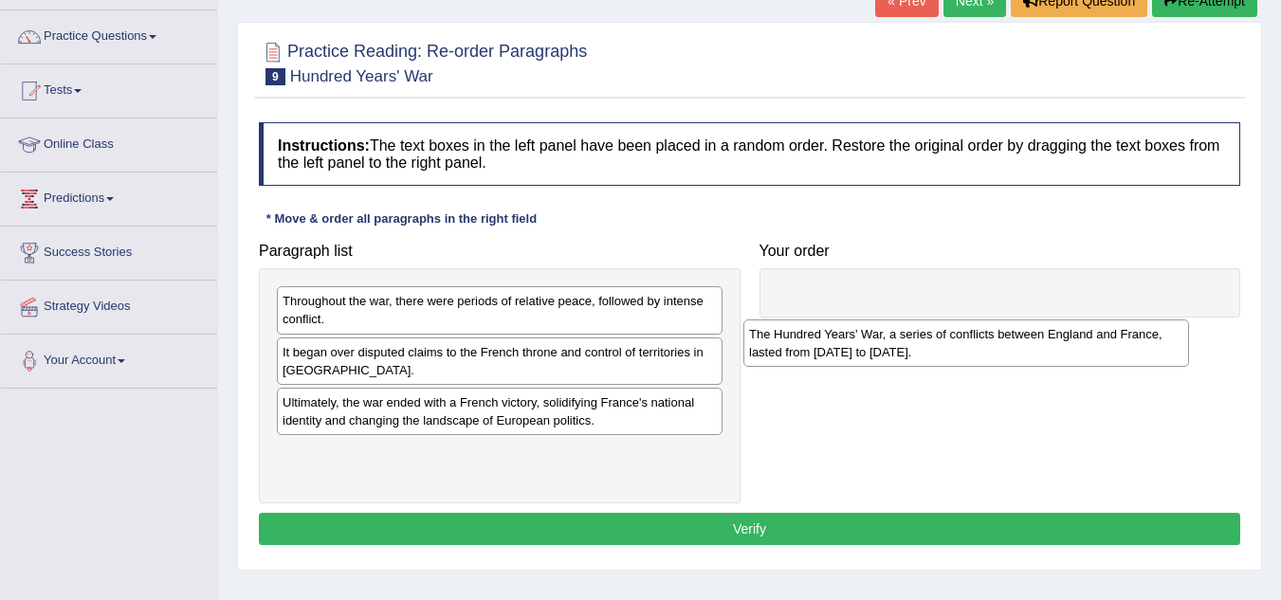
drag, startPoint x: 327, startPoint y: 470, endPoint x: 808, endPoint y: 350, distance: 495.5
click at [808, 350] on div "The Hundred Years' War, a series of conflicts between England and France, laste…" at bounding box center [966, 342] width 446 height 47
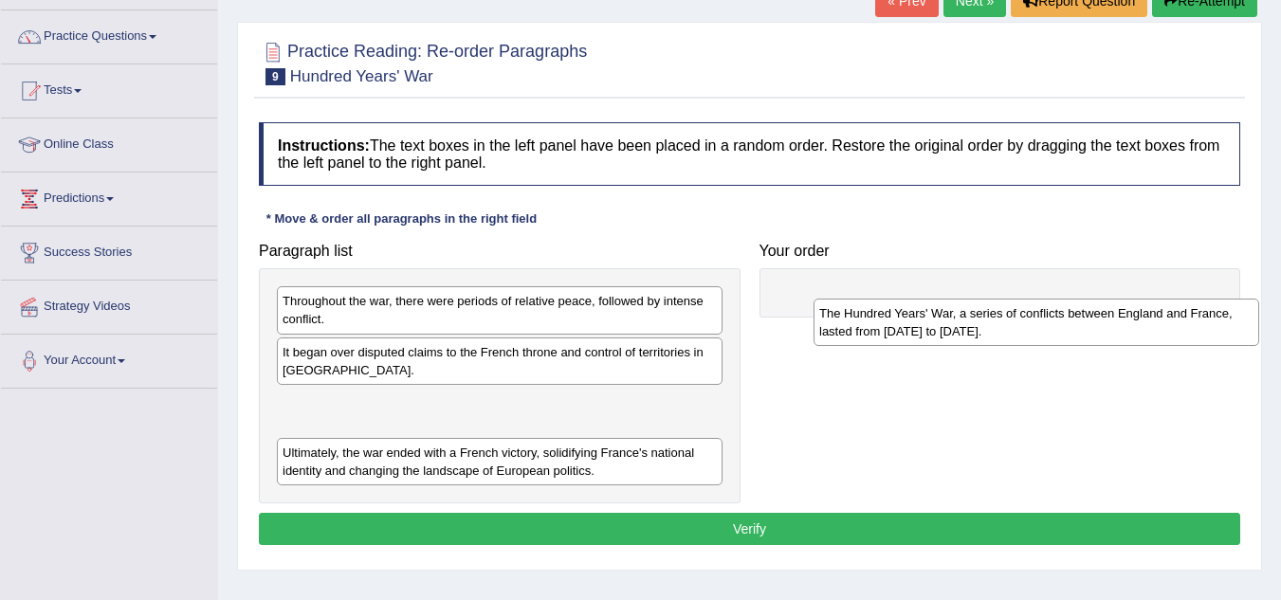
drag, startPoint x: 336, startPoint y: 478, endPoint x: 872, endPoint y: 338, distance: 554.3
click at [872, 338] on div "The Hundred Years' War, a series of conflicts between England and France, laste…" at bounding box center [1036, 322] width 446 height 47
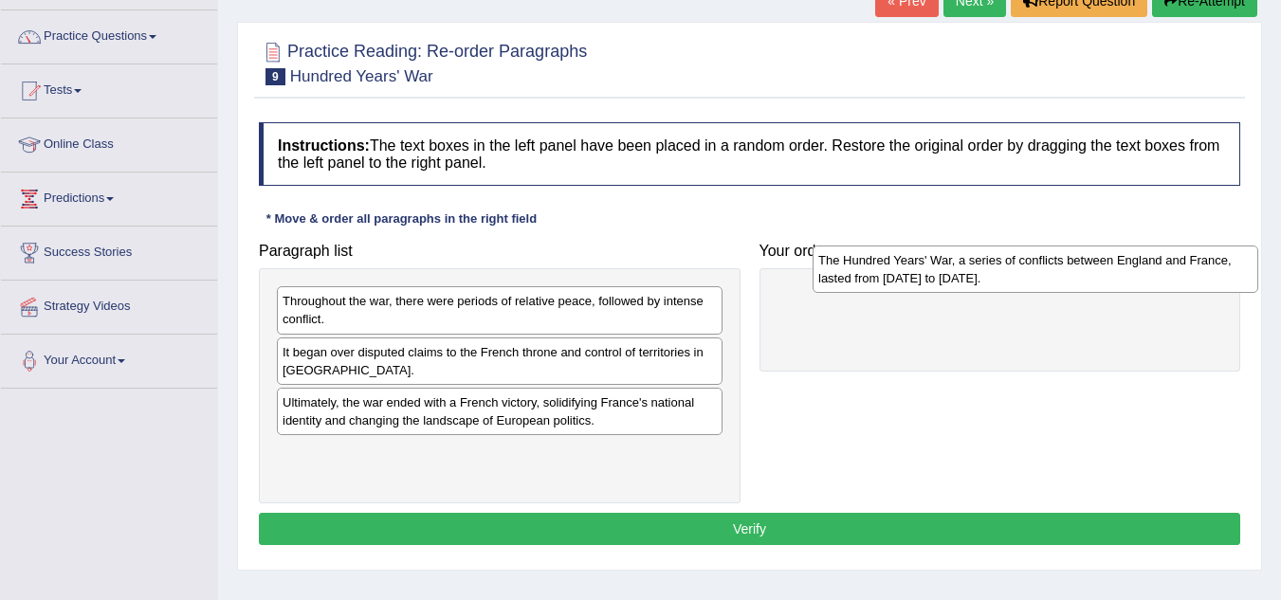
drag, startPoint x: 319, startPoint y: 410, endPoint x: 855, endPoint y: 269, distance: 553.9
click at [855, 269] on div "The Hundred Years' War, a series of conflicts between England and France, laste…" at bounding box center [1035, 269] width 446 height 47
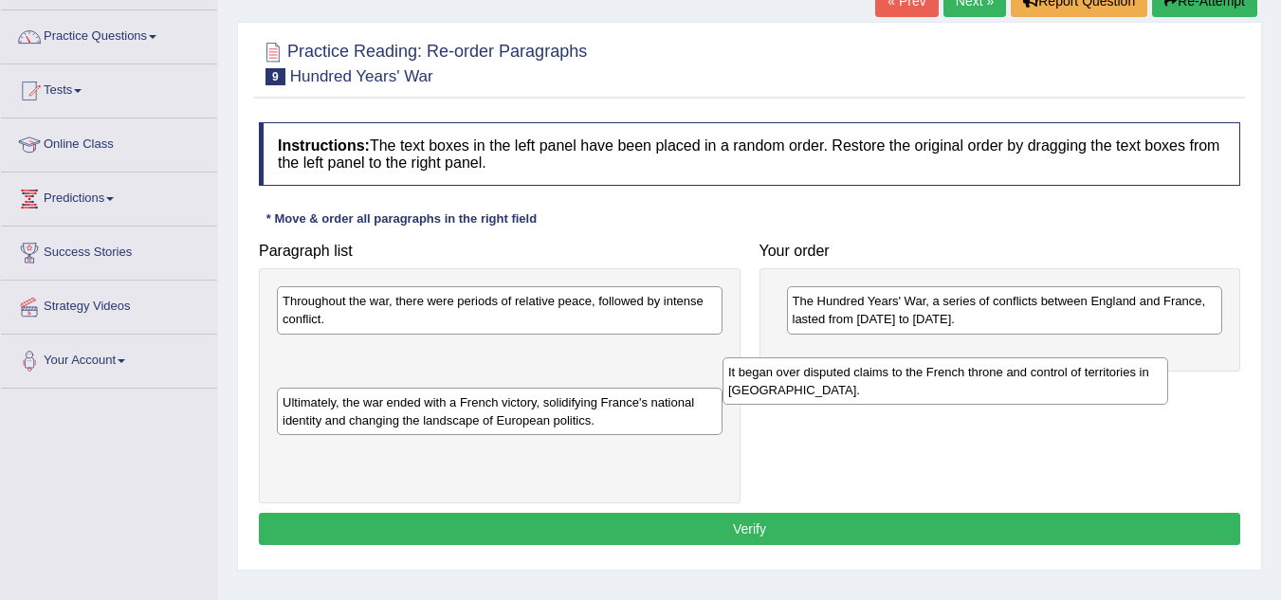
drag, startPoint x: 368, startPoint y: 367, endPoint x: 813, endPoint y: 387, distance: 446.0
click at [813, 387] on div "It began over disputed claims to the French throne and control of territories i…" at bounding box center [945, 380] width 446 height 47
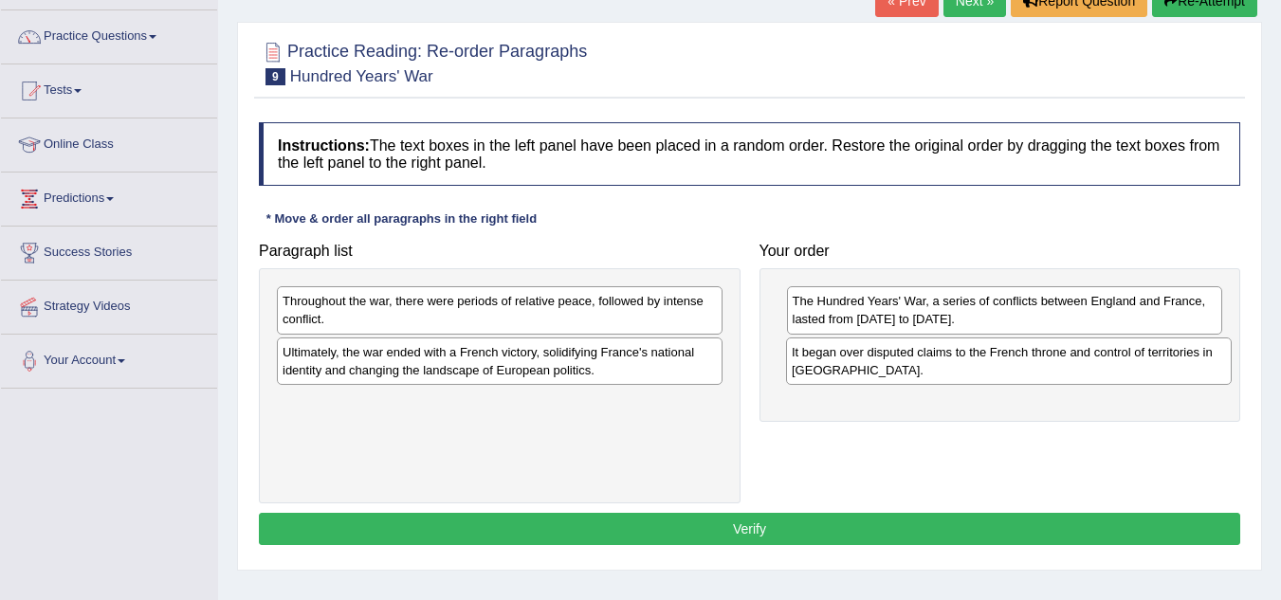
drag, startPoint x: 315, startPoint y: 359, endPoint x: 824, endPoint y: 359, distance: 509.0
click at [824, 359] on div "It began over disputed claims to the French throne and control of territories i…" at bounding box center [1009, 360] width 446 height 47
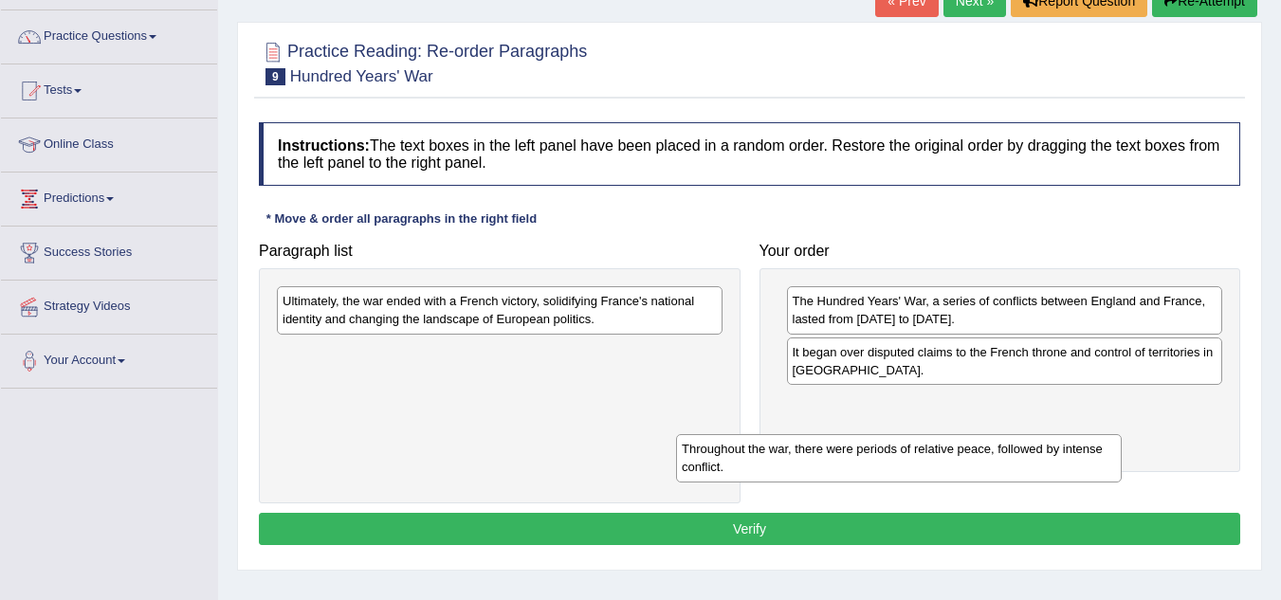
drag, startPoint x: 443, startPoint y: 304, endPoint x: 842, endPoint y: 458, distance: 427.6
click at [842, 458] on div "Throughout the war, there were periods of relative peace, followed by intense c…" at bounding box center [899, 457] width 446 height 47
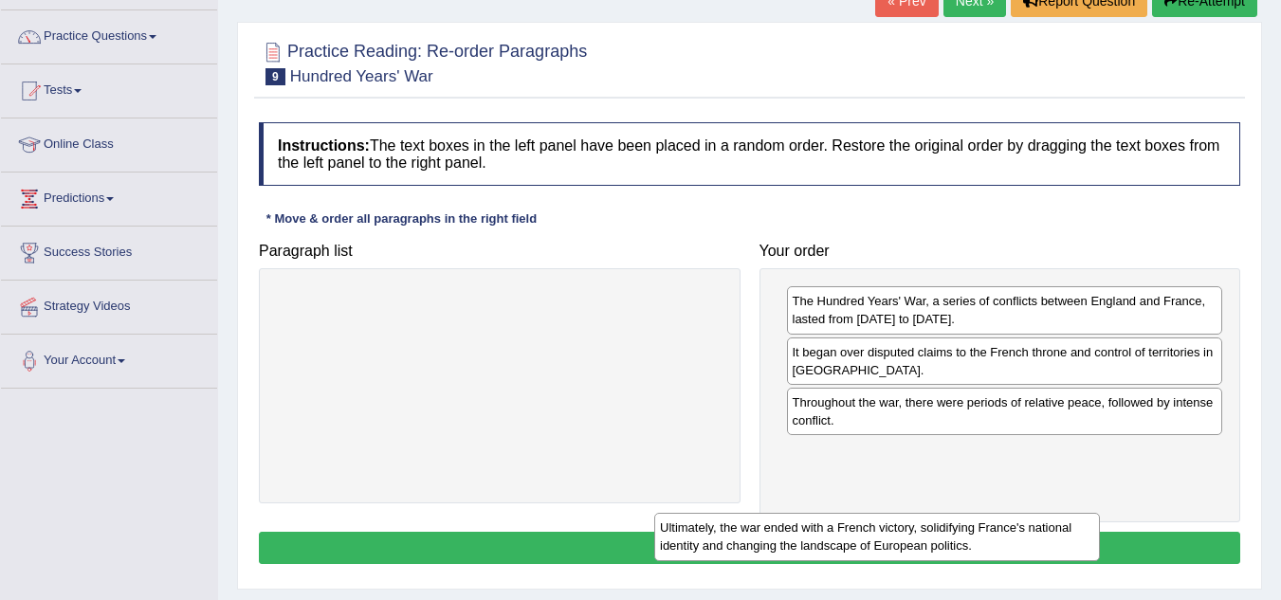
drag, startPoint x: 464, startPoint y: 314, endPoint x: 879, endPoint y: 523, distance: 465.1
click at [879, 523] on div "Ultimately, the war ended with a French victory, solidifying France's national …" at bounding box center [877, 536] width 446 height 47
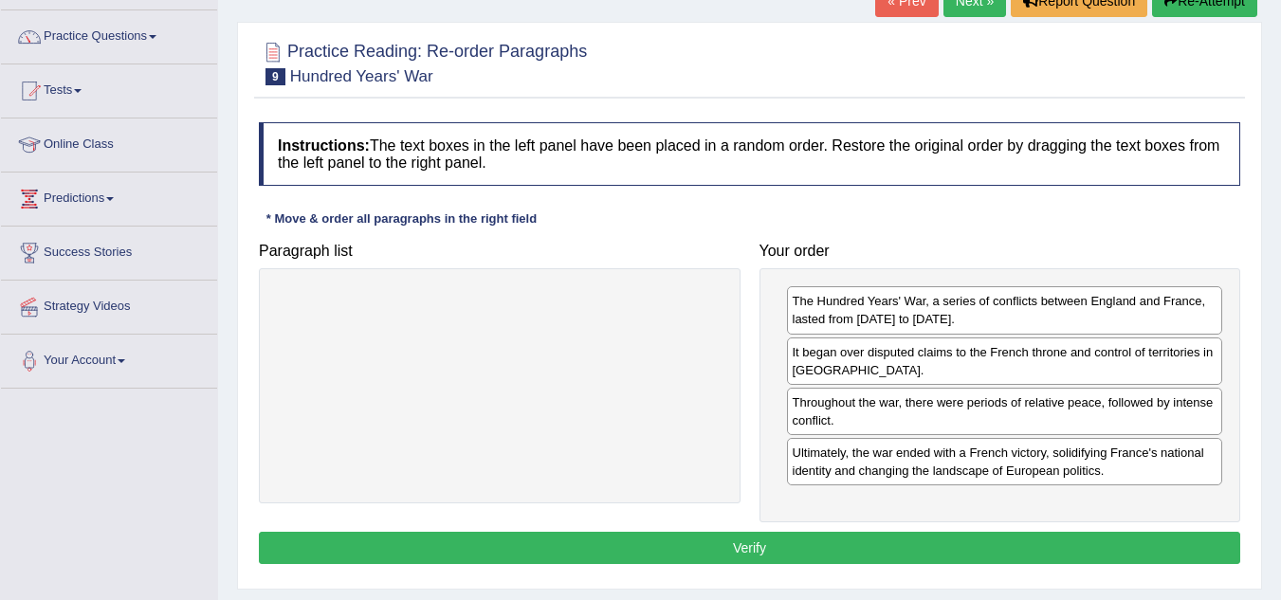
click at [773, 542] on button "Verify" at bounding box center [749, 548] width 981 height 32
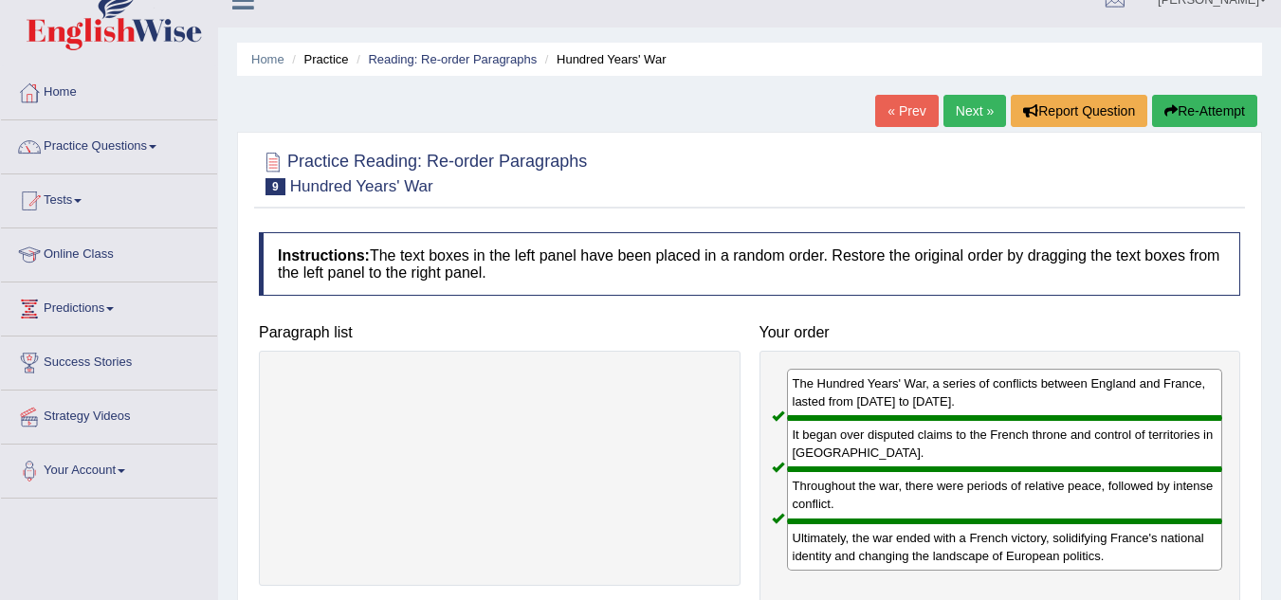
scroll to position [27, 0]
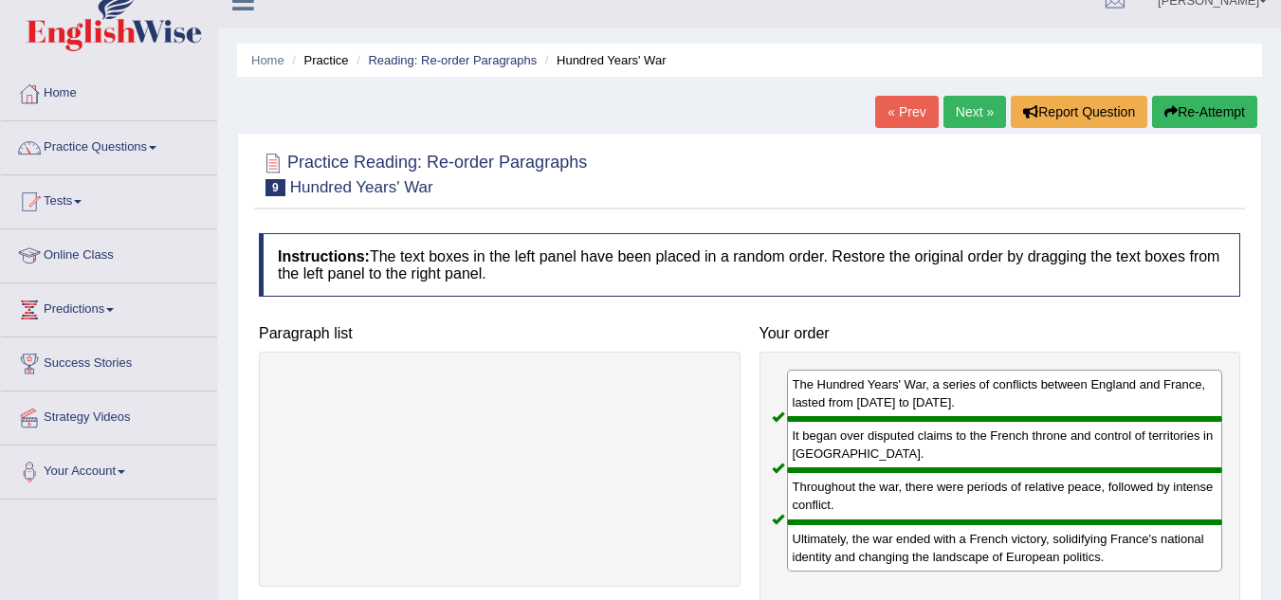
click at [968, 107] on link "Next »" at bounding box center [974, 112] width 63 height 32
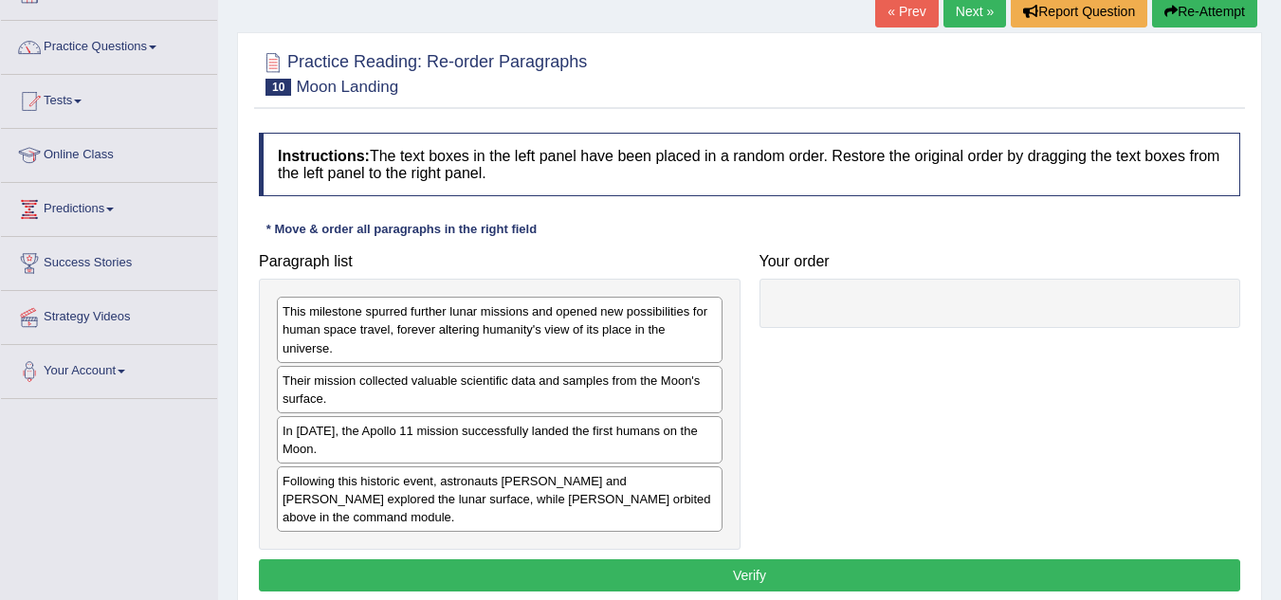
scroll to position [128, 0]
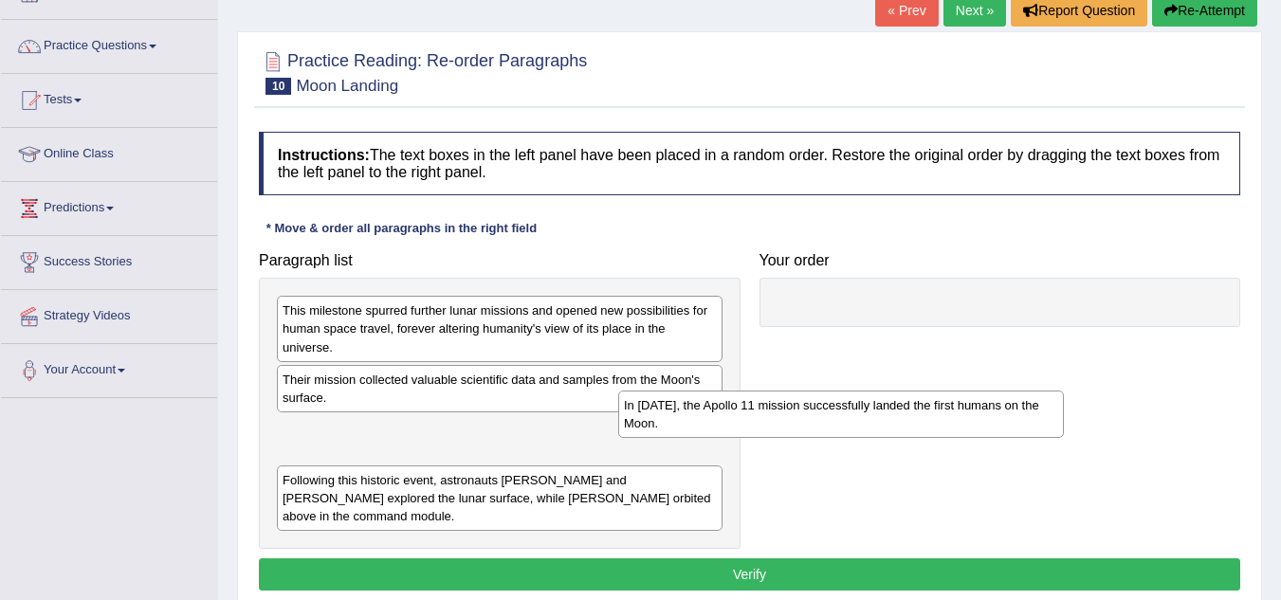
drag, startPoint x: 380, startPoint y: 443, endPoint x: 802, endPoint y: 393, distance: 424.7
click at [802, 393] on div "In 1969, the Apollo 11 mission successfully landed the first humans on the Moon." at bounding box center [841, 414] width 446 height 47
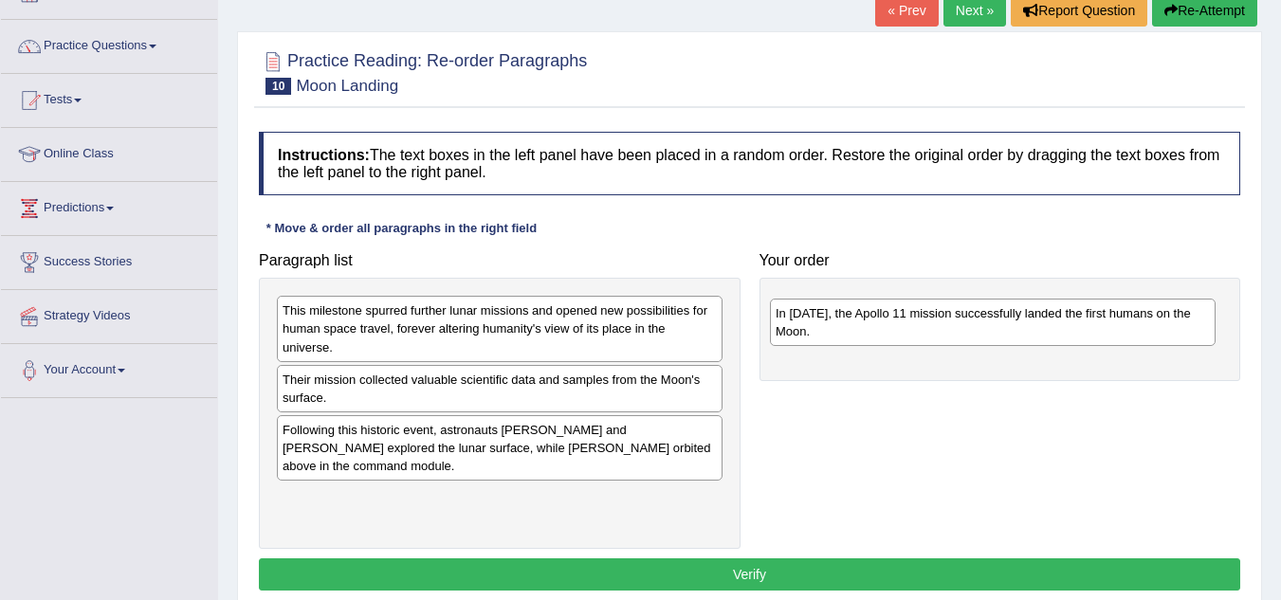
drag, startPoint x: 357, startPoint y: 443, endPoint x: 858, endPoint y: 325, distance: 514.1
click at [858, 325] on div "In 1969, the Apollo 11 mission successfully landed the first humans on the Moon." at bounding box center [993, 322] width 446 height 47
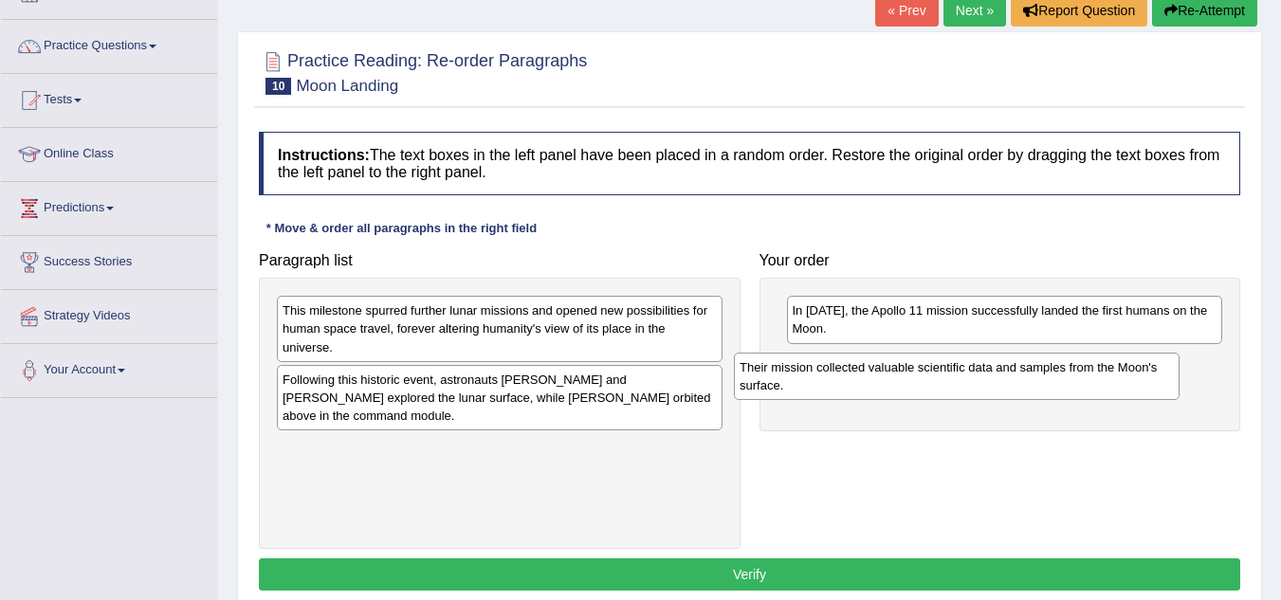
drag, startPoint x: 371, startPoint y: 393, endPoint x: 828, endPoint y: 381, distance: 457.1
click at [828, 381] on div "Their mission collected valuable scientific data and samples from the Moon's su…" at bounding box center [957, 376] width 446 height 47
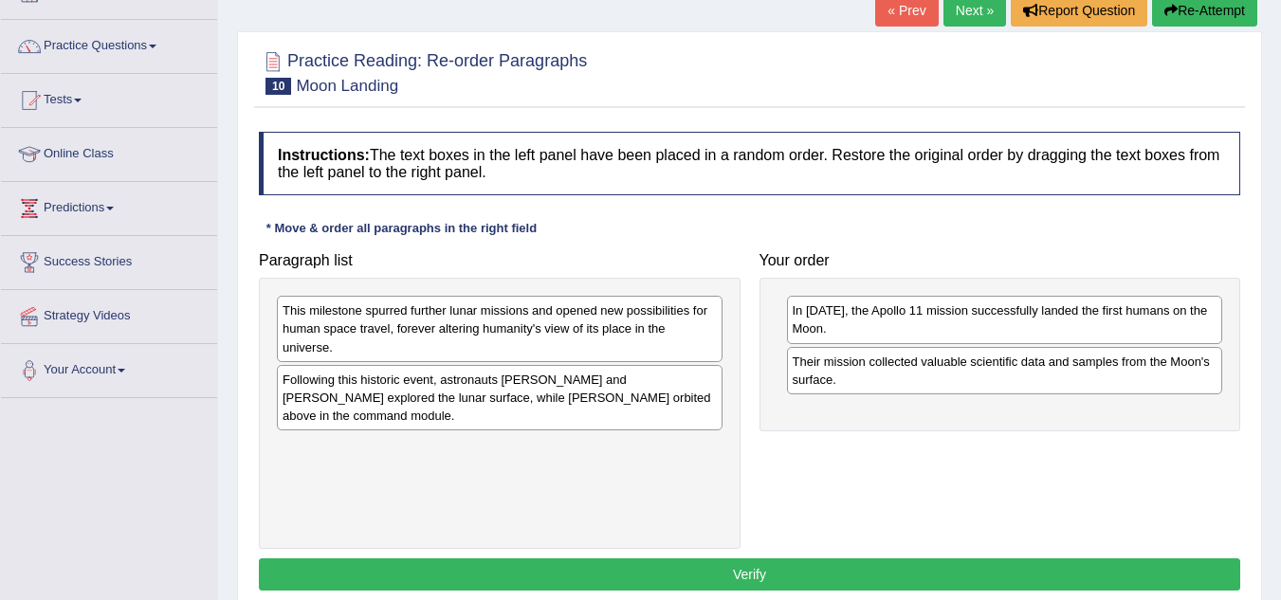
click at [828, 381] on div "Their mission collected valuable scientific data and samples from the Moon's su…" at bounding box center [1005, 370] width 436 height 47
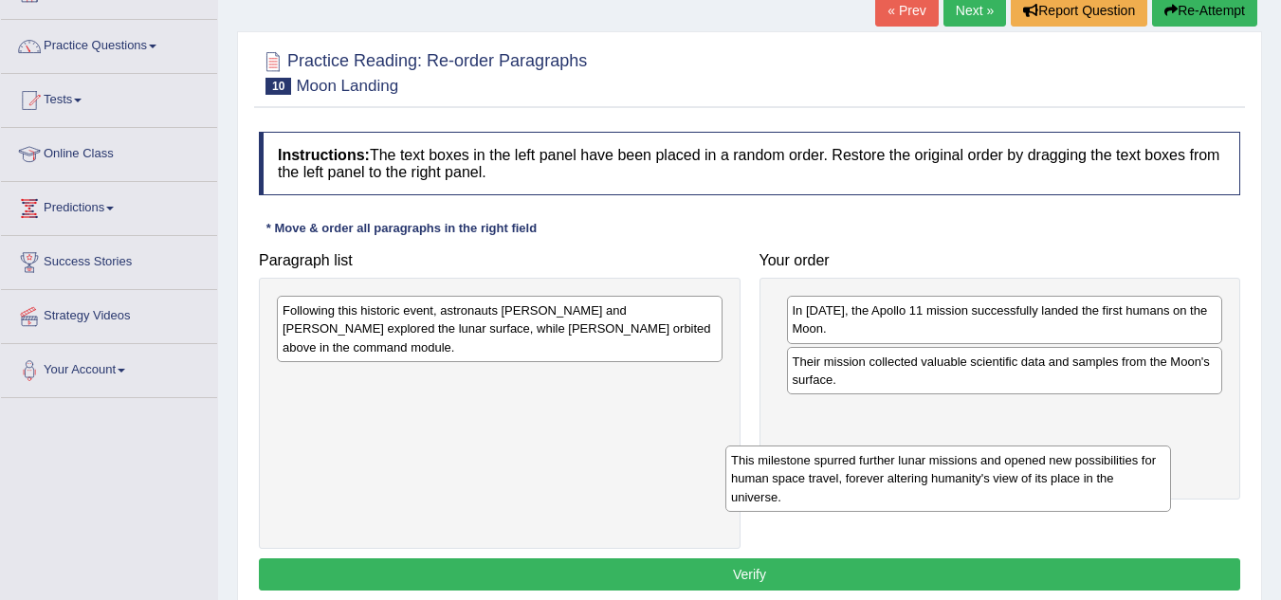
drag, startPoint x: 365, startPoint y: 325, endPoint x: 813, endPoint y: 487, distance: 476.8
click at [813, 487] on div "This milestone spurred further lunar missions and opened new possibilities for …" at bounding box center [948, 478] width 446 height 65
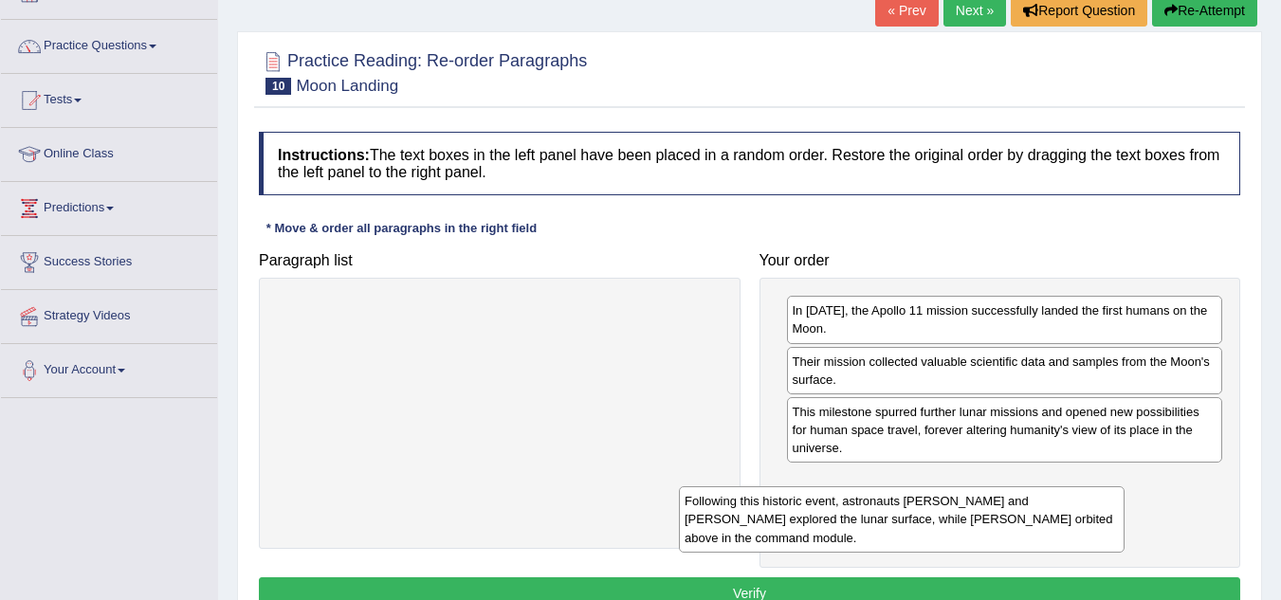
drag, startPoint x: 418, startPoint y: 319, endPoint x: 821, endPoint y: 527, distance: 453.7
click at [821, 527] on div "Following this historic event, astronauts Neil Armstrong and Buzz Aldrin explor…" at bounding box center [902, 518] width 446 height 65
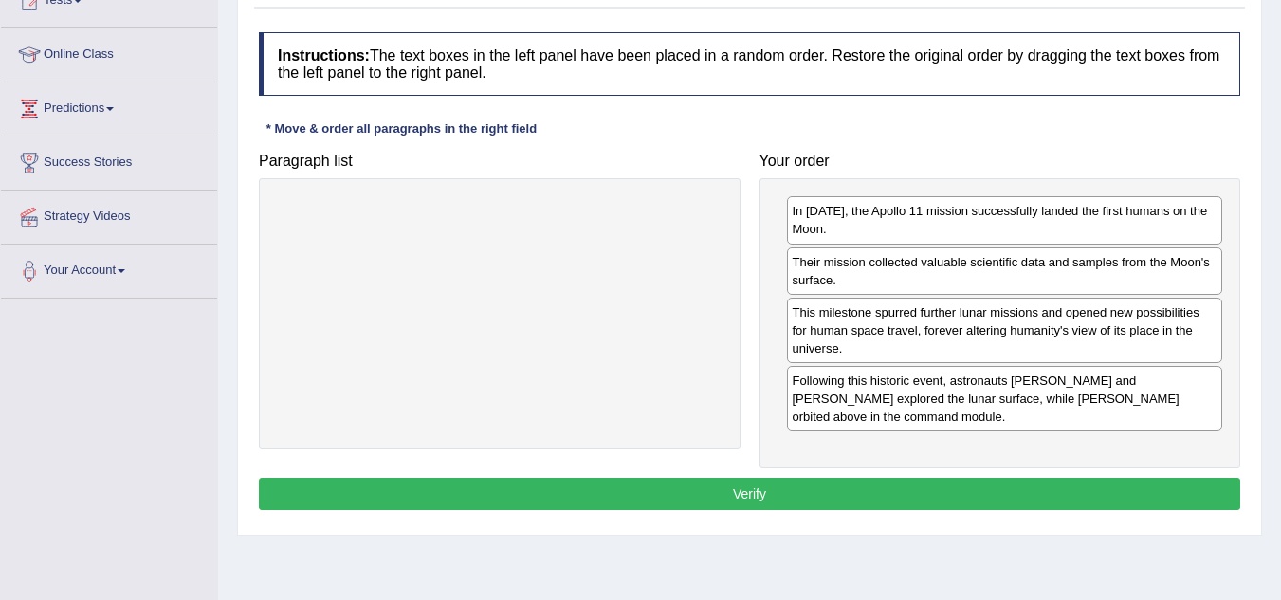
scroll to position [237, 0]
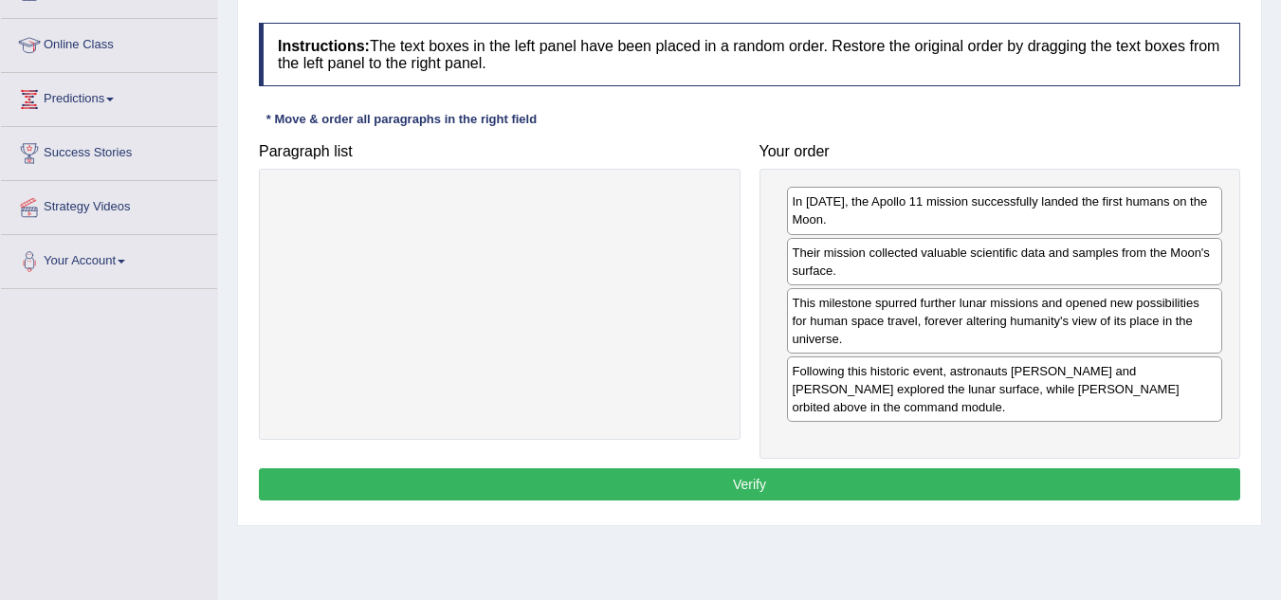
click at [665, 476] on button "Verify" at bounding box center [749, 484] width 981 height 32
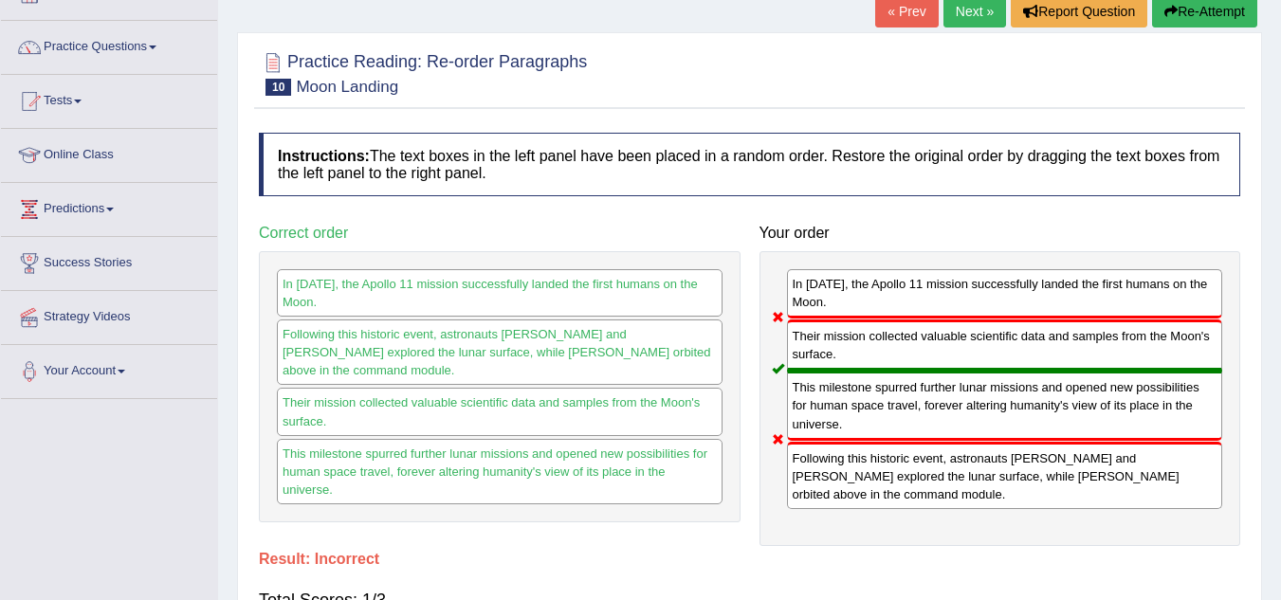
scroll to position [126, 0]
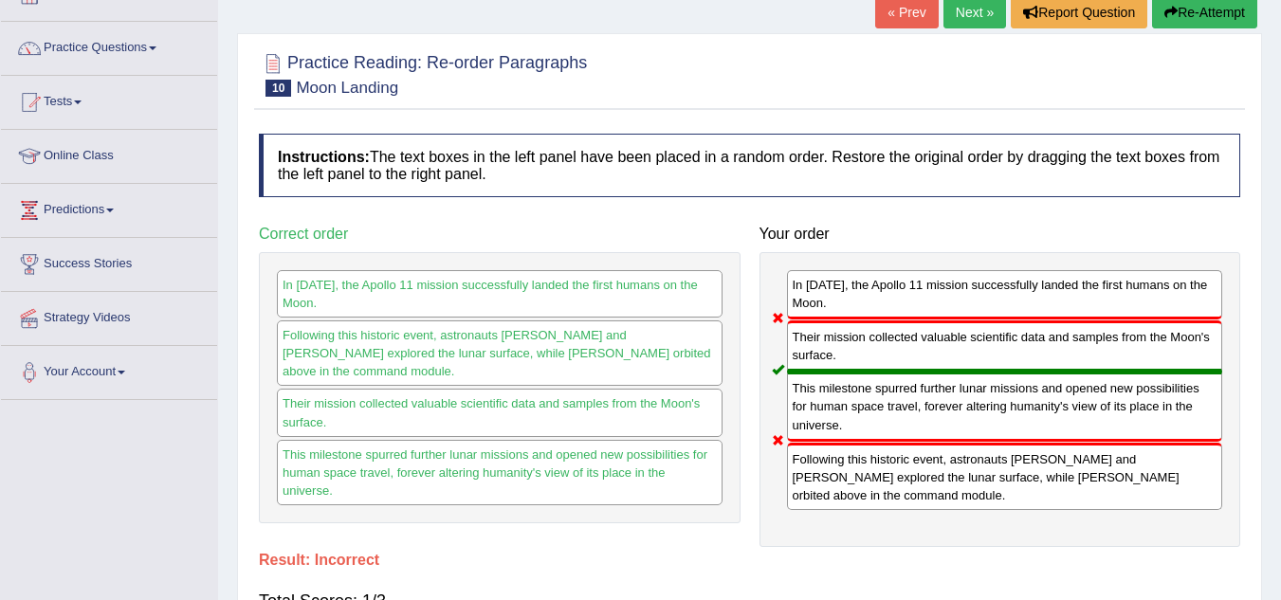
click at [967, 13] on link "Next »" at bounding box center [974, 12] width 63 height 32
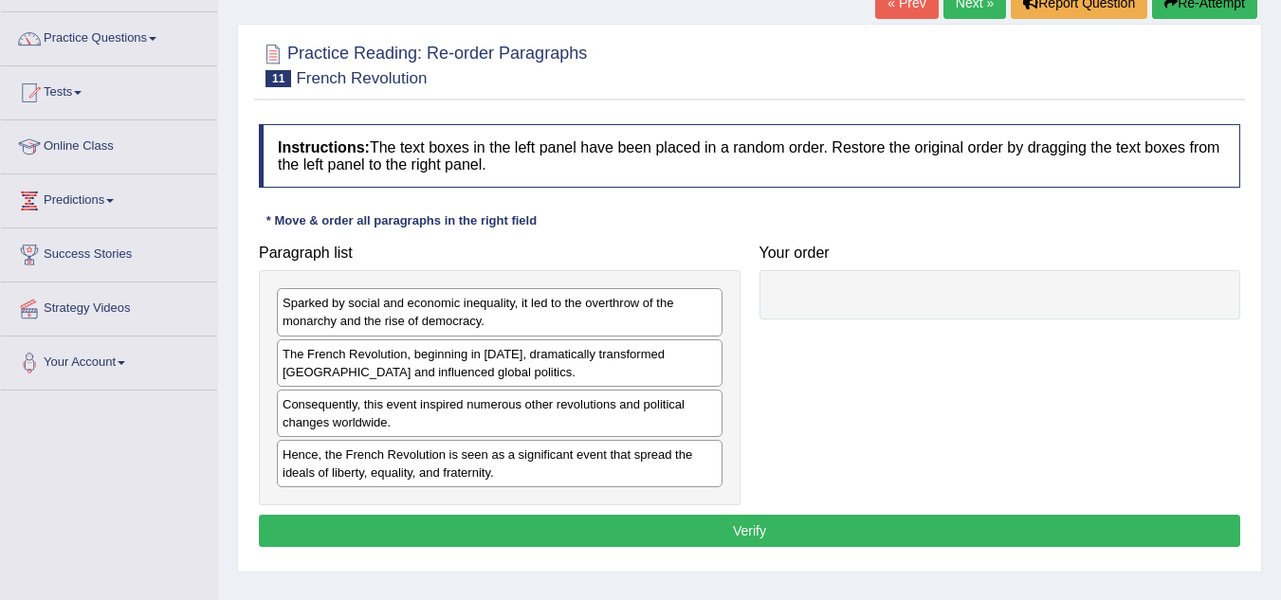
scroll to position [137, 0]
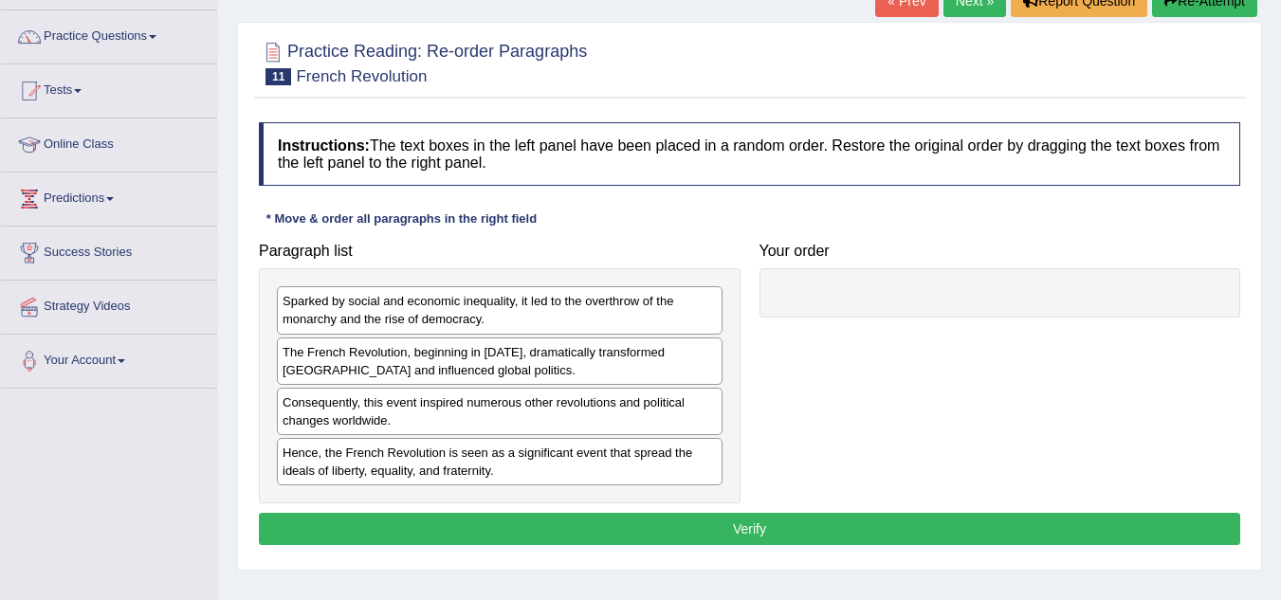
click at [561, 339] on div "The French Revolution, beginning in 1789, dramatically transformed France and i…" at bounding box center [500, 360] width 446 height 47
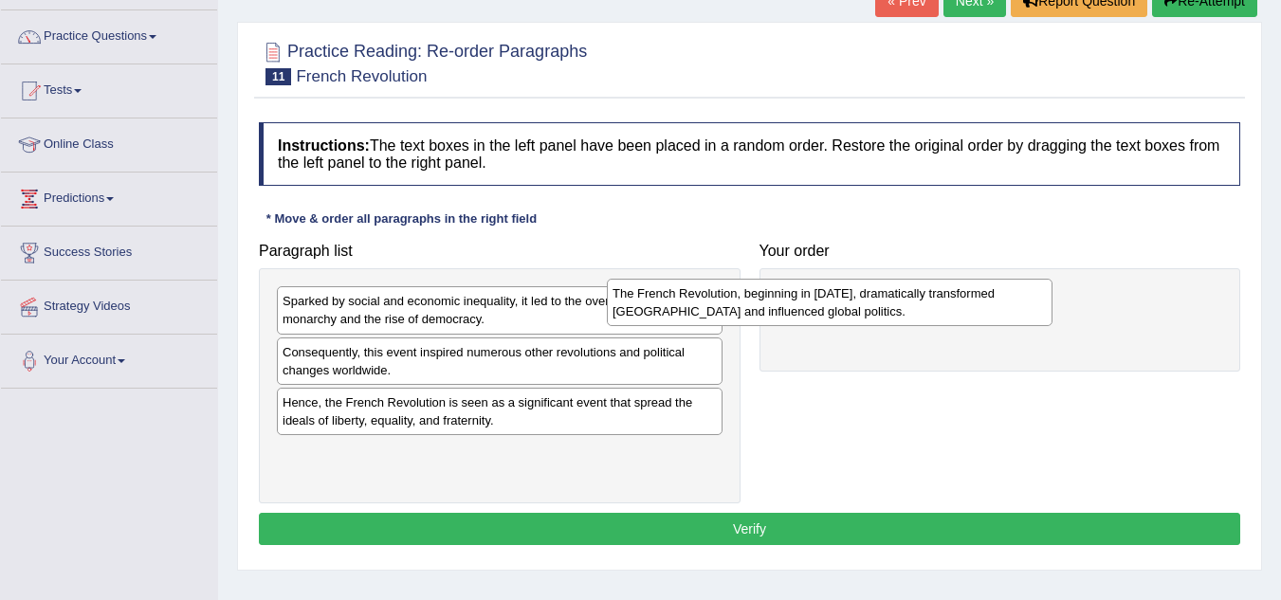
drag, startPoint x: 449, startPoint y: 375, endPoint x: 788, endPoint y: 317, distance: 343.5
click at [788, 317] on div "The French Revolution, beginning in 1789, dramatically transformed France and i…" at bounding box center [830, 302] width 446 height 47
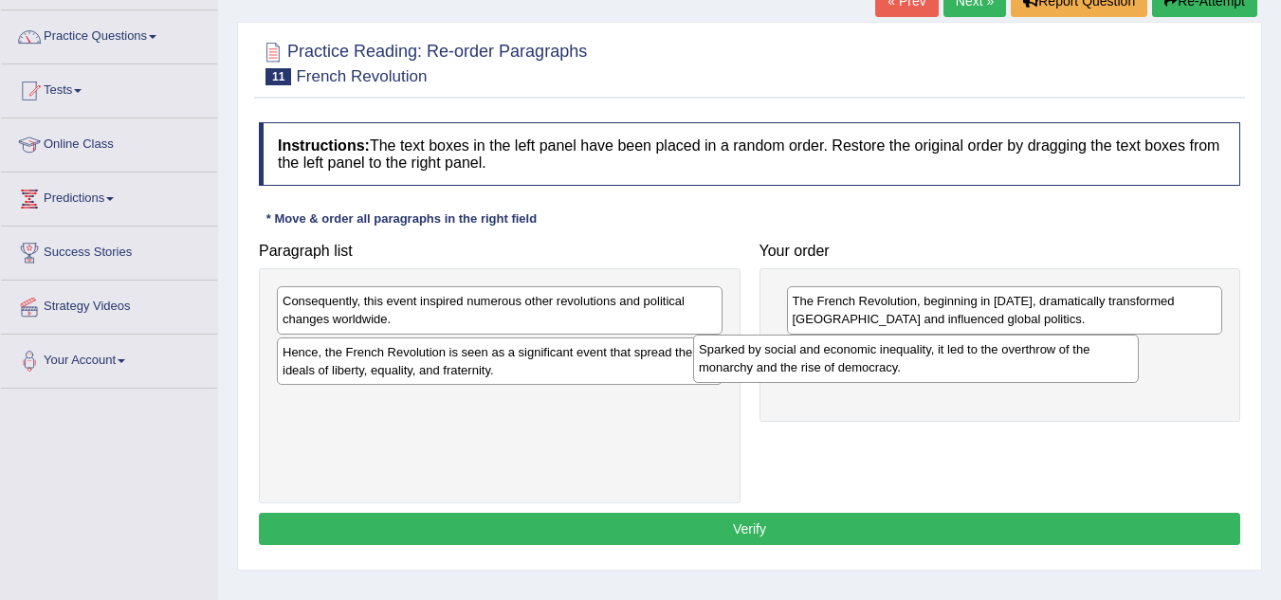
drag, startPoint x: 362, startPoint y: 316, endPoint x: 778, endPoint y: 364, distance: 418.9
click at [778, 364] on div "Sparked by social and economic inequality, it led to the overthrow of the monar…" at bounding box center [916, 358] width 446 height 47
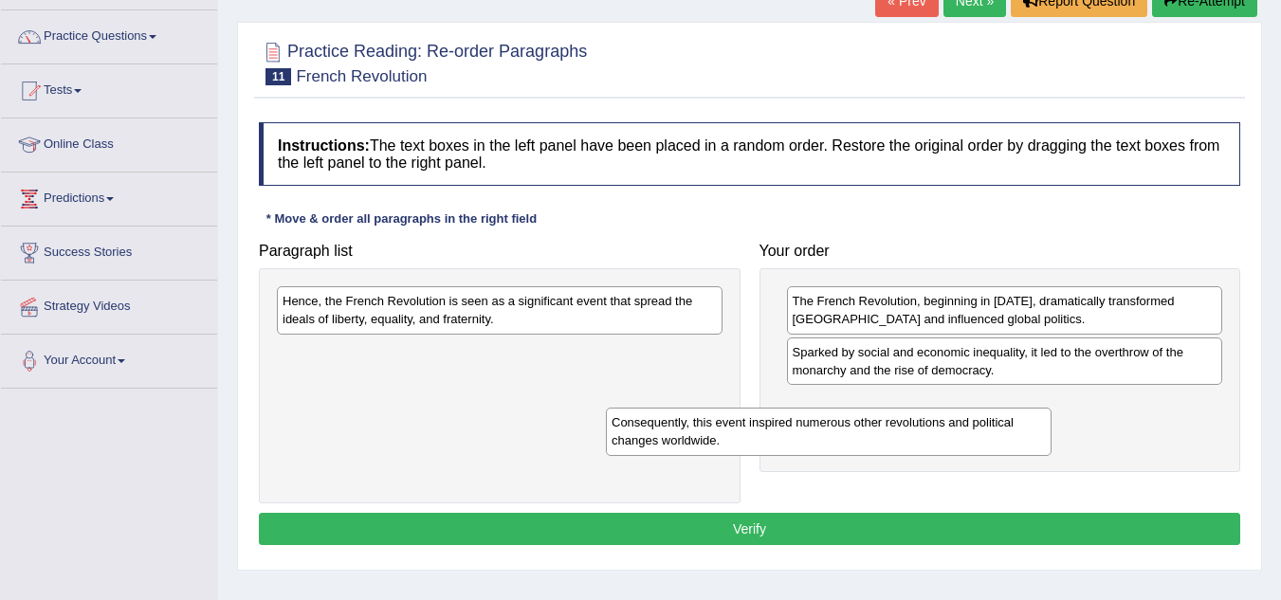
drag, startPoint x: 481, startPoint y: 317, endPoint x: 810, endPoint y: 466, distance: 361.4
click at [810, 455] on div "Consequently, this event inspired numerous other revolutions and political chan…" at bounding box center [829, 431] width 446 height 47
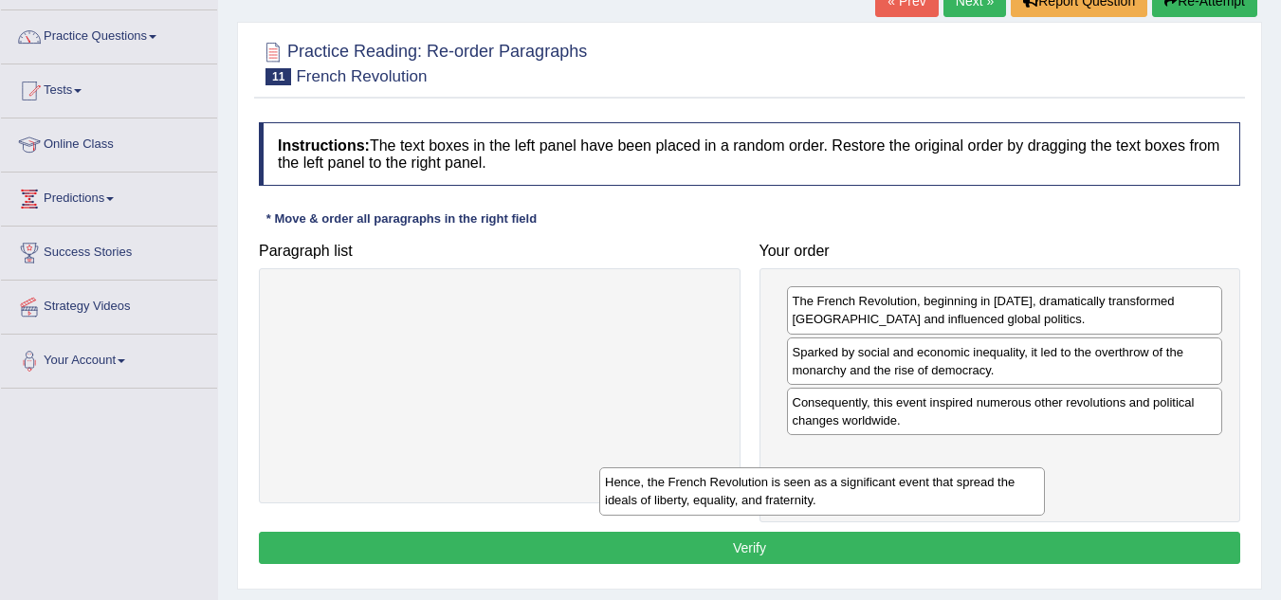
drag, startPoint x: 492, startPoint y: 304, endPoint x: 814, endPoint y: 490, distance: 372.0
click at [814, 490] on div "Hence, the French Revolution is seen as a significant event that spread the ide…" at bounding box center [822, 490] width 446 height 47
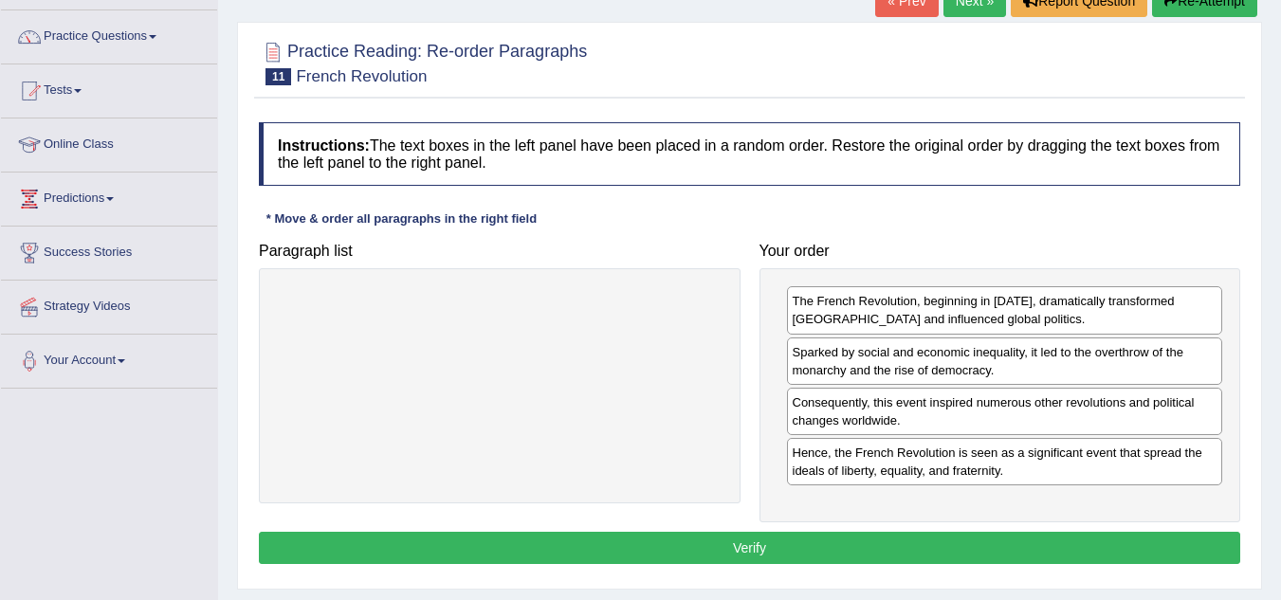
click at [704, 541] on button "Verify" at bounding box center [749, 548] width 981 height 32
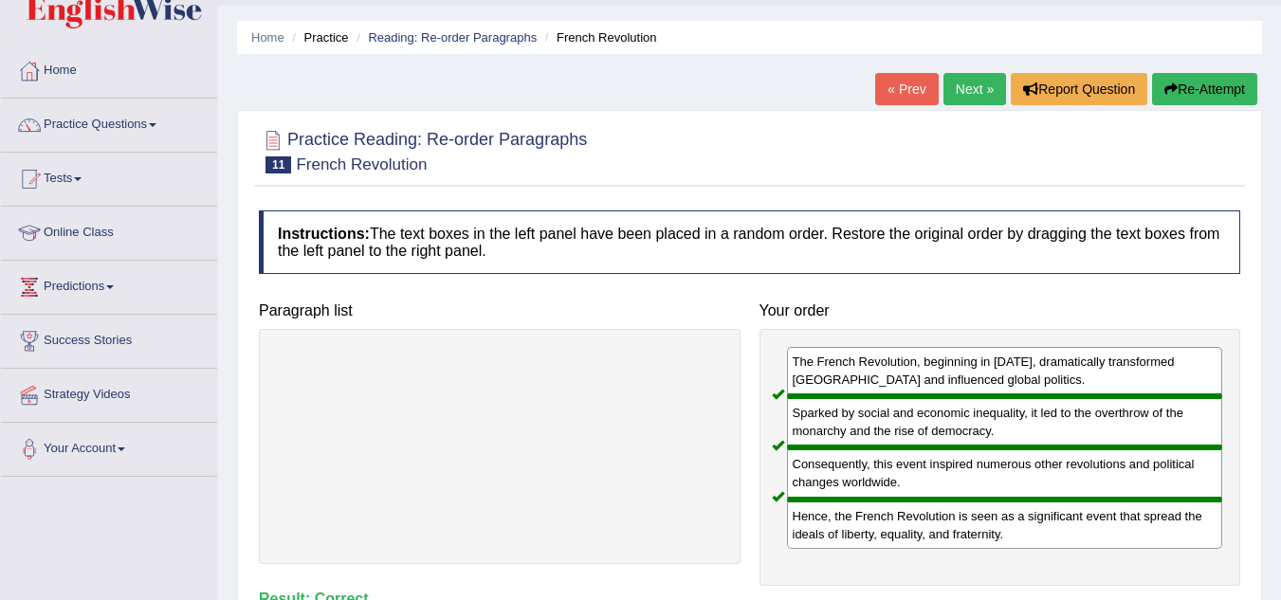
scroll to position [48, 0]
click at [973, 96] on link "Next »" at bounding box center [974, 90] width 63 height 32
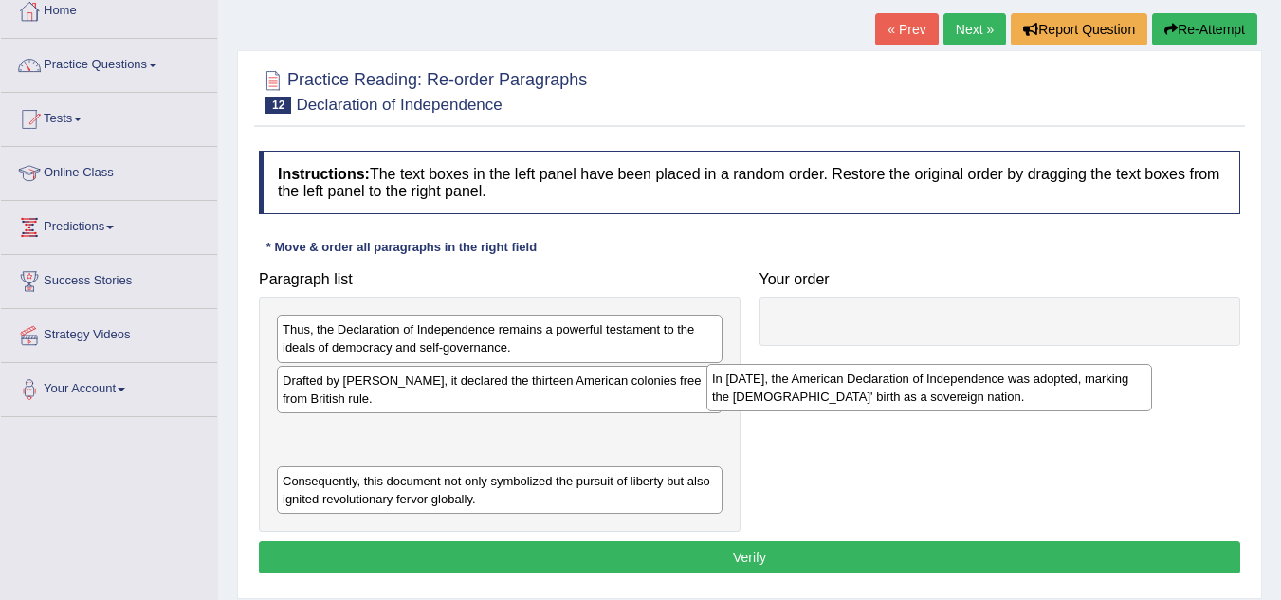
drag, startPoint x: 379, startPoint y: 511, endPoint x: 830, endPoint y: 408, distance: 462.9
click at [830, 408] on div "In [DATE], the American Declaration of Independence was adopted, marking the [D…" at bounding box center [929, 387] width 446 height 47
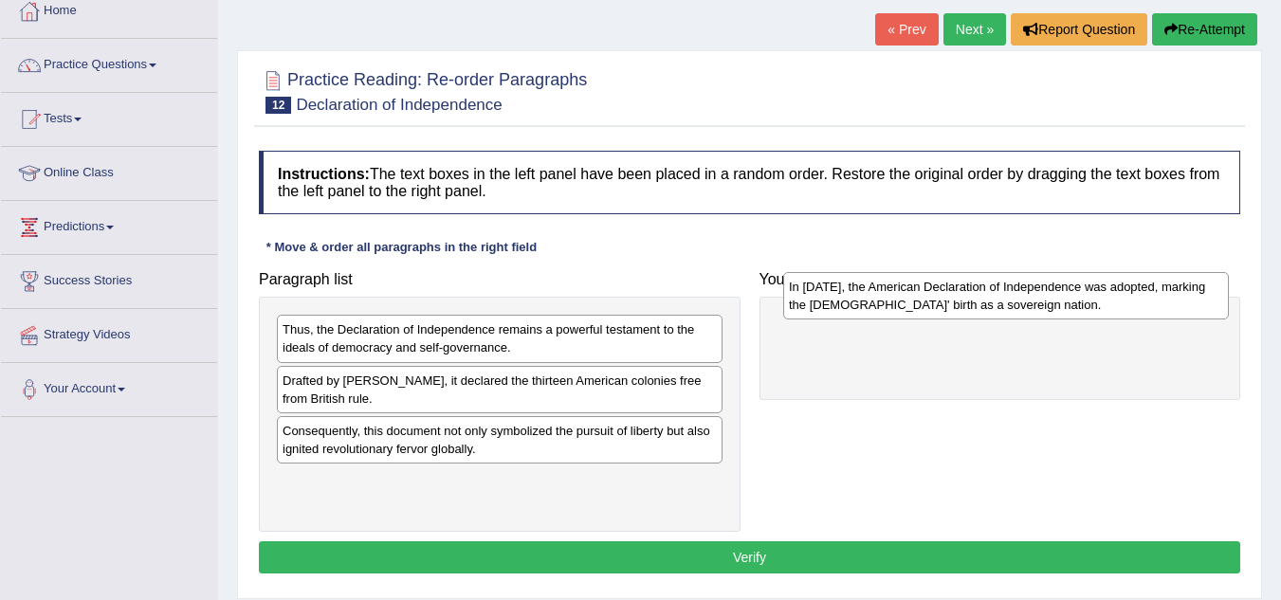
drag, startPoint x: 328, startPoint y: 446, endPoint x: 834, endPoint y: 303, distance: 526.1
click at [834, 303] on div "In [DATE], the American Declaration of Independence was adopted, marking the [D…" at bounding box center [1006, 295] width 446 height 47
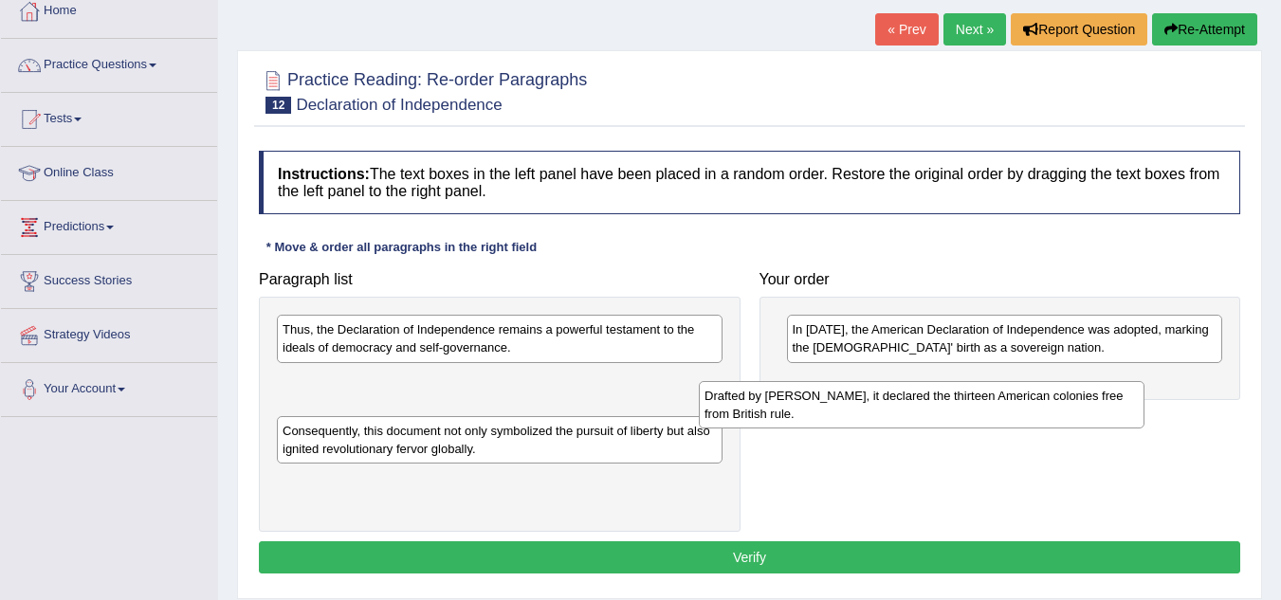
drag, startPoint x: 406, startPoint y: 393, endPoint x: 828, endPoint y: 409, distance: 422.1
click at [828, 409] on div "Drafted by [PERSON_NAME], it declared the thirteen American colonies free from …" at bounding box center [922, 404] width 446 height 47
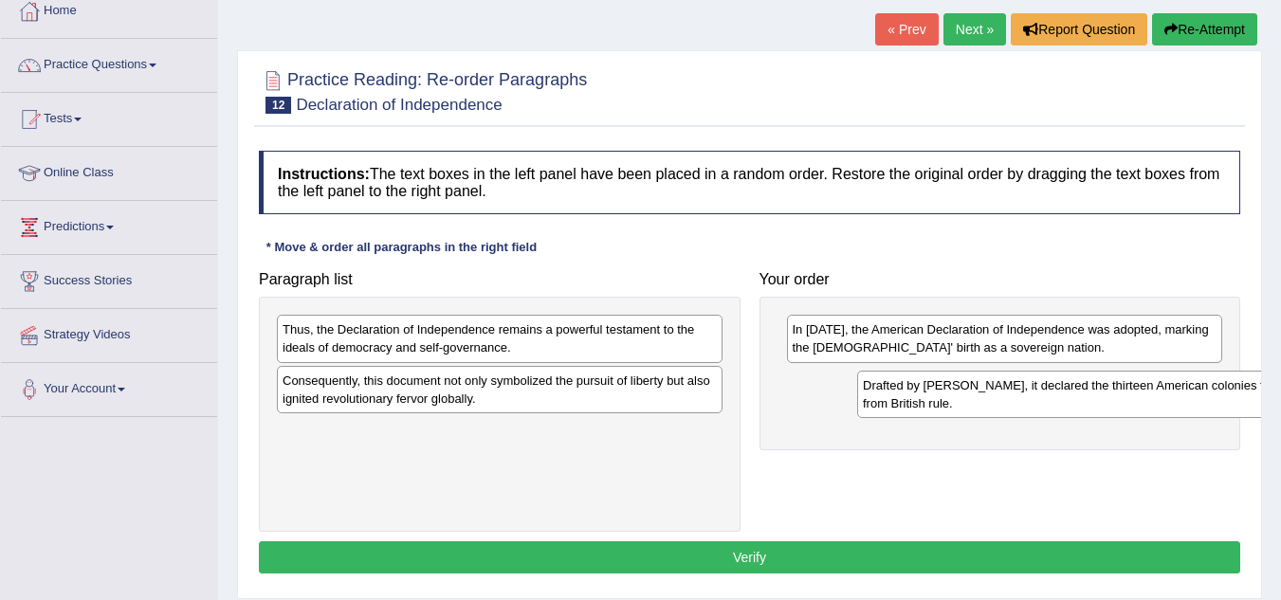
drag, startPoint x: 347, startPoint y: 397, endPoint x: 927, endPoint y: 402, distance: 580.2
click at [927, 402] on div "Drafted by [PERSON_NAME], it declared the thirteen American colonies free from …" at bounding box center [1080, 394] width 446 height 47
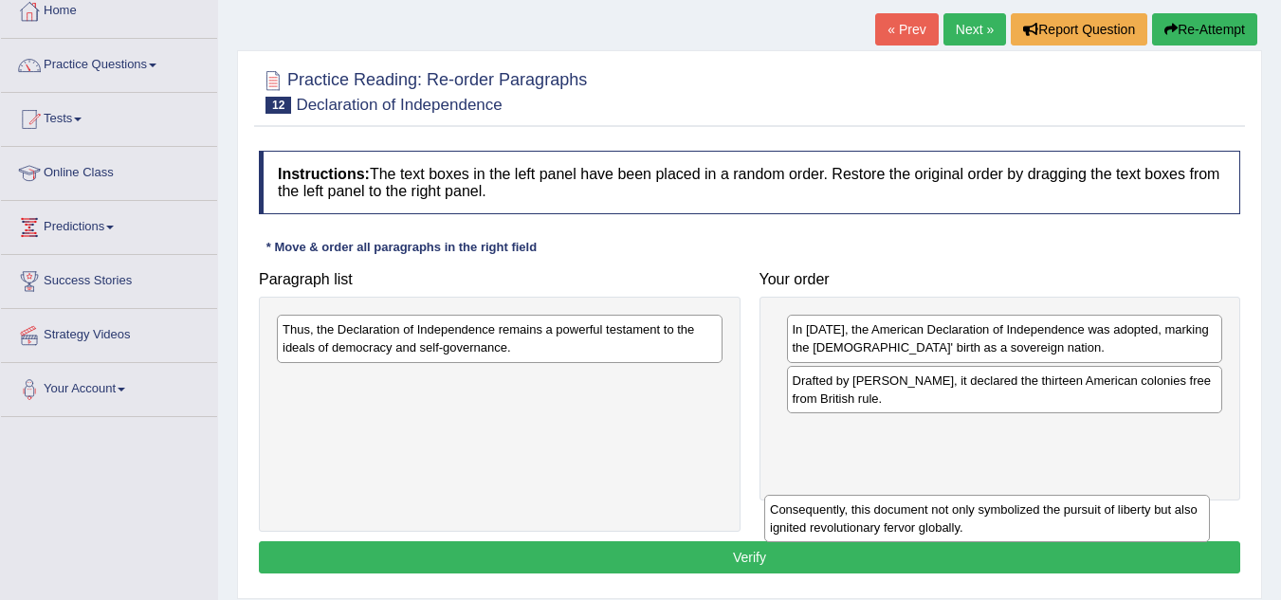
drag, startPoint x: 345, startPoint y: 393, endPoint x: 832, endPoint y: 532, distance: 506.5
click at [832, 532] on div "Consequently, this document not only symbolized the pursuit of liberty but also…" at bounding box center [987, 518] width 446 height 47
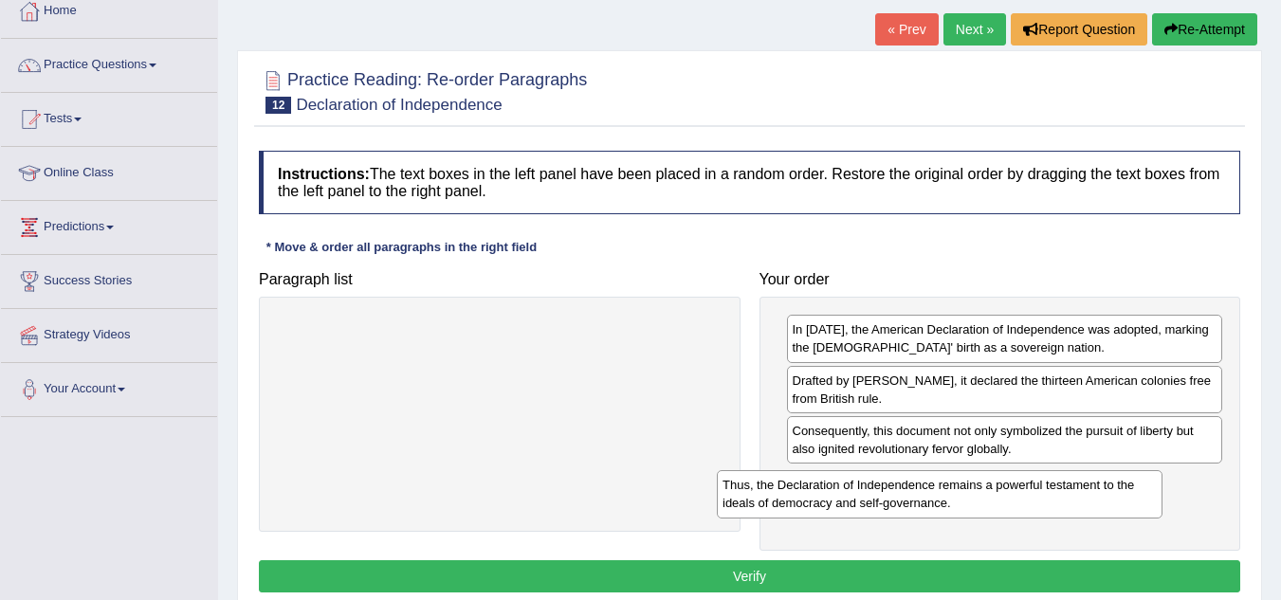
drag, startPoint x: 440, startPoint y: 343, endPoint x: 880, endPoint y: 499, distance: 466.5
click at [880, 499] on div "Thus, the Declaration of Independence remains a powerful testament to the ideal…" at bounding box center [940, 493] width 446 height 47
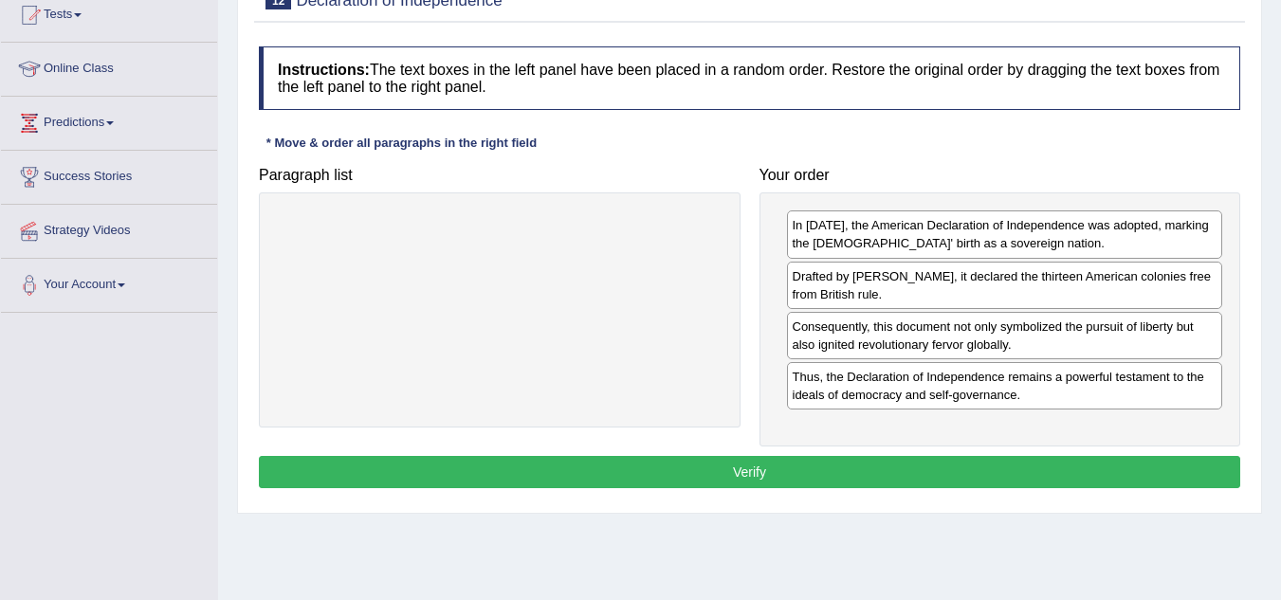
scroll to position [214, 0]
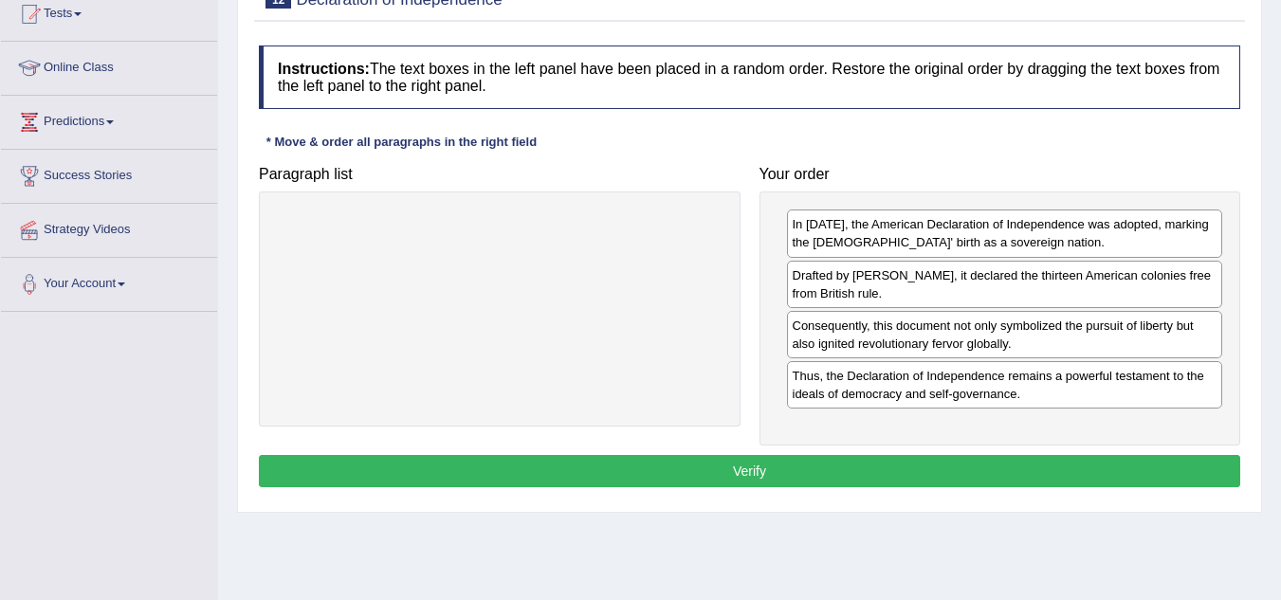
click at [634, 467] on button "Verify" at bounding box center [749, 471] width 981 height 32
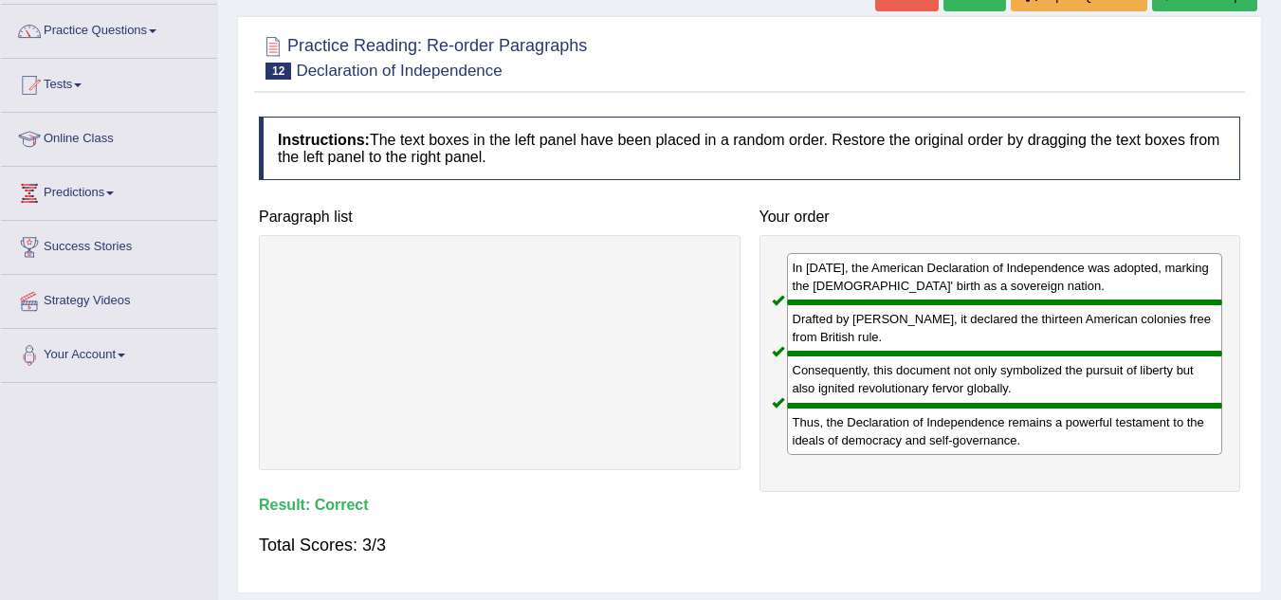
scroll to position [0, 0]
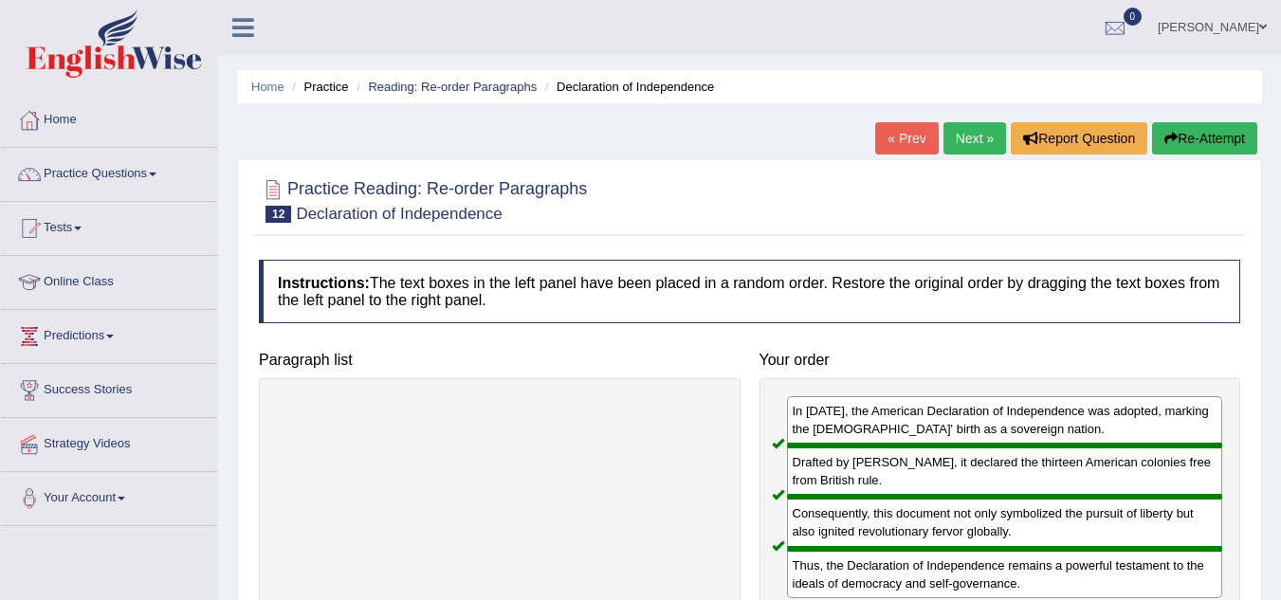
click at [963, 133] on link "Next »" at bounding box center [974, 138] width 63 height 32
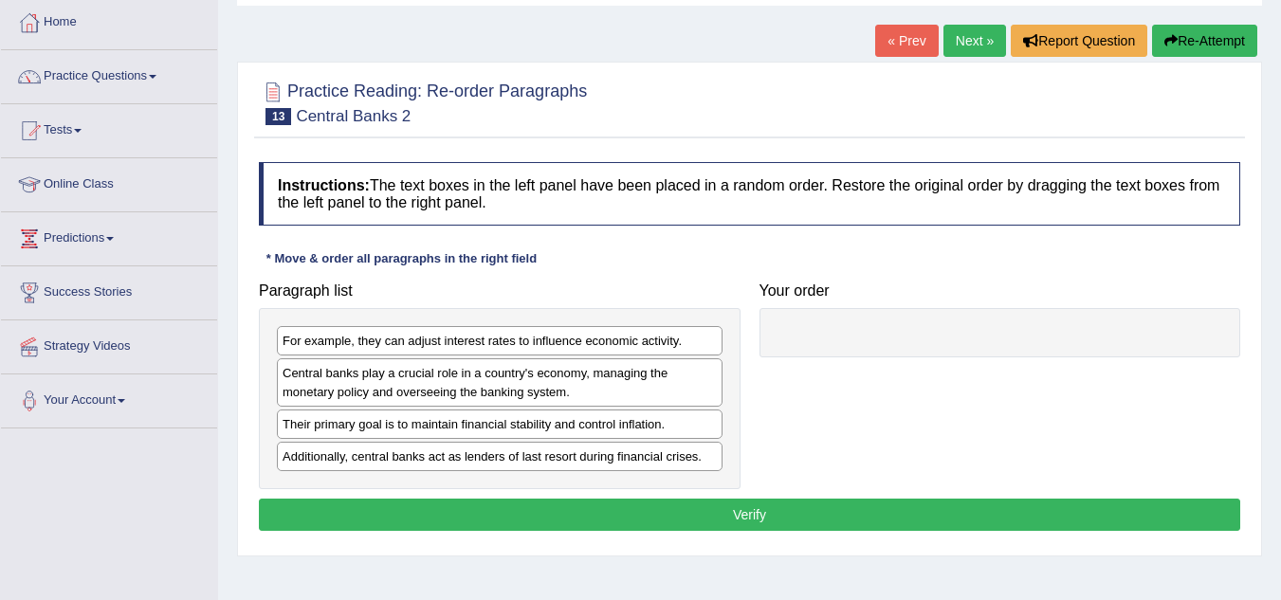
scroll to position [99, 0]
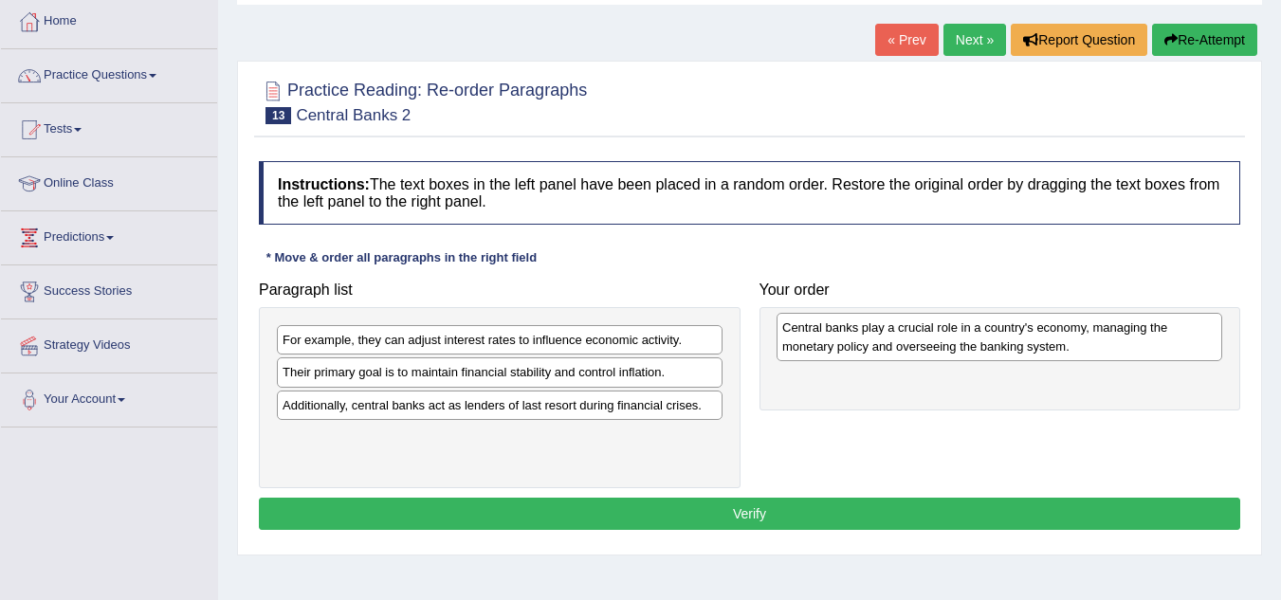
drag, startPoint x: 330, startPoint y: 384, endPoint x: 829, endPoint y: 339, distance: 501.6
click at [829, 339] on div "Central banks play a crucial role in a country's economy, managing the monetary…" at bounding box center [999, 336] width 446 height 47
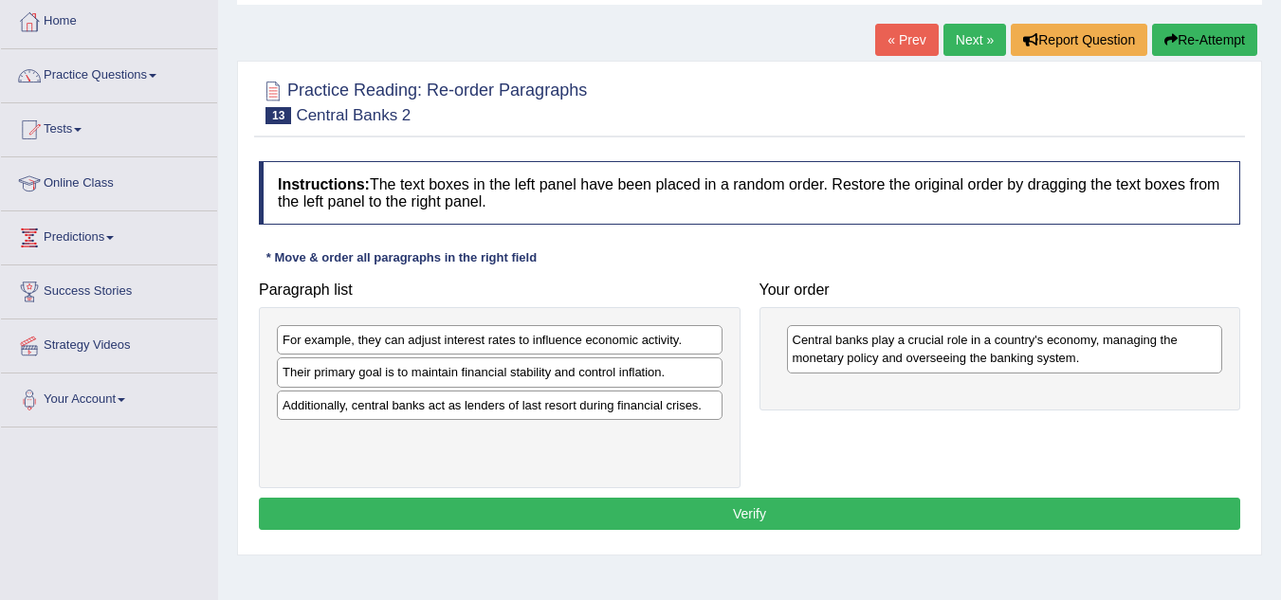
click at [465, 377] on div "Their primary goal is to maintain financial stability and control inflation." at bounding box center [500, 371] width 446 height 29
drag, startPoint x: 465, startPoint y: 377, endPoint x: 812, endPoint y: 419, distance: 349.4
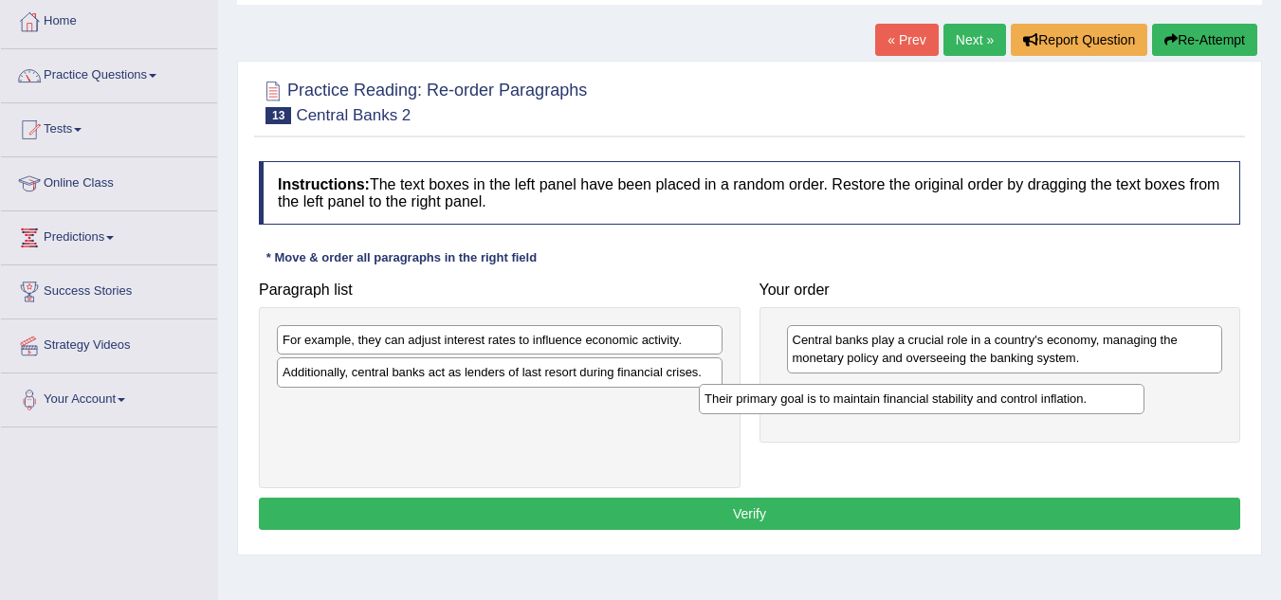
drag, startPoint x: 467, startPoint y: 373, endPoint x: 889, endPoint y: 399, distance: 422.7
click at [889, 399] on div "Their primary goal is to maintain financial stability and control inflation." at bounding box center [922, 398] width 446 height 29
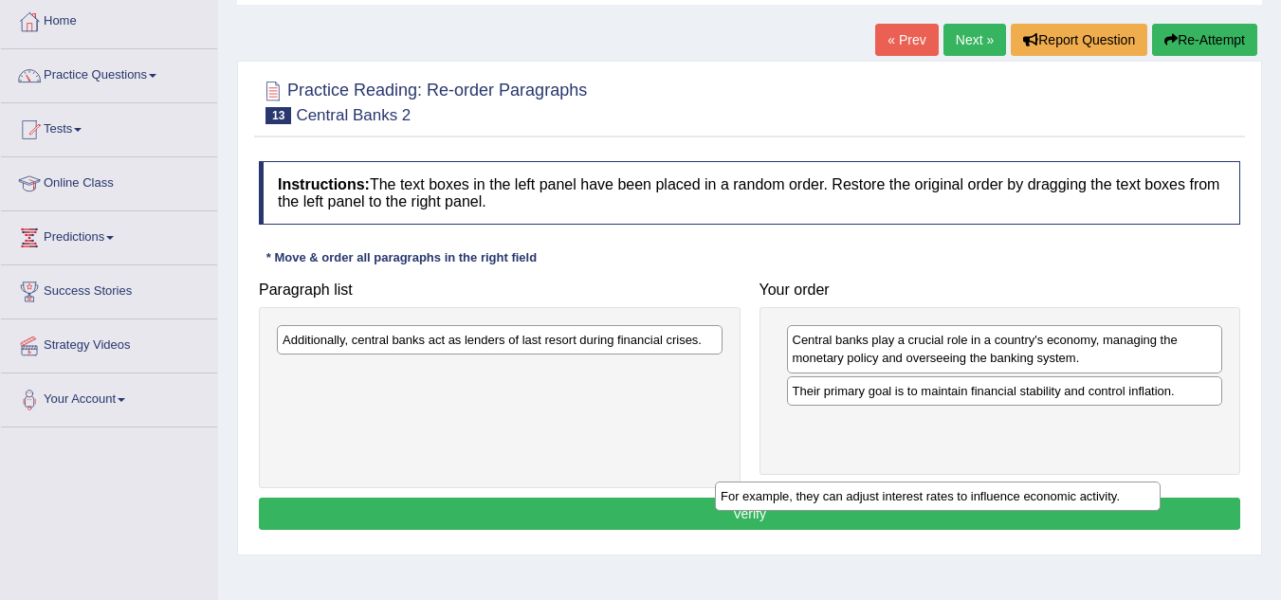
drag, startPoint x: 427, startPoint y: 340, endPoint x: 875, endPoint y: 506, distance: 478.1
click at [875, 506] on div "For example, they can adjust interest rates to influence economic activity." at bounding box center [938, 496] width 446 height 29
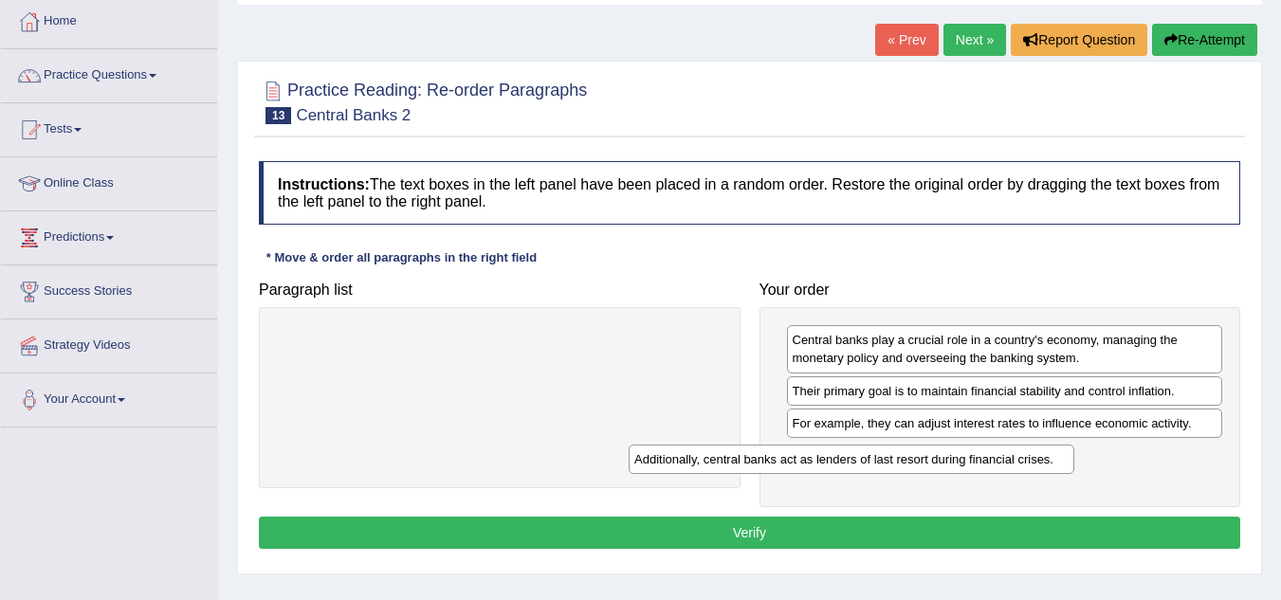
drag, startPoint x: 526, startPoint y: 339, endPoint x: 925, endPoint y: 458, distance: 416.3
click at [925, 458] on div "Additionally, central banks act as lenders of last resort during financial cris…" at bounding box center [851, 459] width 446 height 29
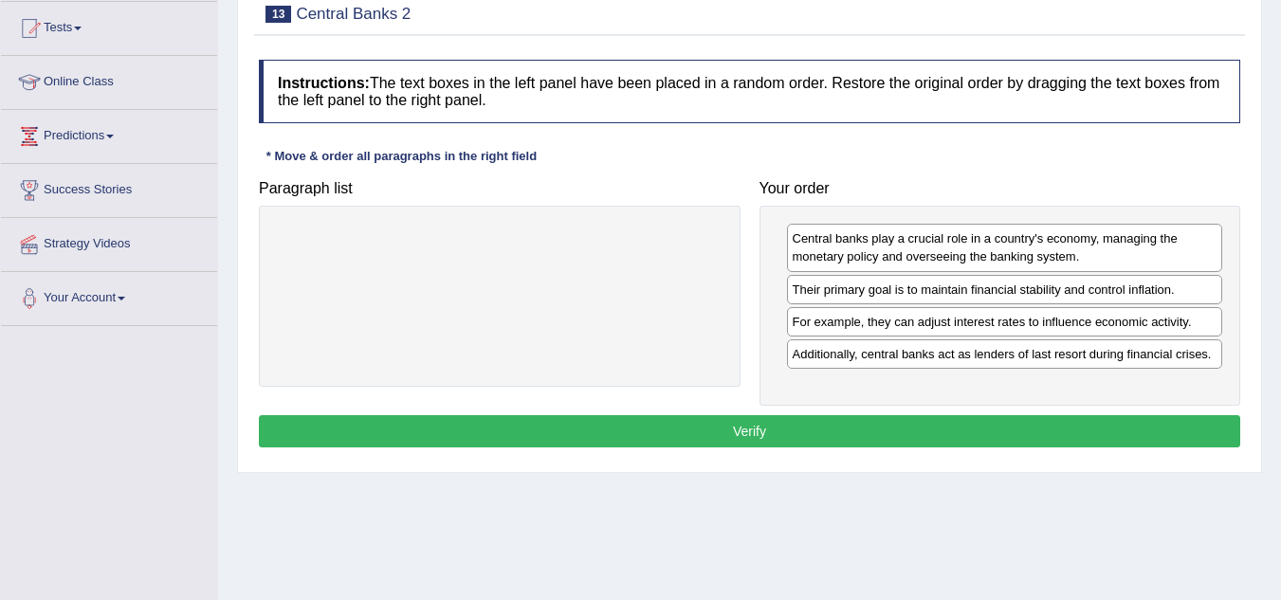
scroll to position [208, 0]
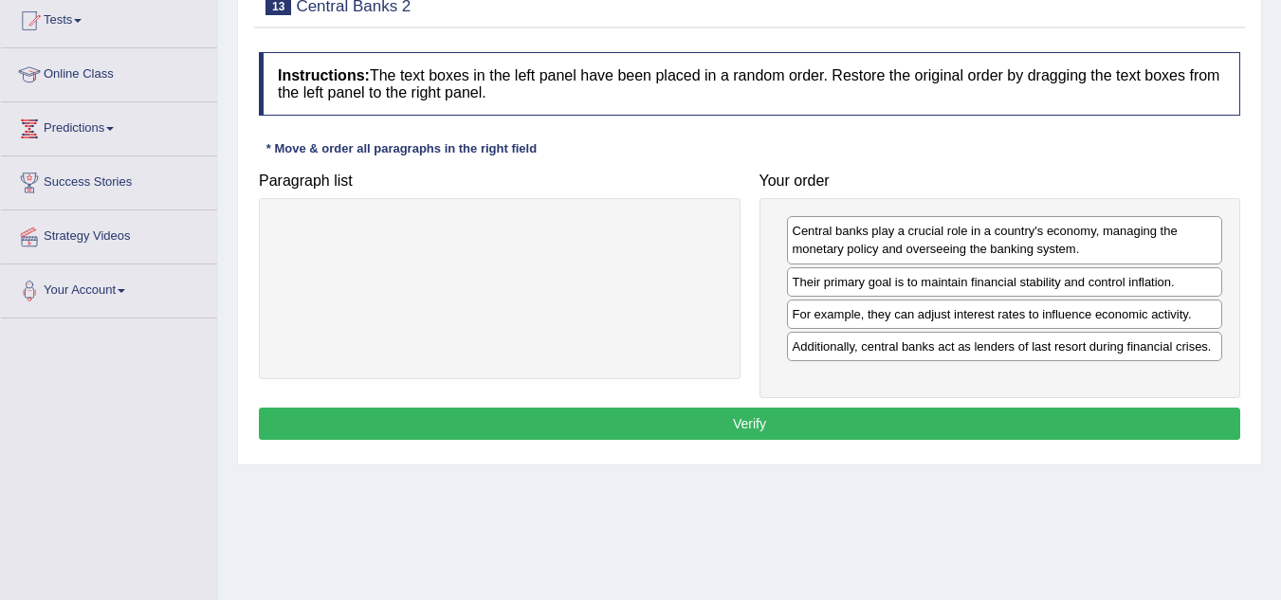
click at [742, 421] on button "Verify" at bounding box center [749, 424] width 981 height 32
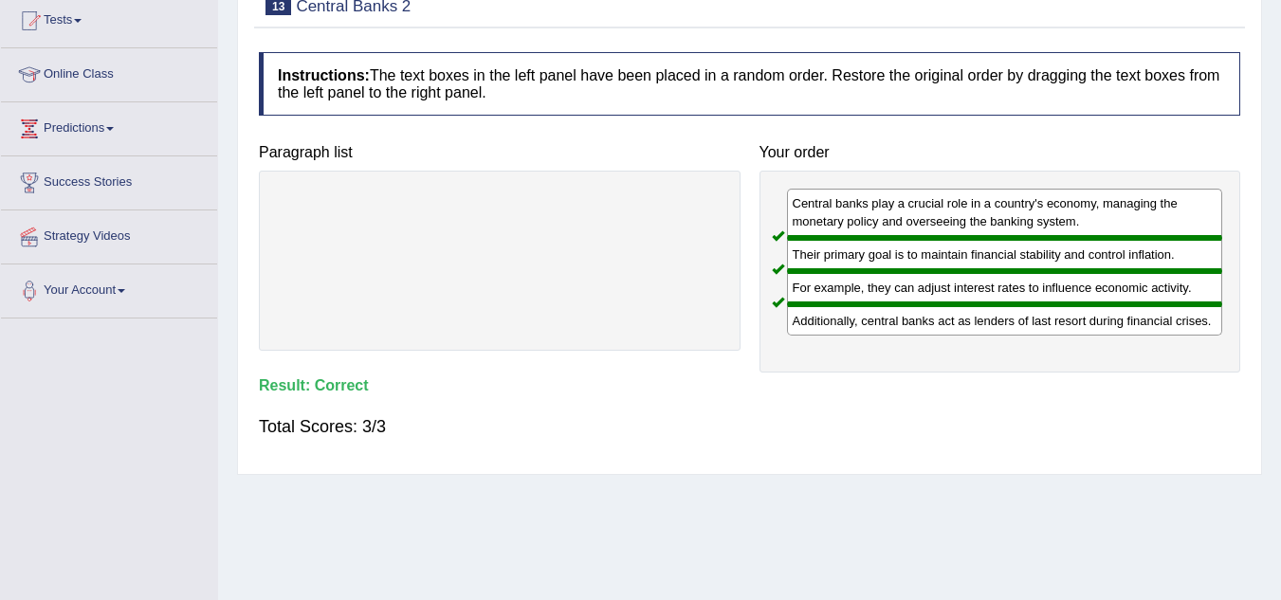
scroll to position [0, 0]
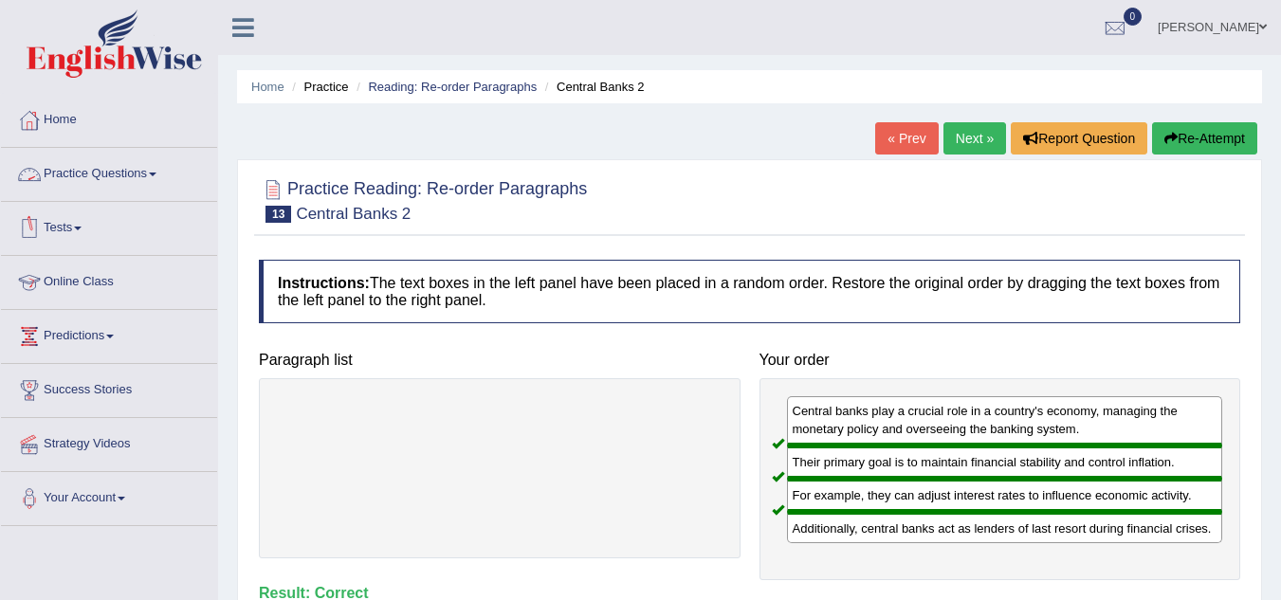
click at [150, 163] on link "Practice Questions" at bounding box center [109, 171] width 216 height 47
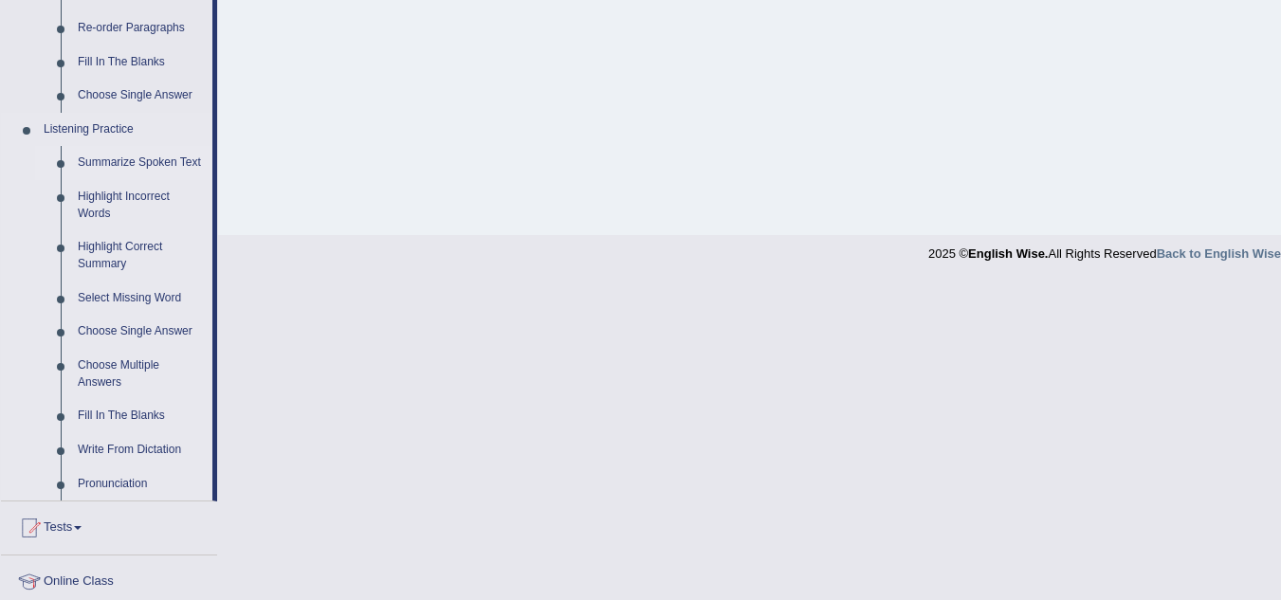
scroll to position [724, 0]
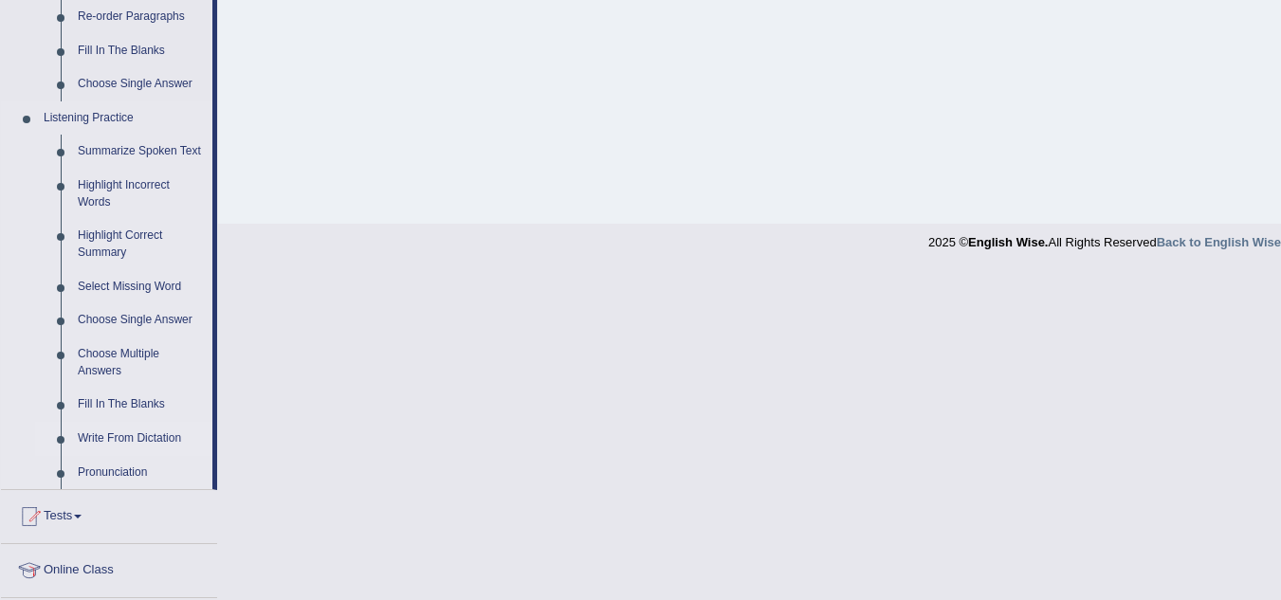
click at [142, 438] on link "Write From Dictation" at bounding box center [140, 439] width 143 height 34
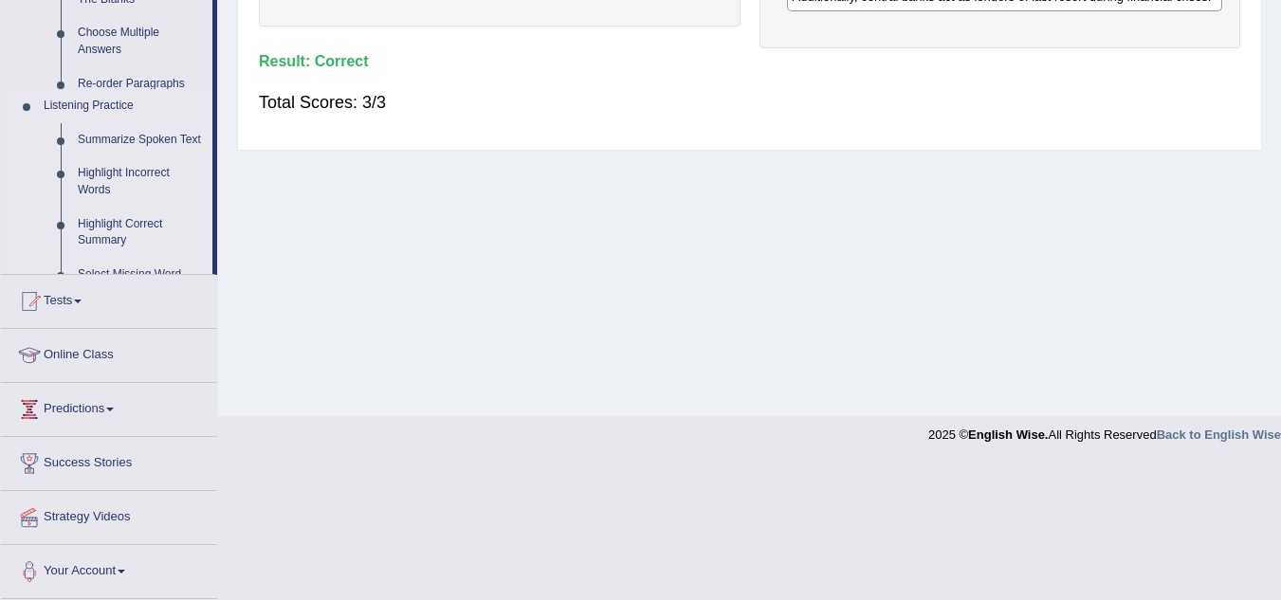
scroll to position [395, 0]
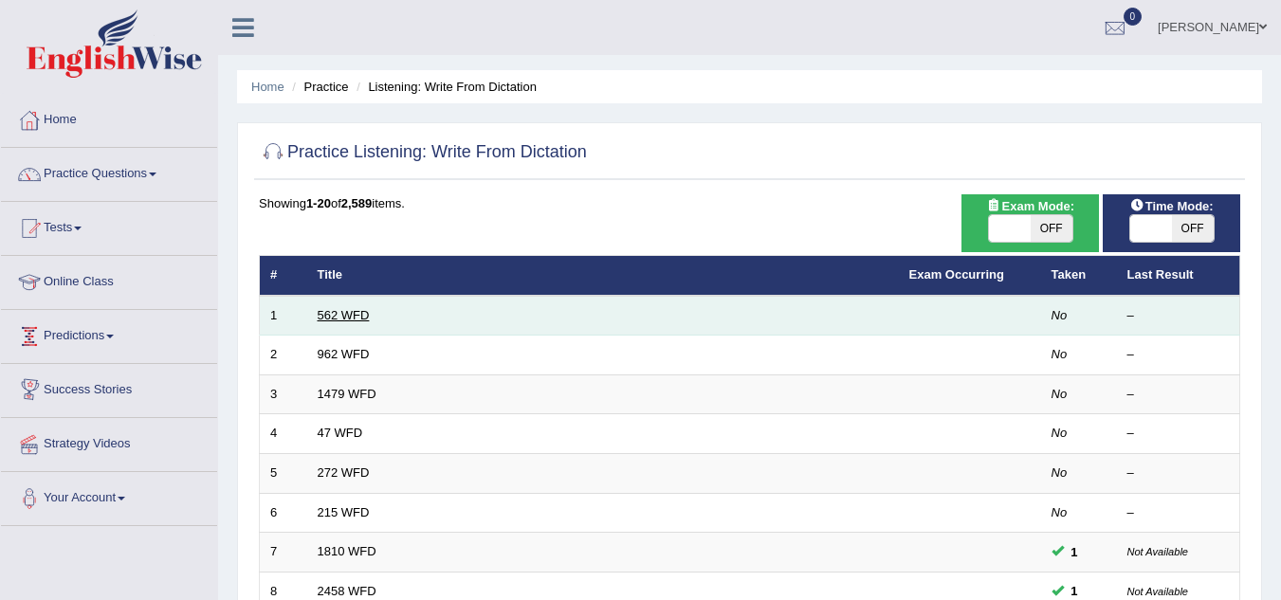
click at [344, 311] on link "562 WFD" at bounding box center [344, 315] width 52 height 14
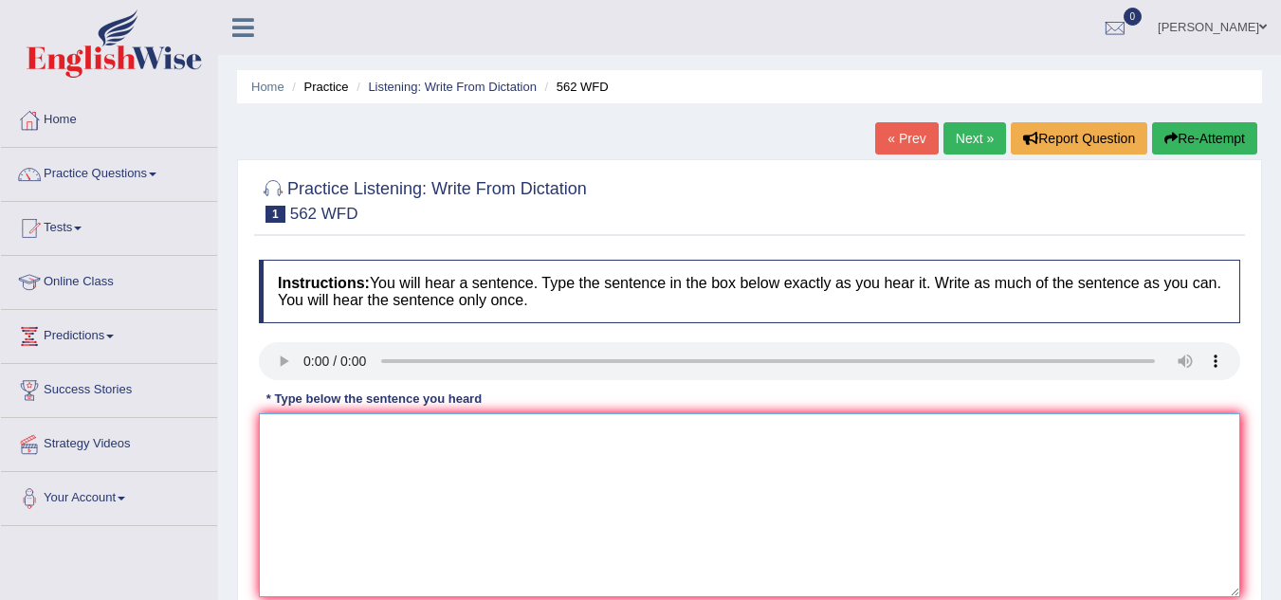
click at [278, 459] on textarea at bounding box center [749, 505] width 981 height 184
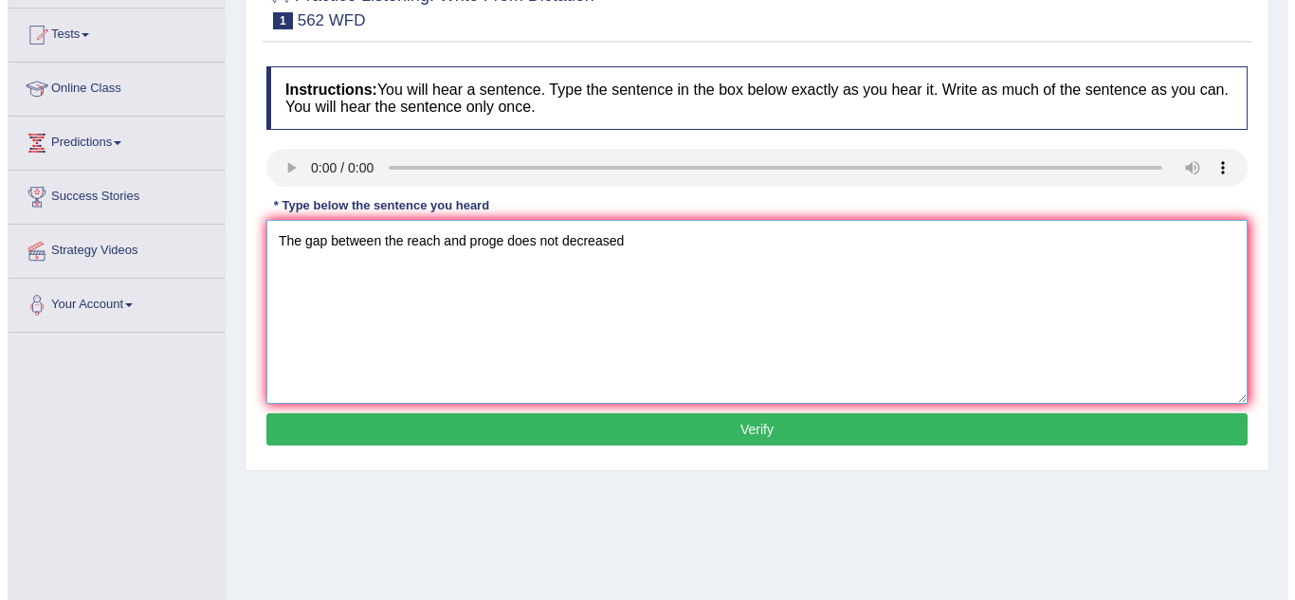
scroll to position [194, 0]
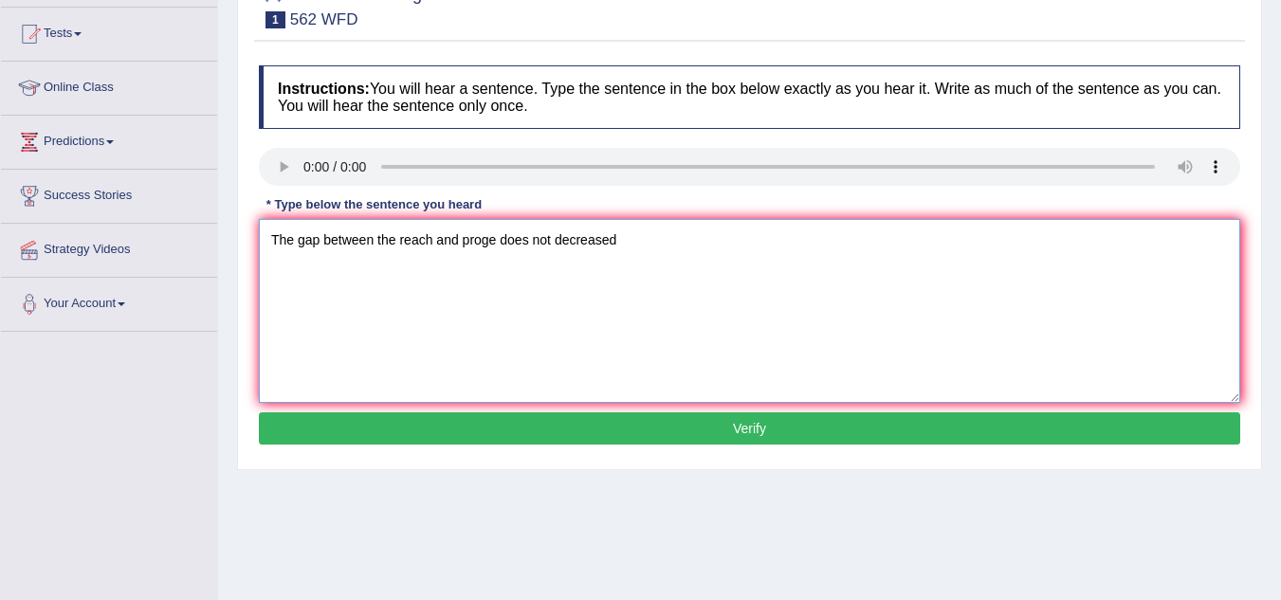
type textarea "The gap between the reach and proge does not decreased"
click at [443, 428] on button "Verify" at bounding box center [749, 428] width 981 height 32
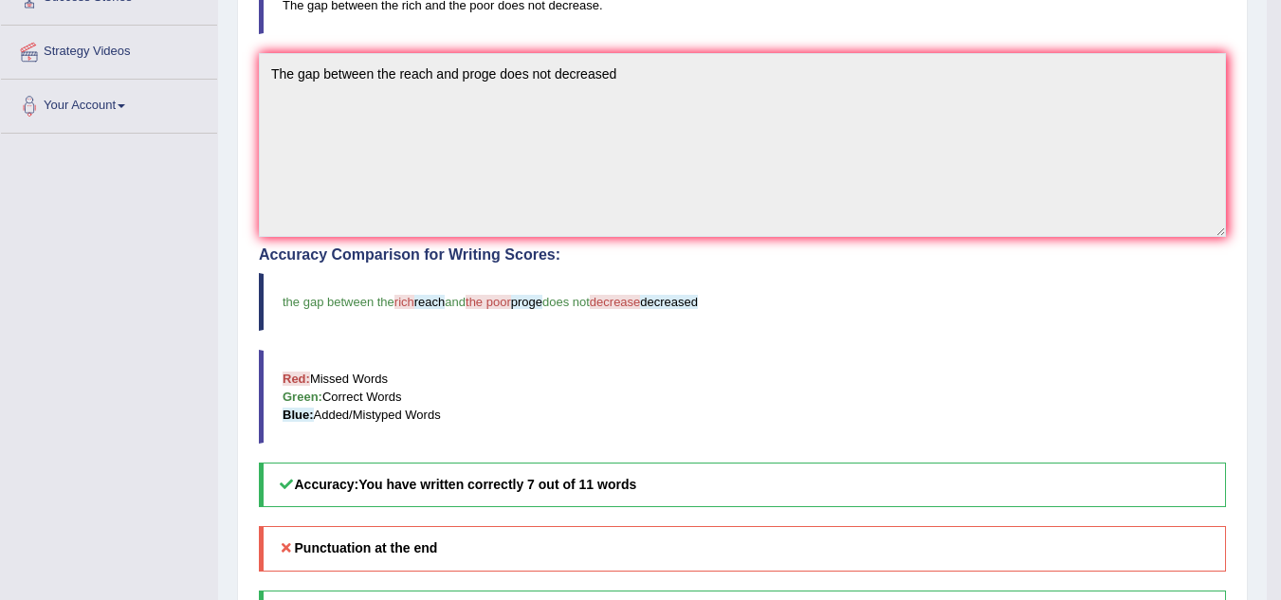
scroll to position [0, 0]
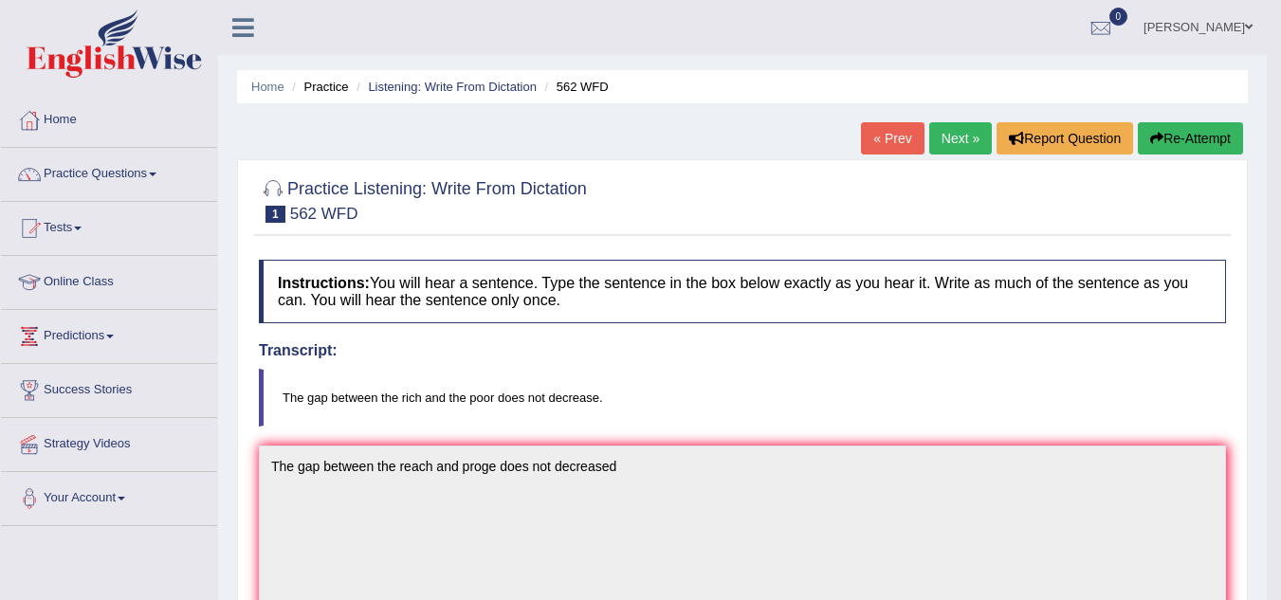
click at [965, 134] on link "Next »" at bounding box center [960, 138] width 63 height 32
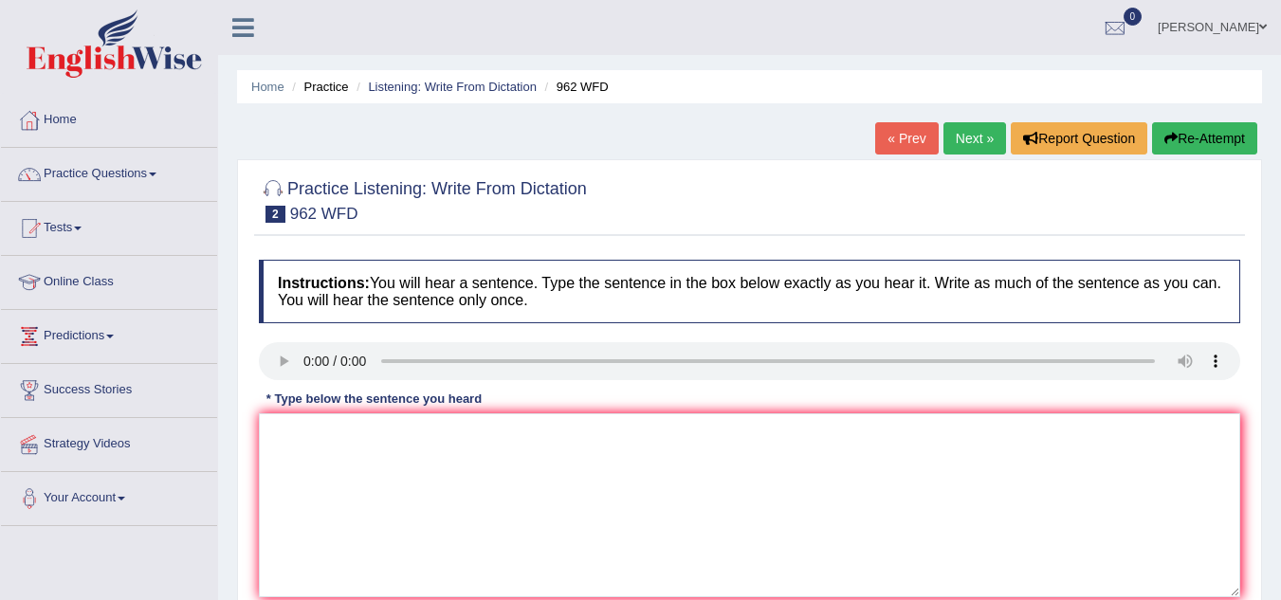
click at [766, 89] on ul "Home Practice Listening: Write From Dictation 962 WFD" at bounding box center [749, 86] width 1025 height 33
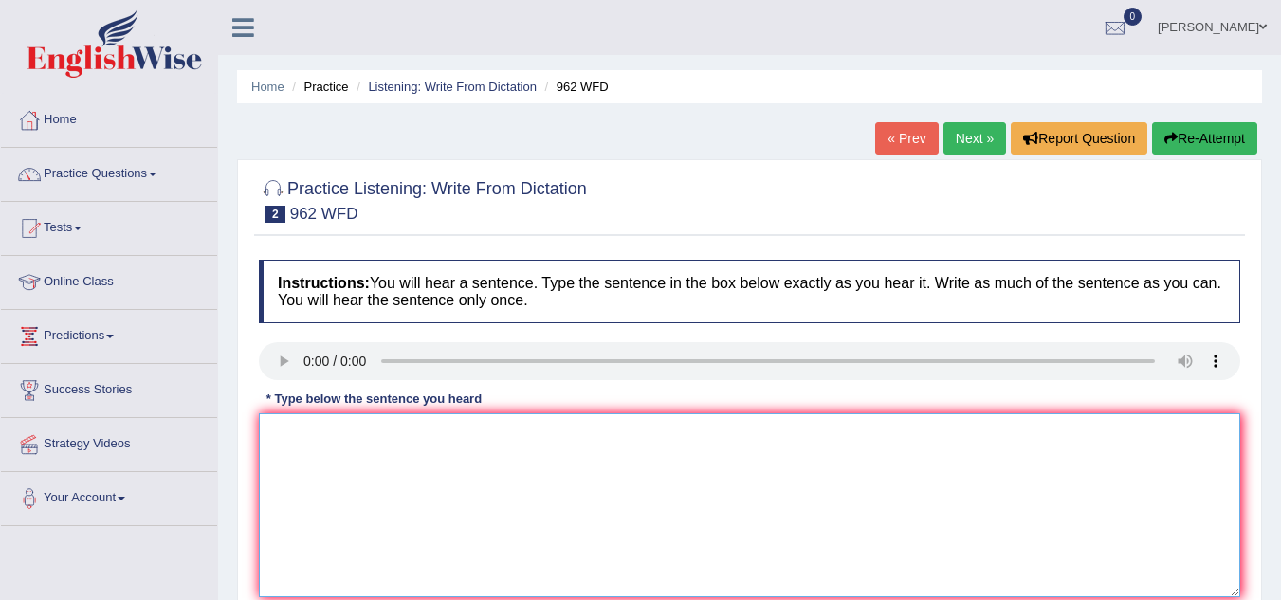
click at [296, 442] on textarea at bounding box center [749, 505] width 981 height 184
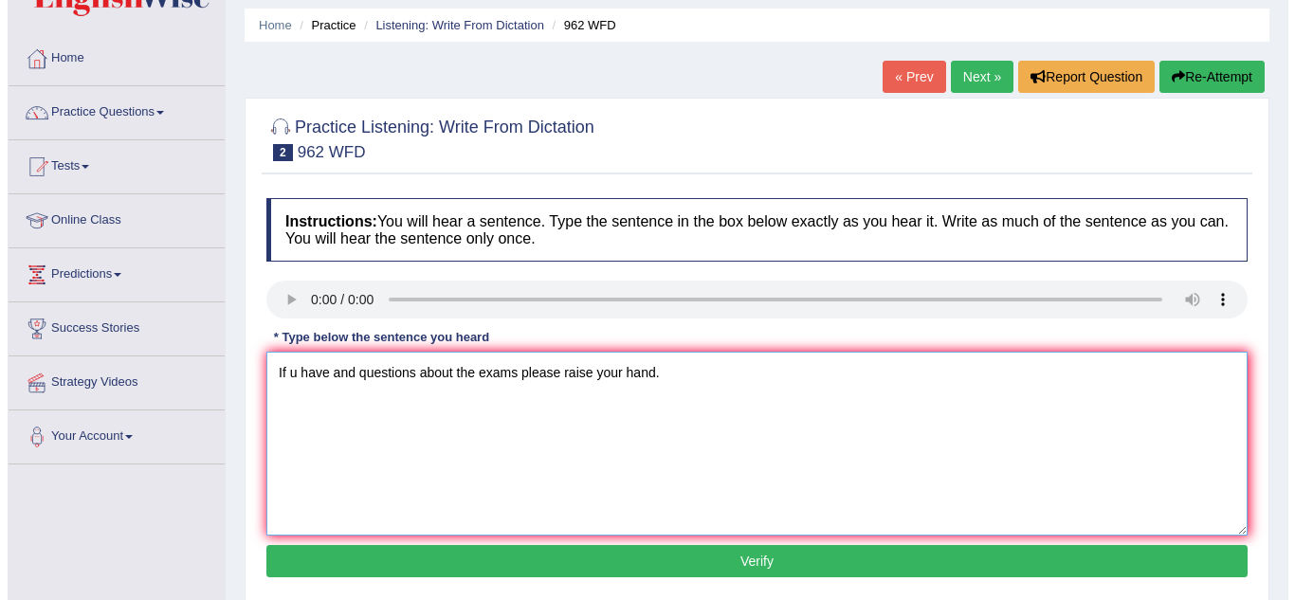
scroll to position [71, 0]
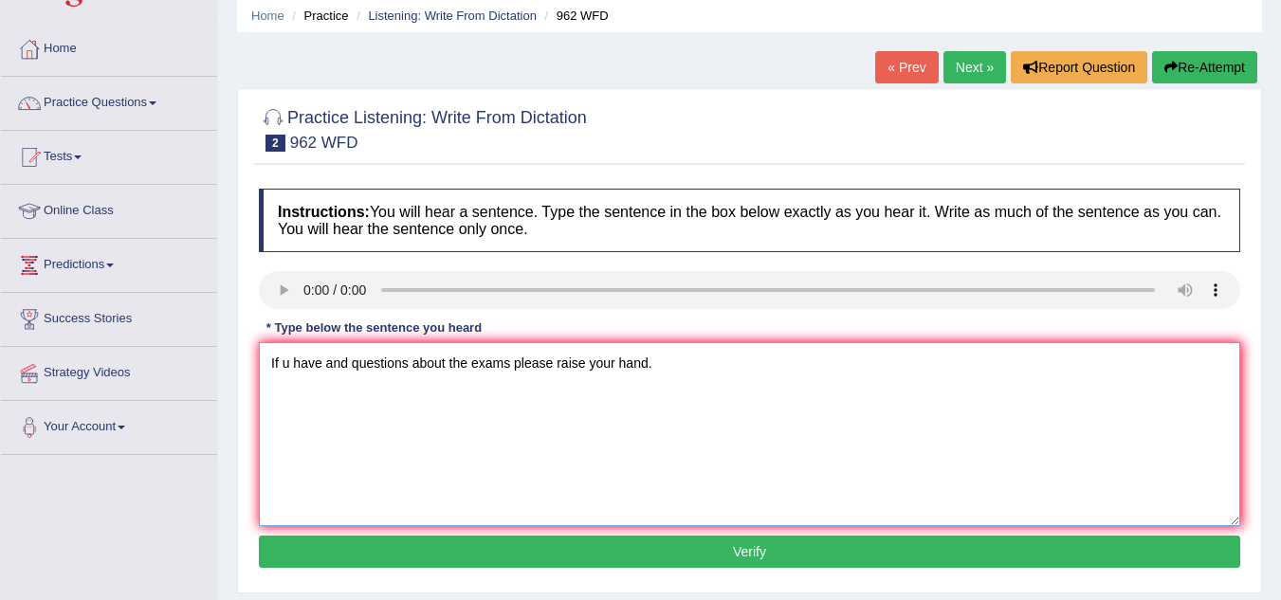
click at [289, 364] on textarea "If u have and questions about the exams please raise your hand." at bounding box center [749, 434] width 981 height 184
type textarea "If you have and questions about the exams please raise your hand."
click at [556, 549] on button "Verify" at bounding box center [749, 552] width 981 height 32
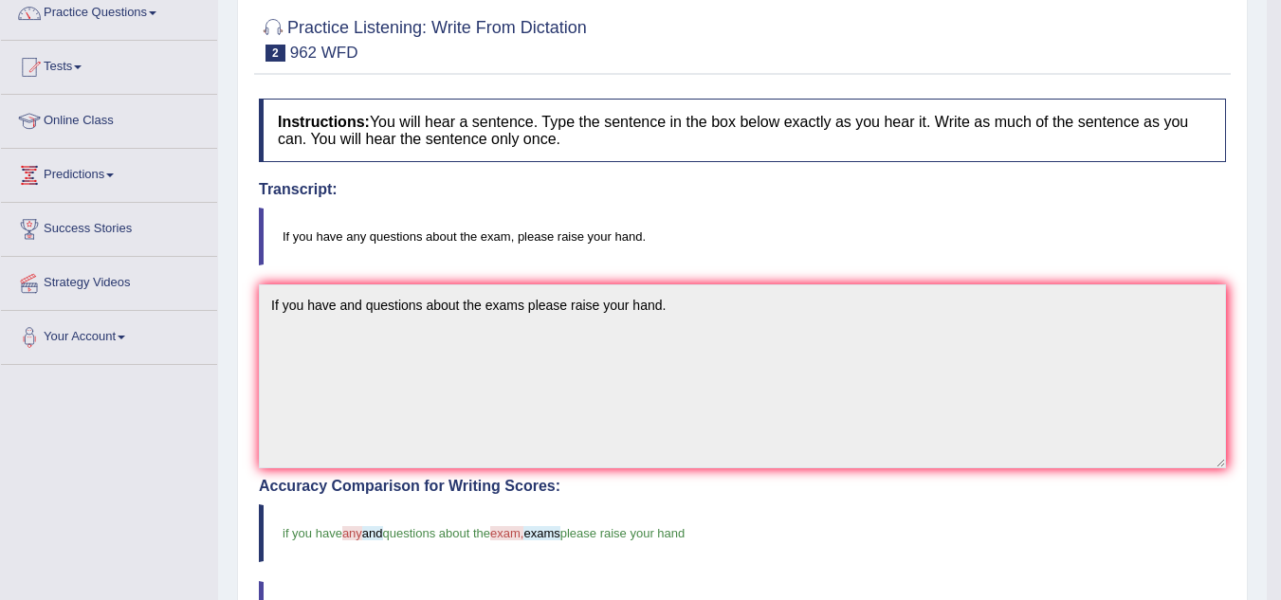
scroll to position [0, 0]
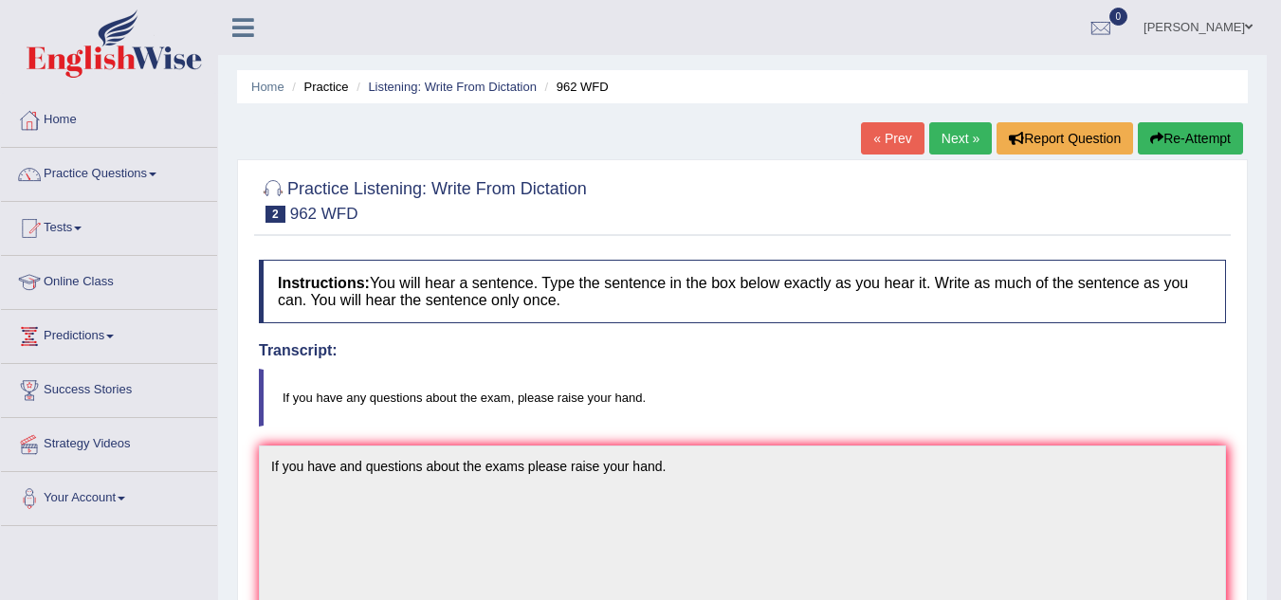
click at [948, 130] on link "Next »" at bounding box center [960, 138] width 63 height 32
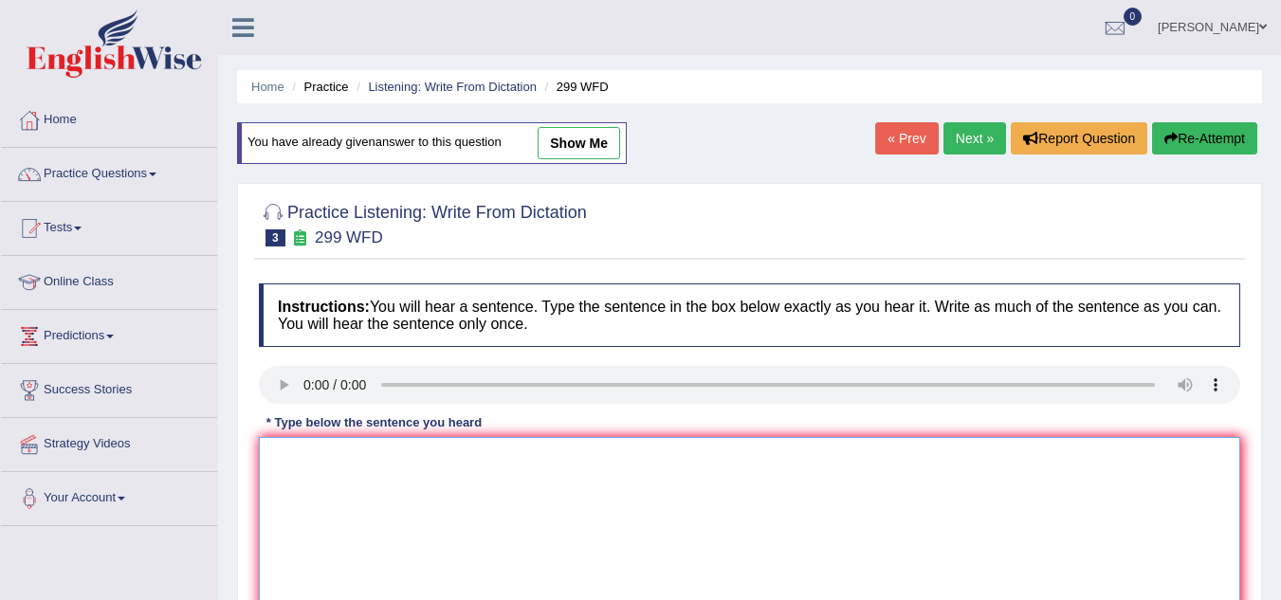
click at [303, 476] on textarea at bounding box center [749, 529] width 981 height 184
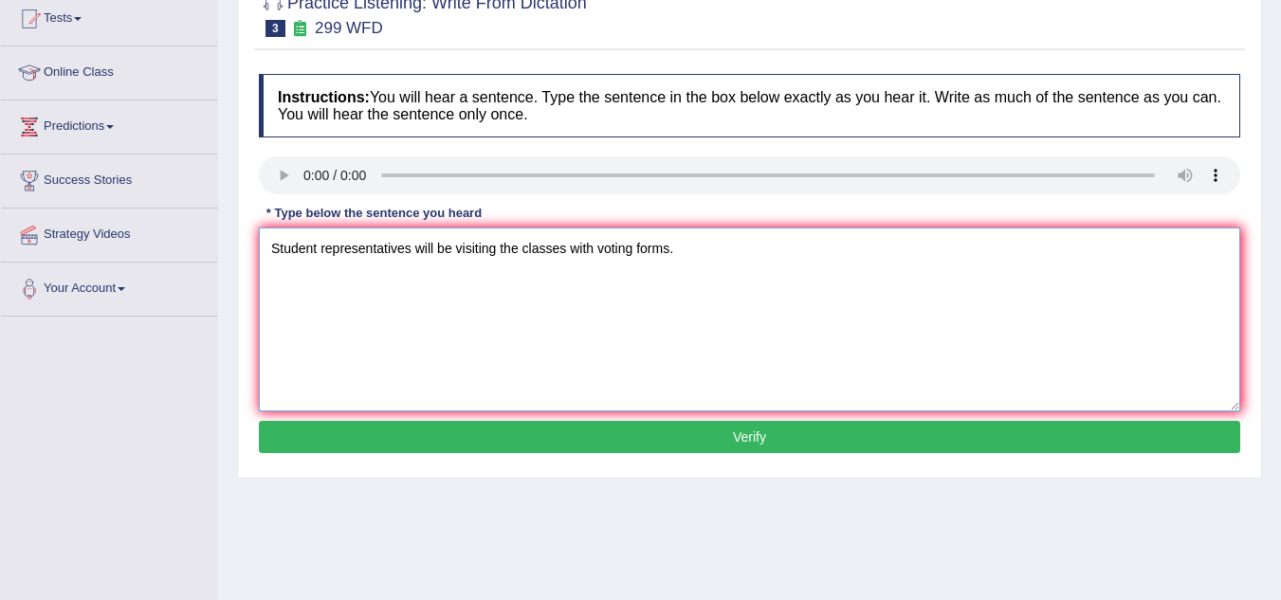
scroll to position [211, 0]
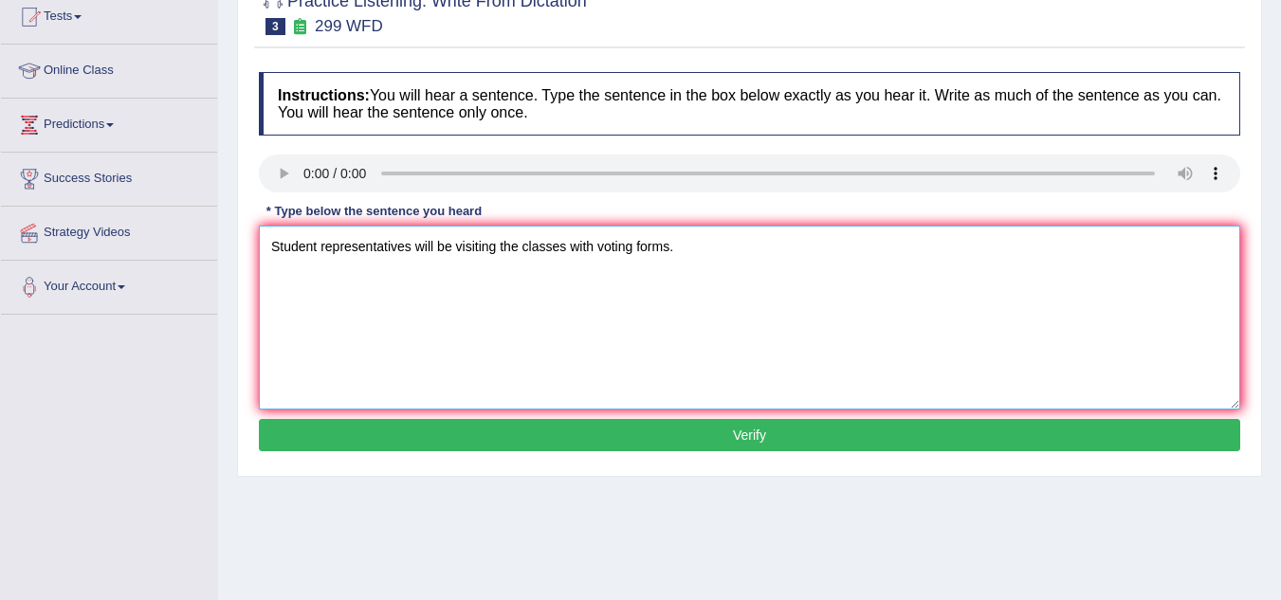
type textarea "Student representatives will be visiting the classes with voting forms."
click at [490, 435] on button "Verify" at bounding box center [749, 435] width 981 height 32
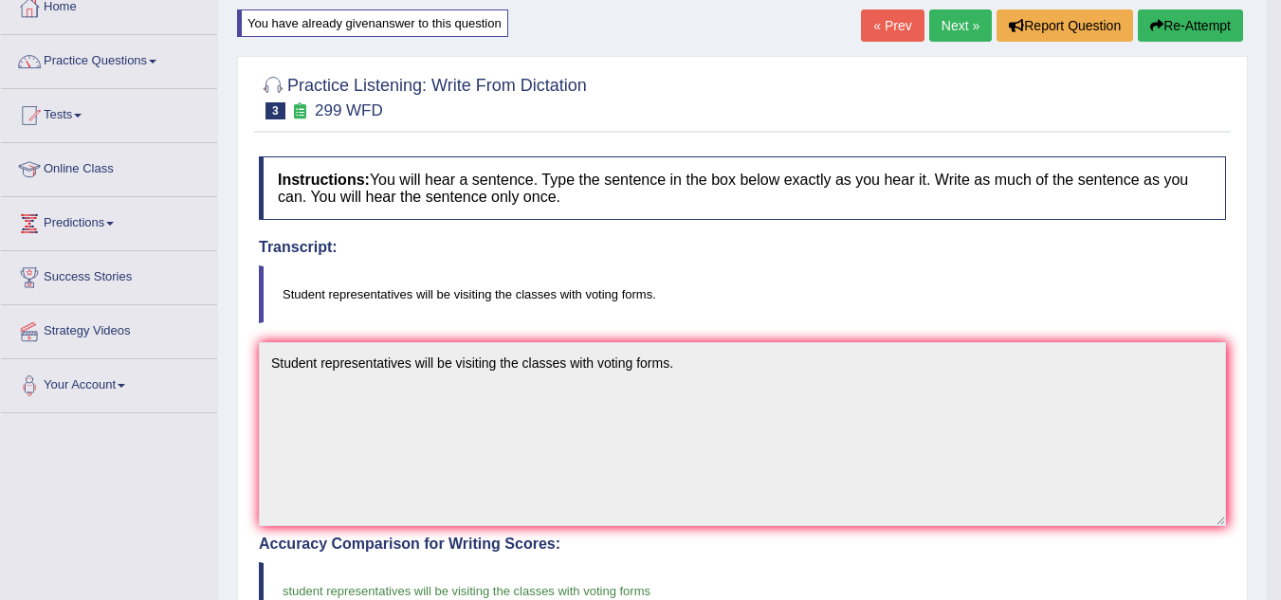
scroll to position [112, 0]
click at [938, 9] on div "Home Practice Listening: Write From Dictation 299 WFD You have already given an…" at bounding box center [742, 483] width 1048 height 1190
click at [939, 25] on link "Next »" at bounding box center [960, 26] width 63 height 32
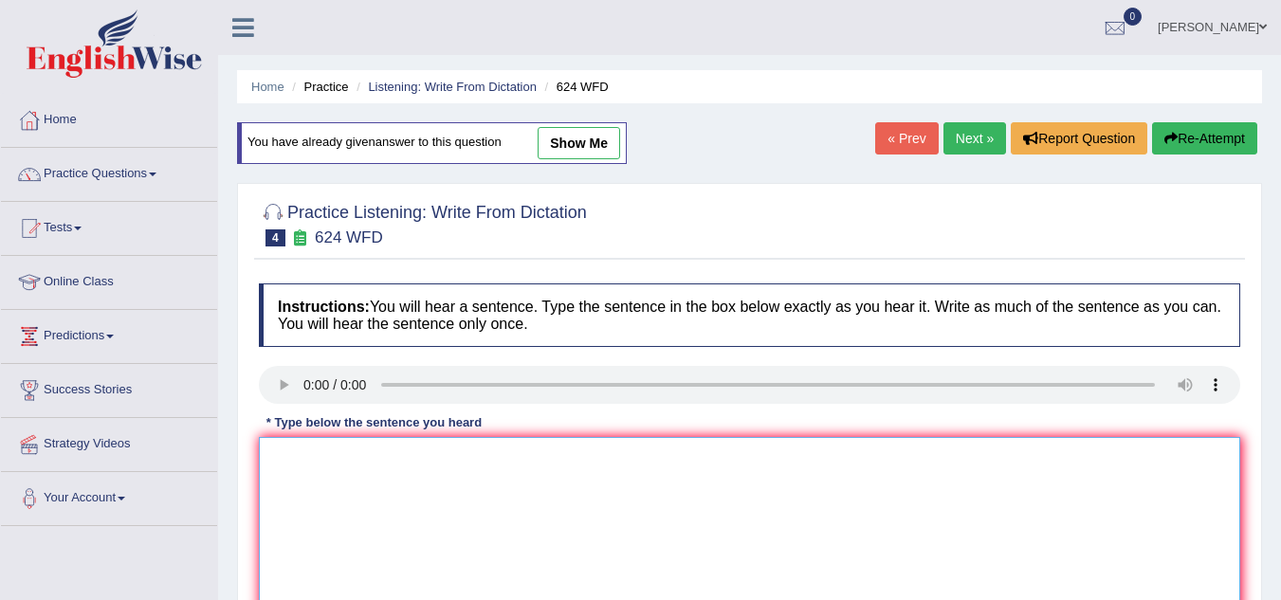
click at [306, 446] on textarea at bounding box center [749, 529] width 981 height 184
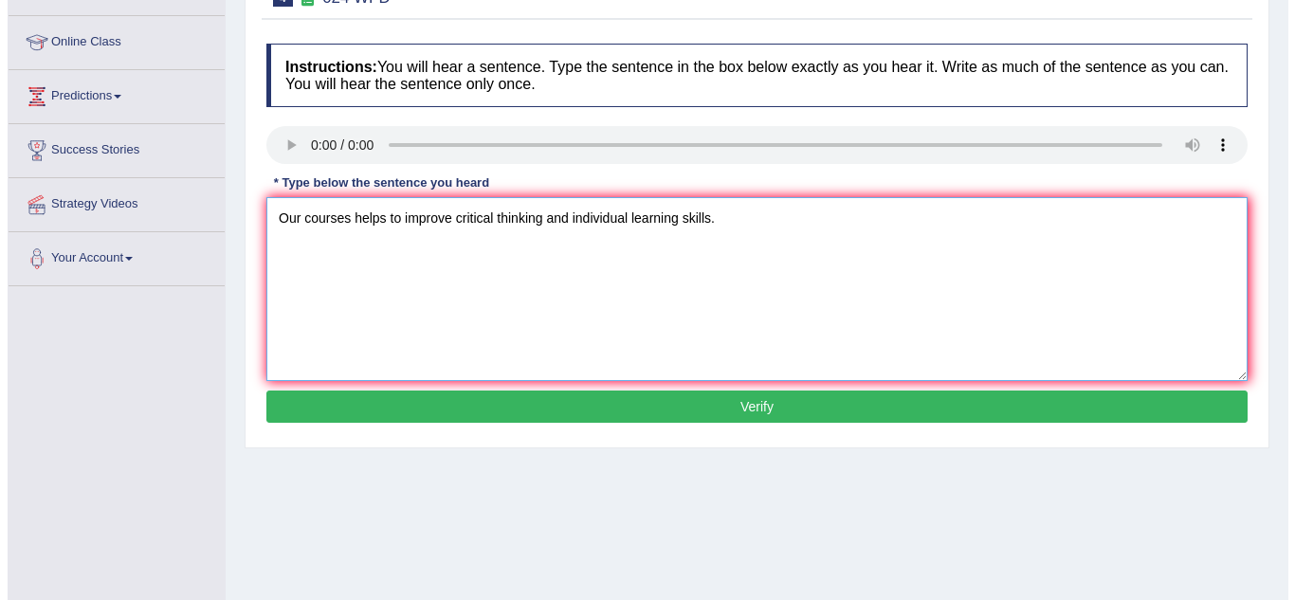
scroll to position [242, 0]
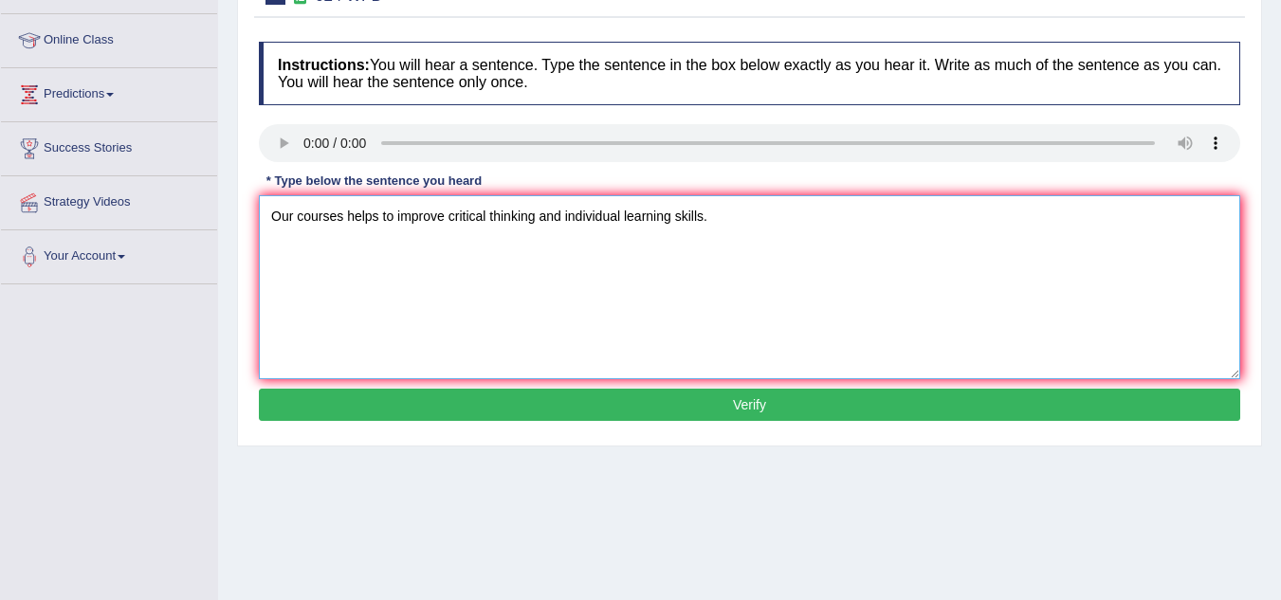
click at [376, 219] on textarea "Our courses helps to improve critical thinking and individual learning skills." at bounding box center [749, 287] width 981 height 184
type textarea "Our courses help to improve critical thinking and individual learning skills."
click at [608, 400] on button "Verify" at bounding box center [749, 405] width 981 height 32
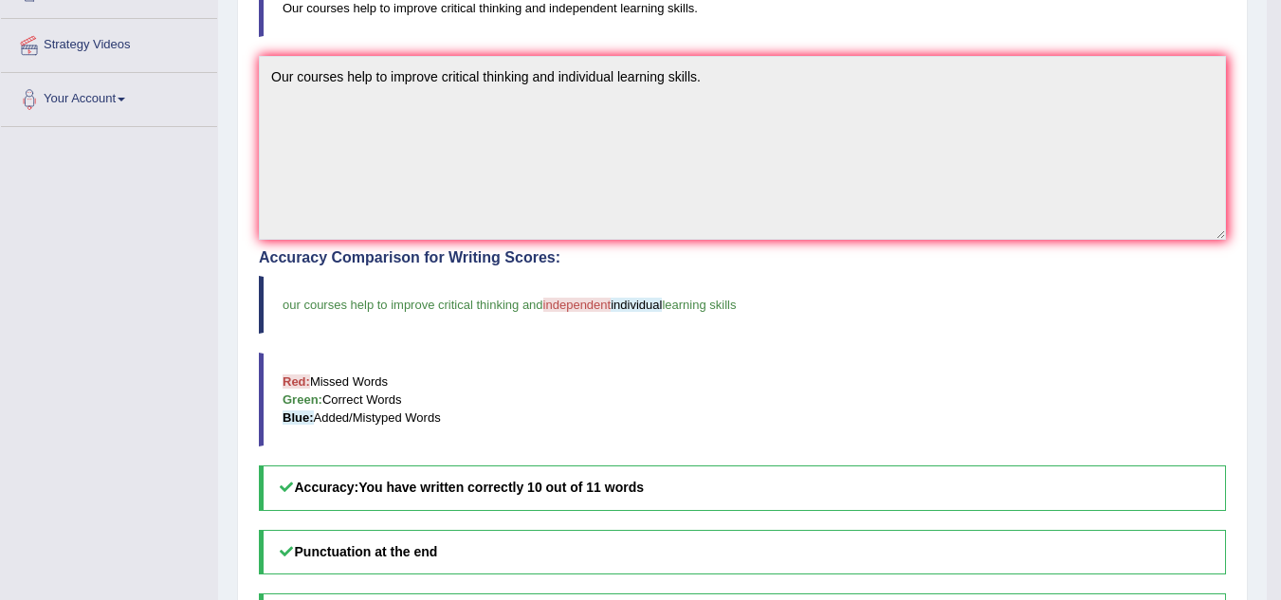
scroll to position [0, 0]
